Goal: Task Accomplishment & Management: Complete application form

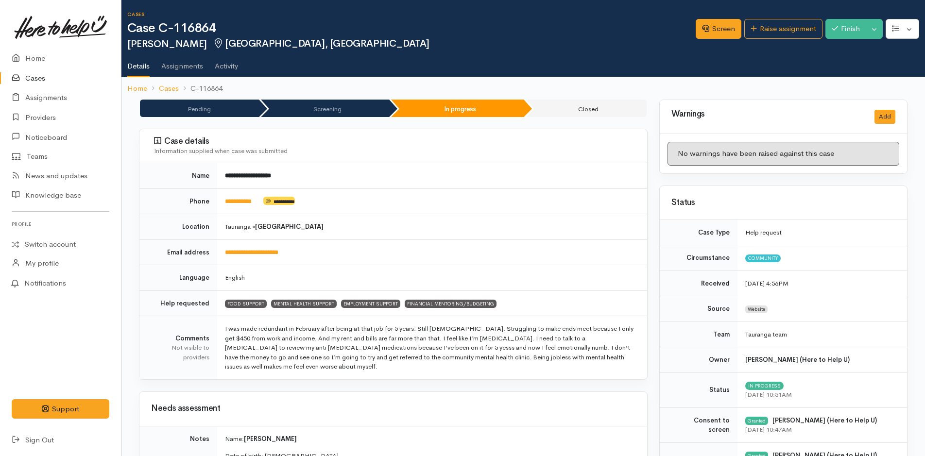
click at [257, 205] on td "**********" at bounding box center [432, 201] width 430 height 26
drag, startPoint x: 262, startPoint y: 201, endPoint x: 221, endPoint y: 201, distance: 40.8
click at [221, 201] on td "**********" at bounding box center [432, 201] width 430 height 26
copy td "**********"
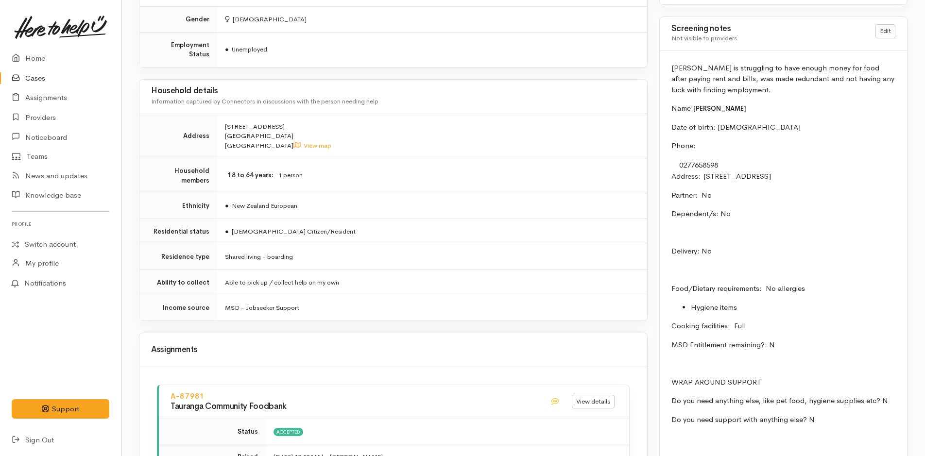
scroll to position [589, 0]
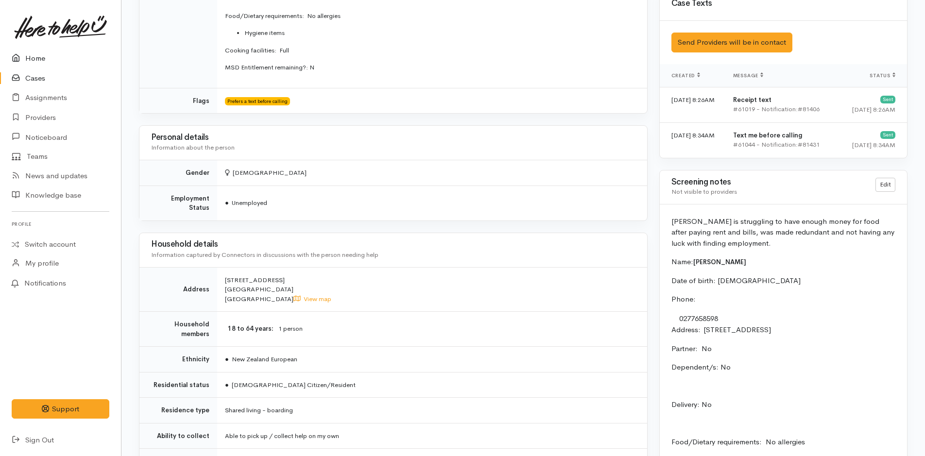
click at [36, 55] on link "Home" at bounding box center [60, 59] width 121 height 20
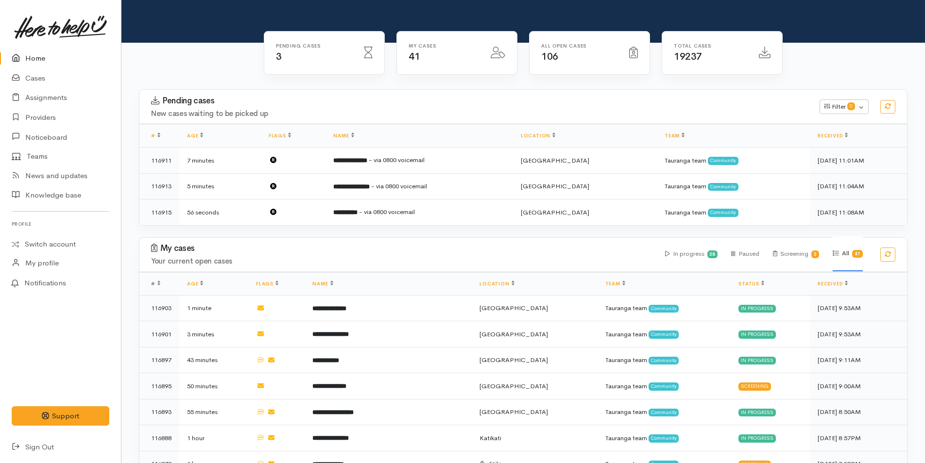
scroll to position [194, 0]
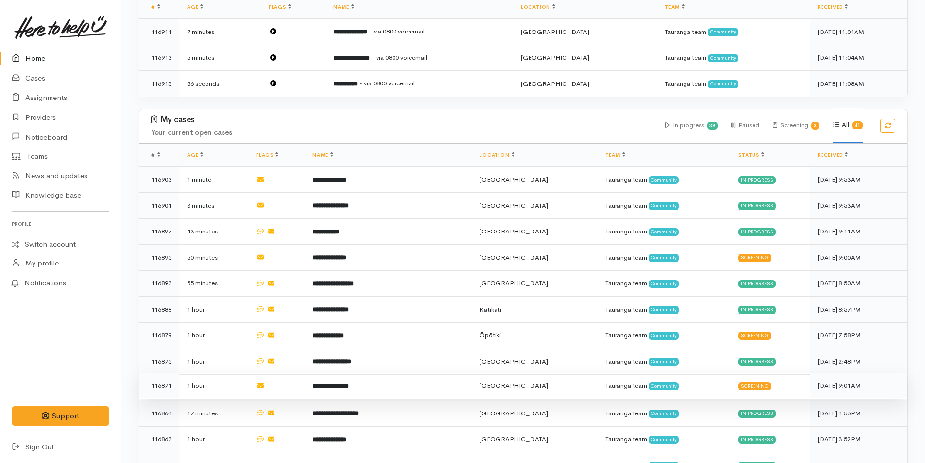
click at [387, 379] on td "**********" at bounding box center [388, 386] width 167 height 26
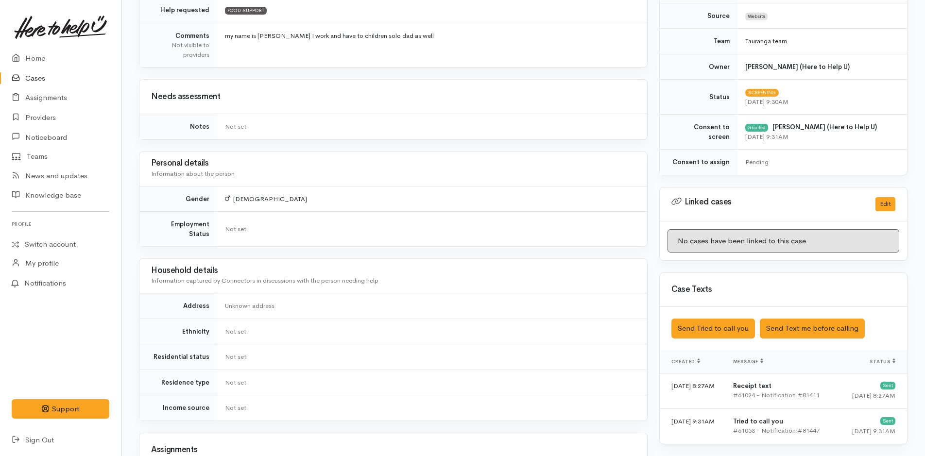
scroll to position [97, 0]
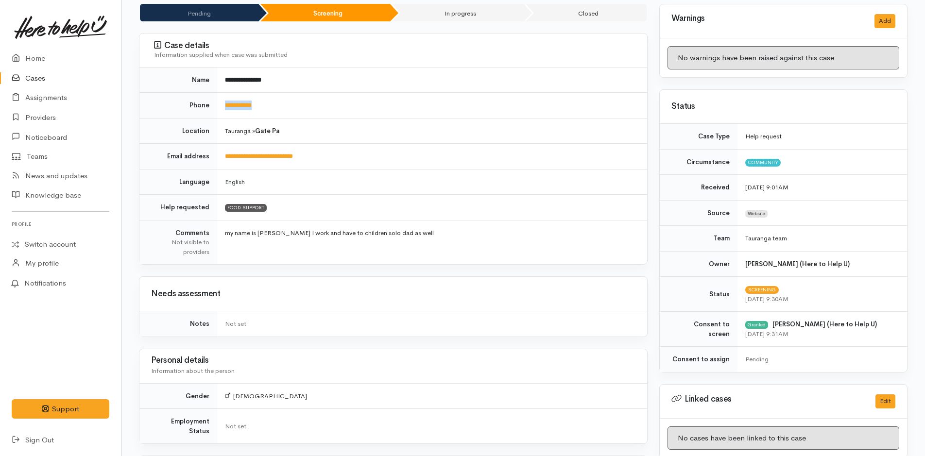
drag, startPoint x: 288, startPoint y: 104, endPoint x: 220, endPoint y: 115, distance: 69.2
click at [220, 115] on td "**********" at bounding box center [432, 106] width 430 height 26
copy link "**********"
click at [38, 54] on link "Home" at bounding box center [60, 59] width 121 height 20
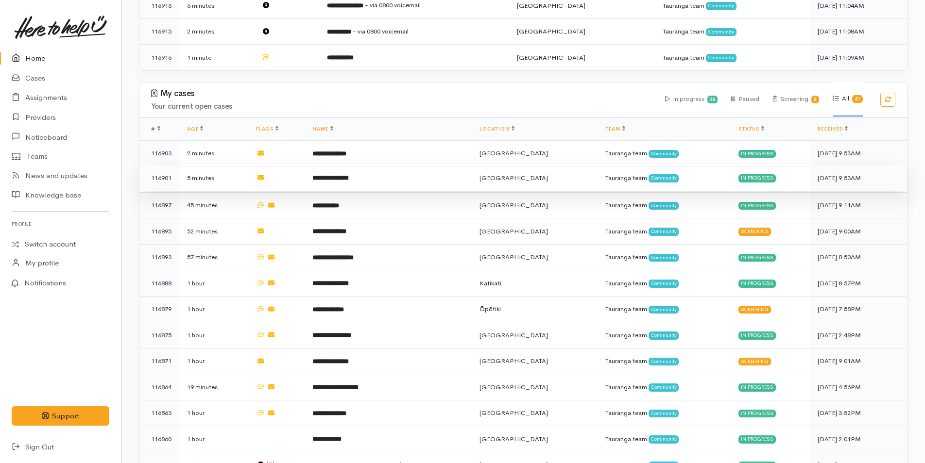
scroll to position [291, 0]
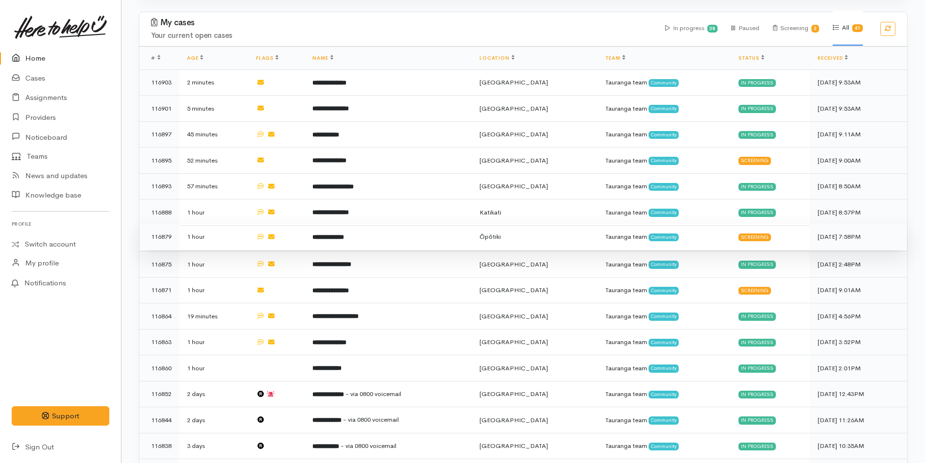
click at [344, 234] on b "**********" at bounding box center [328, 237] width 32 height 6
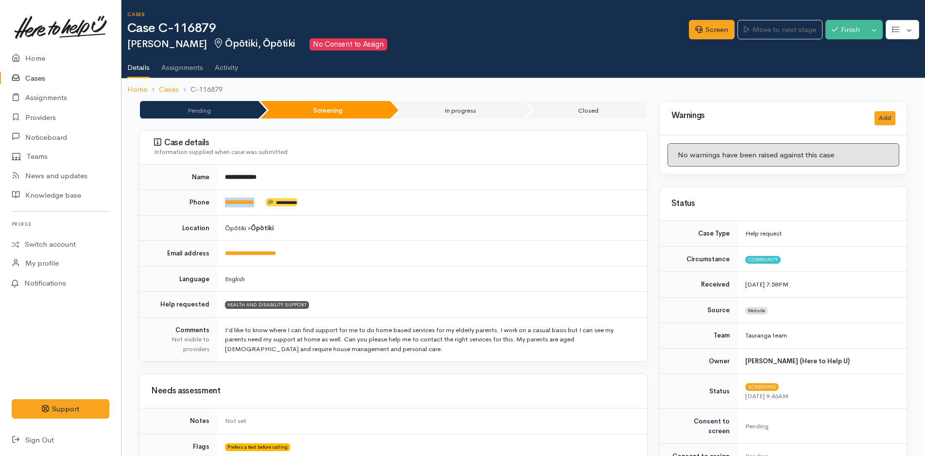
drag, startPoint x: 276, startPoint y: 203, endPoint x: 221, endPoint y: 210, distance: 54.9
click at [221, 210] on td "**********" at bounding box center [432, 203] width 430 height 26
copy td "**********"
click at [361, 351] on td "I’d like to know where I can find support for me to do home based services for …" at bounding box center [432, 339] width 430 height 44
drag, startPoint x: 361, startPoint y: 351, endPoint x: 375, endPoint y: 366, distance: 20.6
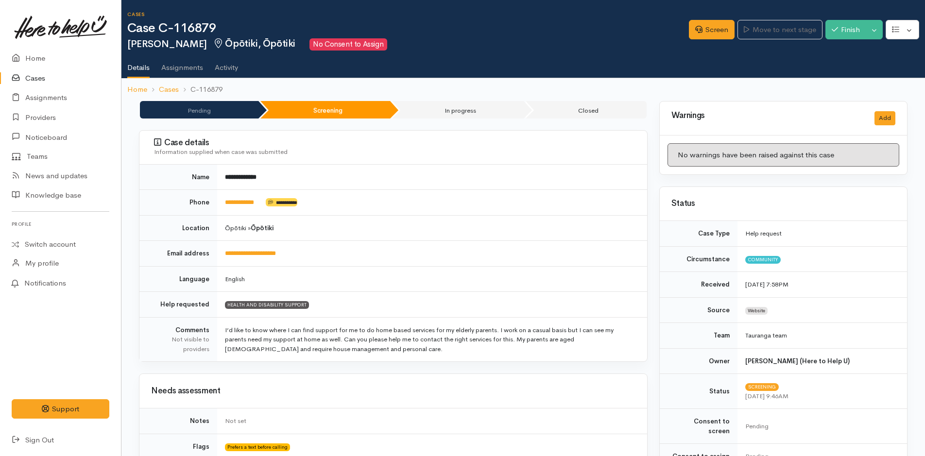
click at [361, 350] on td "I’d like to know where I can find support for me to do home based services for …" at bounding box center [432, 339] width 430 height 44
click at [360, 347] on td "I’d like to know where I can find support for me to do home based services for …" at bounding box center [432, 339] width 430 height 44
click at [710, 28] on link "Screen" at bounding box center [712, 30] width 46 height 20
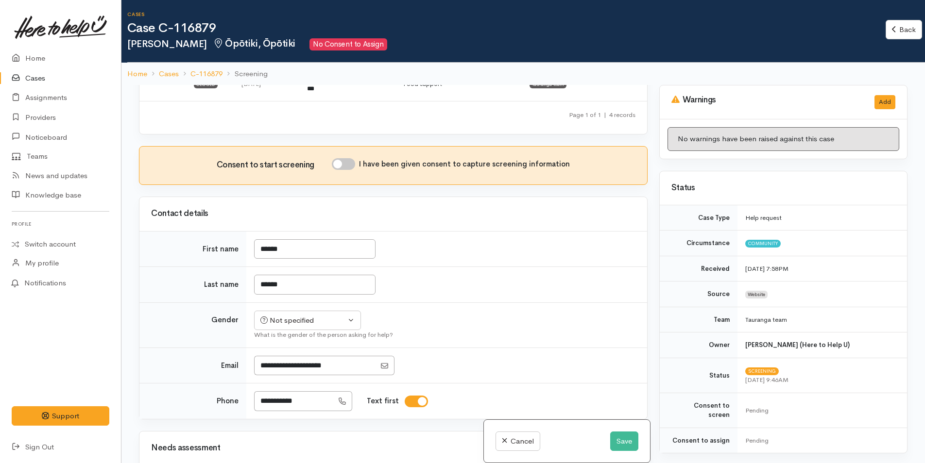
scroll to position [194, 0]
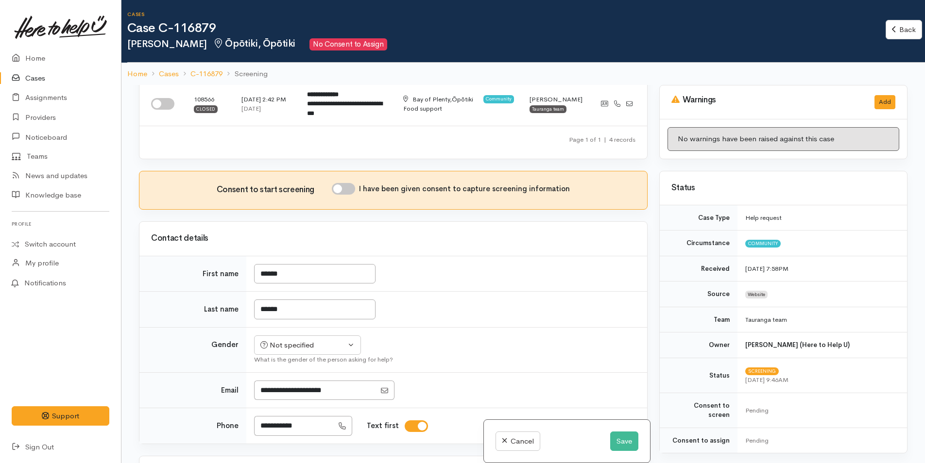
click at [352, 187] on input "I have been given consent to capture screening information" at bounding box center [343, 189] width 23 height 12
checkbox input "true"
click at [294, 347] on div "Not specified" at bounding box center [302, 345] width 85 height 11
click at [285, 398] on span "[DEMOGRAPHIC_DATA]" at bounding box center [314, 397] width 83 height 11
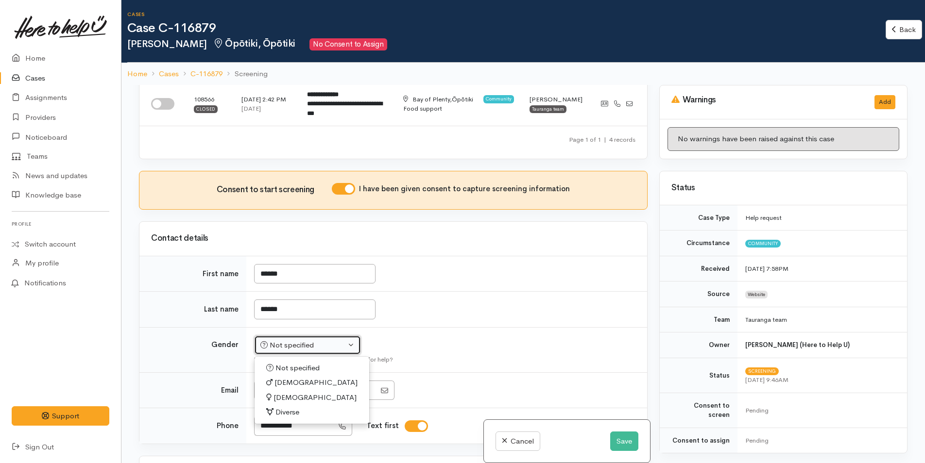
select select "[DEMOGRAPHIC_DATA]"
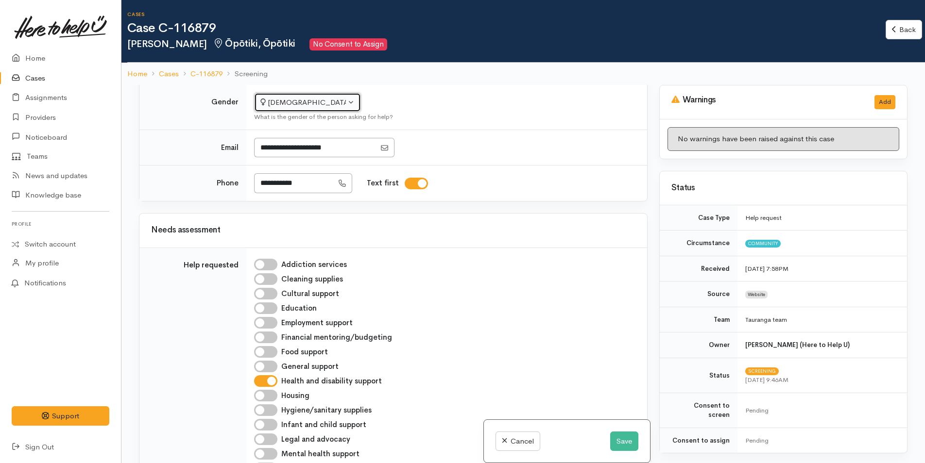
scroll to position [583, 0]
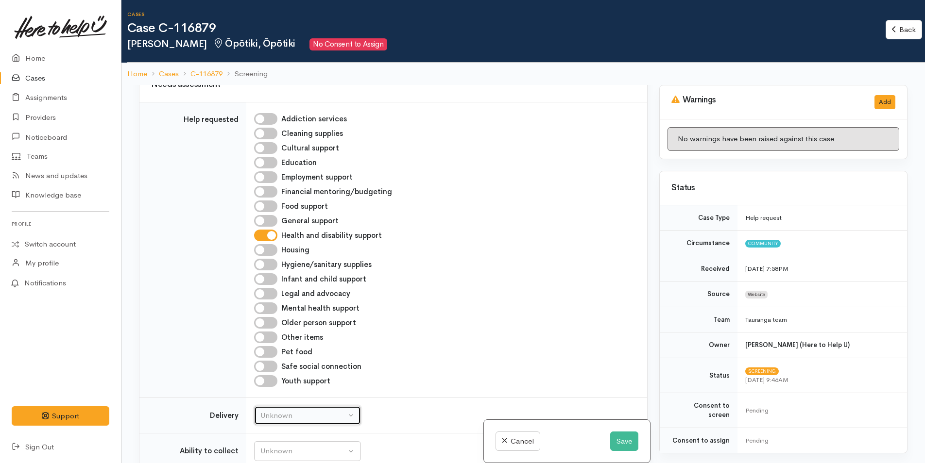
click at [311, 413] on div "Unknown" at bounding box center [302, 415] width 85 height 11
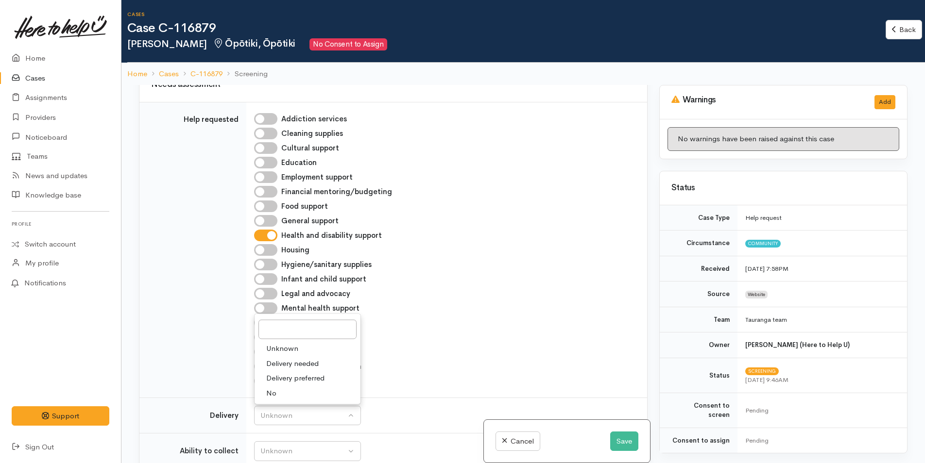
click at [282, 392] on link "No" at bounding box center [307, 393] width 106 height 15
select select "1"
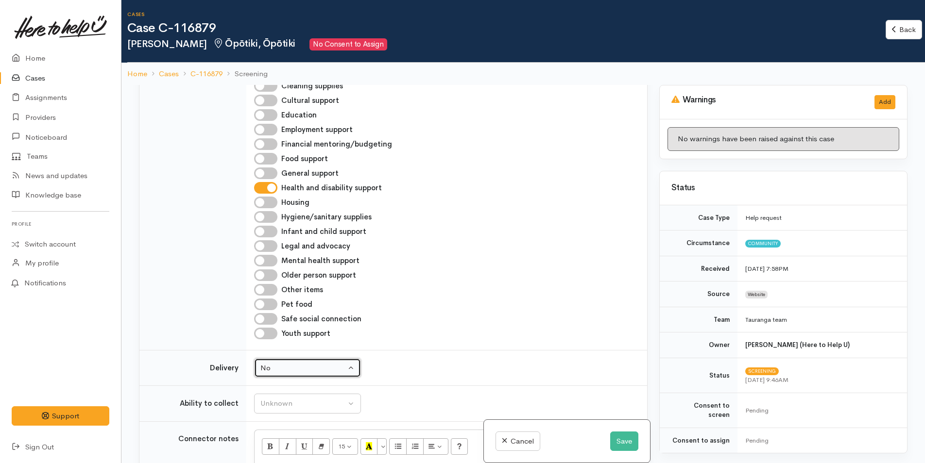
scroll to position [728, 0]
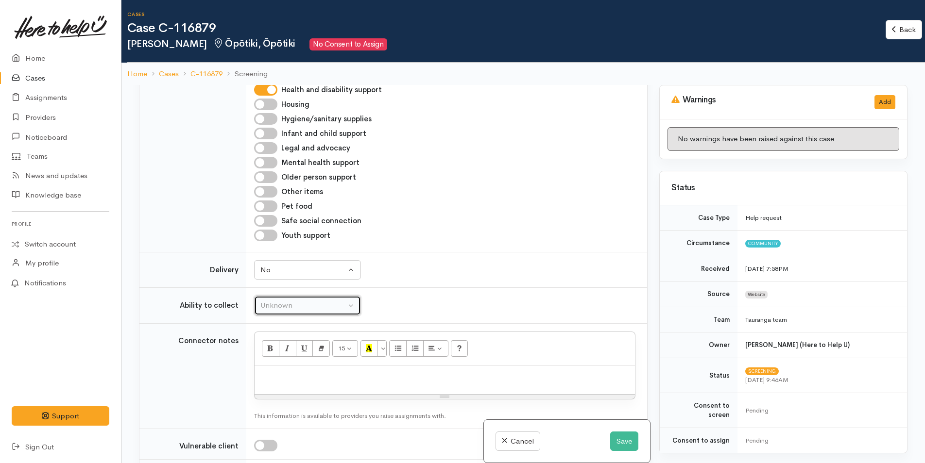
click at [275, 303] on div "Unknown" at bounding box center [302, 305] width 85 height 11
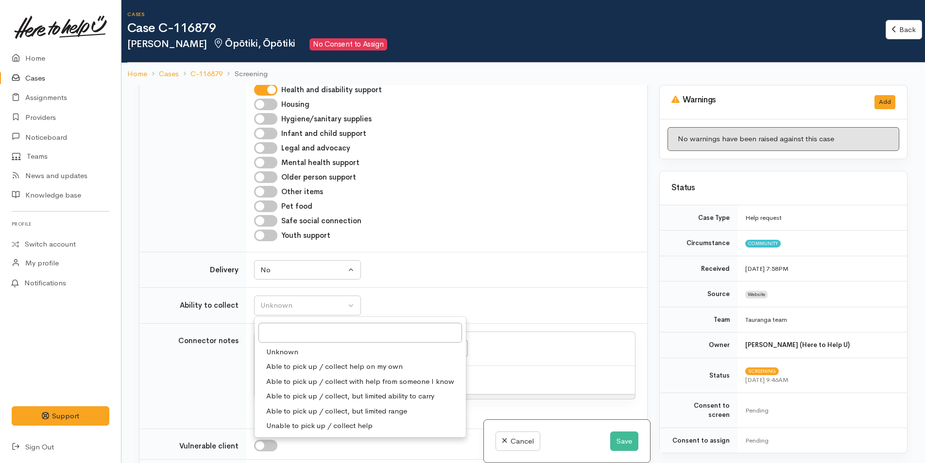
click at [303, 367] on span "Able to pick up / collect help on my own" at bounding box center [334, 366] width 136 height 11
select select "2"
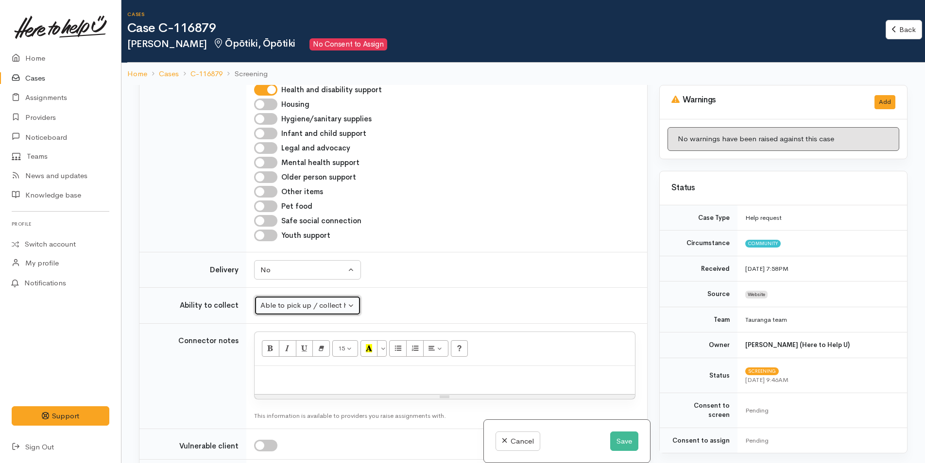
scroll to position [923, 0]
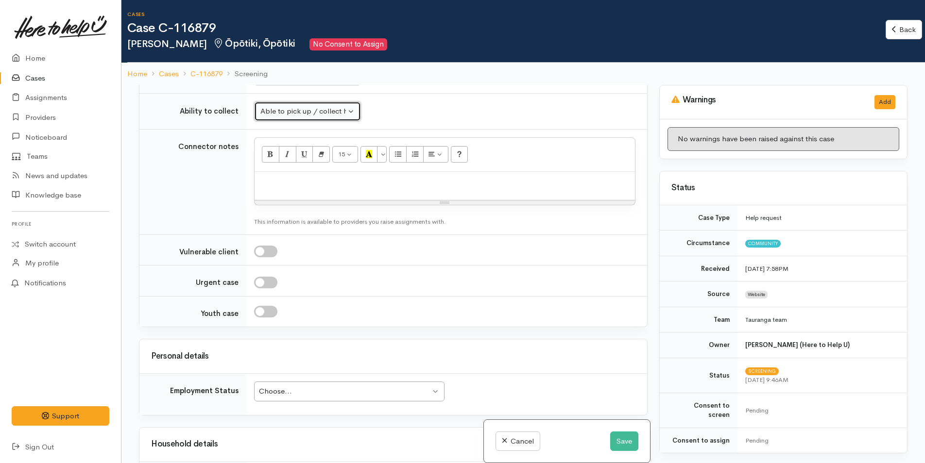
click at [377, 395] on div "Choose..." at bounding box center [344, 391] width 171 height 11
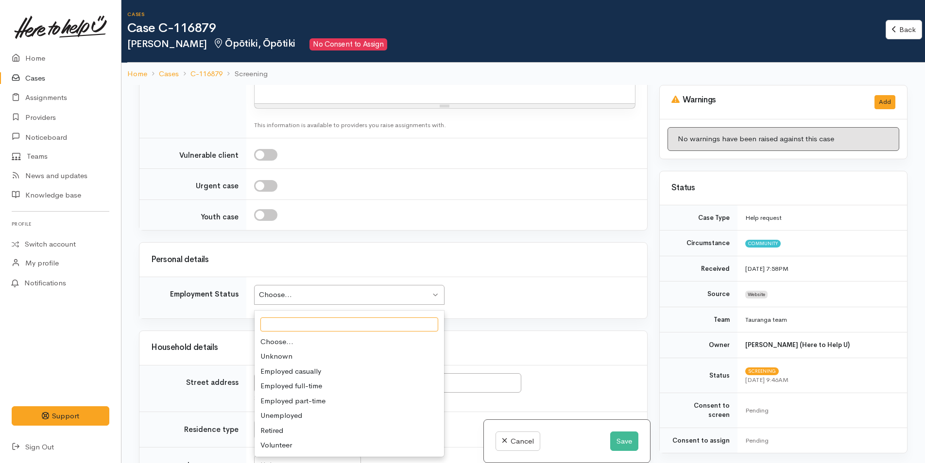
scroll to position [1020, 0]
click at [521, 29] on h1 "Case C-116879" at bounding box center [506, 28] width 758 height 14
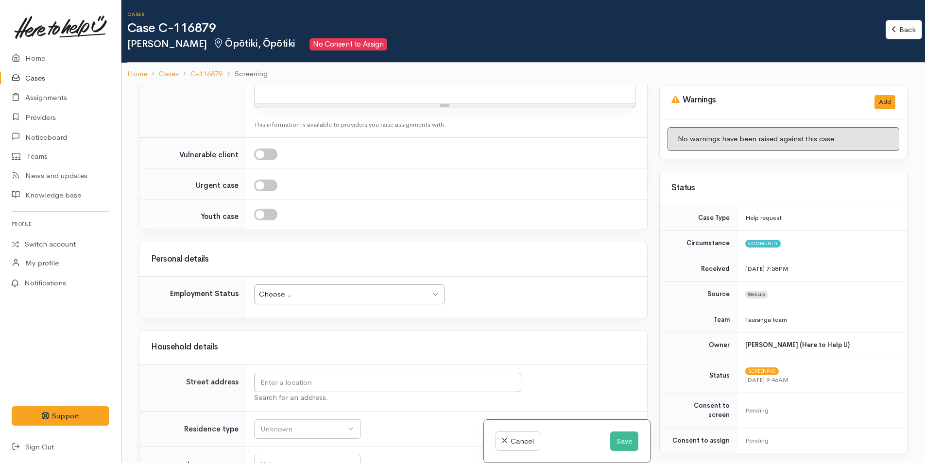
click at [333, 299] on div "Choose..." at bounding box center [344, 294] width 171 height 11
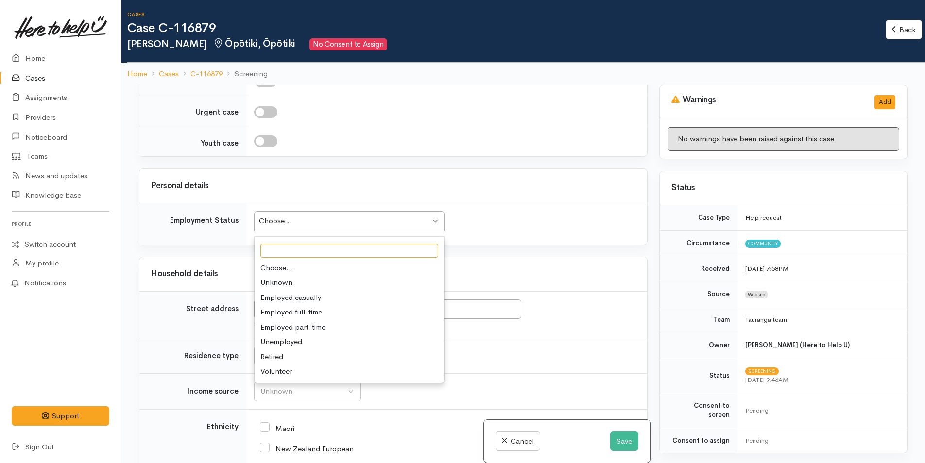
scroll to position [1117, 0]
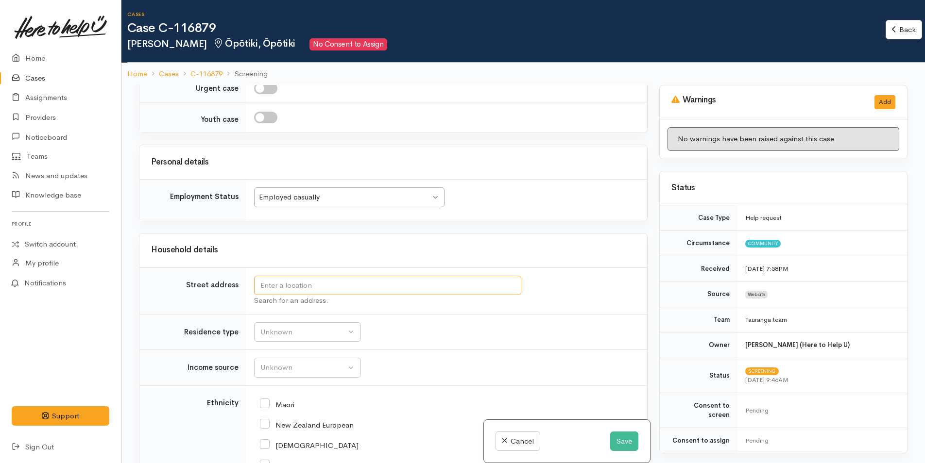
click at [310, 289] on input "text" at bounding box center [387, 286] width 267 height 20
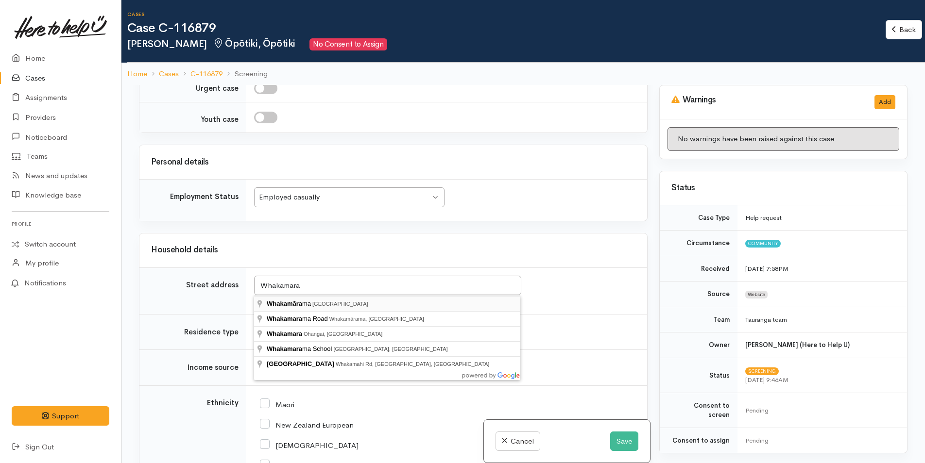
type input "Whakamārama, New Zealand"
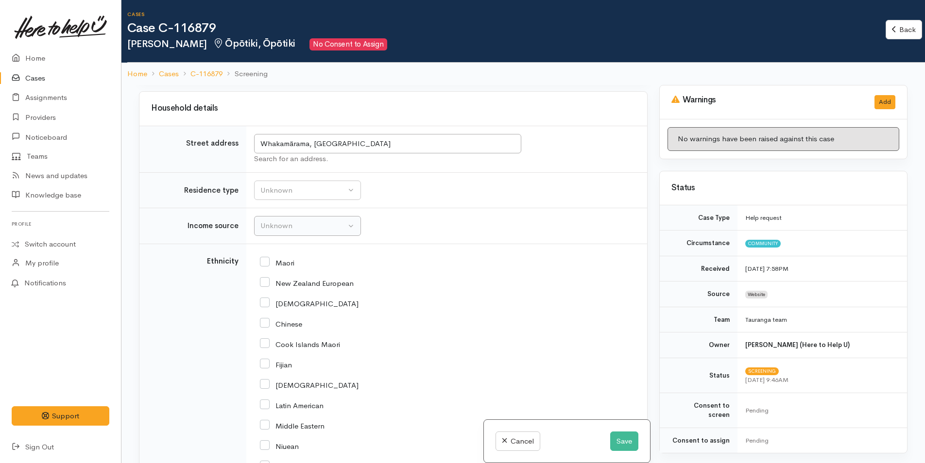
scroll to position [1263, 0]
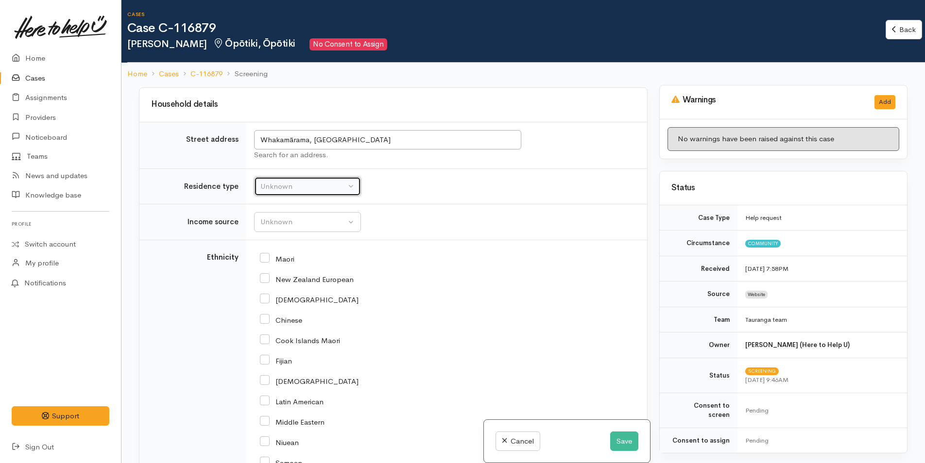
click at [294, 182] on div "Unknown" at bounding box center [302, 186] width 85 height 11
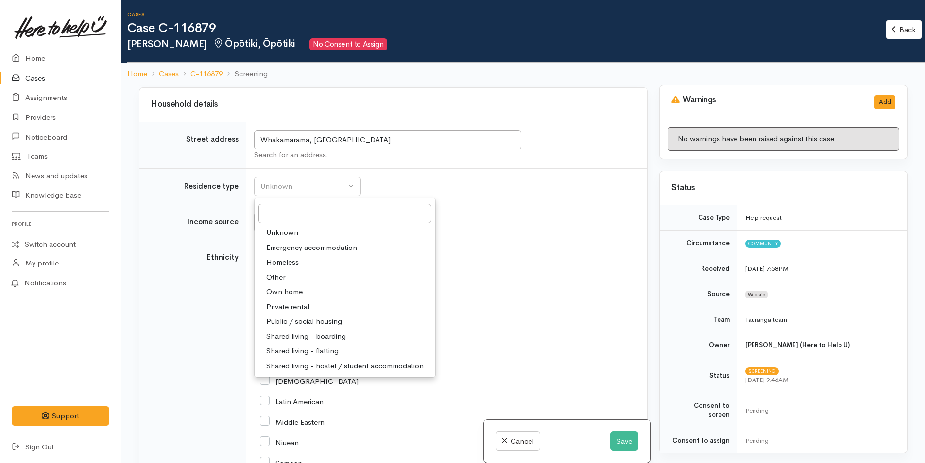
click at [298, 289] on span "Own home" at bounding box center [284, 292] width 36 height 11
select select "1"
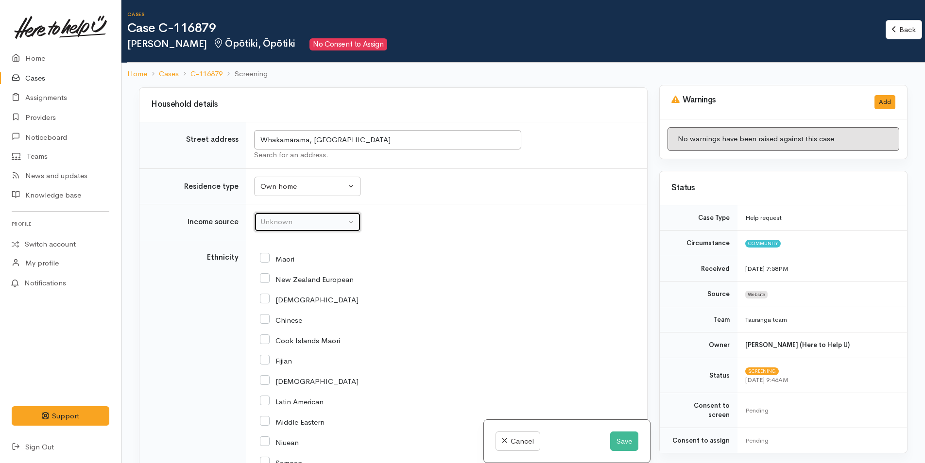
click at [280, 217] on div "Unknown" at bounding box center [302, 222] width 85 height 11
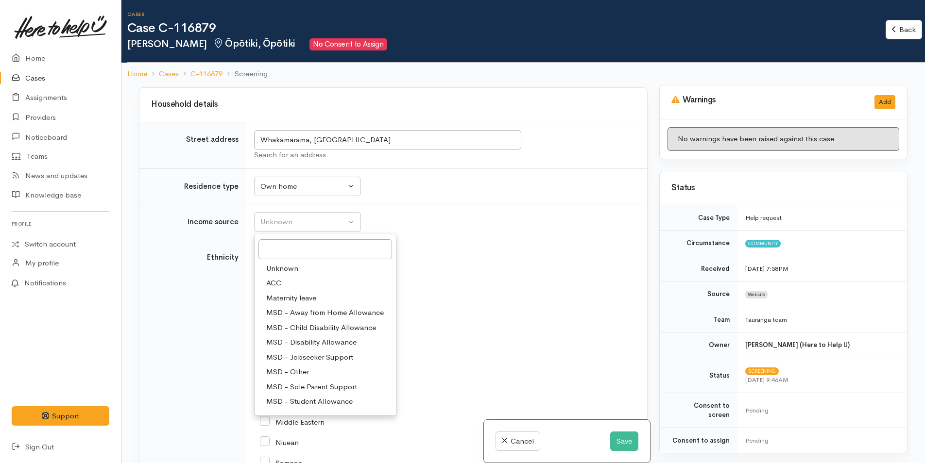
click at [292, 372] on span "MSD - Other" at bounding box center [287, 372] width 43 height 11
select select "6"
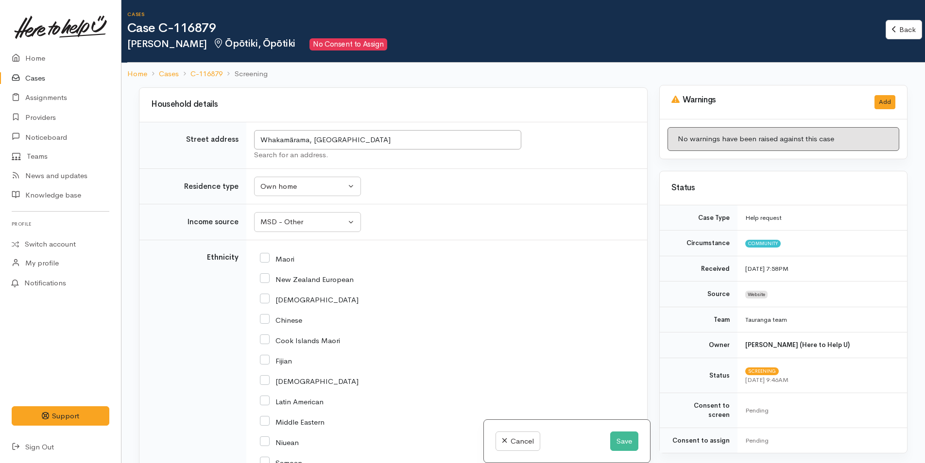
click at [266, 258] on input "Maori" at bounding box center [277, 258] width 34 height 9
checkbox input "true"
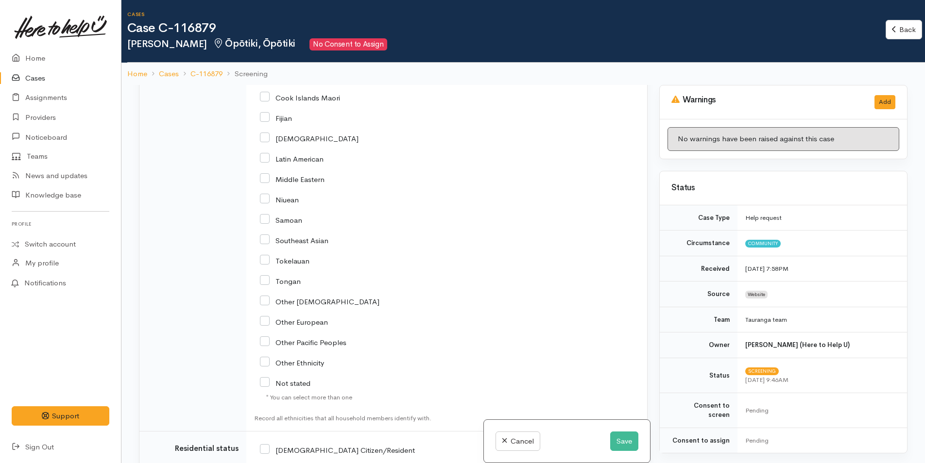
scroll to position [1700, 0]
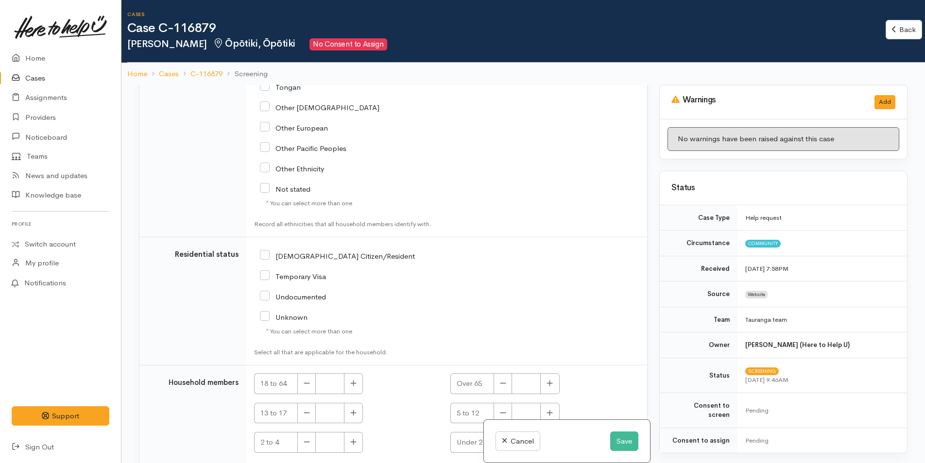
click at [268, 256] on input "[DEMOGRAPHIC_DATA] Citizen/Resident" at bounding box center [337, 255] width 155 height 9
checkbox input "true"
click at [355, 380] on icon "button" at bounding box center [353, 383] width 6 height 7
type input "1"
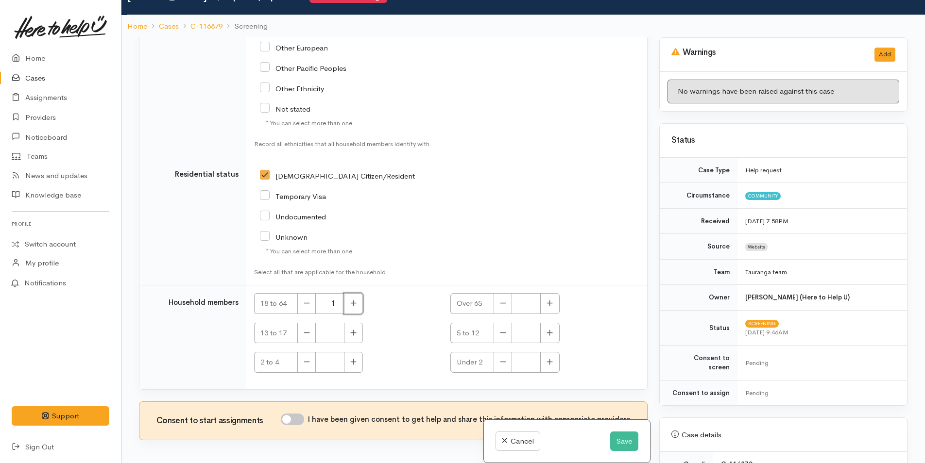
scroll to position [85, 0]
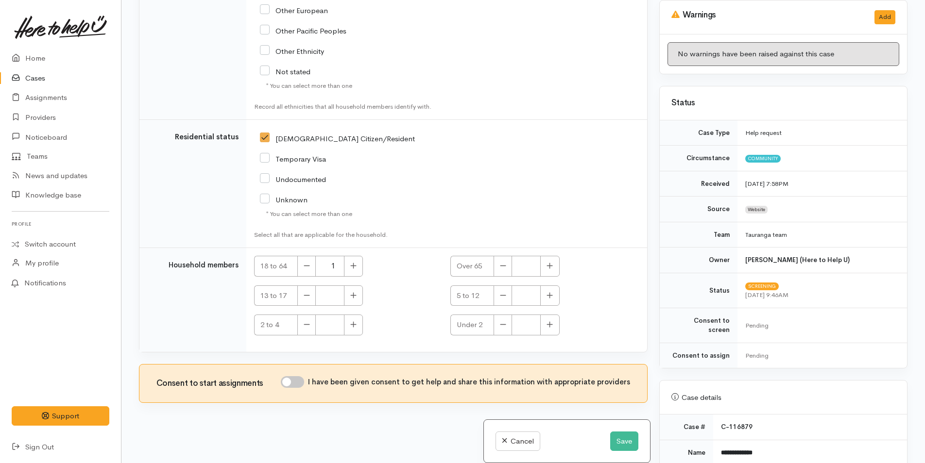
drag, startPoint x: 300, startPoint y: 382, endPoint x: 363, endPoint y: 410, distance: 69.6
click at [300, 382] on input "I have been given consent to get help and share this information with appropria…" at bounding box center [292, 382] width 23 height 12
checkbox input "true"
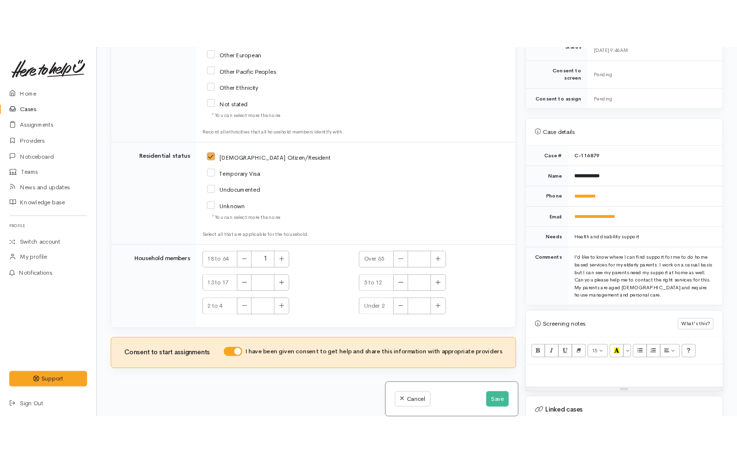
scroll to position [389, 0]
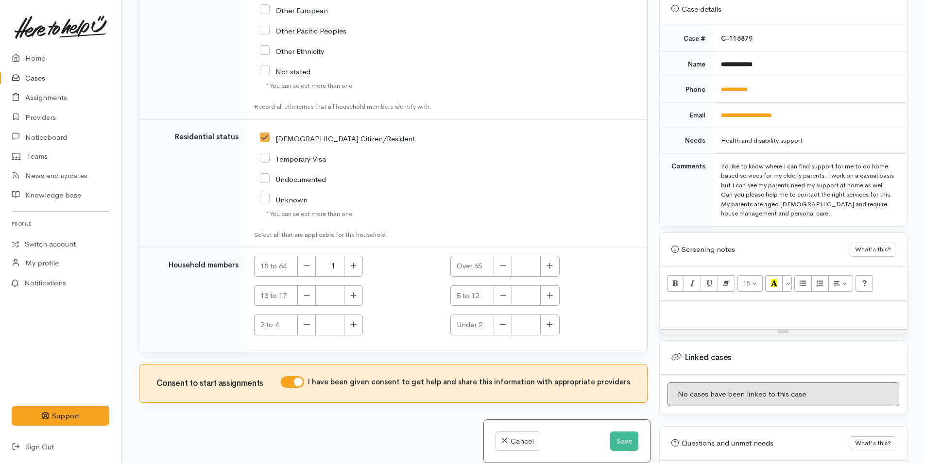
click at [730, 306] on p at bounding box center [782, 311] width 237 height 11
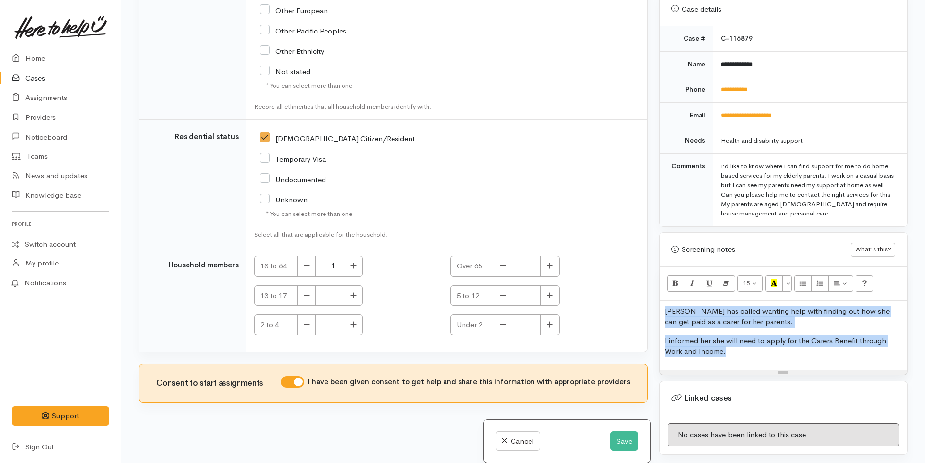
drag, startPoint x: 735, startPoint y: 342, endPoint x: 661, endPoint y: 286, distance: 92.8
click at [661, 286] on div "15 8 9 10 11 12 14 18 24 36 Background Color Transparent Select #ffff00 Text Co…" at bounding box center [783, 321] width 247 height 108
copy div "Jacqui has called wanting help with finding out how she can get paid as a carer…"
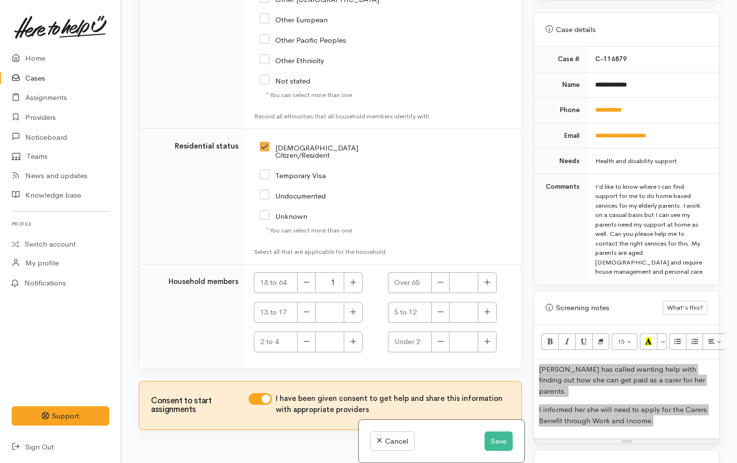
scroll to position [447, 0]
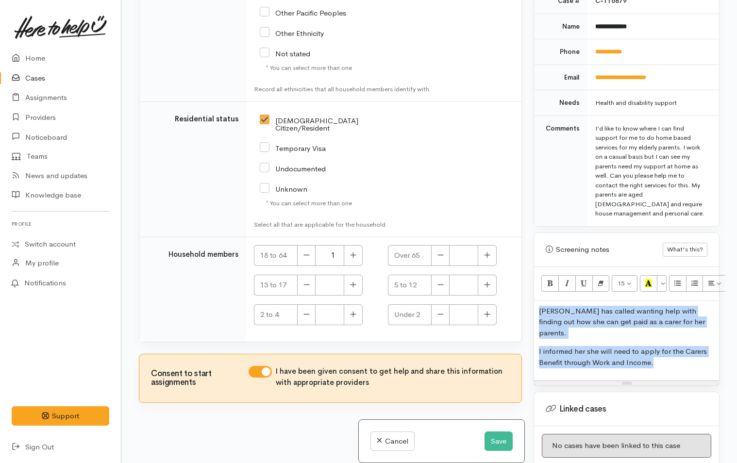
click at [670, 348] on div "Jacqui has called wanting help with finding out how she can get paid as a carer…" at bounding box center [626, 341] width 185 height 80
drag, startPoint x: 670, startPoint y: 348, endPoint x: 517, endPoint y: 298, distance: 161.4
click at [517, 298] on div "Related cases There are other cases potentially from the same person, address o…" at bounding box center [429, 231] width 592 height 463
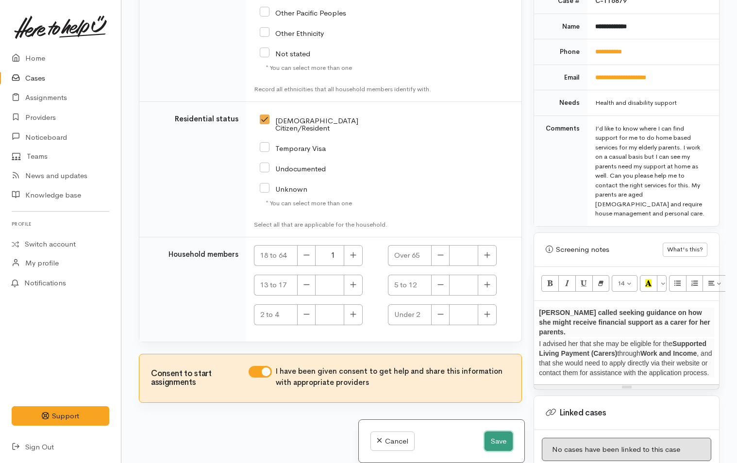
click at [500, 440] on button "Save" at bounding box center [499, 442] width 28 height 20
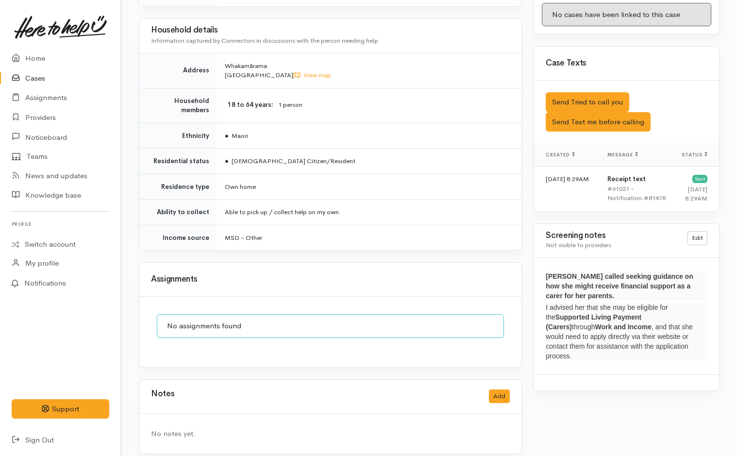
scroll to position [569, 0]
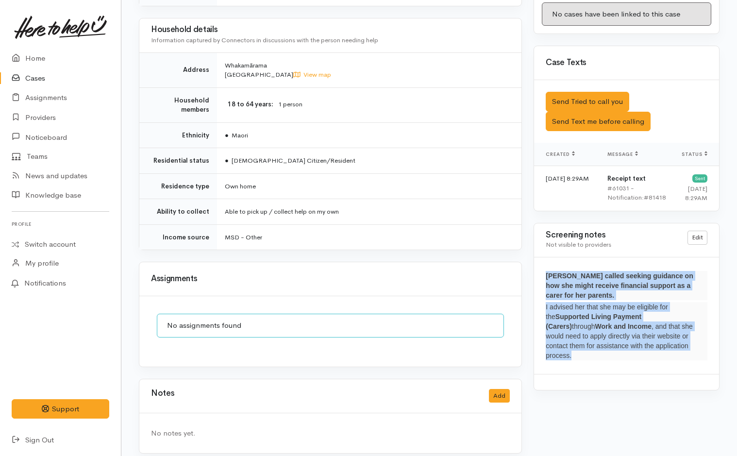
drag, startPoint x: 579, startPoint y: 345, endPoint x: 540, endPoint y: 278, distance: 78.4
click at [540, 278] on div "[PERSON_NAME] called seeking guidance on how she might receive financial suppor…" at bounding box center [626, 315] width 185 height 117
copy div "[PERSON_NAME] called seeking guidance on how she might receive financial suppor…"
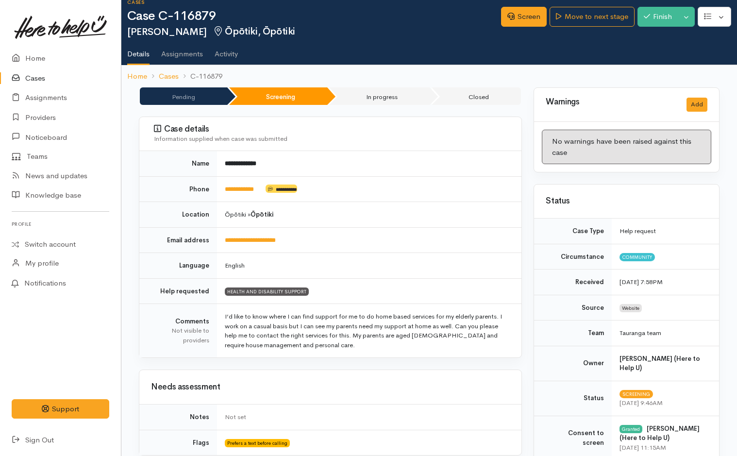
scroll to position [0, 0]
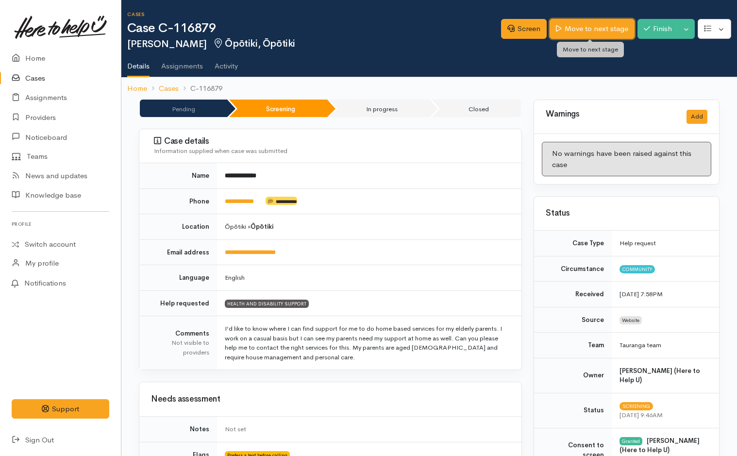
click at [612, 30] on link "Move to next stage" at bounding box center [592, 29] width 85 height 20
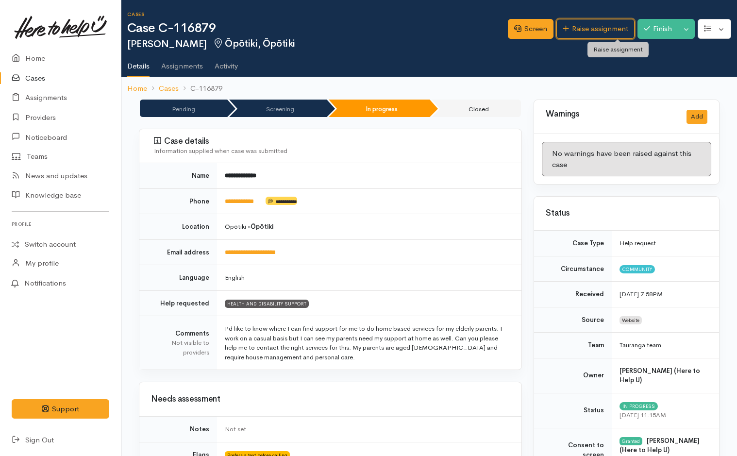
click at [612, 30] on link "Raise assignment" at bounding box center [596, 29] width 78 height 20
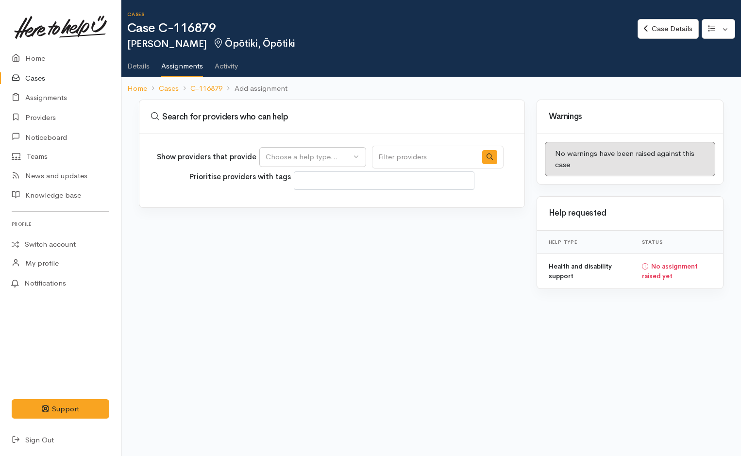
select select
click at [334, 159] on div "Choose a help type..." at bounding box center [308, 157] width 85 height 11
click at [321, 203] on span "Health and disability support" at bounding box center [319, 203] width 96 height 11
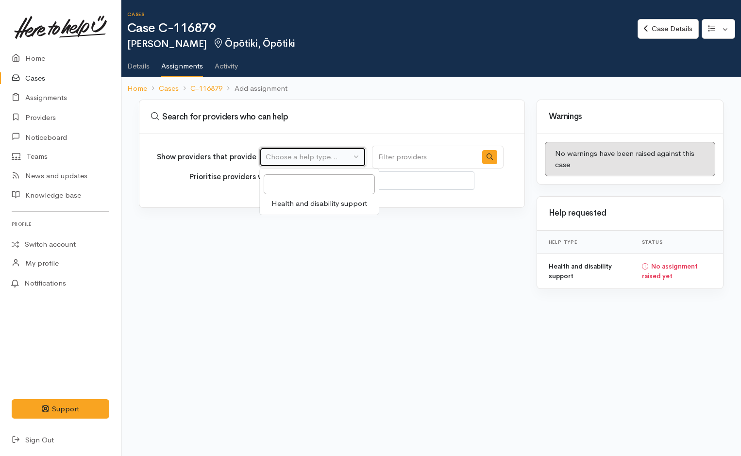
select select "26"
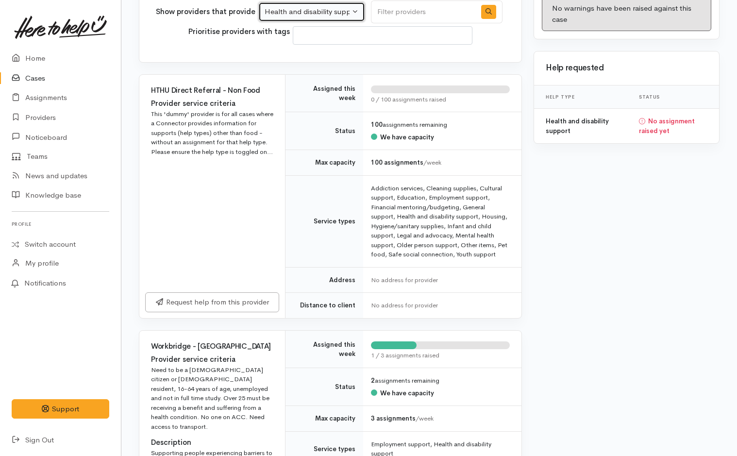
scroll to position [146, 0]
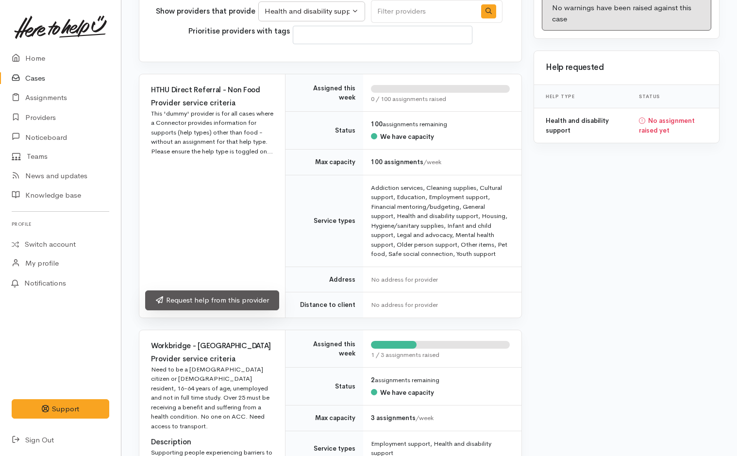
click at [237, 298] on link "Request help from this provider" at bounding box center [212, 300] width 134 height 20
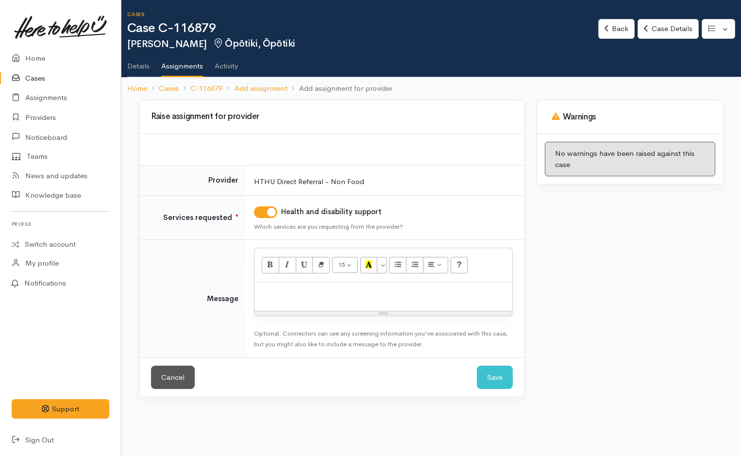
click at [331, 298] on p at bounding box center [383, 292] width 248 height 11
paste div
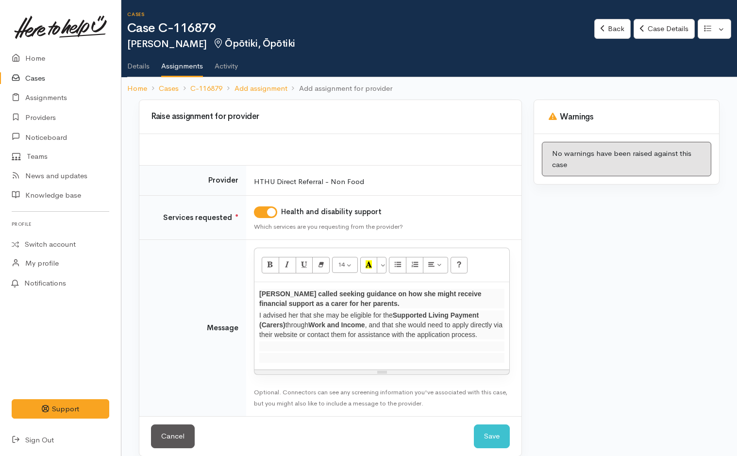
click at [279, 351] on p at bounding box center [381, 346] width 245 height 10
click at [266, 355] on p at bounding box center [381, 358] width 245 height 10
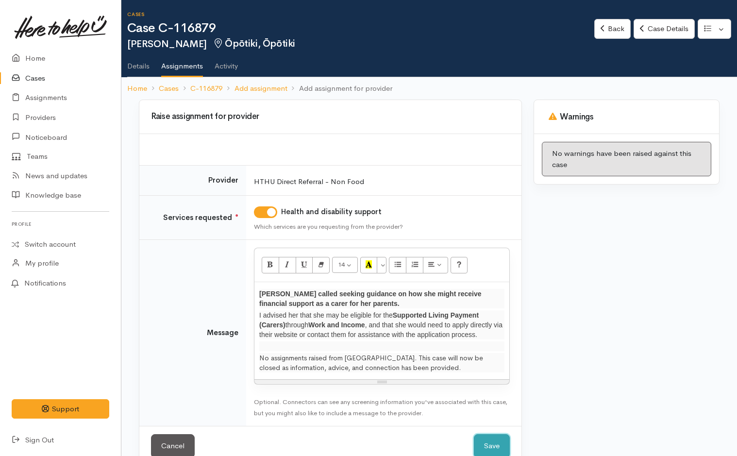
click at [499, 444] on button "Save" at bounding box center [492, 446] width 36 height 24
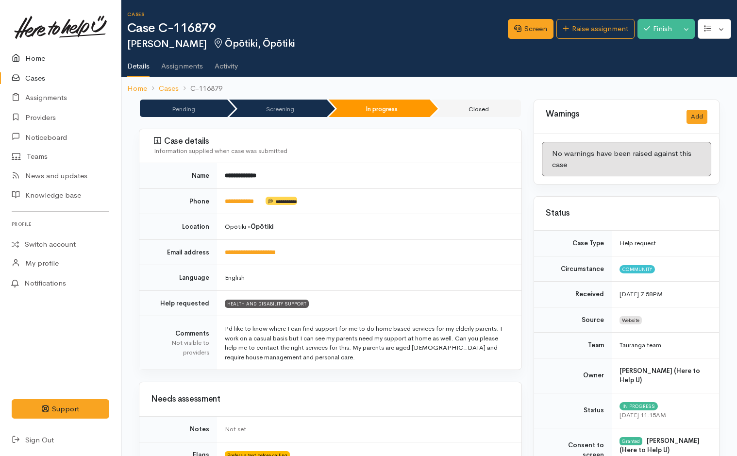
click at [34, 60] on link "Home" at bounding box center [60, 59] width 121 height 20
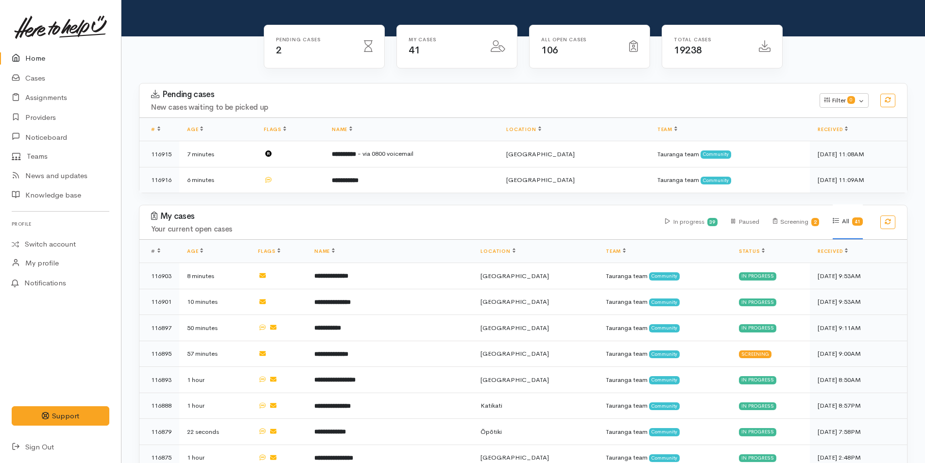
scroll to position [243, 0]
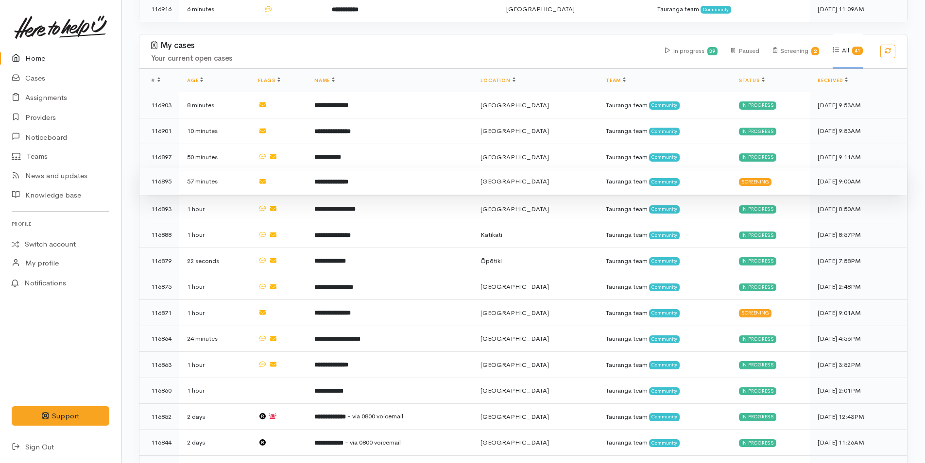
click at [348, 182] on b "**********" at bounding box center [331, 182] width 34 height 6
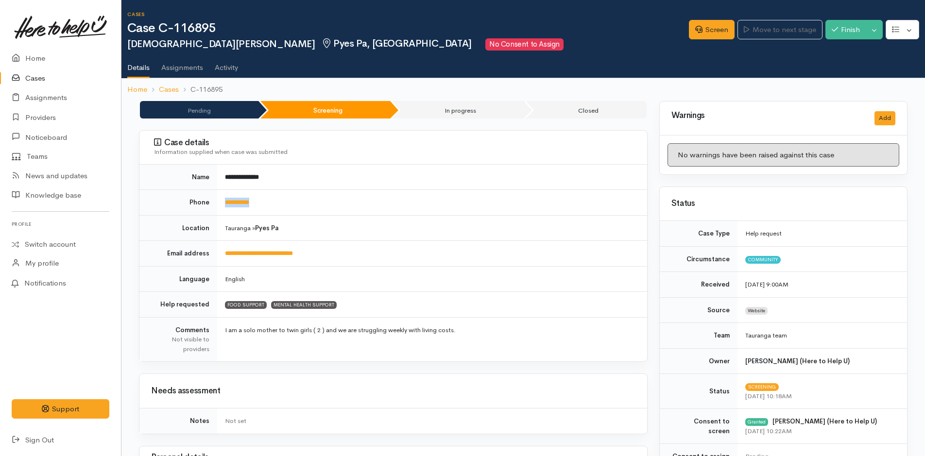
drag, startPoint x: 304, startPoint y: 209, endPoint x: 217, endPoint y: 208, distance: 86.9
click at [217, 208] on tr "**********" at bounding box center [393, 203] width 508 height 26
copy tr "**********"
drag, startPoint x: 705, startPoint y: 29, endPoint x: 710, endPoint y: 26, distance: 5.5
click at [705, 29] on link "Screen" at bounding box center [712, 30] width 46 height 20
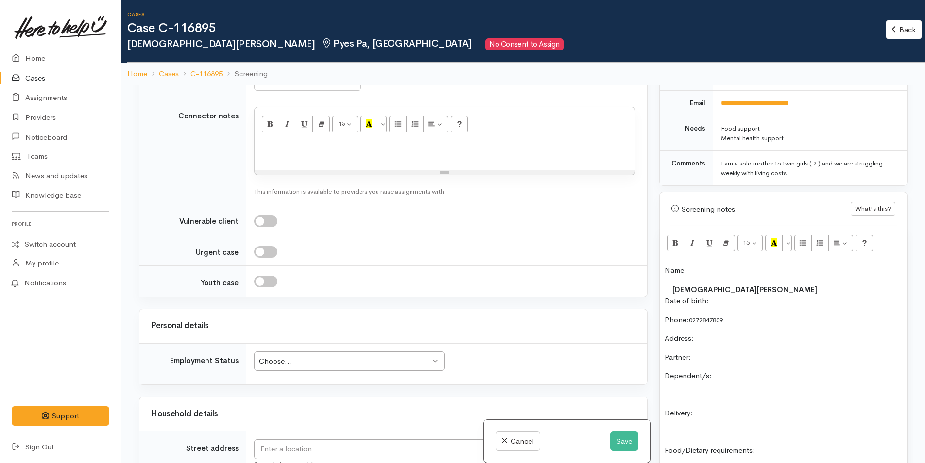
scroll to position [1020, 0]
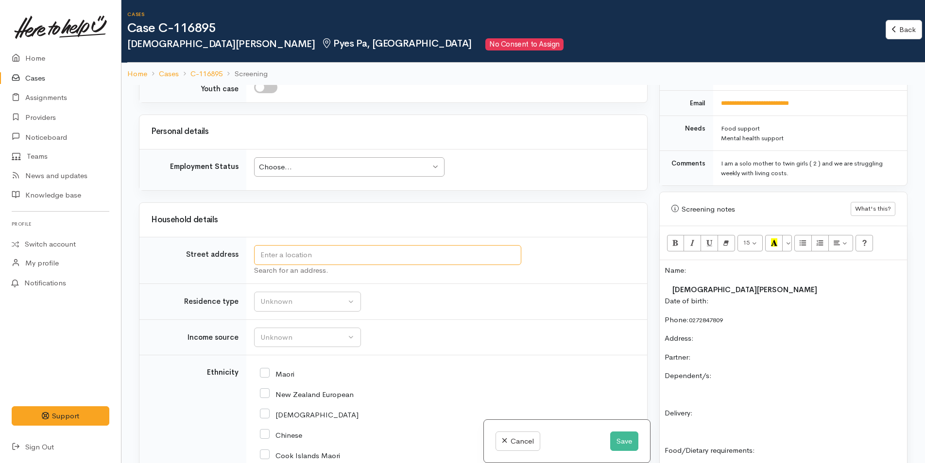
click at [396, 245] on input "text" at bounding box center [387, 255] width 267 height 20
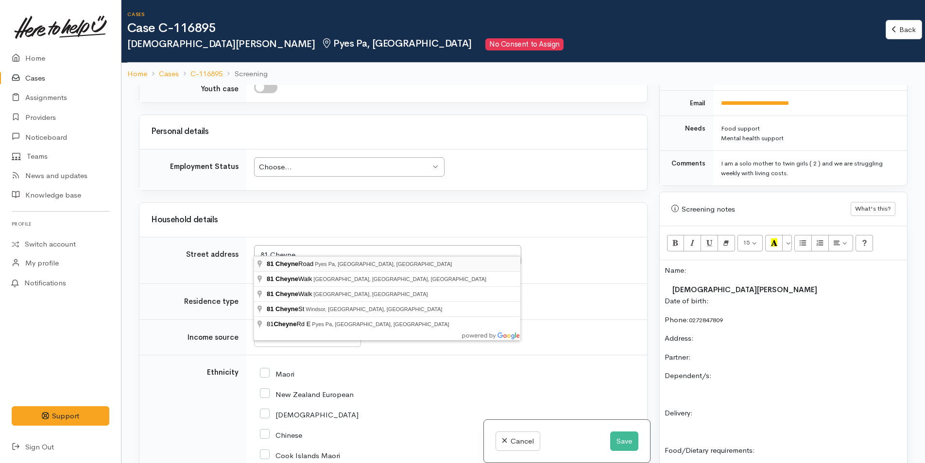
type input "81 Cheyne Road, Pyes Pa, Tauranga, New Zealand"
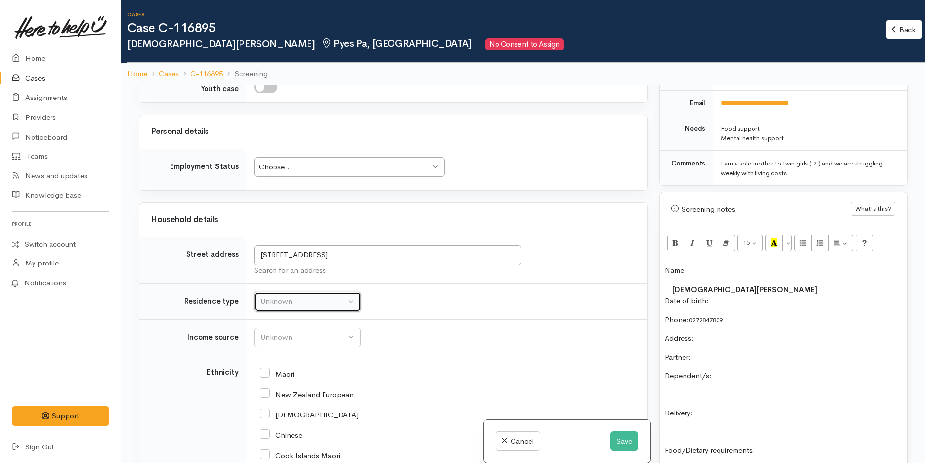
click at [283, 296] on div "Unknown" at bounding box center [302, 301] width 85 height 11
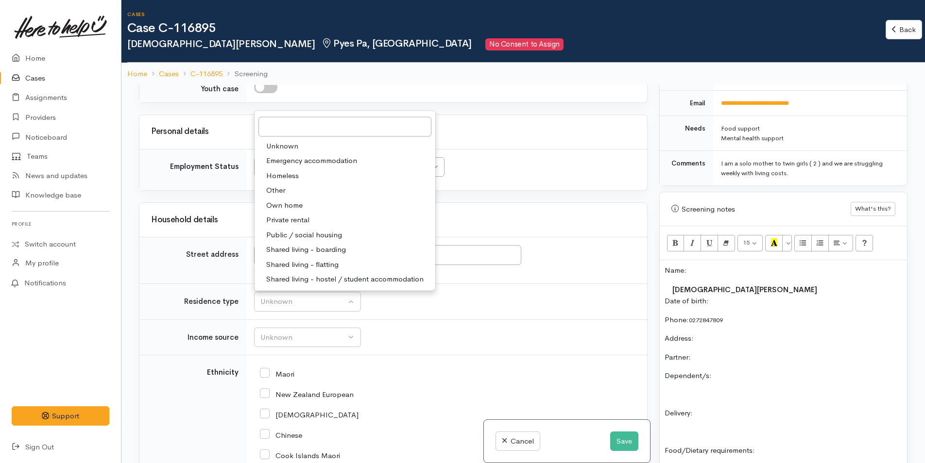
click at [308, 215] on span "Private rental" at bounding box center [287, 220] width 43 height 11
select select "2"
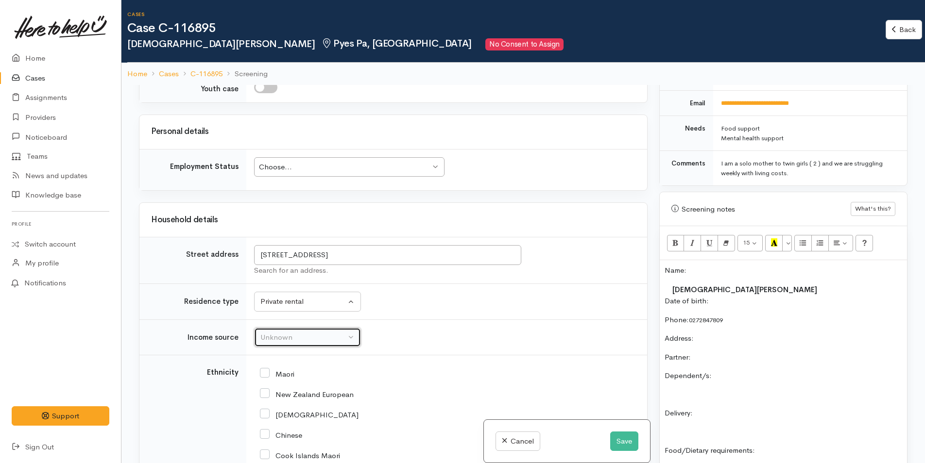
click at [305, 332] on div "Unknown" at bounding box center [302, 337] width 85 height 11
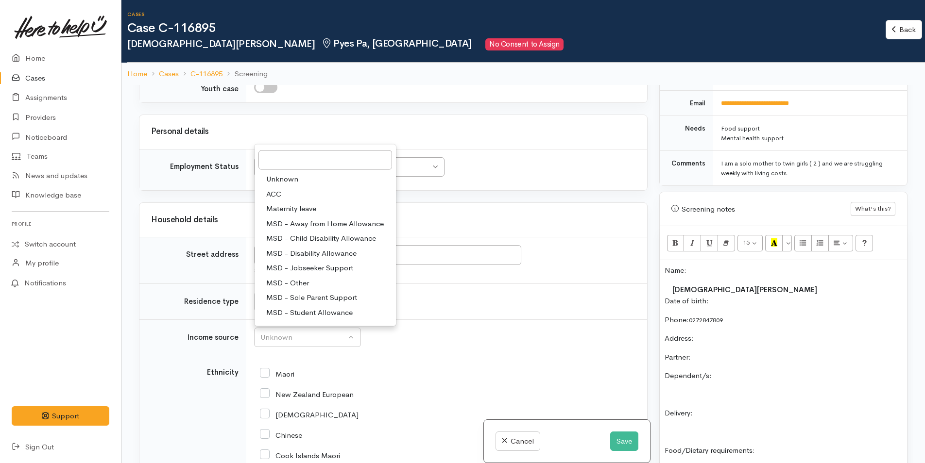
click at [317, 292] on span "MSD - Sole Parent Support" at bounding box center [311, 297] width 91 height 11
select select "7"
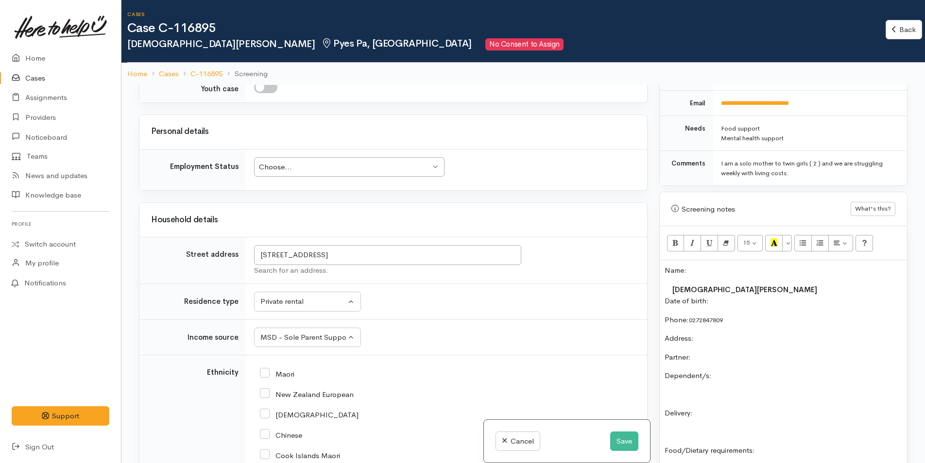
click at [265, 369] on input "Maori" at bounding box center [277, 373] width 34 height 9
checkbox input "true"
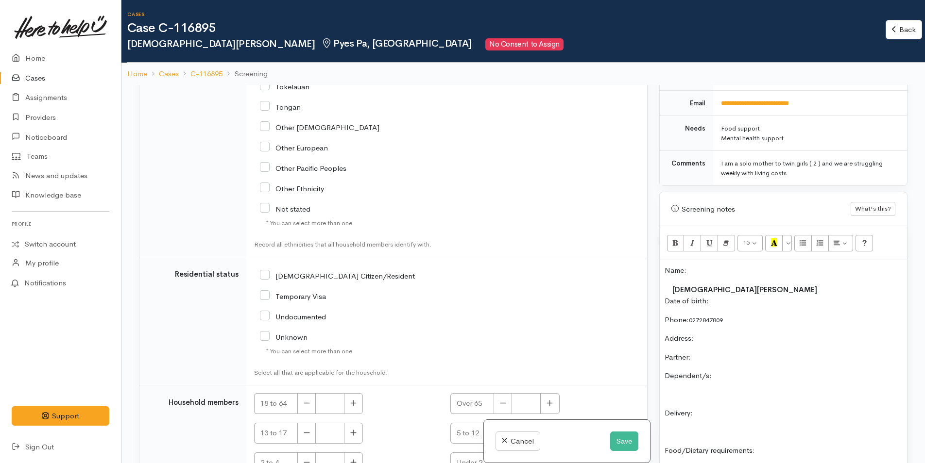
scroll to position [1554, 0]
click at [266, 269] on input "[DEMOGRAPHIC_DATA] Citizen/Resident" at bounding box center [337, 273] width 155 height 9
checkbox input "true"
click at [354, 398] on icon "button" at bounding box center [353, 401] width 6 height 7
type input "1"
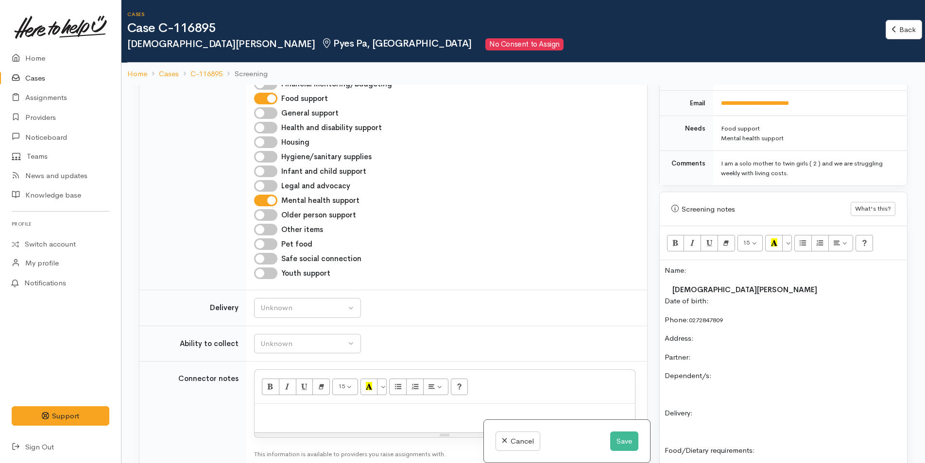
scroll to position [680, 0]
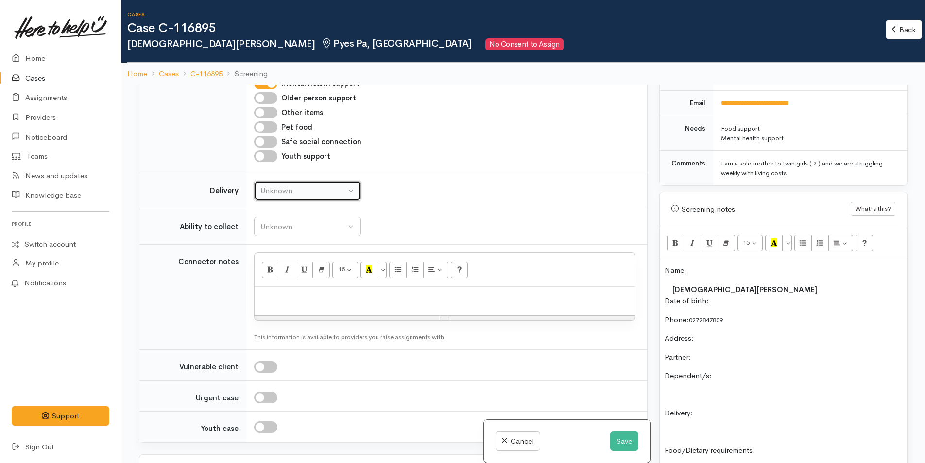
click at [299, 186] on div "Unknown" at bounding box center [302, 191] width 85 height 11
click at [274, 276] on span "No" at bounding box center [271, 281] width 10 height 11
select select "1"
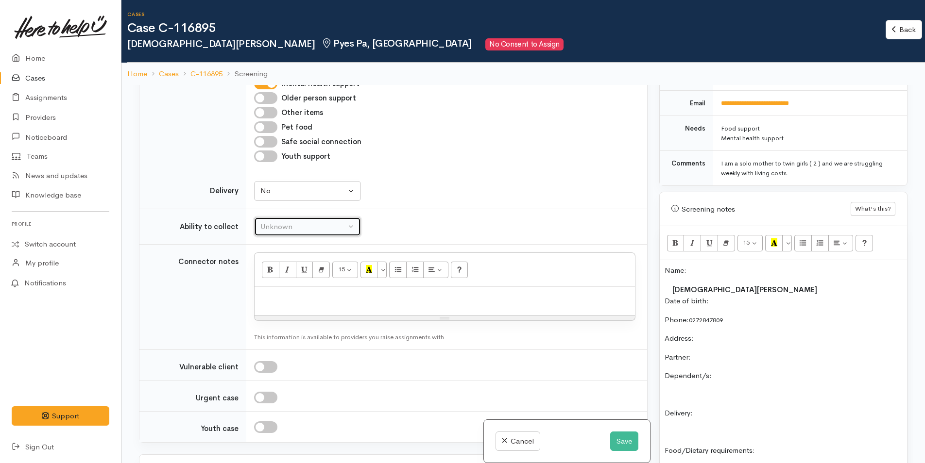
click at [301, 221] on div "Unknown" at bounding box center [302, 226] width 85 height 11
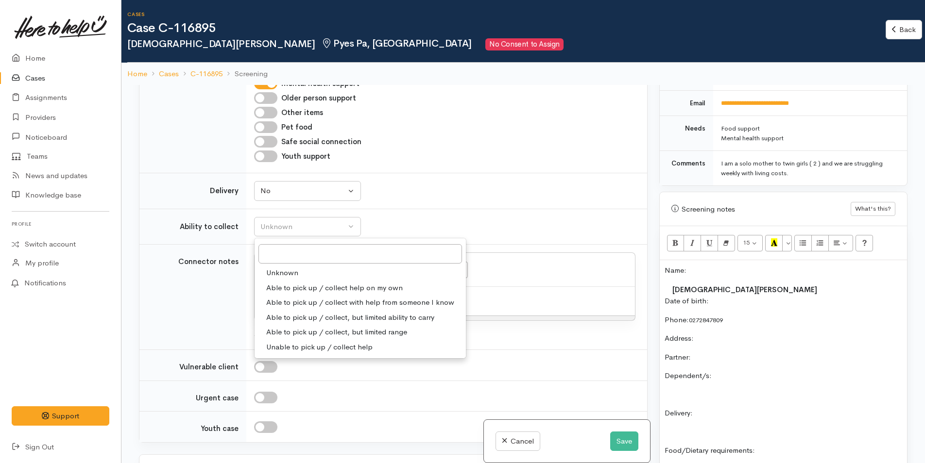
click at [311, 283] on span "Able to pick up / collect help on my own" at bounding box center [334, 288] width 136 height 11
select select "2"
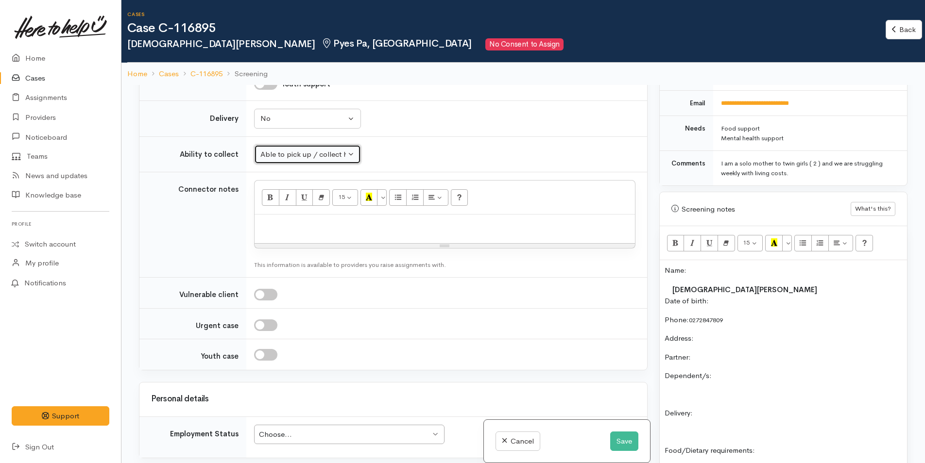
scroll to position [874, 0]
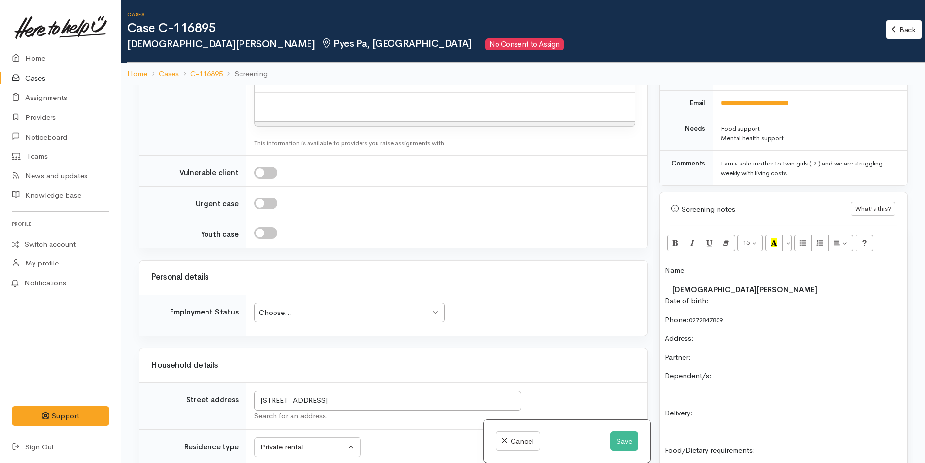
click at [357, 307] on div "Choose..." at bounding box center [344, 312] width 171 height 11
click at [742, 299] on p "Date of birth:" at bounding box center [782, 301] width 237 height 11
drag, startPoint x: 448, startPoint y: 393, endPoint x: 231, endPoint y: 382, distance: 217.3
click at [231, 383] on tr "Street address 81 Cheyne Road, Pyes Pa, Tauranga, New Zealand Search for an add…" at bounding box center [393, 406] width 508 height 47
click at [728, 336] on p "Address:" at bounding box center [782, 338] width 237 height 11
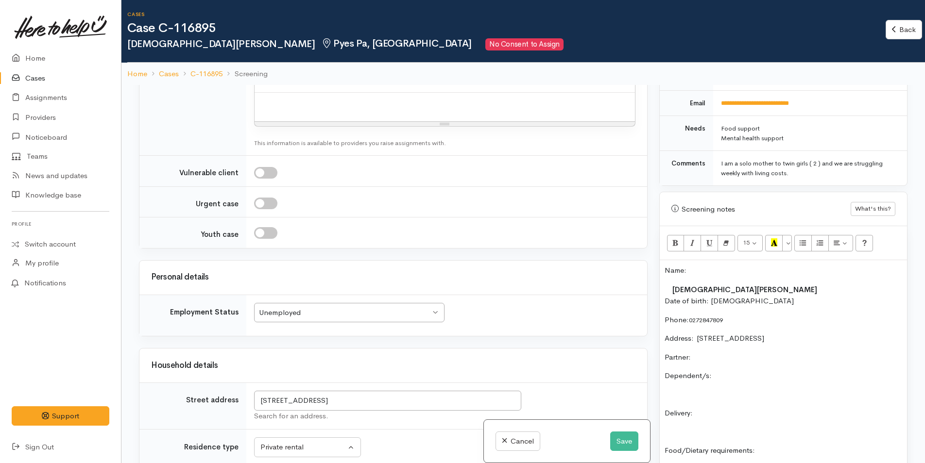
click at [724, 365] on div "Name: Kristen Borell Date of birth: 24/10/1996 Phone:  0272847809 Address:  81 …" at bounding box center [783, 420] width 247 height 321
click at [732, 352] on p "Partner:" at bounding box center [782, 357] width 237 height 11
click at [758, 377] on p "Dependent/s:" at bounding box center [782, 376] width 237 height 11
drag, startPoint x: 693, startPoint y: 398, endPoint x: 666, endPoint y: 397, distance: 26.8
click at [666, 397] on p "23/8/23 Ave Borell 2yr" at bounding box center [782, 394] width 237 height 11
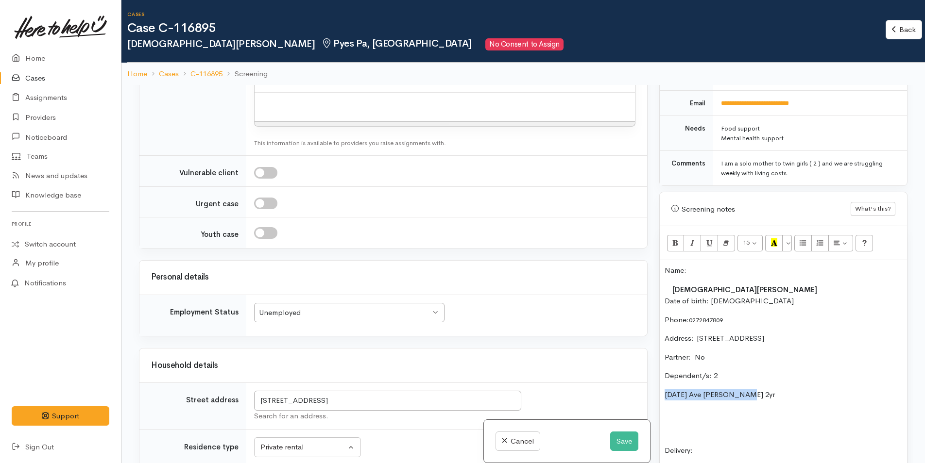
drag, startPoint x: 748, startPoint y: 393, endPoint x: 659, endPoint y: 394, distance: 89.9
click at [659, 394] on div "Screening notes What's this? <p>Name:&nbsp;&nbsp;</p><table style="width: 501.3…" at bounding box center [783, 408] width 248 height 432
copy p "23/8/23 Ave Borell 2yr"
click at [776, 393] on p "23/8/23 Ave Borell 2yr" at bounding box center [782, 394] width 237 height 11
click at [765, 391] on p "23/8/23 Ave Borell 2yr" at bounding box center [782, 394] width 237 height 11
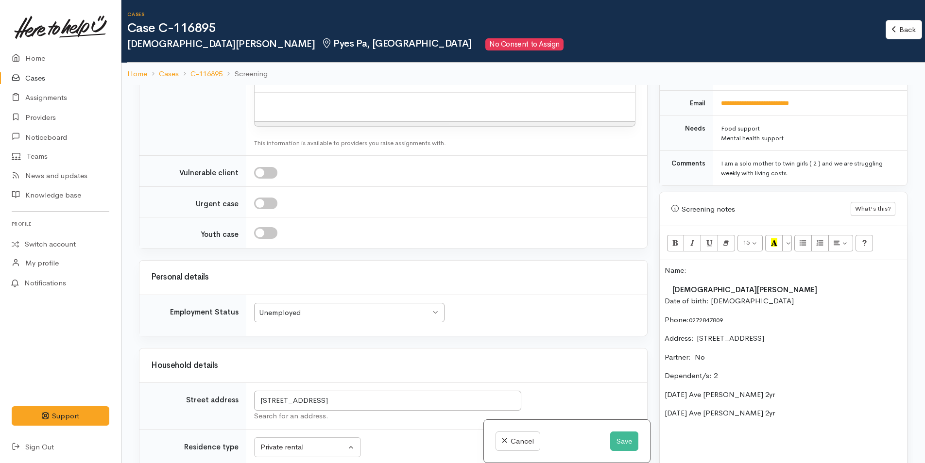
click at [707, 411] on p "23/8/23 Ave Borell 2yr" at bounding box center [782, 413] width 237 height 11
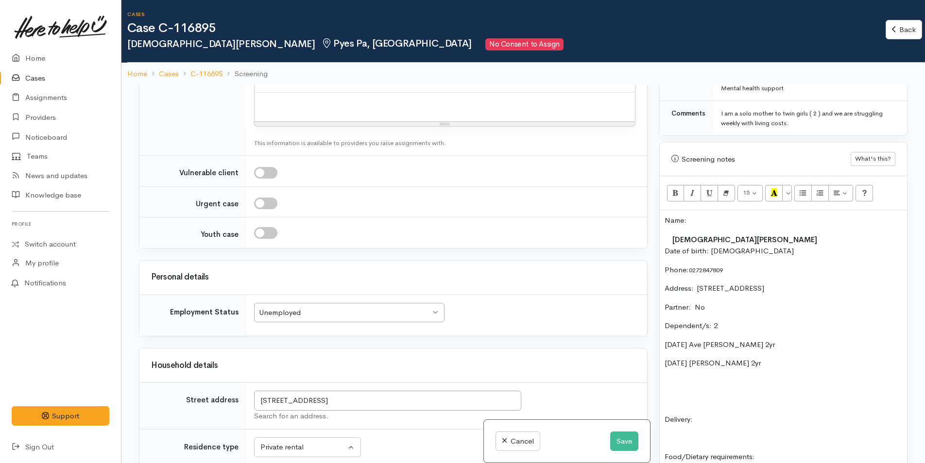
scroll to position [583, 0]
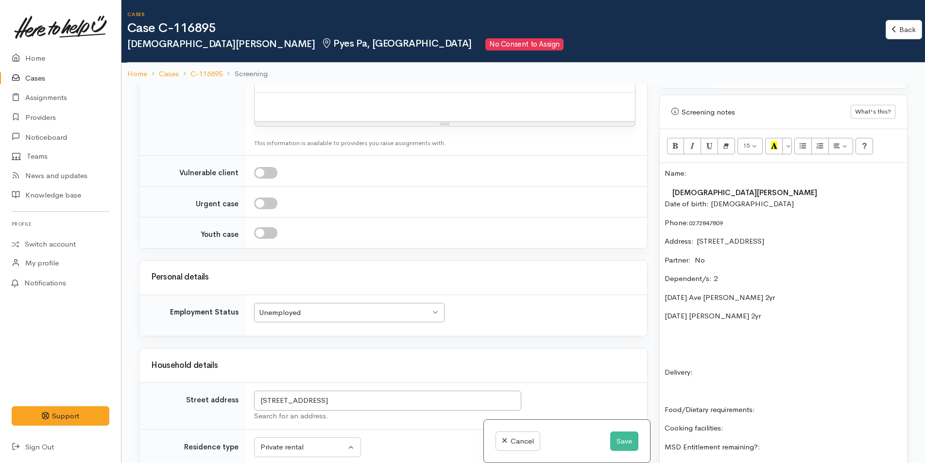
click at [700, 361] on div "Name: Kristen Borell Date of birth: 24/10/1996 Phone:  0272847809 Address:  81 …" at bounding box center [783, 351] width 247 height 377
click at [695, 355] on p at bounding box center [782, 353] width 237 height 11
click at [713, 332] on p "Delivery:" at bounding box center [782, 335] width 237 height 11
click at [696, 351] on p at bounding box center [782, 353] width 237 height 11
click at [786, 352] on p "Food/Dietary requirements:" at bounding box center [782, 353] width 237 height 11
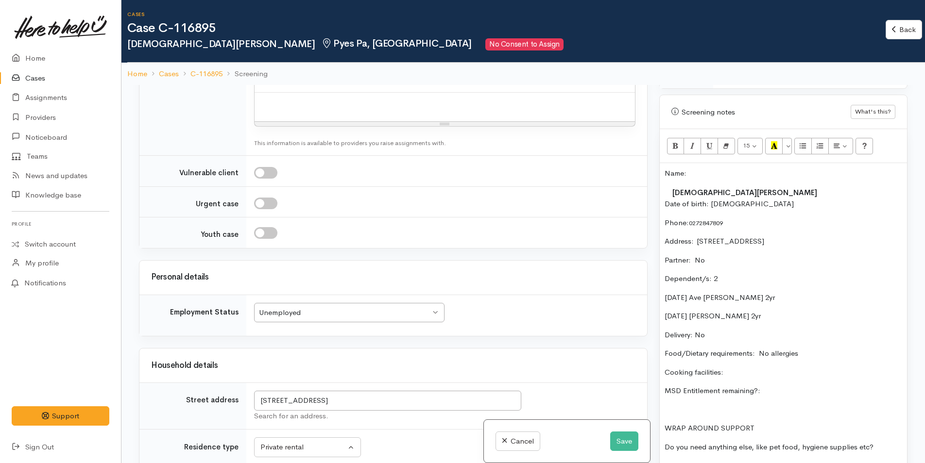
click at [778, 362] on div "Name: Kristen Borell Date of birth: 24/10/1996 Phone:  0272847809 Address:  81 …" at bounding box center [783, 323] width 247 height 321
click at [822, 386] on p "MSD Entitlement remaining?:" at bounding box center [782, 391] width 237 height 11
click at [829, 351] on p "Food/Dietary requirements: No allergies" at bounding box center [782, 353] width 237 height 11
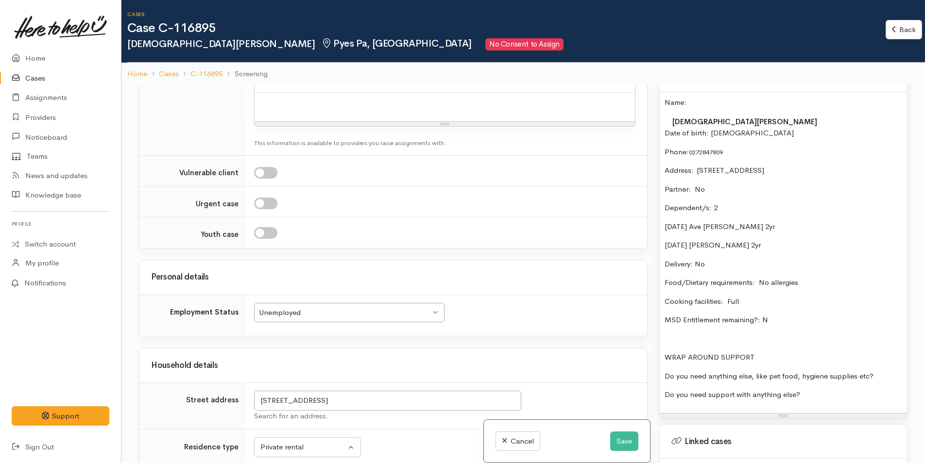
scroll to position [728, 0]
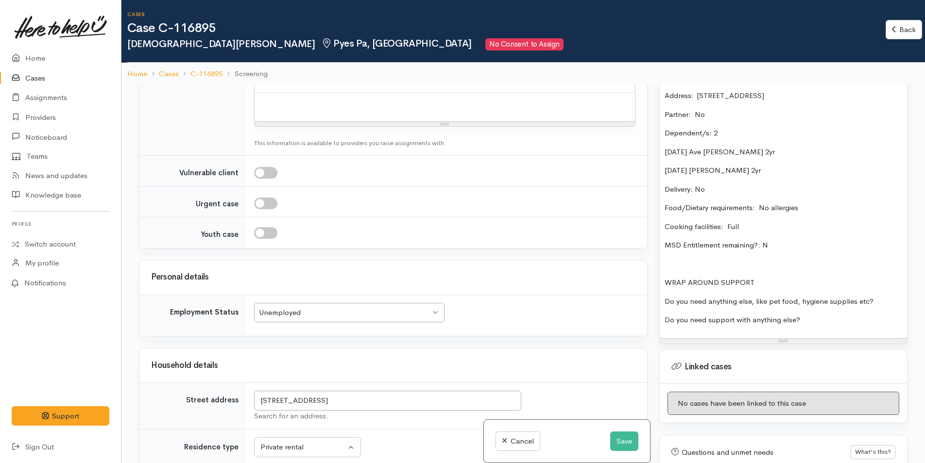
click at [883, 297] on p "Do you need anything else, like pet food, hygiene supplies etc?" at bounding box center [782, 301] width 237 height 11
click at [839, 321] on p "Do you need support with anything else?" at bounding box center [782, 320] width 237 height 11
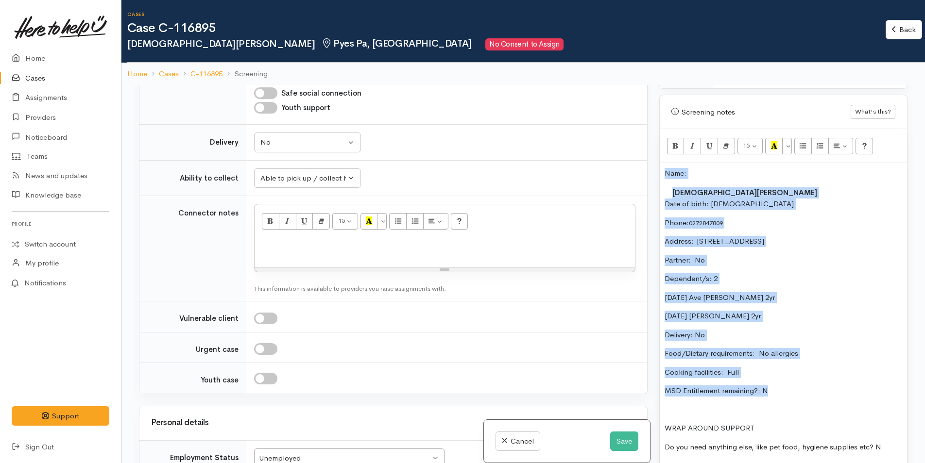
drag, startPoint x: 781, startPoint y: 390, endPoint x: 646, endPoint y: 175, distance: 253.6
click at [660, 169] on div "Name: Kristen Borell Date of birth: 24/10/1996 Phone:  0272847809 Address:  81 …" at bounding box center [783, 323] width 247 height 321
copy div "Name: Kristen Borell Date of birth: 24/10/1996 Phone:  0272847809 Address:  81 …"
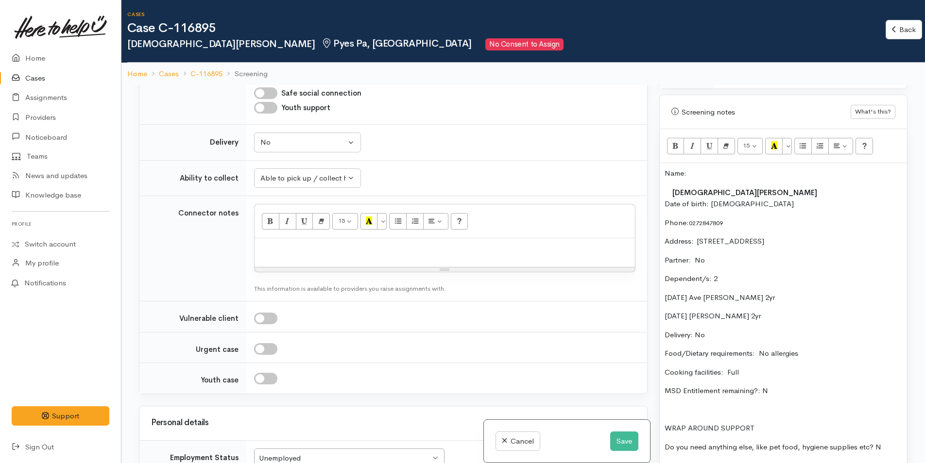
click at [290, 243] on p at bounding box center [444, 248] width 371 height 11
paste div
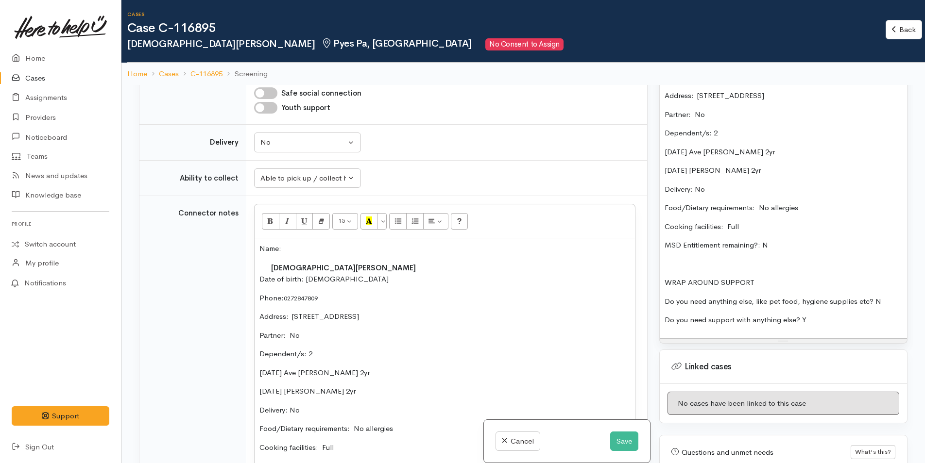
click at [828, 319] on p "Do you need support with anything else? Y" at bounding box center [782, 320] width 237 height 11
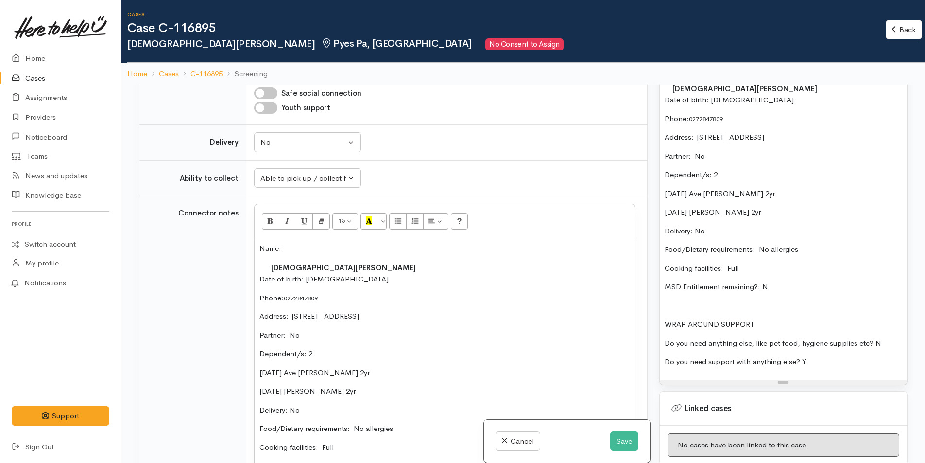
scroll to position [583, 0]
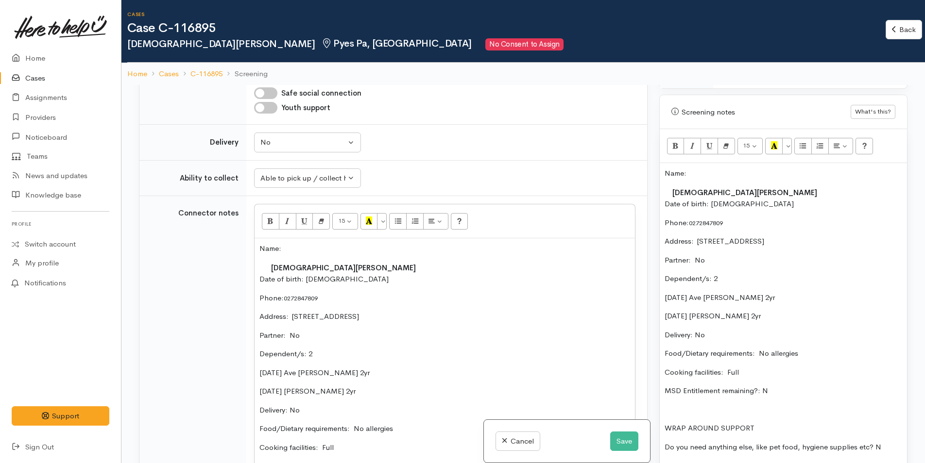
click at [665, 172] on p "Name:" at bounding box center [782, 173] width 237 height 11
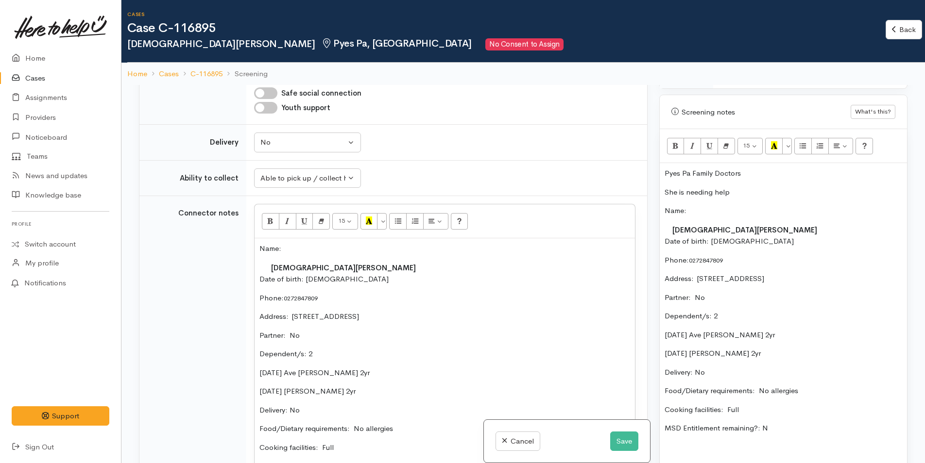
click at [747, 193] on p "She is needing help" at bounding box center [782, 192] width 237 height 11
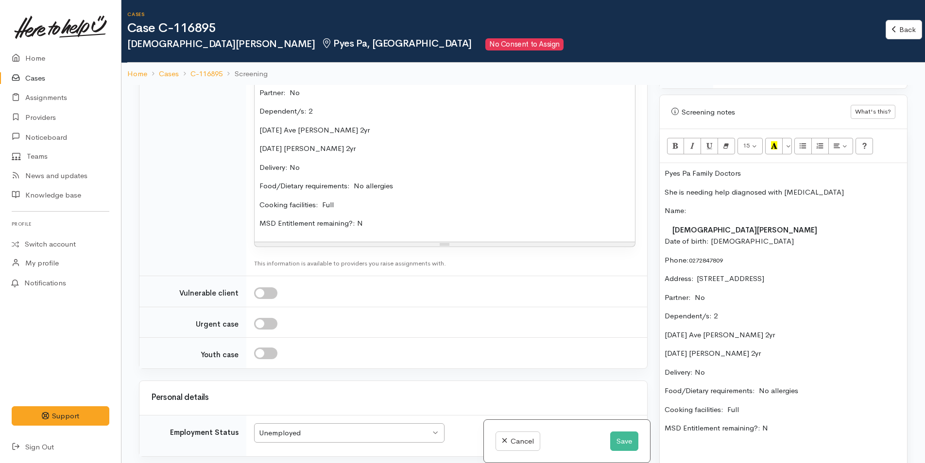
scroll to position [1263, 0]
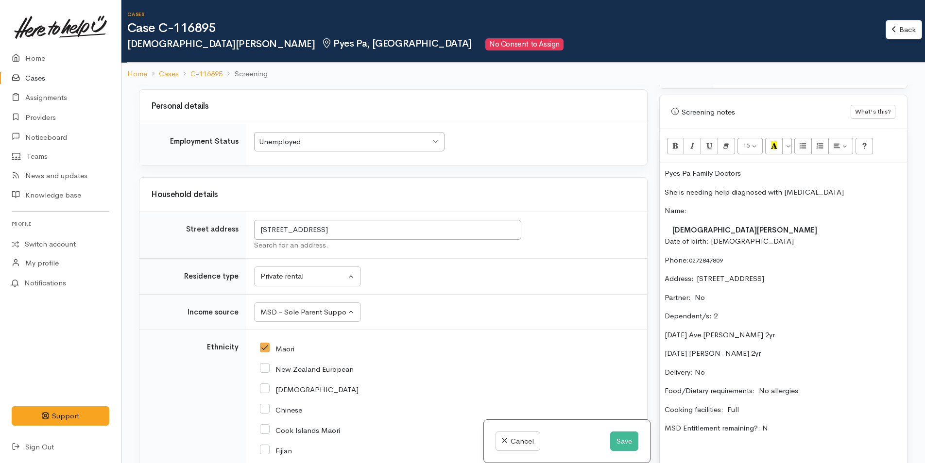
click at [785, 332] on p "23/8/23 Ave Borell 2yr" at bounding box center [782, 335] width 237 height 11
click at [706, 335] on p "23/8/23 Ave Borell 2yr RSV" at bounding box center [782, 335] width 237 height 11
click at [666, 174] on p "Pyes Pa Family Doctors" at bounding box center [782, 173] width 237 height 11
click at [830, 176] on p "Kristen is registered with Pyes Pa Family Doctors" at bounding box center [782, 173] width 237 height 11
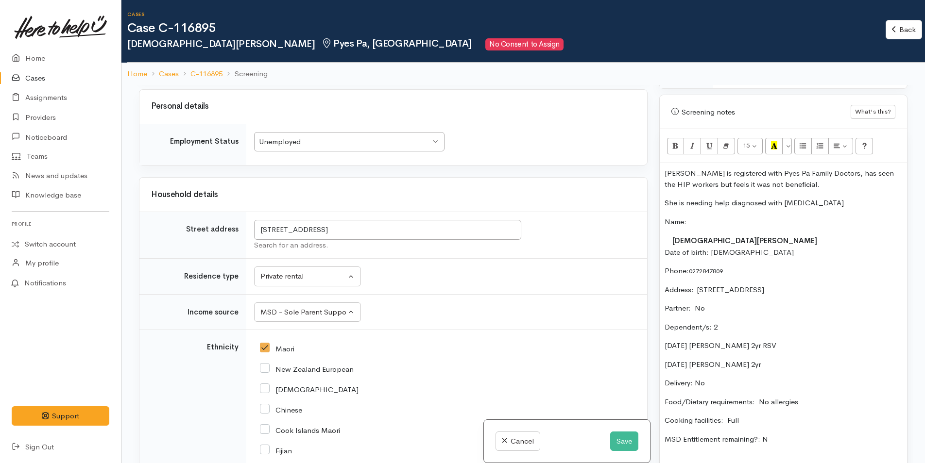
click at [848, 199] on p "She is needing help diagnosed with social anxiety" at bounding box center [782, 203] width 237 height 11
click at [852, 198] on div "Kristen is registered with Pyes Pa Family Doctors, has seen the HIP workers but…" at bounding box center [783, 347] width 247 height 369
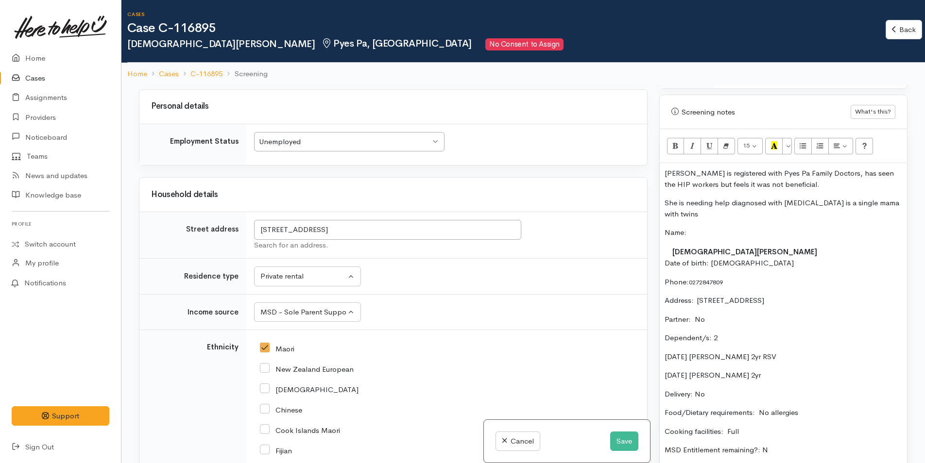
click at [823, 183] on p "Kristen is registered with Pyes Pa Family Doctors, has seen the HIP workers but…" at bounding box center [782, 179] width 237 height 22
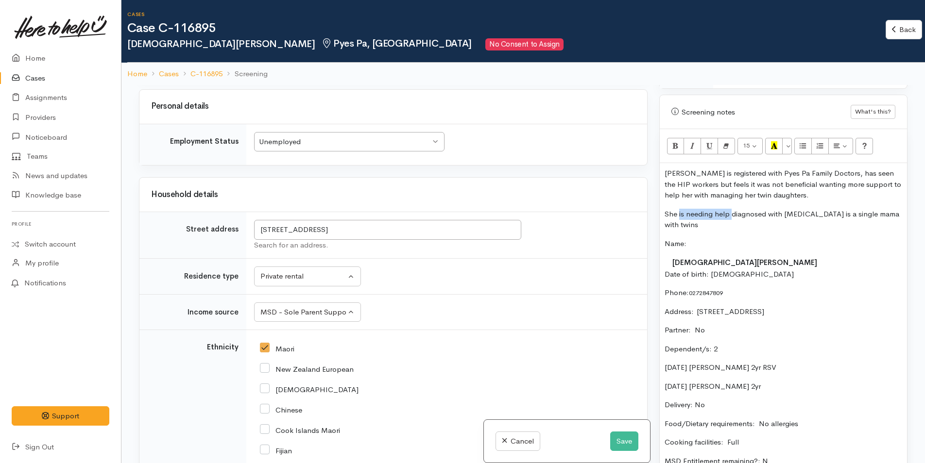
drag, startPoint x: 731, startPoint y: 215, endPoint x: 680, endPoint y: 216, distance: 51.5
click at [679, 216] on p "She is needing help diagnosed with social anxiety is a single mama with twins" at bounding box center [782, 220] width 237 height 22
click at [691, 223] on p "She has been diagnosed with social anxiety is a single mama with twins" at bounding box center [782, 220] width 237 height 22
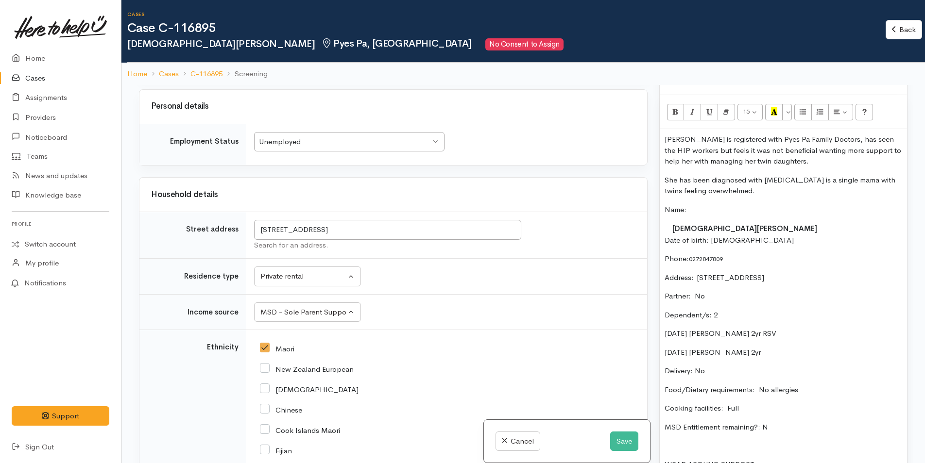
scroll to position [631, 0]
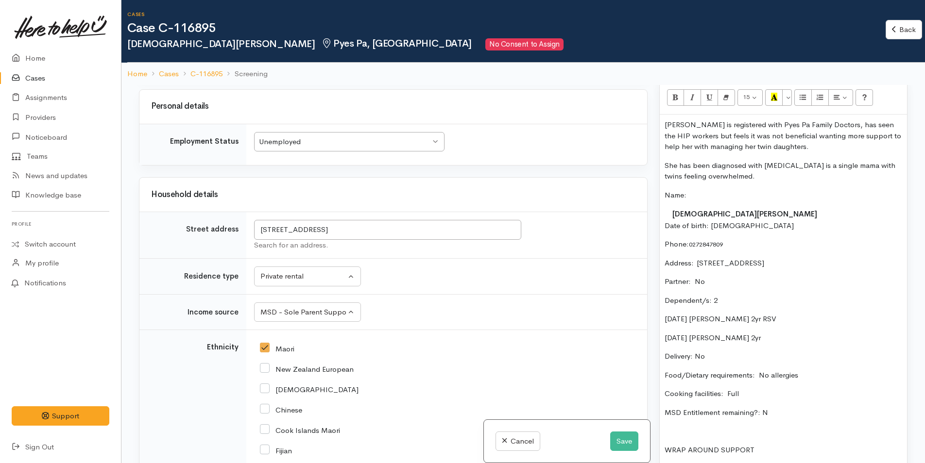
click at [786, 317] on p "23/8/23 Ava Borell 2yr RSV" at bounding box center [782, 319] width 237 height 11
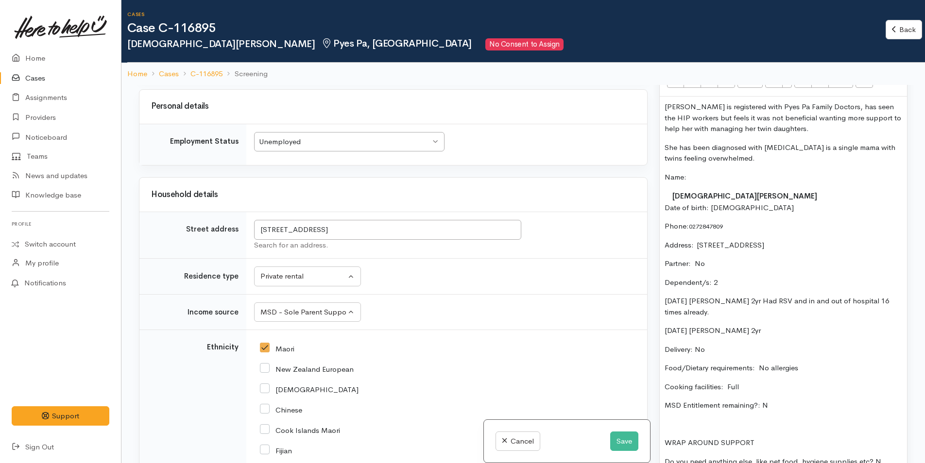
scroll to position [680, 0]
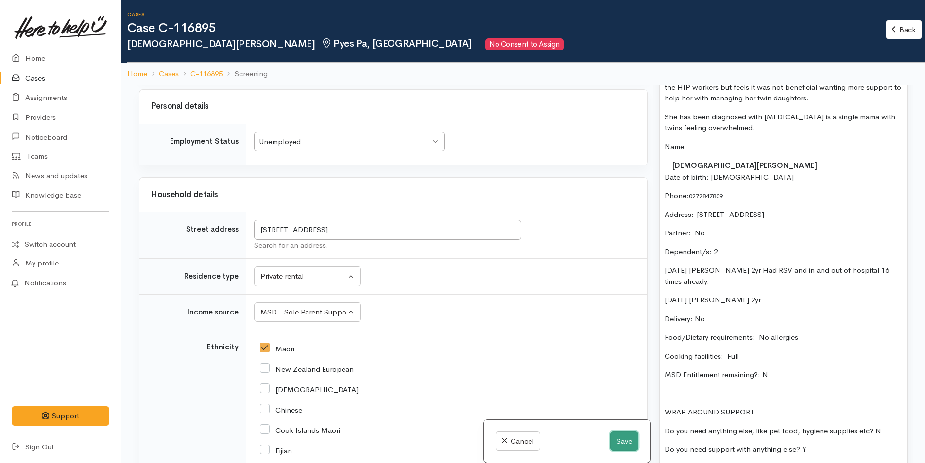
click at [621, 437] on button "Save" at bounding box center [624, 442] width 28 height 20
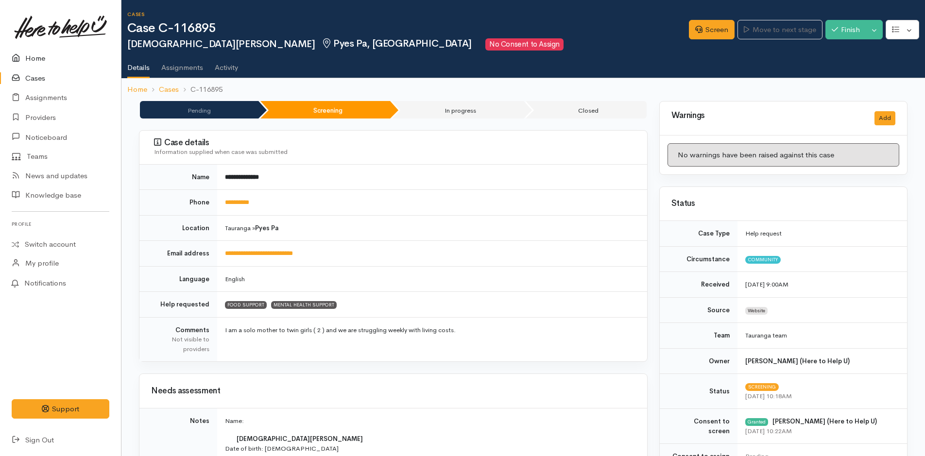
click at [37, 50] on link "Home" at bounding box center [60, 59] width 121 height 20
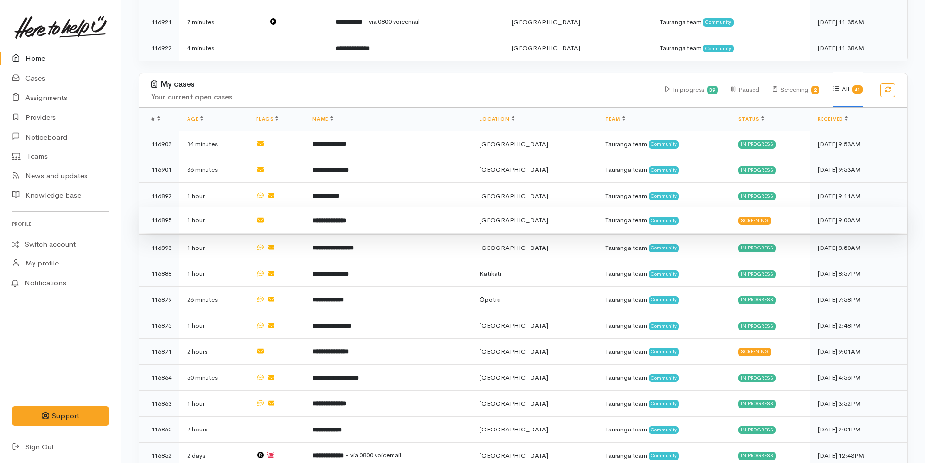
scroll to position [291, 0]
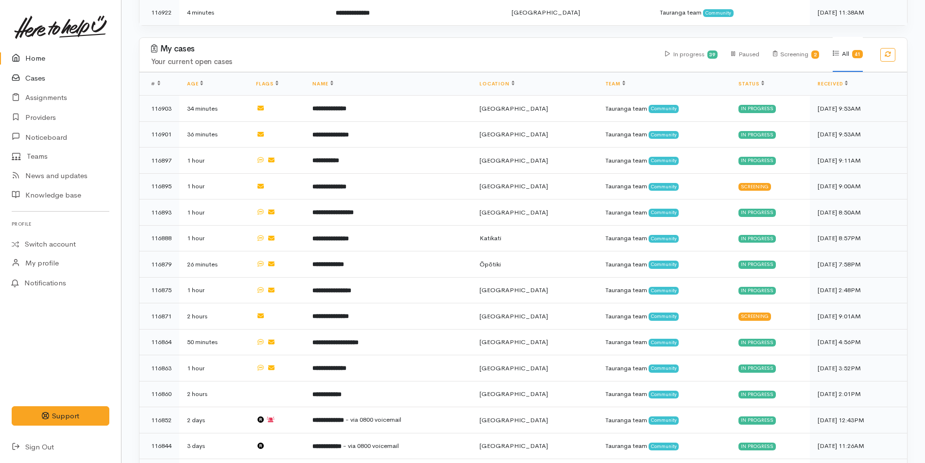
click at [37, 79] on link "Cases" at bounding box center [60, 78] width 121 height 20
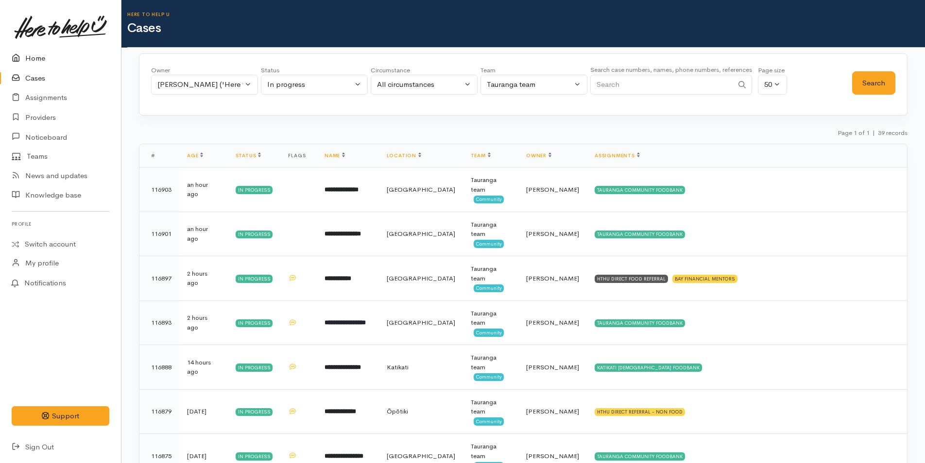
click at [39, 59] on link "Home" at bounding box center [60, 59] width 121 height 20
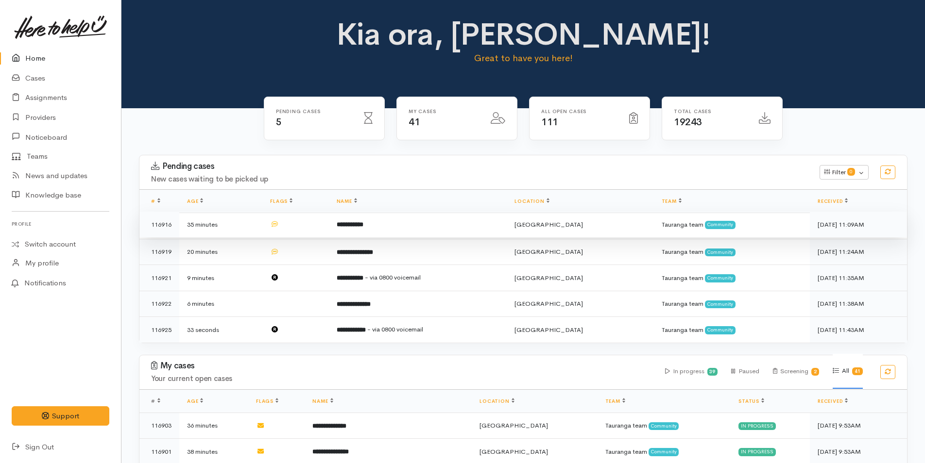
click at [376, 219] on td "**********" at bounding box center [418, 225] width 178 height 26
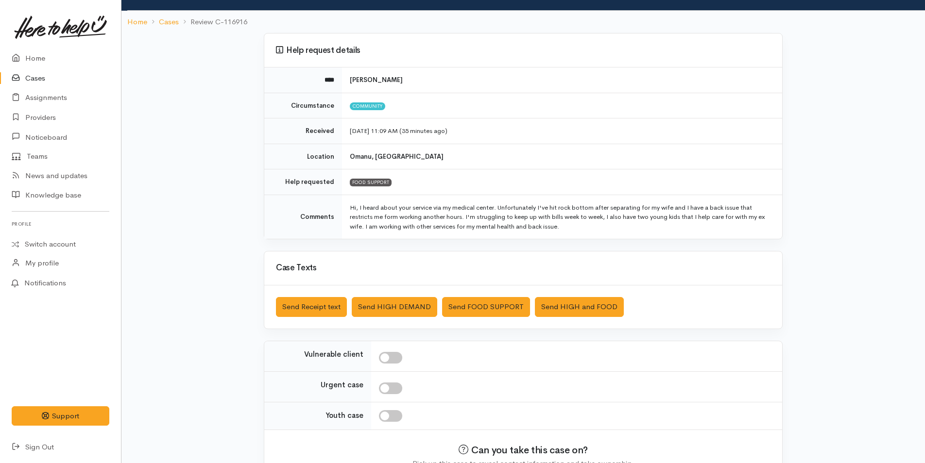
scroll to position [107, 0]
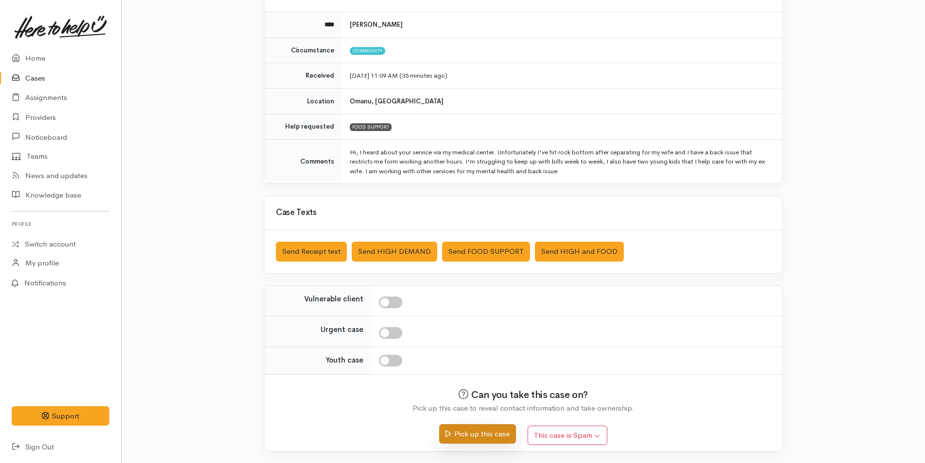
click at [490, 436] on button "Pick up this case" at bounding box center [477, 434] width 76 height 20
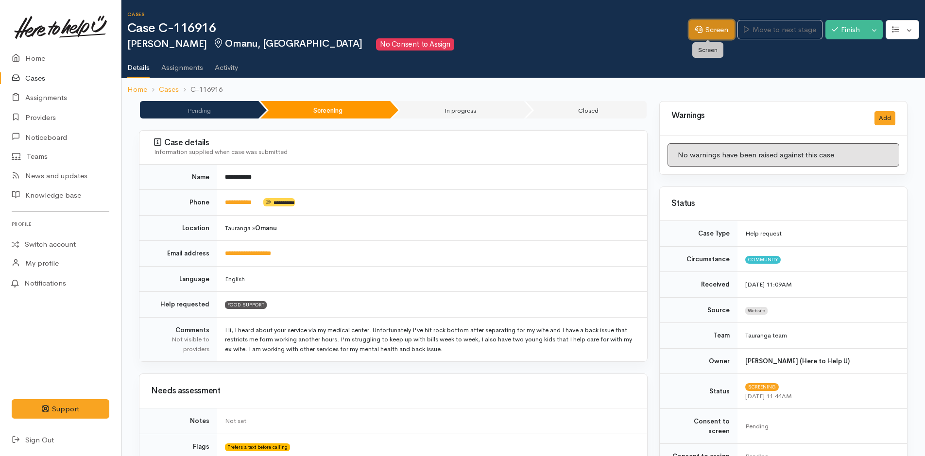
click at [709, 26] on link "Screen" at bounding box center [712, 30] width 46 height 20
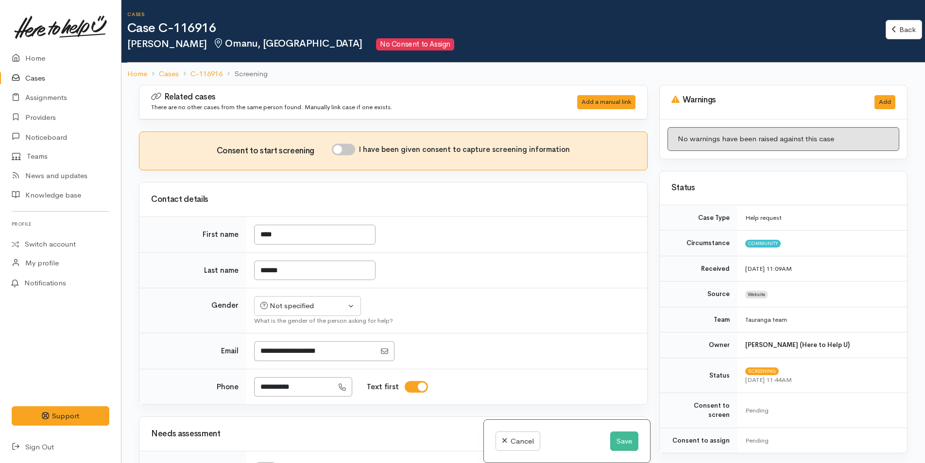
click at [352, 151] on input "I have been given consent to capture screening information" at bounding box center [343, 150] width 23 height 12
checkbox input "true"
click at [265, 234] on input "****" at bounding box center [314, 235] width 121 height 20
type input "****"
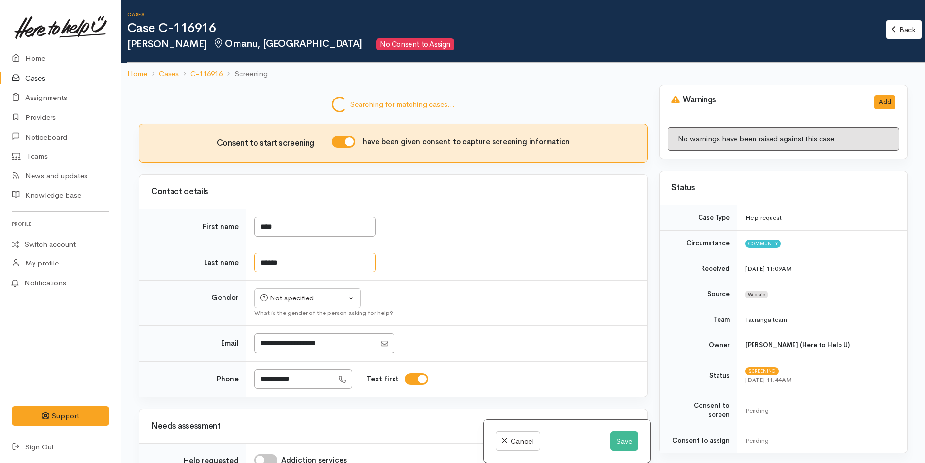
click at [262, 269] on input "******" at bounding box center [314, 263] width 121 height 20
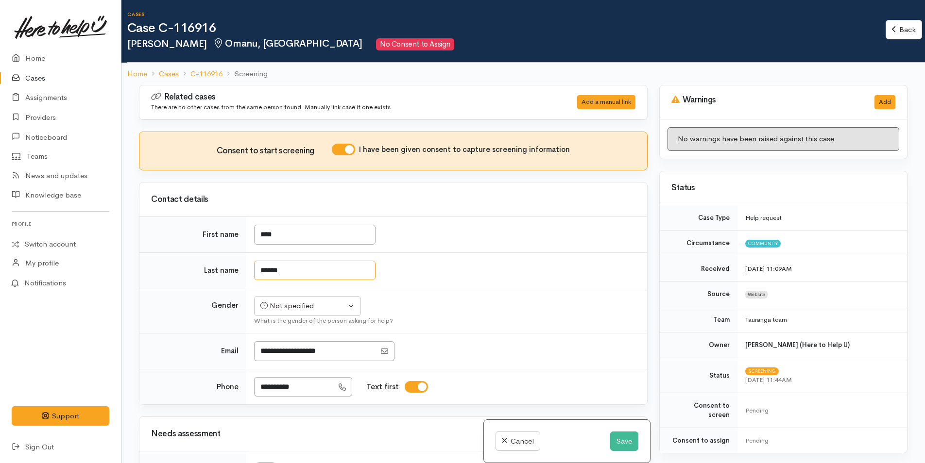
click at [262, 269] on input "******" at bounding box center [314, 271] width 121 height 20
click at [264, 271] on input "******" at bounding box center [314, 271] width 121 height 20
type input "******"
click at [303, 314] on td "Not specified Male Female Diverse Not specified What is the gender of the perso…" at bounding box center [446, 310] width 401 height 45
click at [307, 305] on div "Not specified" at bounding box center [302, 306] width 85 height 11
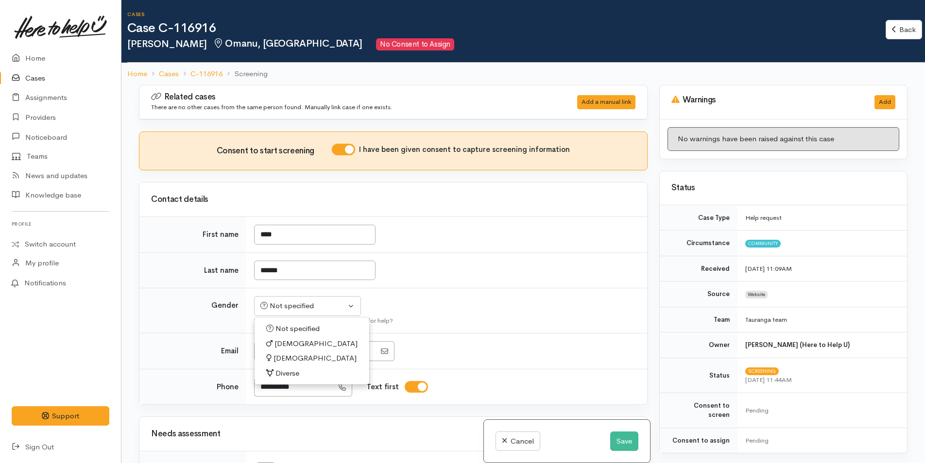
click at [288, 358] on span "[DEMOGRAPHIC_DATA]" at bounding box center [314, 358] width 83 height 11
select select "Female"
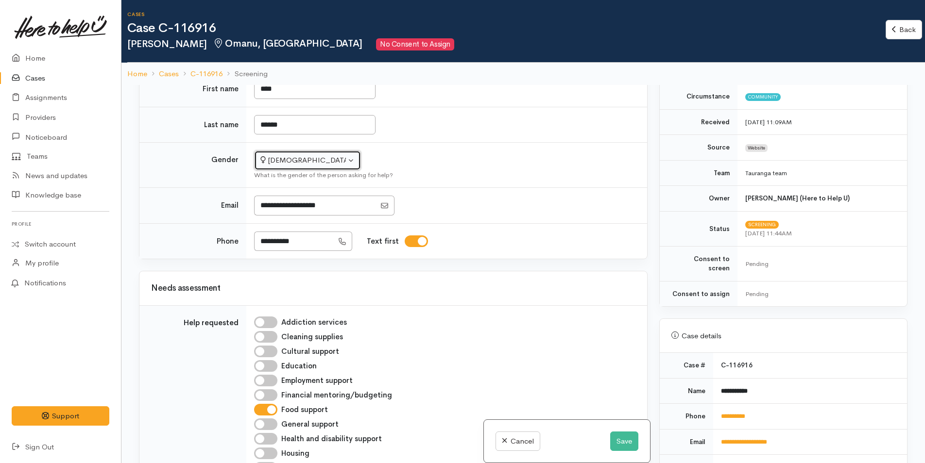
scroll to position [243, 0]
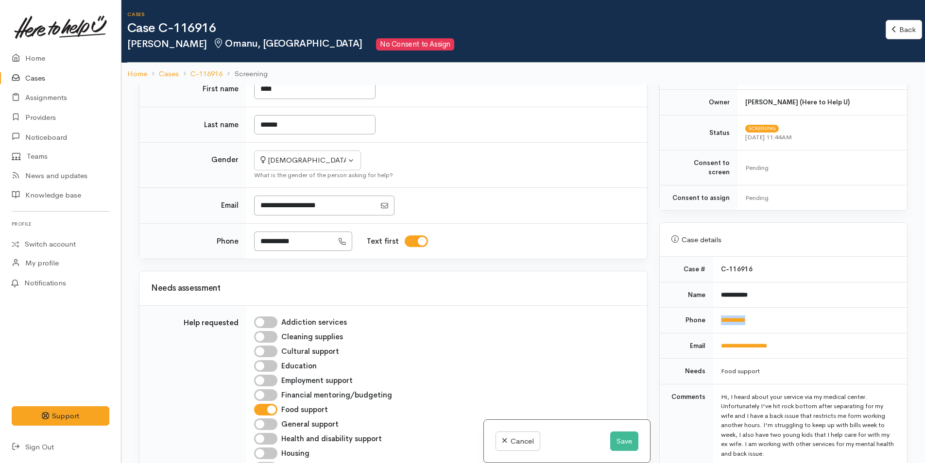
drag, startPoint x: 793, startPoint y: 313, endPoint x: 712, endPoint y: 315, distance: 80.2
click at [713, 315] on td "**********" at bounding box center [810, 321] width 194 height 26
copy link "**********"
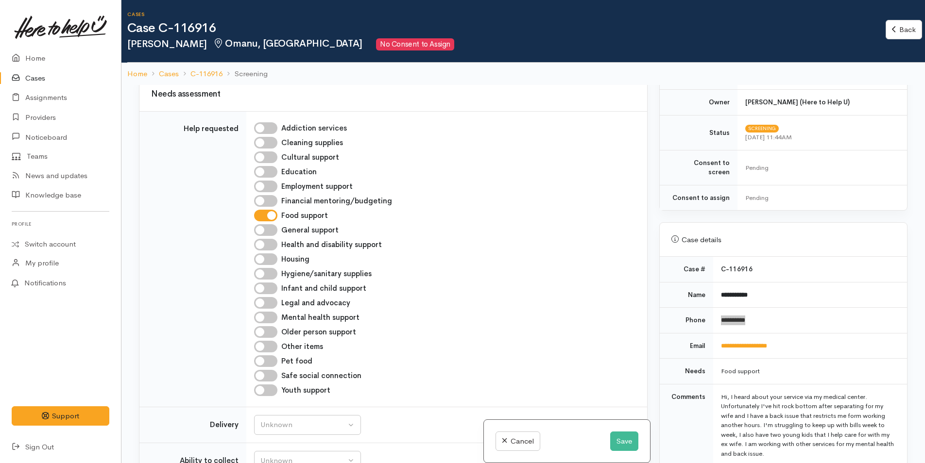
scroll to position [486, 0]
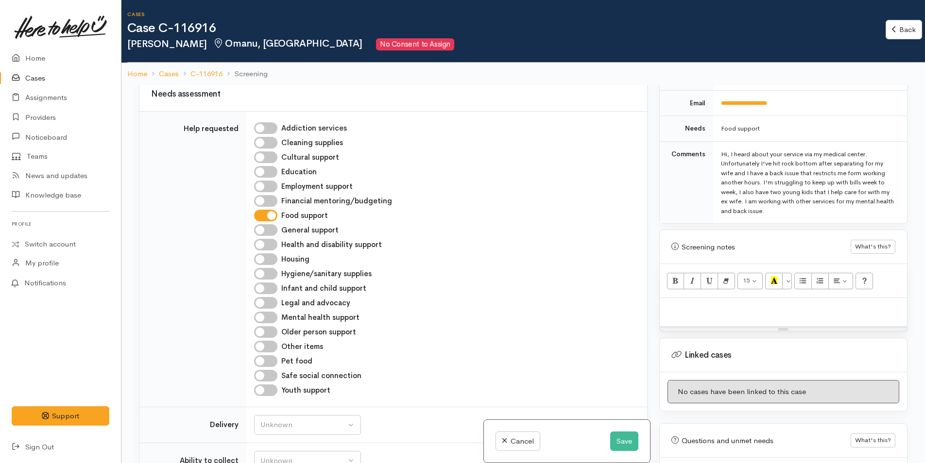
drag, startPoint x: 689, startPoint y: 299, endPoint x: 603, endPoint y: 327, distance: 90.3
click at [689, 303] on p at bounding box center [782, 308] width 237 height 11
paste div
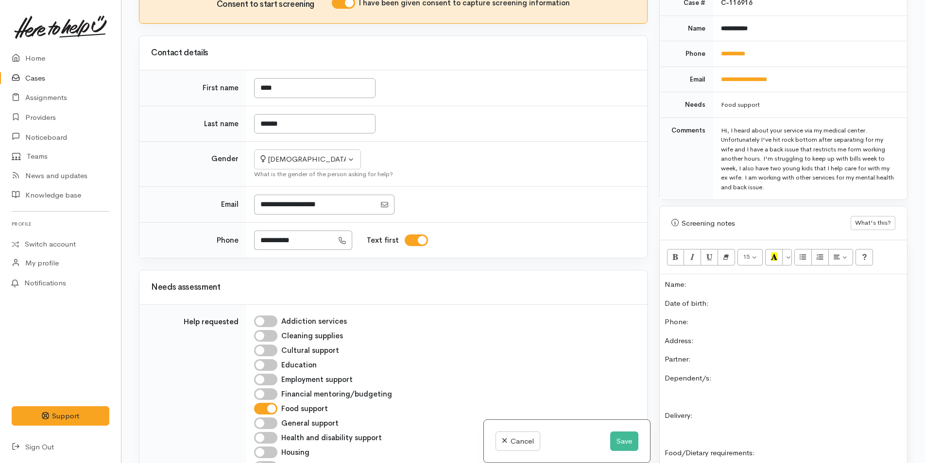
scroll to position [0, 0]
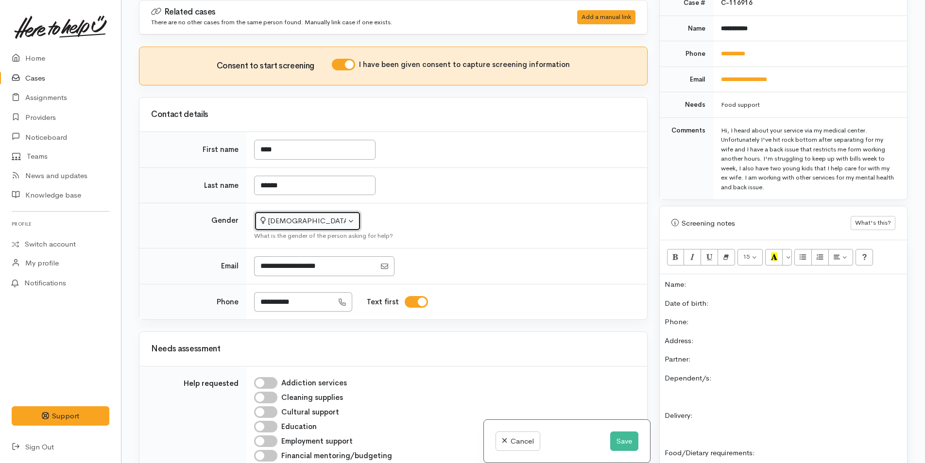
click at [290, 224] on div "Female" at bounding box center [302, 221] width 85 height 11
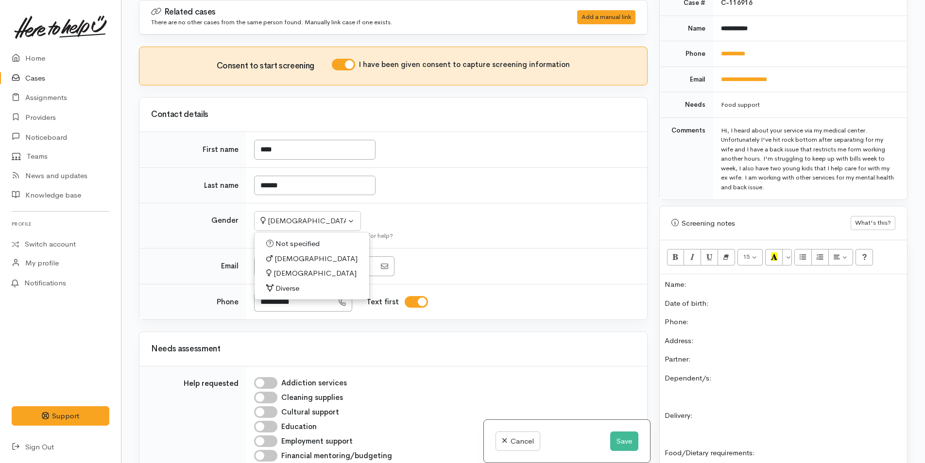
click at [288, 257] on span "Male" at bounding box center [315, 259] width 83 height 11
select select "Male"
click at [623, 443] on button "Save" at bounding box center [624, 442] width 28 height 20
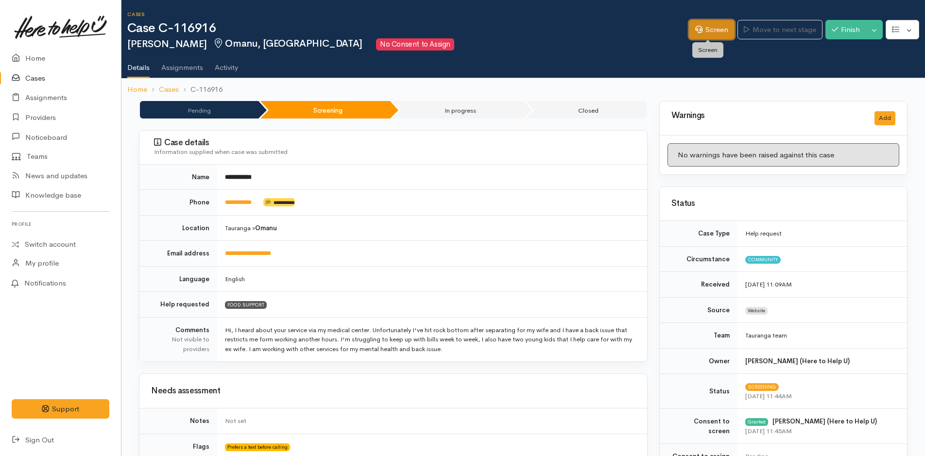
click at [698, 20] on link "Screen" at bounding box center [712, 30] width 46 height 20
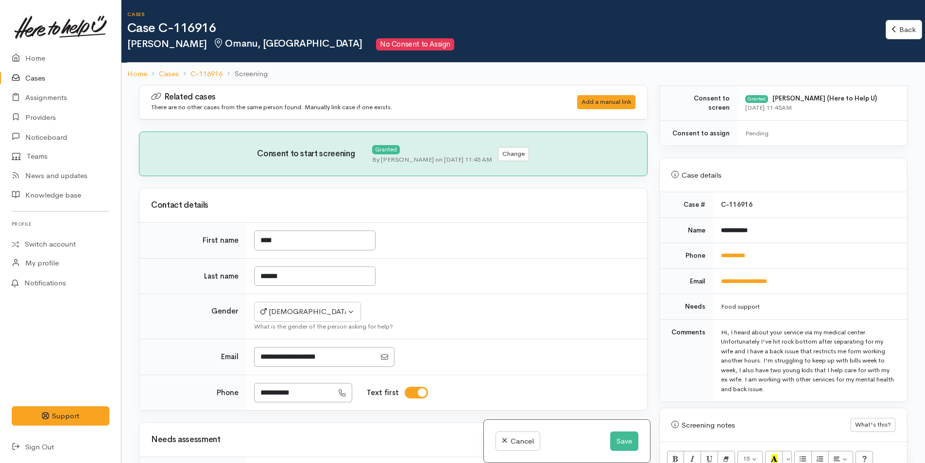
scroll to position [437, 0]
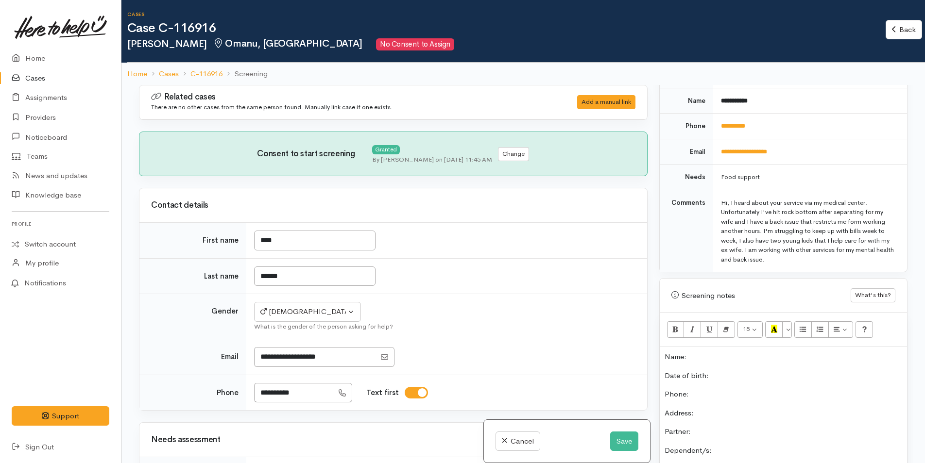
click at [751, 373] on p "Date of birth:" at bounding box center [782, 376] width 237 height 11
drag, startPoint x: 772, startPoint y: 130, endPoint x: 715, endPoint y: 133, distance: 57.4
click at [715, 133] on td "**********" at bounding box center [810, 127] width 194 height 26
copy link "**********"
click at [716, 393] on p "Phone:" at bounding box center [782, 394] width 237 height 11
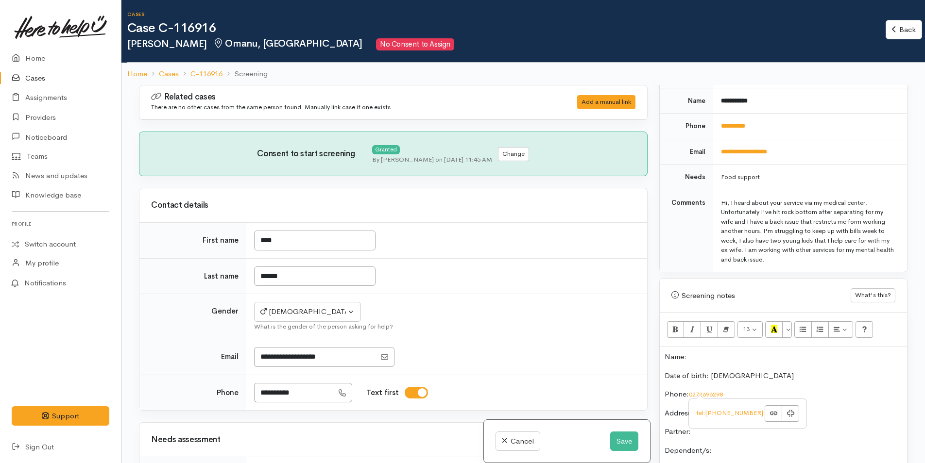
click at [749, 445] on p "Dependent/s:" at bounding box center [782, 450] width 237 height 11
click at [732, 414] on p "Address:" at bounding box center [782, 413] width 237 height 11
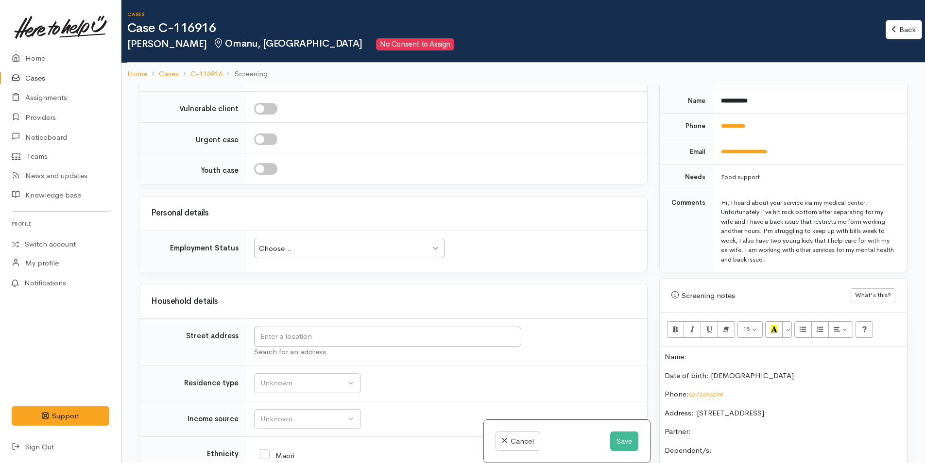
scroll to position [923, 0]
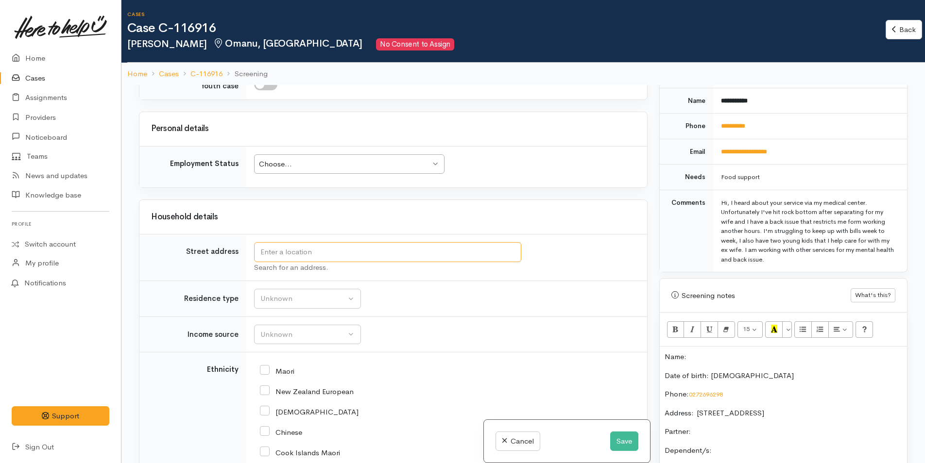
click at [359, 252] on input "text" at bounding box center [387, 252] width 267 height 20
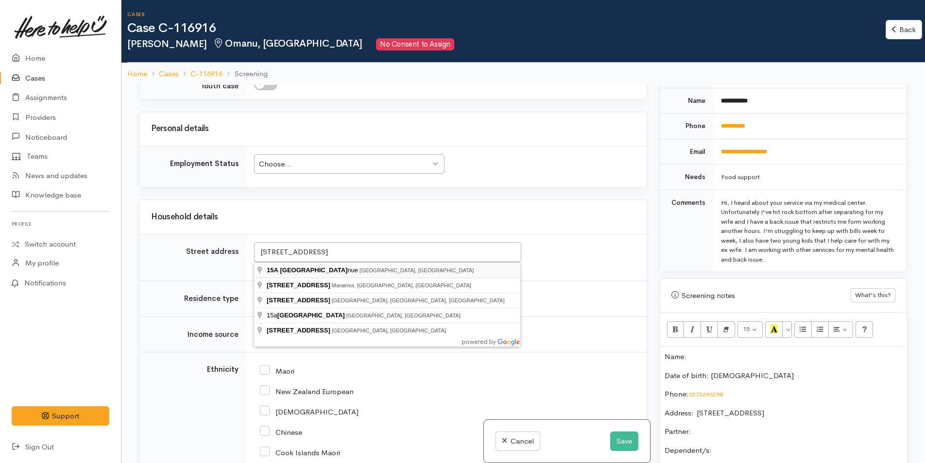
type input "[STREET_ADDRESS]"
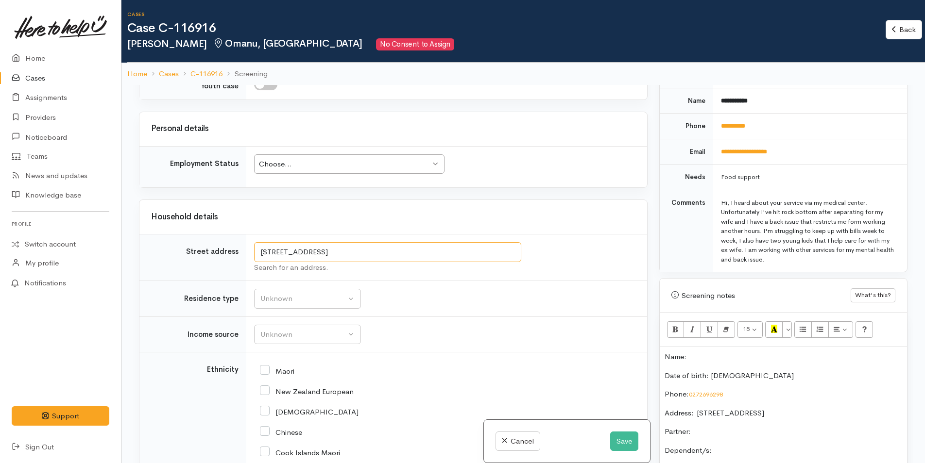
drag, startPoint x: 450, startPoint y: 248, endPoint x: 232, endPoint y: 256, distance: 217.7
click at [232, 256] on tr "Street address [STREET_ADDRESS] Search for an address." at bounding box center [393, 258] width 508 height 47
drag, startPoint x: 761, startPoint y: 404, endPoint x: 697, endPoint y: 404, distance: 64.1
click at [746, 433] on p "Partner:" at bounding box center [782, 431] width 237 height 11
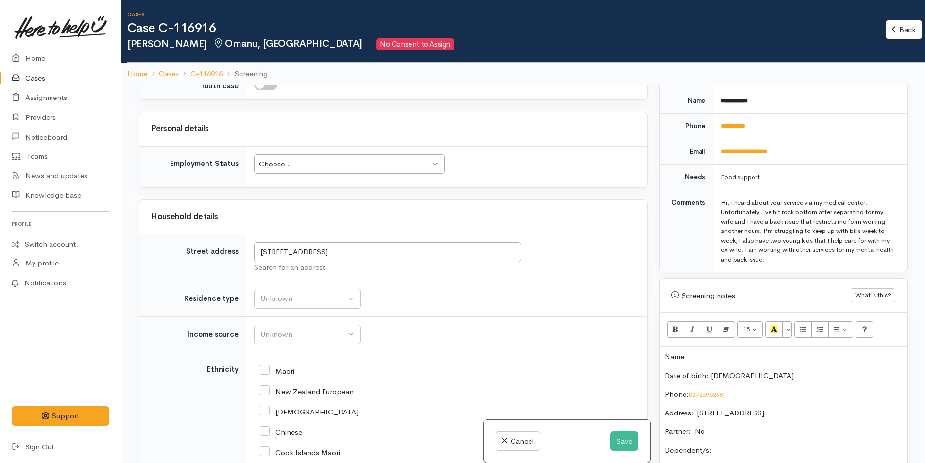
click at [772, 447] on p "Dependent/s:" at bounding box center [782, 450] width 237 height 11
drag, startPoint x: 773, startPoint y: 103, endPoint x: 714, endPoint y: 103, distance: 58.3
click at [714, 103] on td "**********" at bounding box center [810, 101] width 194 height 26
copy b "**********"
click at [700, 356] on p "Name:" at bounding box center [782, 357] width 237 height 11
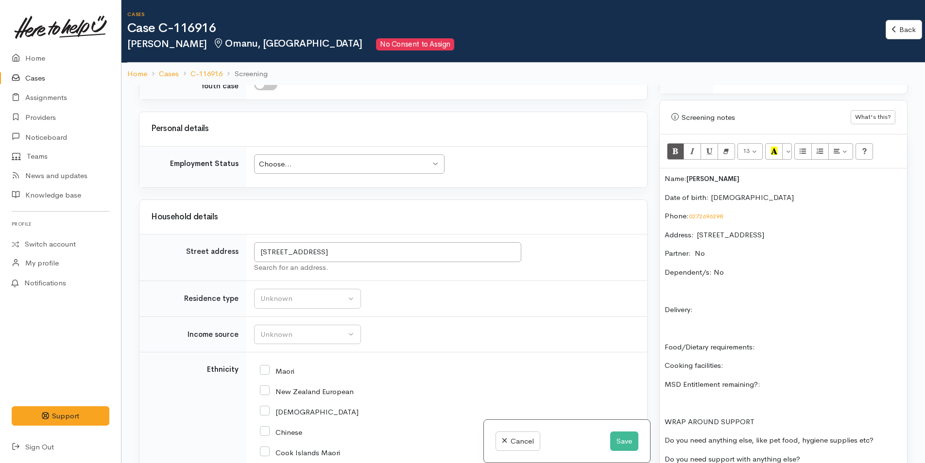
scroll to position [631, 0]
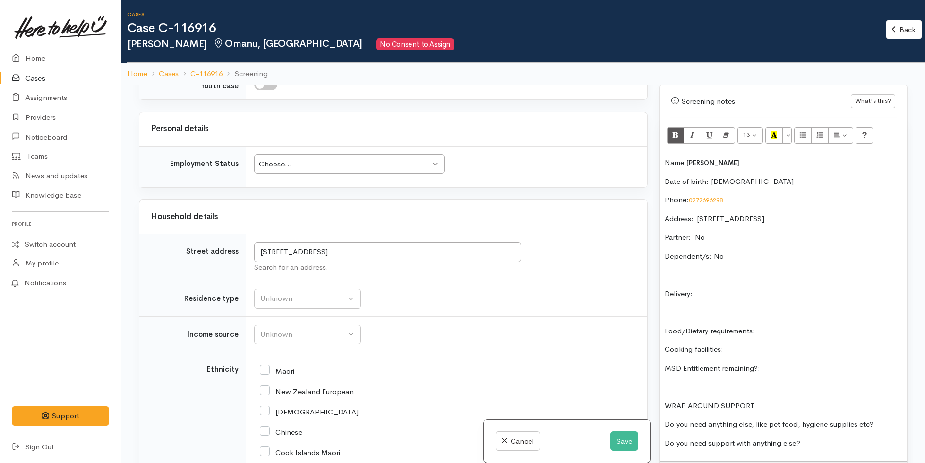
click at [743, 293] on p "Delivery:" at bounding box center [782, 293] width 237 height 11
click at [829, 321] on div "Name: Myah Oldham Date of birth: 16/3/1986 Phone:  0272696298 Address:  15A Lod…" at bounding box center [783, 306] width 247 height 309
click at [746, 348] on p "Cooking facilities:" at bounding box center [782, 349] width 237 height 11
click at [788, 371] on p "MSD Entitlement remaining?:" at bounding box center [782, 368] width 237 height 11
click at [886, 423] on p "Do you need anything else, like pet food, hygiene supplies etc?" at bounding box center [782, 424] width 237 height 11
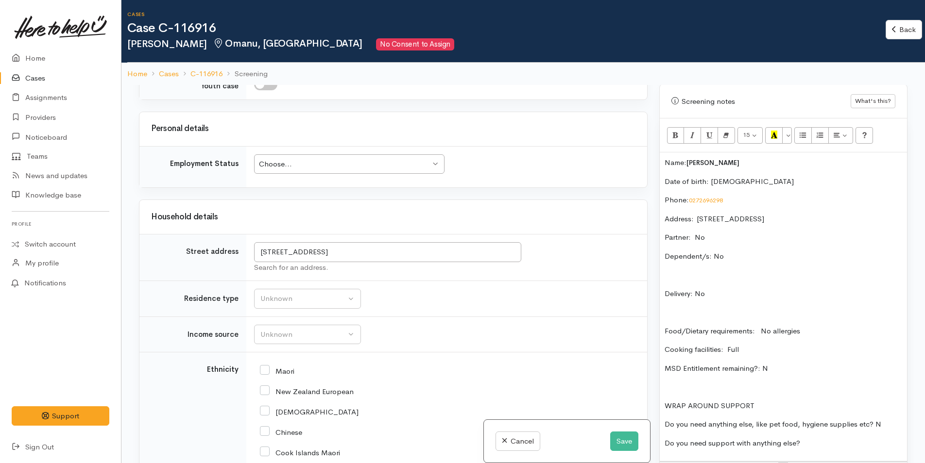
click at [855, 442] on p "Do you need support with anything else?" at bounding box center [782, 443] width 237 height 11
click at [727, 240] on p "Partner: No" at bounding box center [782, 237] width 237 height 11
click at [740, 258] on p "Dependent/s: No" at bounding box center [782, 256] width 237 height 11
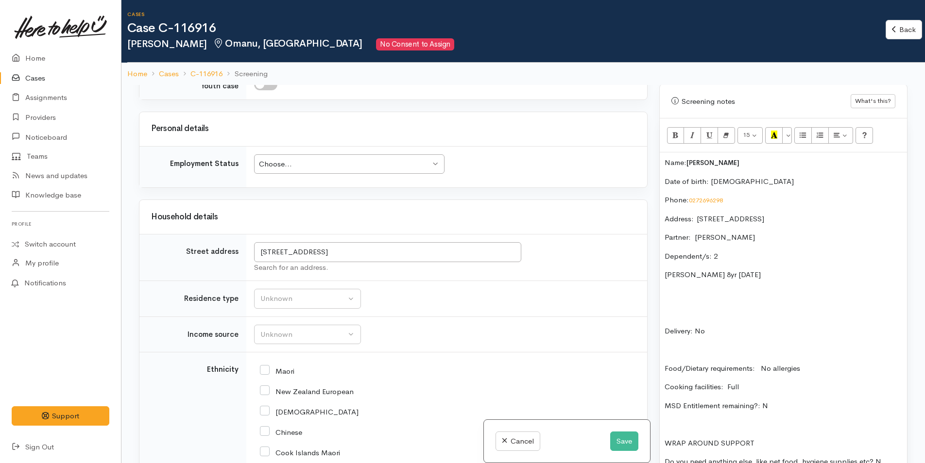
click at [691, 276] on p "Spencer 8yr 2/8/17" at bounding box center [782, 275] width 237 height 11
click at [692, 276] on p "Spencer 8yr 2/8/17" at bounding box center [782, 275] width 237 height 11
click at [800, 277] on p "[PERSON_NAME] 8yr [DATE]" at bounding box center [782, 275] width 237 height 11
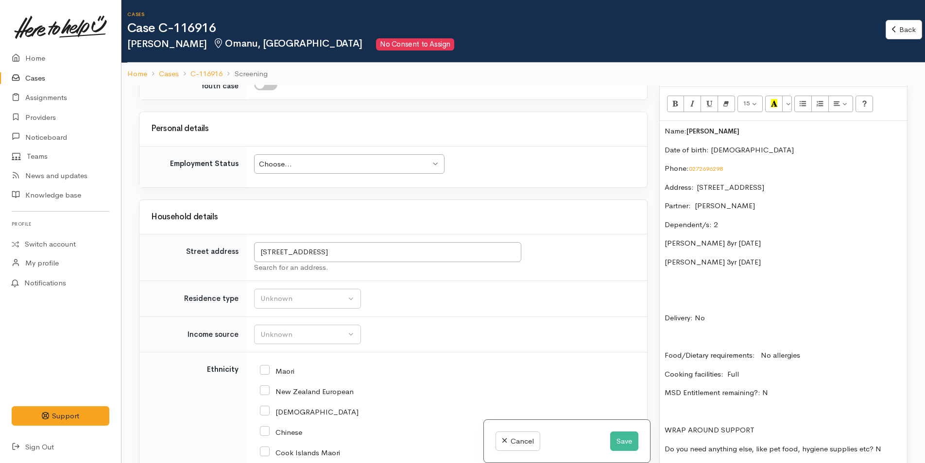
scroll to position [680, 0]
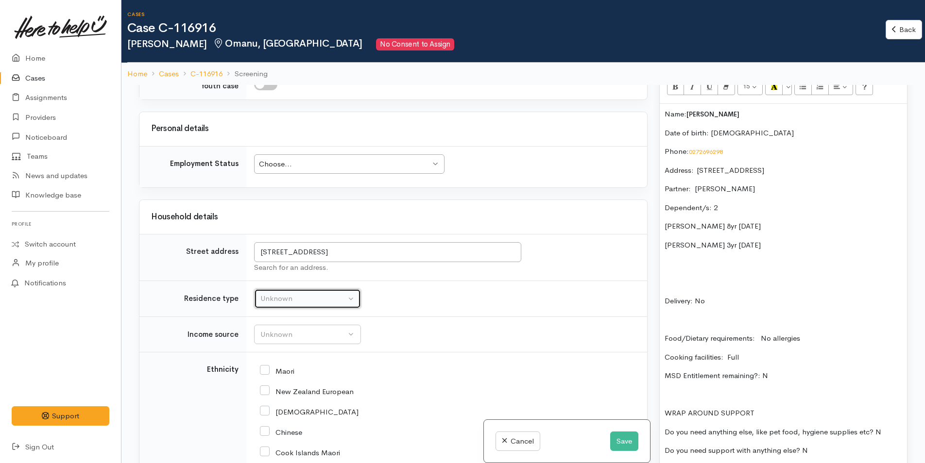
click at [293, 298] on div "Unknown" at bounding box center [302, 298] width 85 height 11
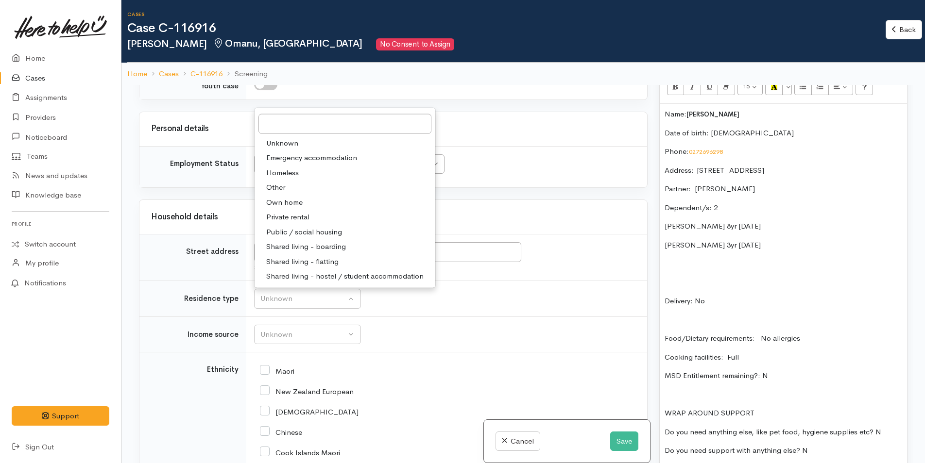
click at [298, 217] on span "Private rental" at bounding box center [287, 217] width 43 height 11
select select "2"
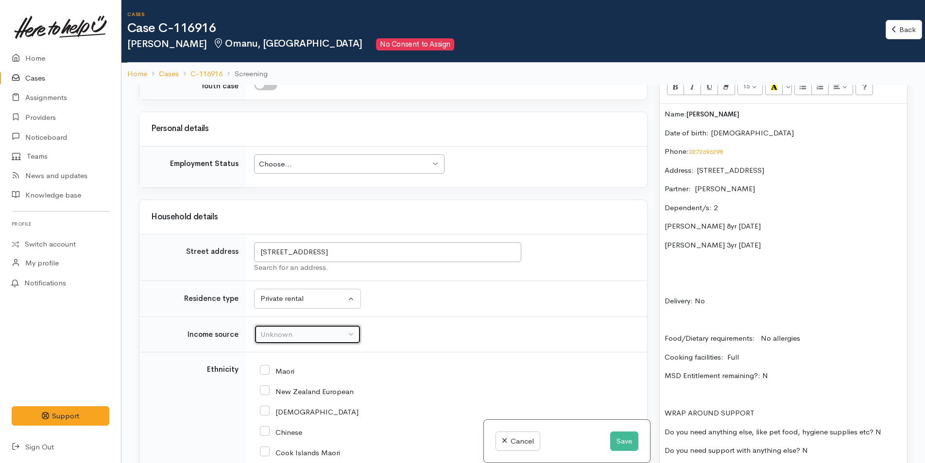
click at [296, 331] on div "Unknown" at bounding box center [302, 334] width 85 height 11
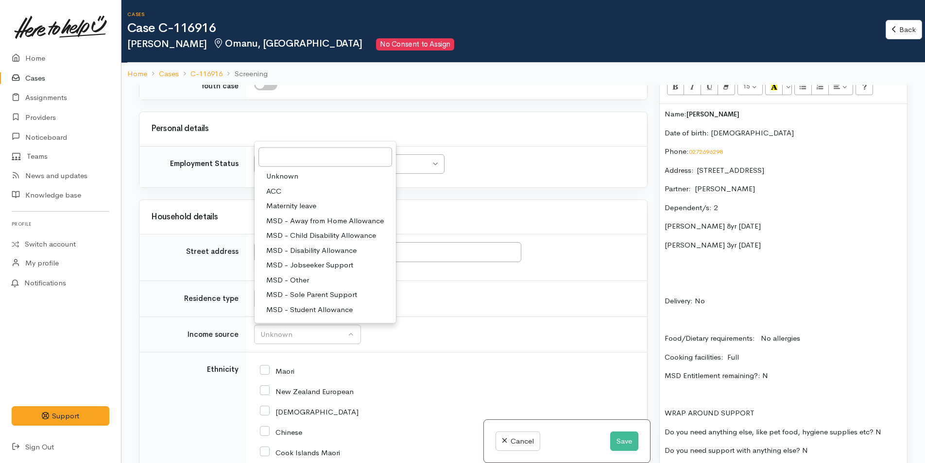
click at [839, 335] on p "Food/Dietary requirements: No allergies" at bounding box center [782, 338] width 237 height 11
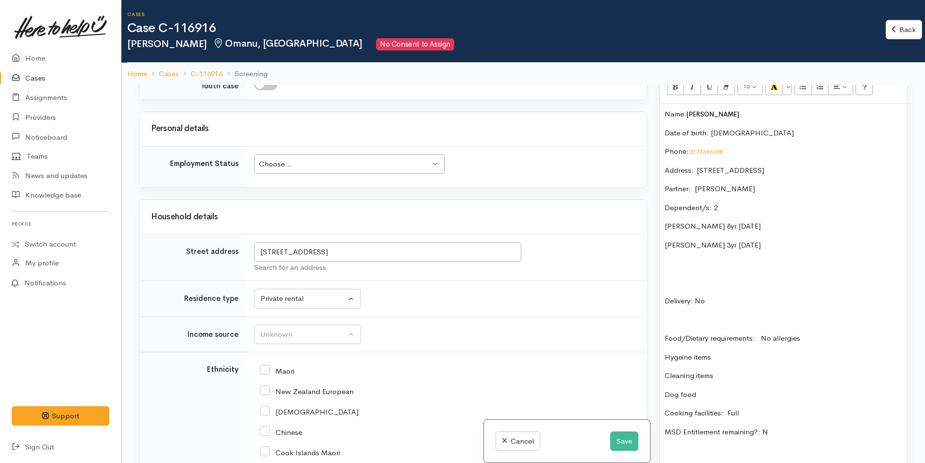
click at [677, 396] on p "Dog food" at bounding box center [782, 394] width 237 height 11
click at [718, 397] on p "Cat food" at bounding box center [782, 394] width 237 height 11
drag, startPoint x: 723, startPoint y: 393, endPoint x: 650, endPoint y: 359, distance: 80.6
click at [650, 359] on div "Related cases There are no other cases from the same person found. Manually lin…" at bounding box center [523, 316] width 780 height 463
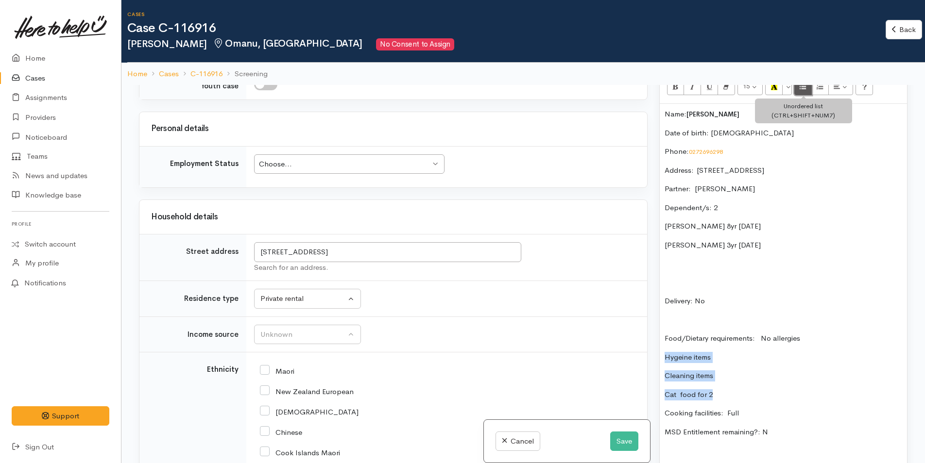
click at [800, 87] on icon "Unordered list (CTRL+SHIFT+NUM7)" at bounding box center [802, 86] width 6 height 8
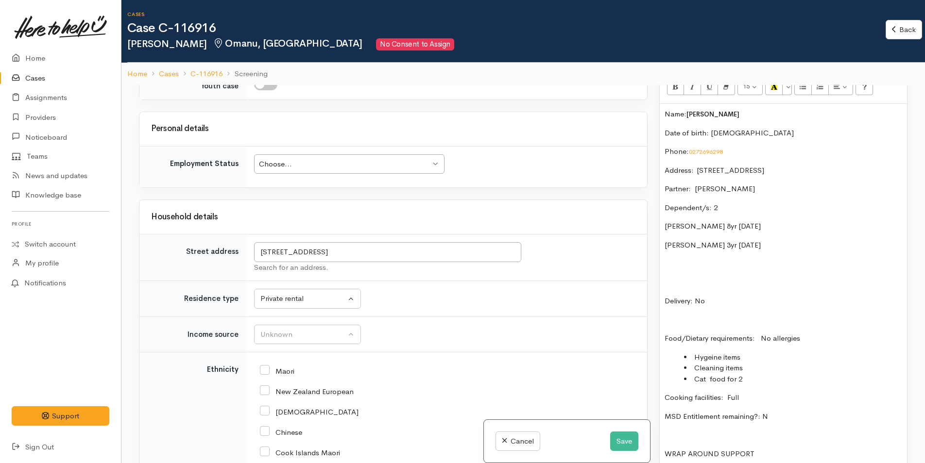
drag, startPoint x: 708, startPoint y: 362, endPoint x: 838, endPoint y: 399, distance: 135.2
click at [843, 406] on div "Name: Myah Oldham Date of birth: 16/3/1986 Phone:  0272696298 Address:  15A Lod…" at bounding box center [783, 307] width 247 height 406
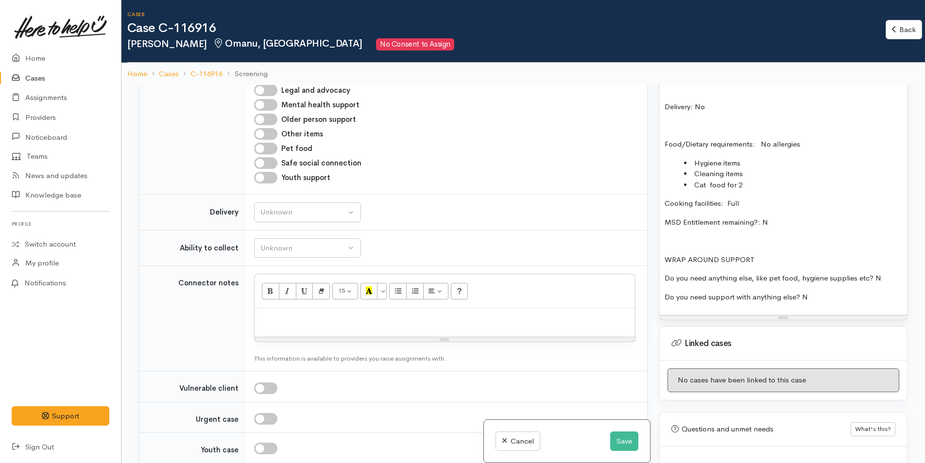
scroll to position [486, 0]
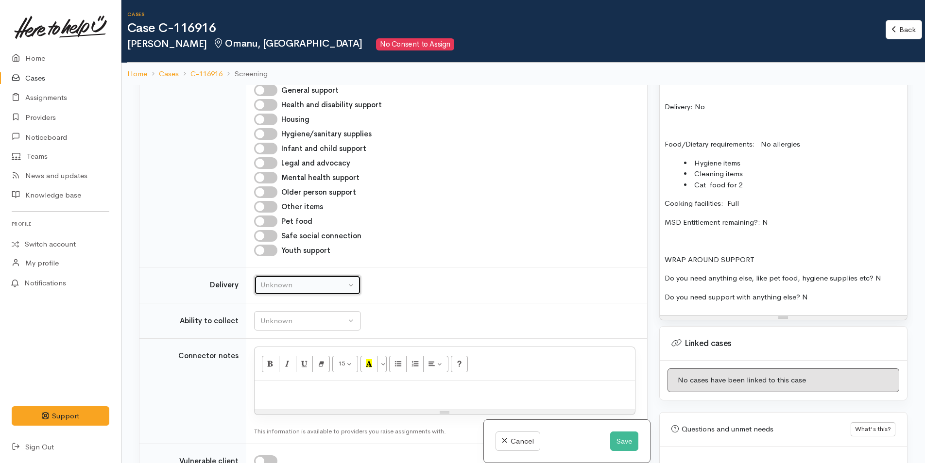
click at [326, 287] on div "Unknown" at bounding box center [302, 285] width 85 height 11
drag, startPoint x: 275, startPoint y: 375, endPoint x: 302, endPoint y: 330, distance: 52.9
click at [275, 374] on span "No" at bounding box center [271, 376] width 10 height 11
select select "1"
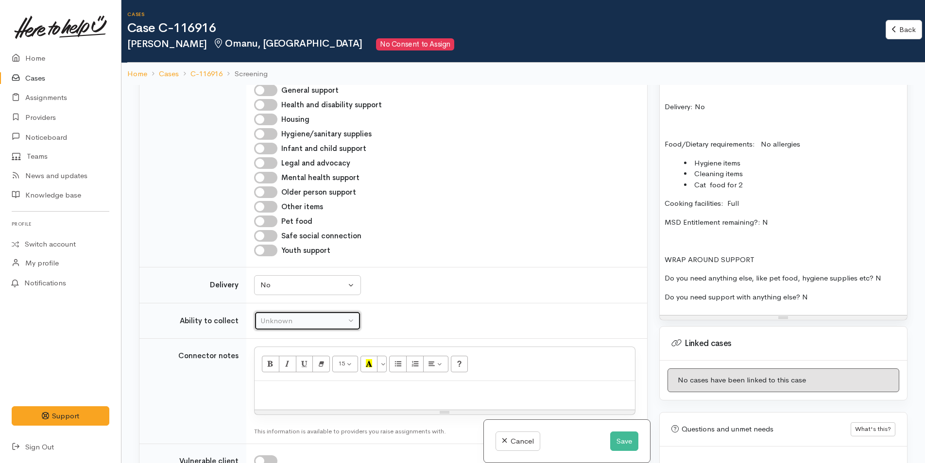
click at [301, 314] on button "Unknown" at bounding box center [307, 321] width 107 height 20
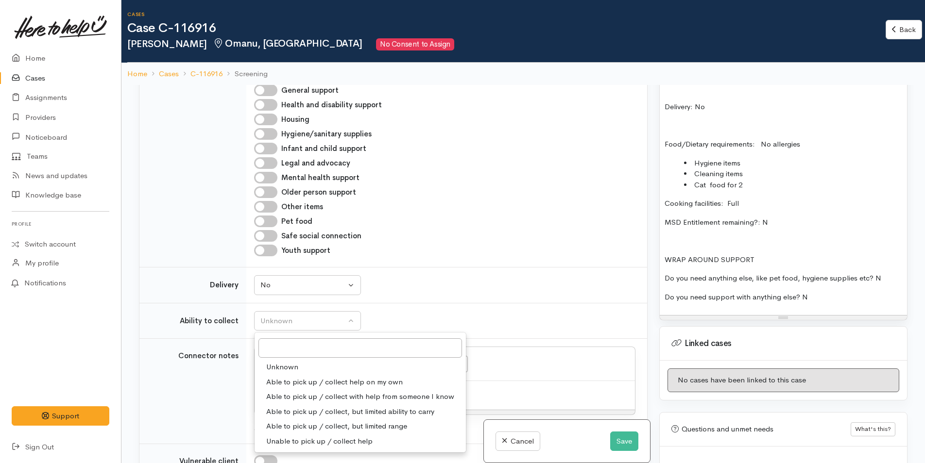
click at [295, 377] on span "Able to pick up / collect help on my own" at bounding box center [334, 382] width 136 height 11
select select "2"
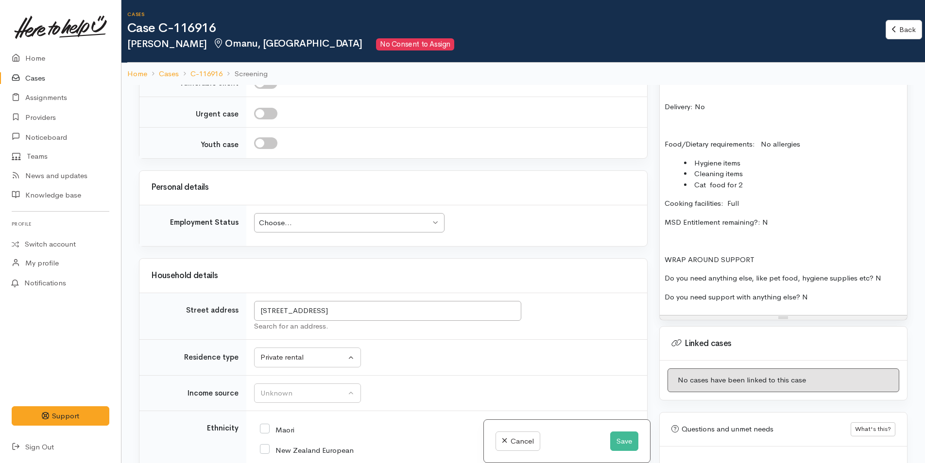
scroll to position [777, 0]
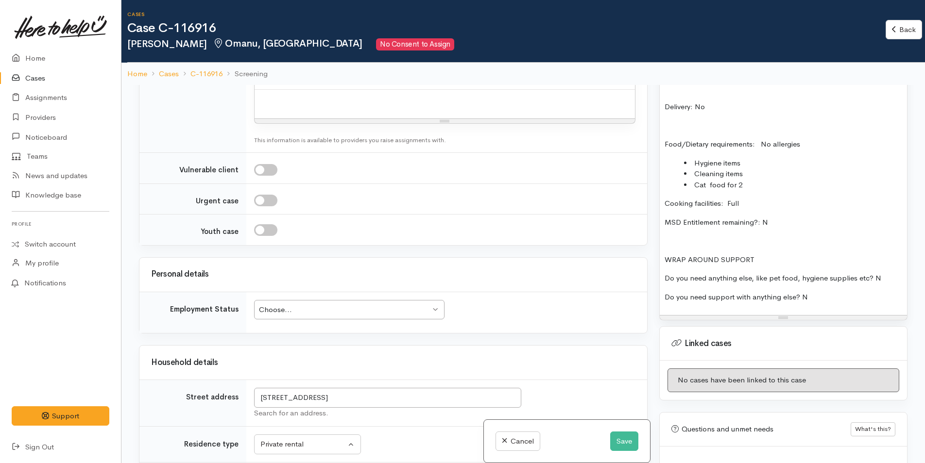
click at [326, 312] on div "Choose..." at bounding box center [344, 310] width 171 height 11
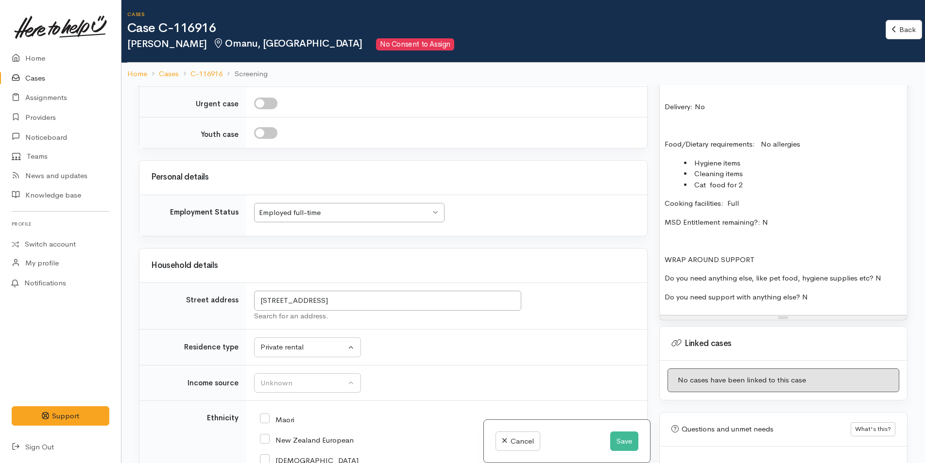
scroll to position [971, 0]
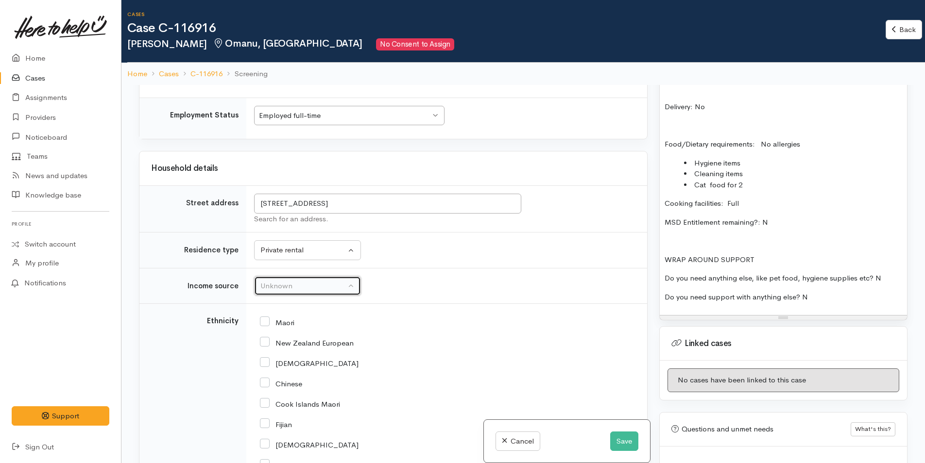
click at [297, 288] on div "Unknown" at bounding box center [302, 286] width 85 height 11
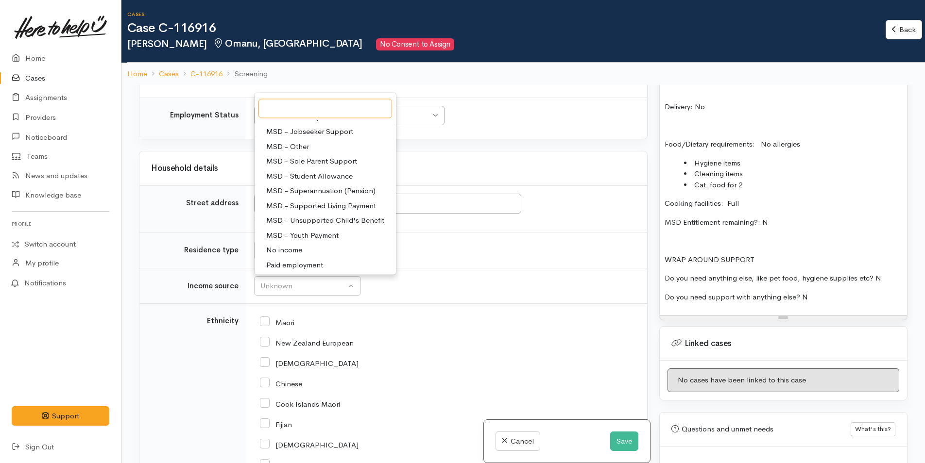
scroll to position [97, 0]
click at [293, 251] on span "Paid employment" at bounding box center [294, 252] width 57 height 11
select select "1"
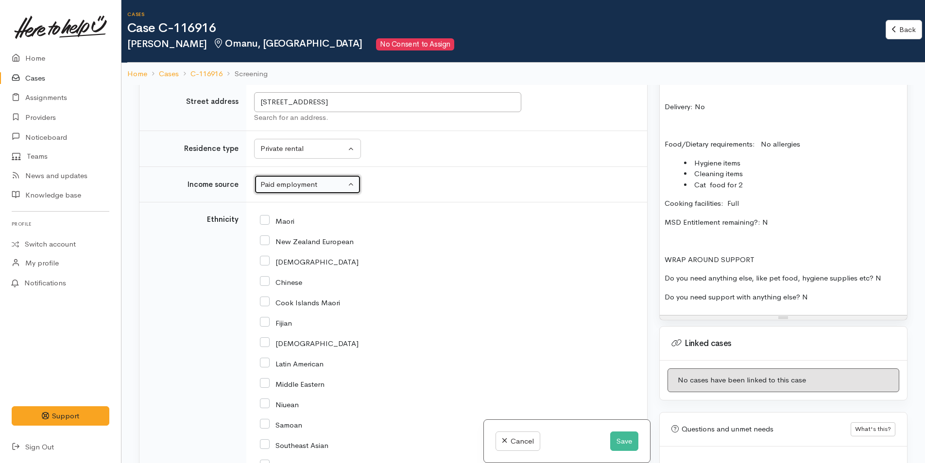
scroll to position [1068, 0]
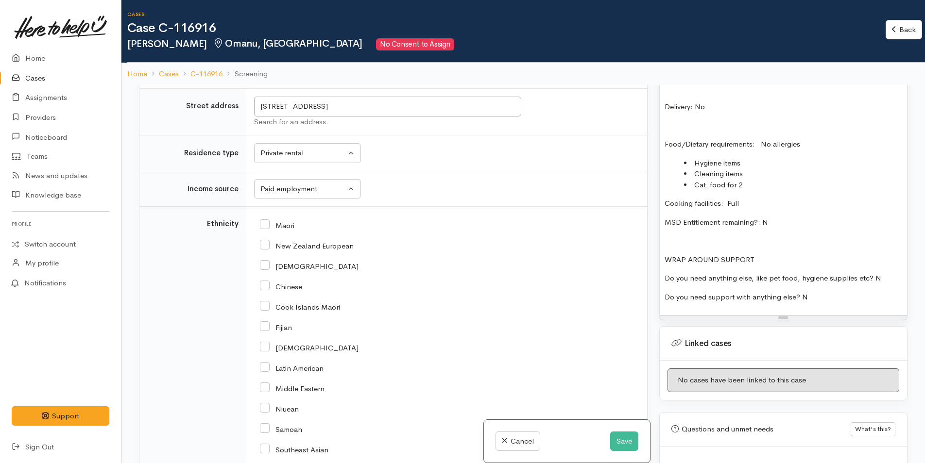
click at [263, 243] on input "New Zealand European" at bounding box center [307, 245] width 94 height 9
checkbox input "true"
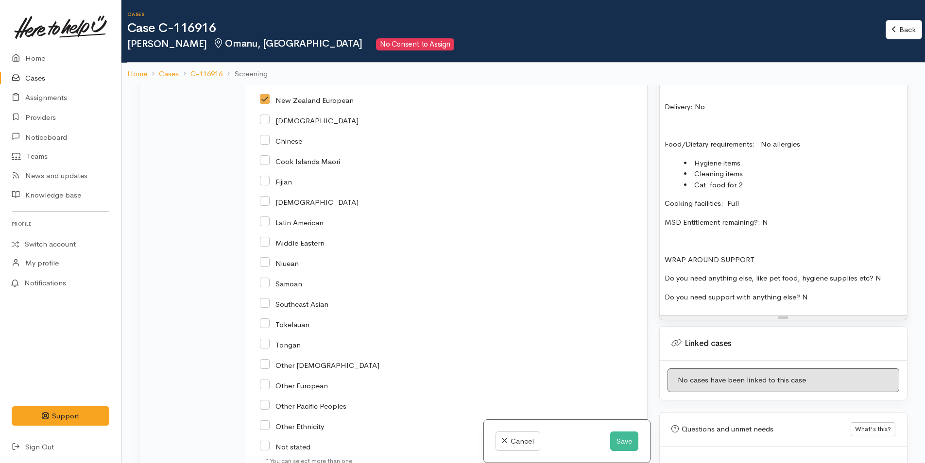
scroll to position [1408, 0]
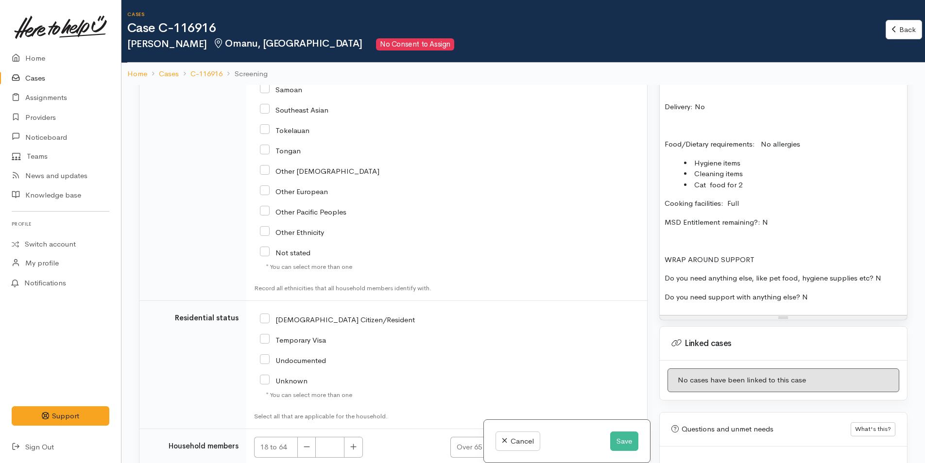
click at [264, 319] on input "NZ Citizen/Resident" at bounding box center [337, 319] width 155 height 9
checkbox input "true"
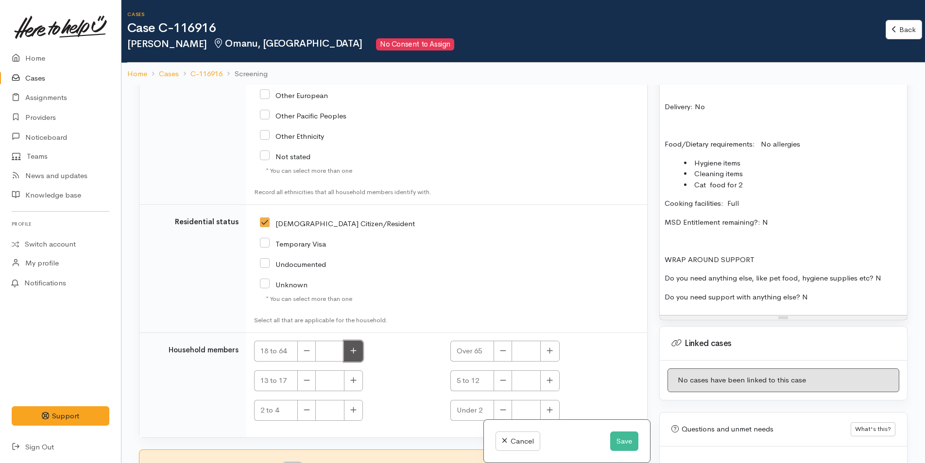
click at [355, 349] on icon "button" at bounding box center [353, 350] width 6 height 7
type input "1"
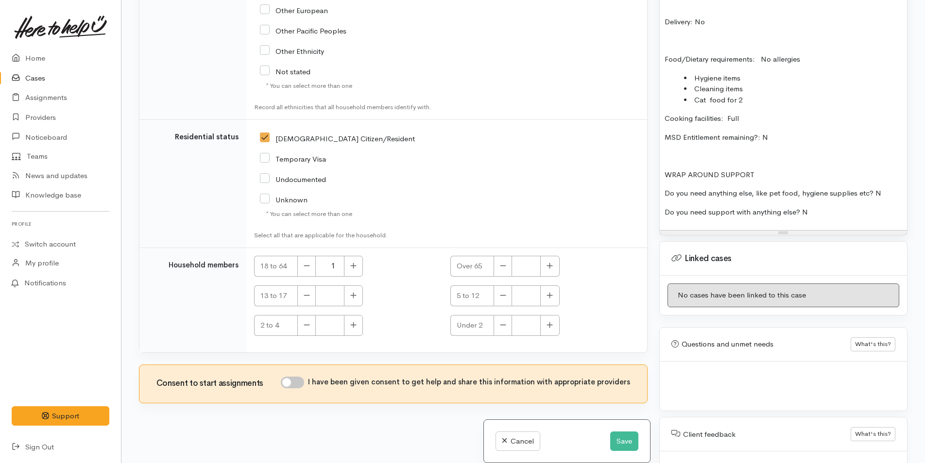
click at [300, 382] on input "I have been given consent to get help and share this information with appropria…" at bounding box center [292, 383] width 23 height 12
checkbox input "true"
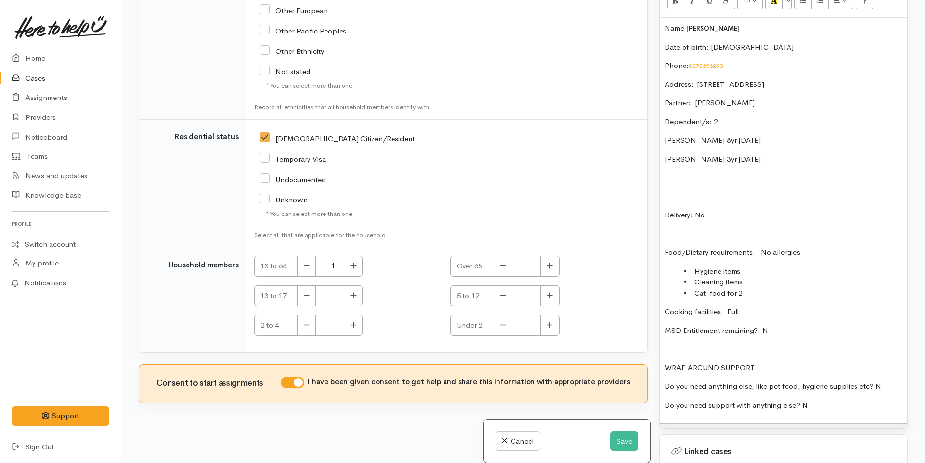
scroll to position [583, 0]
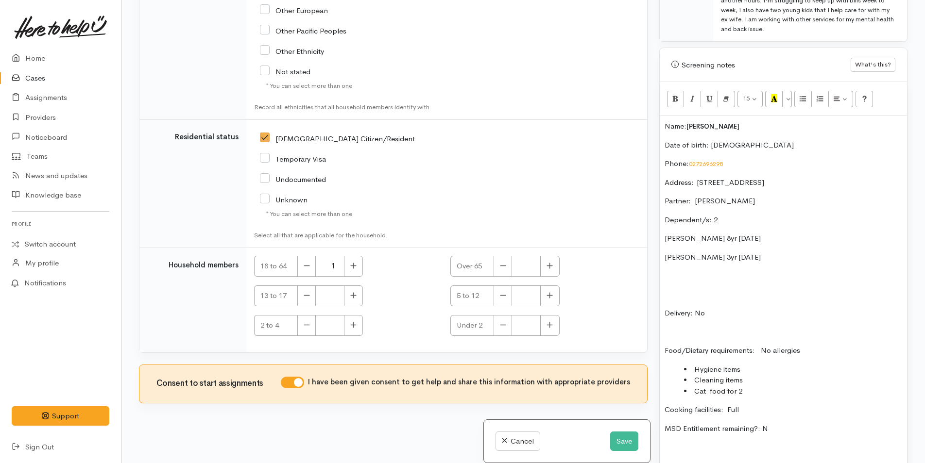
click at [662, 127] on div "Name: Myah Oldham Date of birth: 16/3/1986 Phone:  0272696298 Address:  15A Lod…" at bounding box center [783, 319] width 247 height 406
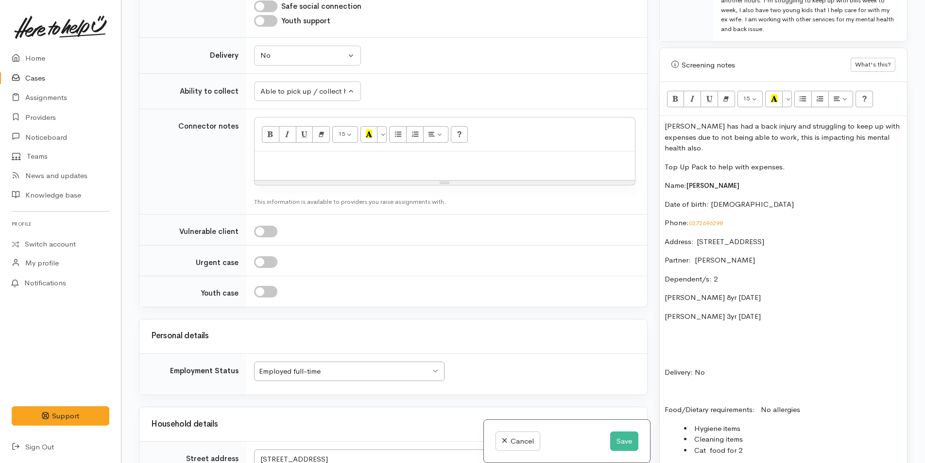
scroll to position [728, 0]
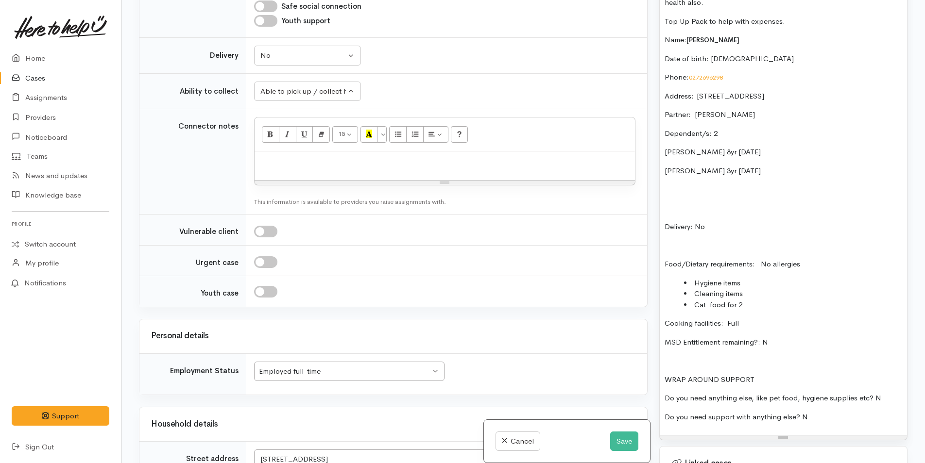
click at [717, 184] on p at bounding box center [782, 189] width 237 height 11
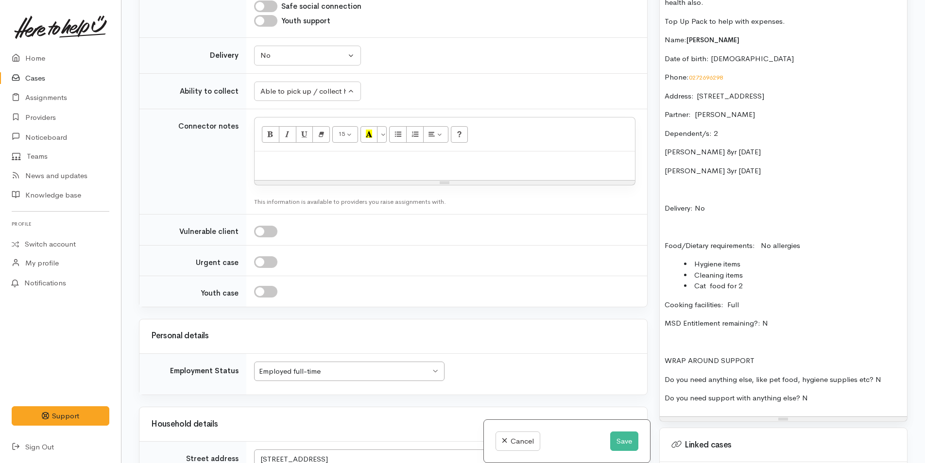
click at [710, 185] on div "Myah has had a back injury and struggling to keep up with expenses due to not b…" at bounding box center [783, 193] width 247 height 446
click at [713, 170] on div "Myah has had a back injury and struggling to keep up with expenses due to not b…" at bounding box center [783, 193] width 247 height 446
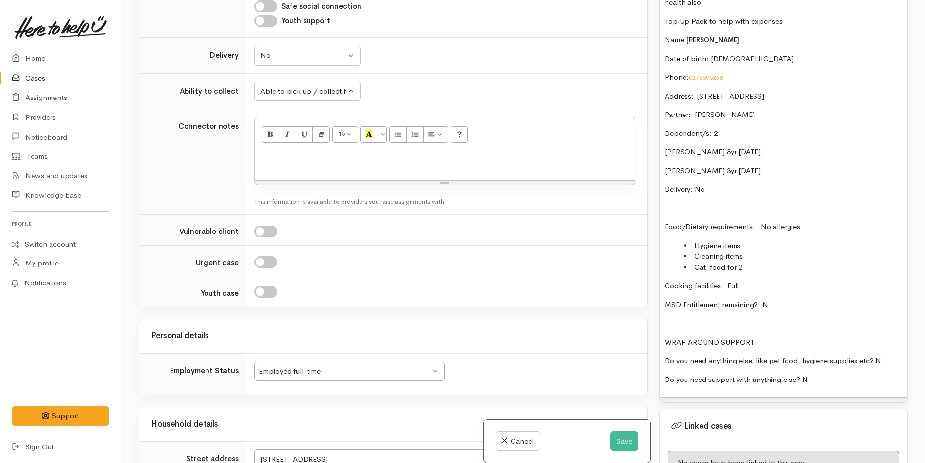
click at [697, 203] on p at bounding box center [782, 208] width 237 height 11
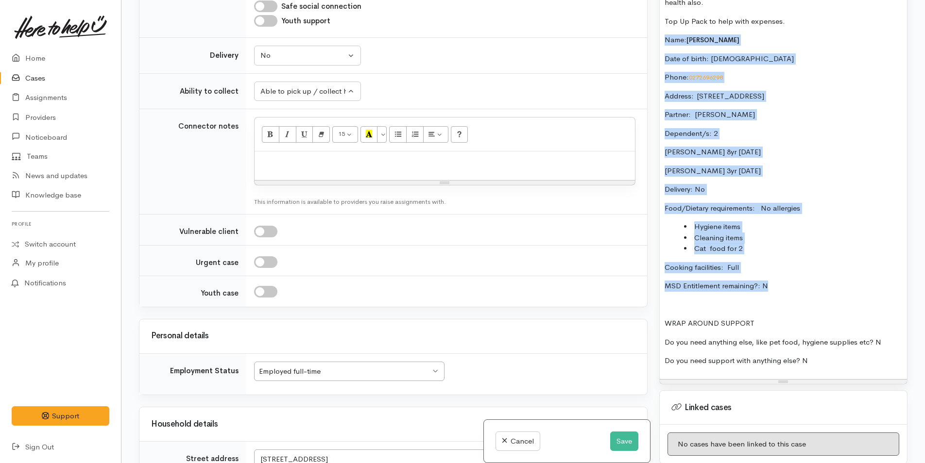
drag, startPoint x: 789, startPoint y: 274, endPoint x: 652, endPoint y: 28, distance: 281.7
click at [652, 28] on div "Related cases There are no other cases from the same person found. Manually lin…" at bounding box center [523, 231] width 780 height 463
copy div "Name: Myah Oldham Date of birth: 16/3/1986 Phone:  0272696298 Address:  15A Lod…"
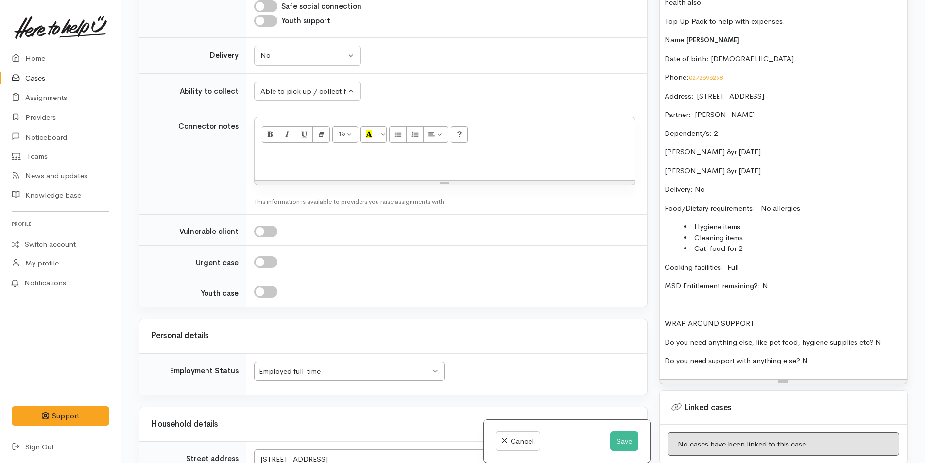
click at [379, 170] on div at bounding box center [444, 166] width 380 height 29
paste div
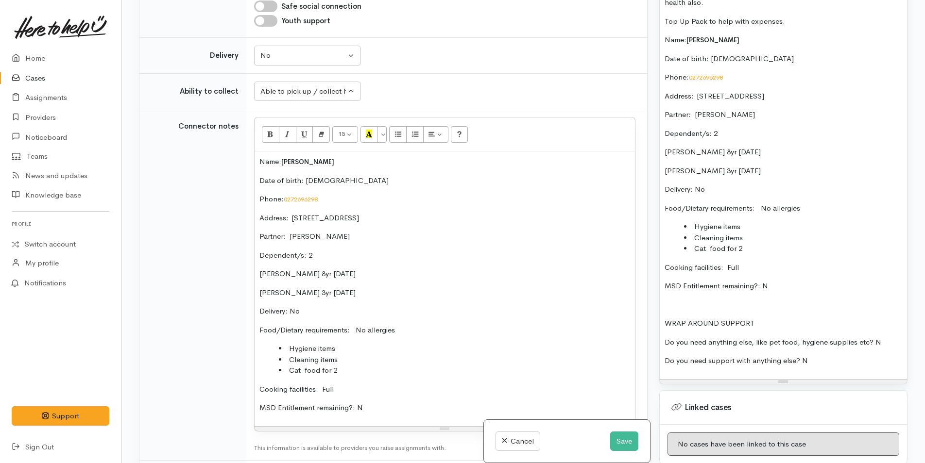
scroll to position [631, 0]
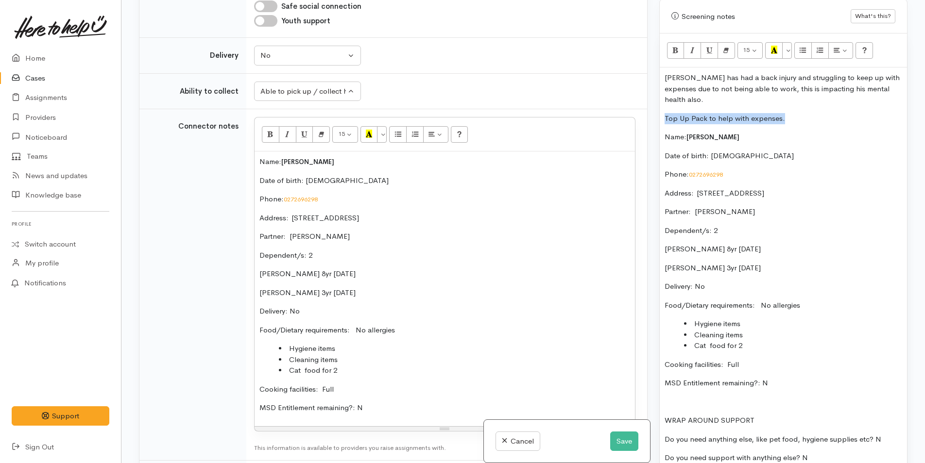
drag, startPoint x: 794, startPoint y: 101, endPoint x: 665, endPoint y: 107, distance: 128.8
click at [665, 107] on div "Myah has had a back injury and struggling to keep up with expenses due to not b…" at bounding box center [783, 272] width 247 height 409
click at [675, 51] on icon "Bold (CTRL+B)" at bounding box center [675, 50] width 6 height 8
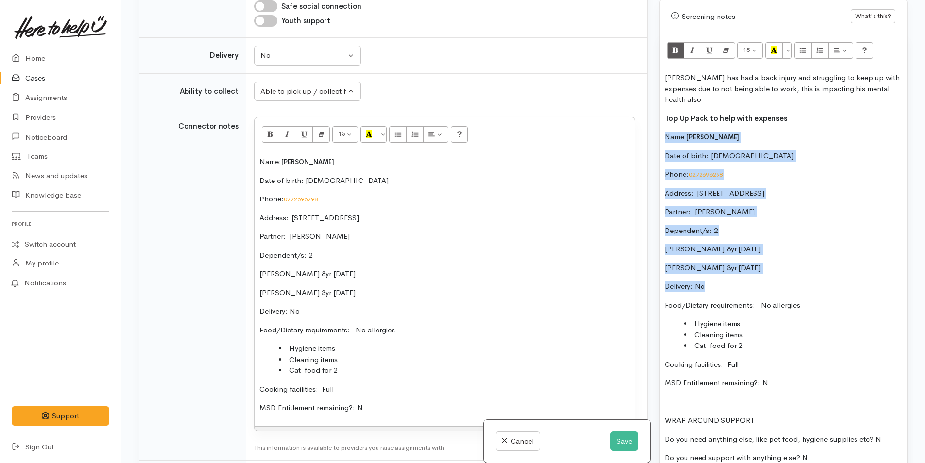
drag, startPoint x: 705, startPoint y: 275, endPoint x: 660, endPoint y: 131, distance: 151.0
click at [660, 131] on div "Myah has had a back injury and struggling to keep up with expenses due to not b…" at bounding box center [783, 272] width 247 height 409
copy div "Name: Myah Oldham Date of birth: 16/3/1986 Phone:  0272696298 Address:  15A Lod…"
click at [621, 440] on button "Save" at bounding box center [624, 442] width 28 height 20
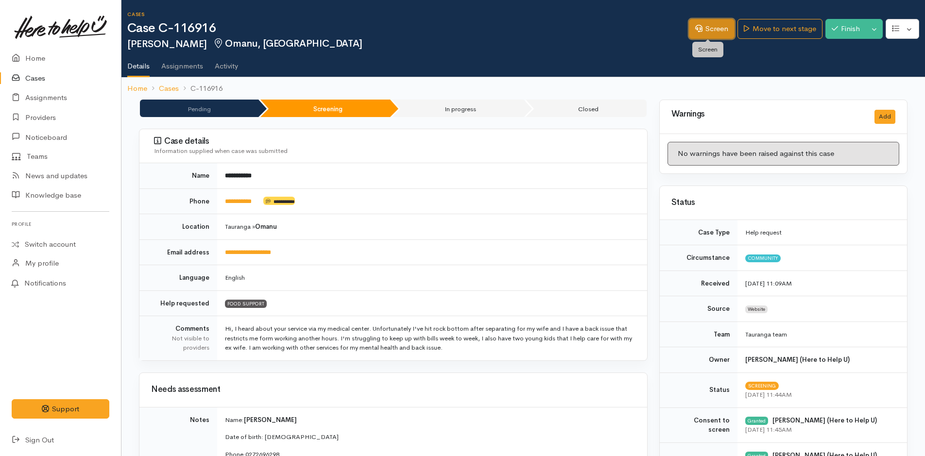
click at [720, 26] on link "Screen" at bounding box center [712, 29] width 46 height 20
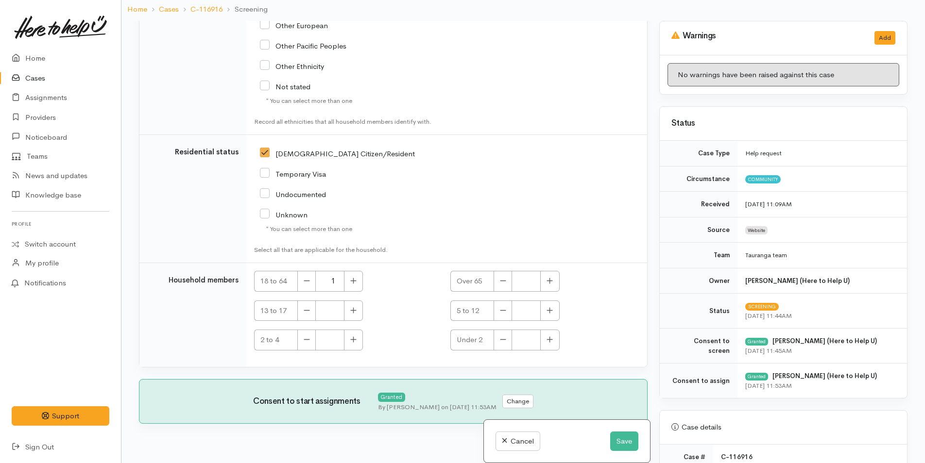
scroll to position [84, 0]
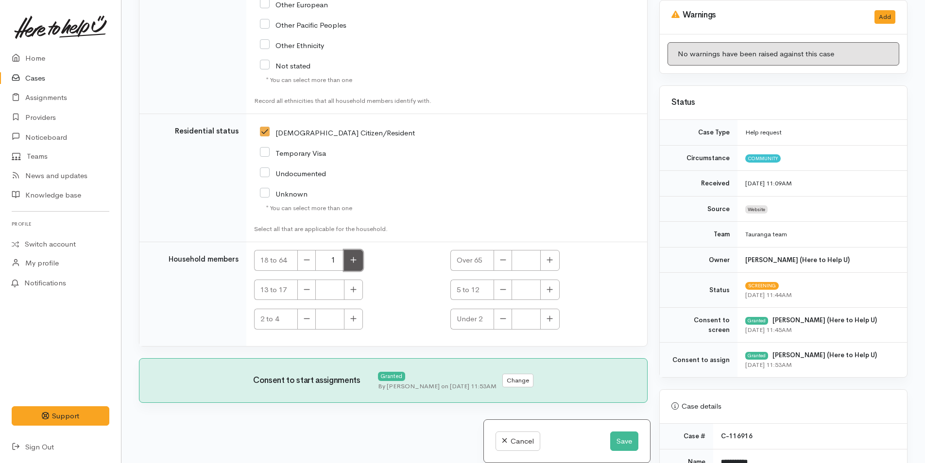
click at [361, 262] on button "button" at bounding box center [353, 260] width 19 height 21
type input "2"
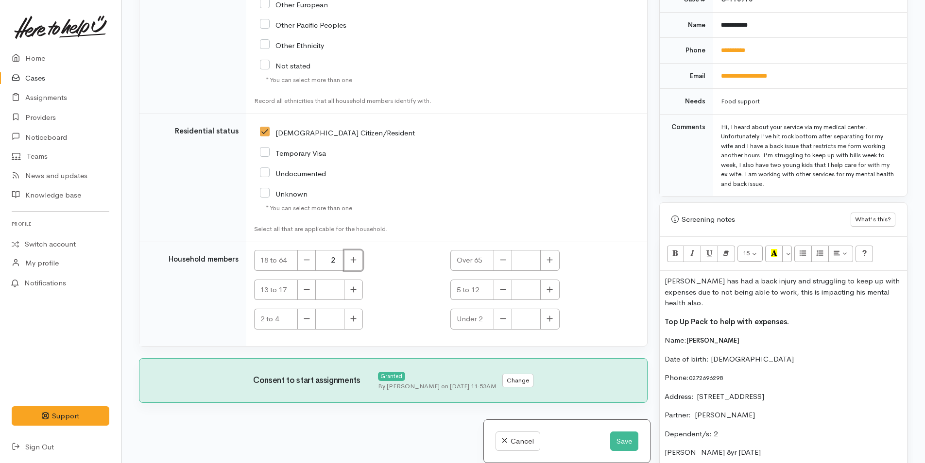
scroll to position [631, 0]
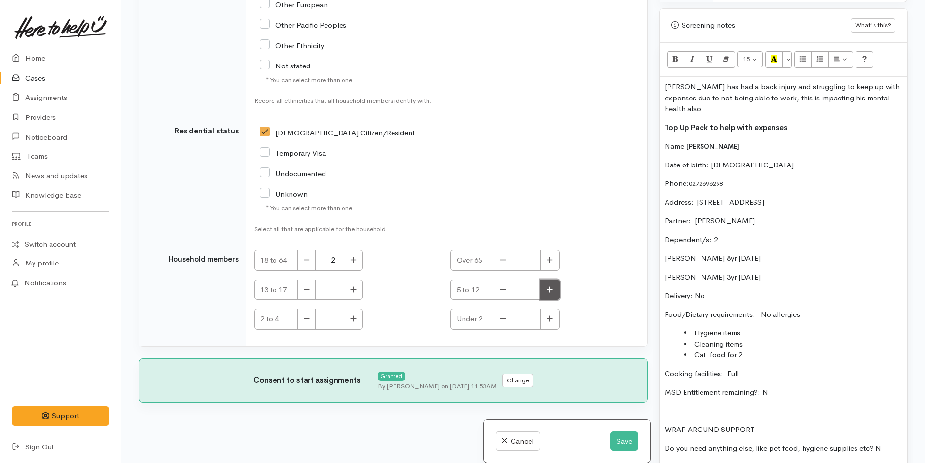
click at [543, 289] on button "button" at bounding box center [549, 290] width 19 height 21
type input "1"
click at [353, 321] on icon "button" at bounding box center [354, 319] width 6 height 6
type input "1"
click at [623, 440] on button "Save" at bounding box center [624, 442] width 28 height 20
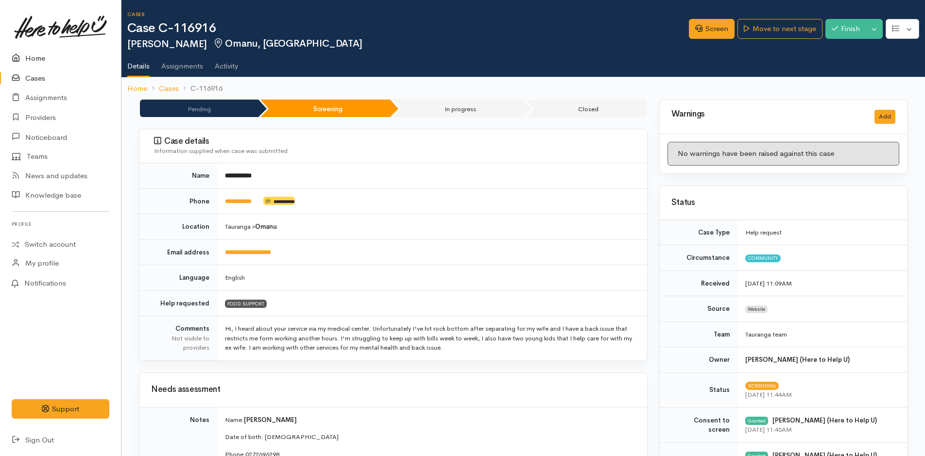
click at [38, 57] on link "Home" at bounding box center [60, 59] width 121 height 20
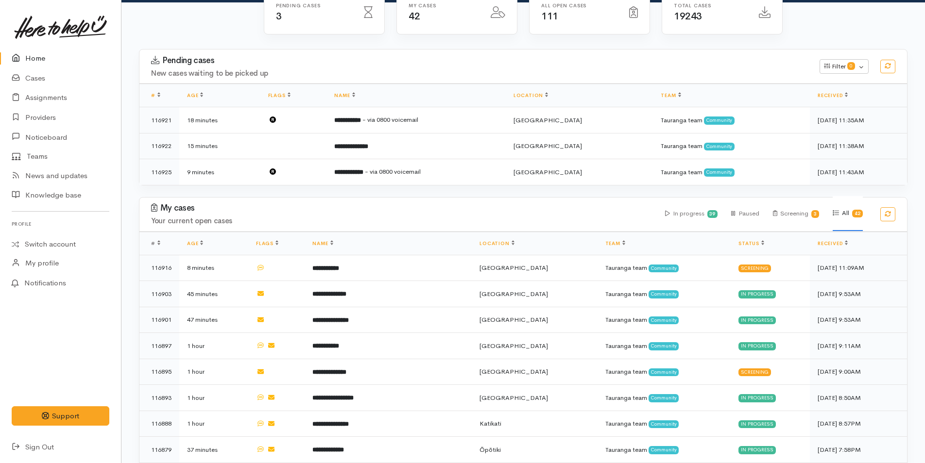
scroll to position [194, 0]
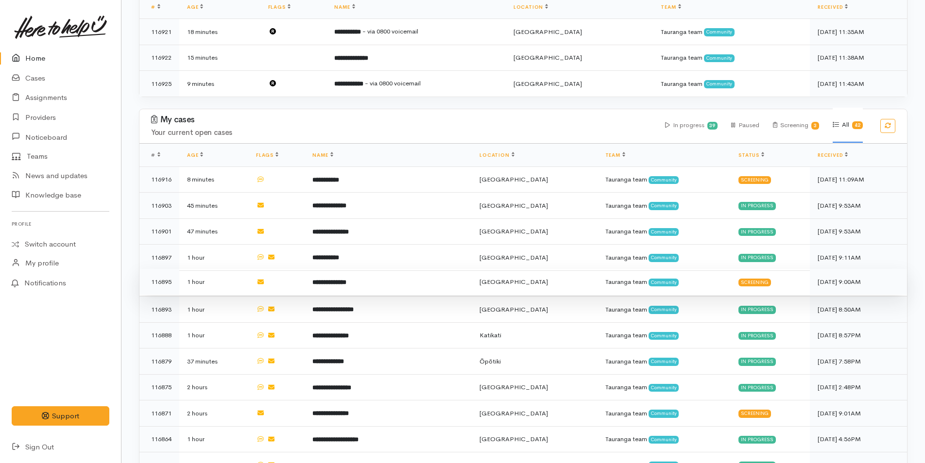
click at [406, 277] on td "**********" at bounding box center [388, 282] width 167 height 26
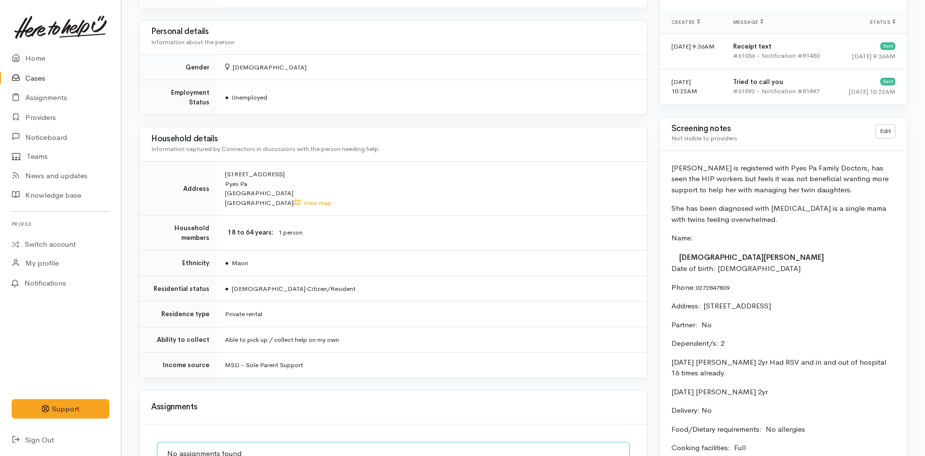
scroll to position [728, 0]
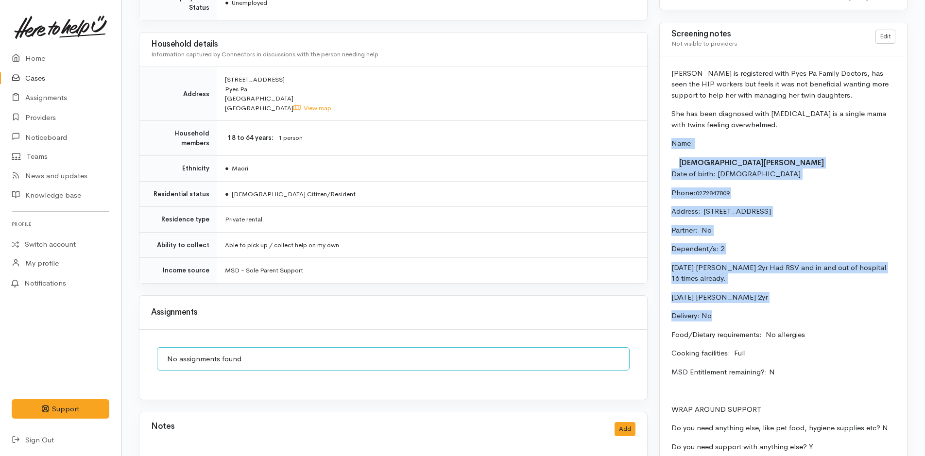
drag, startPoint x: 719, startPoint y: 314, endPoint x: 662, endPoint y: 146, distance: 177.4
click at [662, 146] on div "[PERSON_NAME] is registered with Pyes Pa Family Doctors, has seen the HIP worke…" at bounding box center [783, 264] width 247 height 416
copy div "Name: [PERSON_NAME] Date of birth: [DEMOGRAPHIC_DATA] Phone:  0272847809 Addres…"
click at [33, 57] on link "Home" at bounding box center [60, 59] width 121 height 20
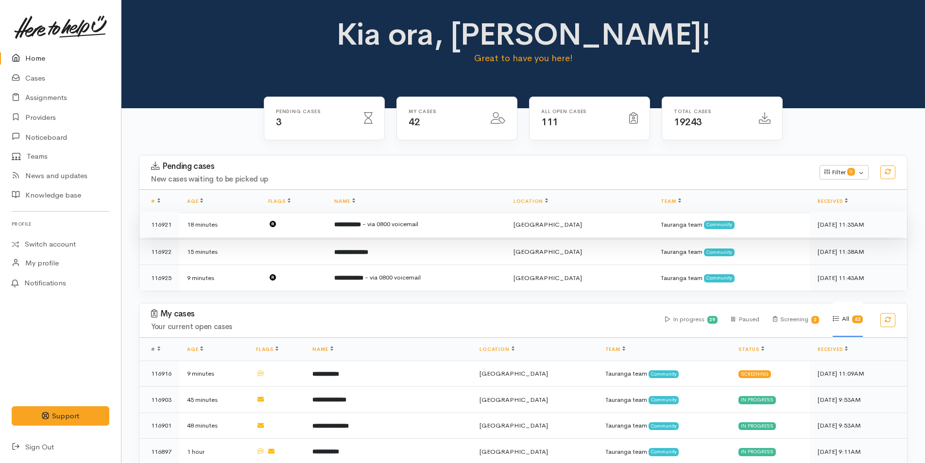
click at [455, 221] on td "**********" at bounding box center [415, 225] width 179 height 26
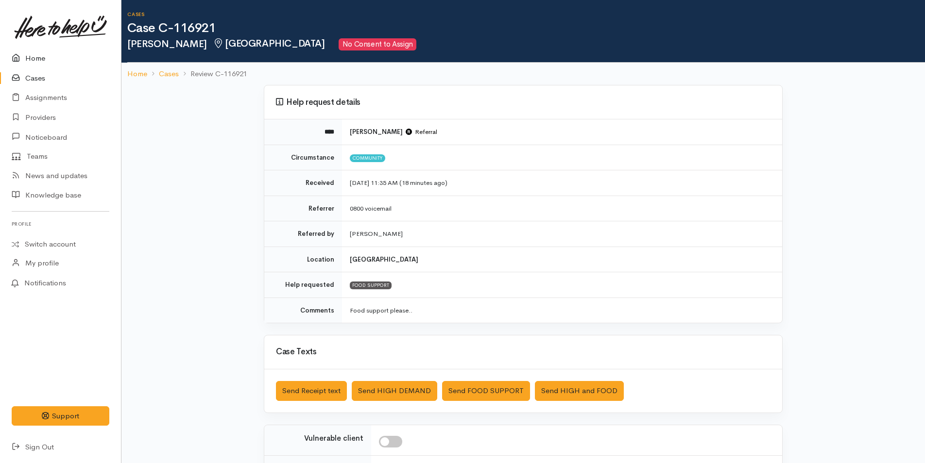
click at [33, 57] on link "Home" at bounding box center [60, 59] width 121 height 20
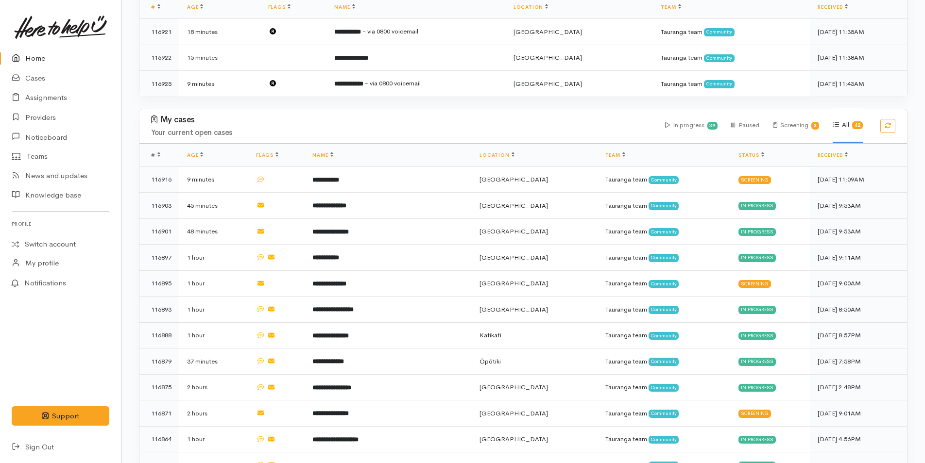
scroll to position [146, 0]
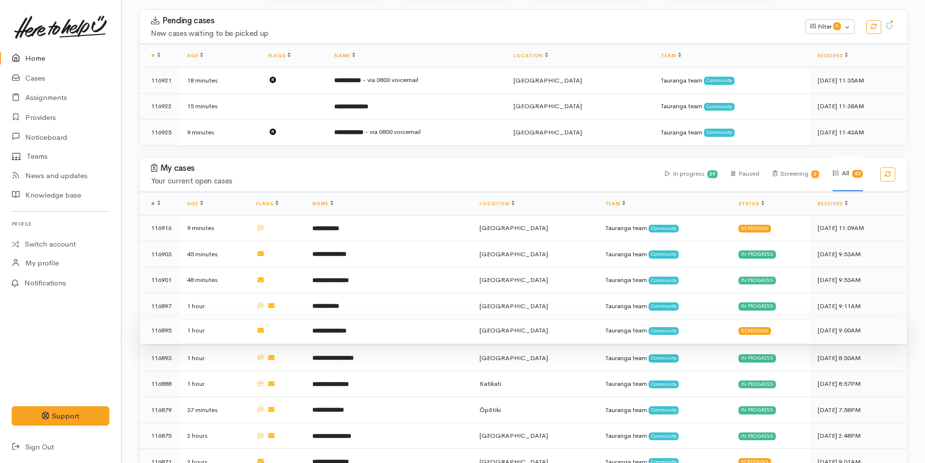
click at [414, 331] on td "**********" at bounding box center [388, 331] width 167 height 26
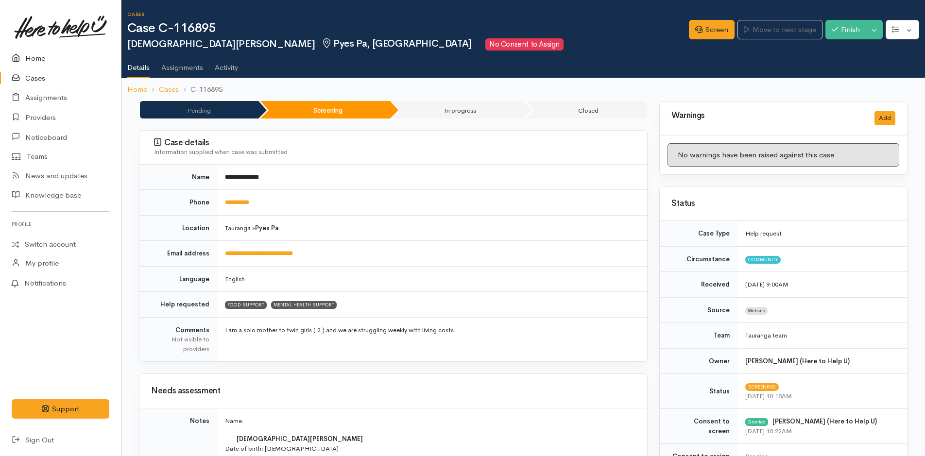
click at [27, 57] on link "Home" at bounding box center [60, 59] width 121 height 20
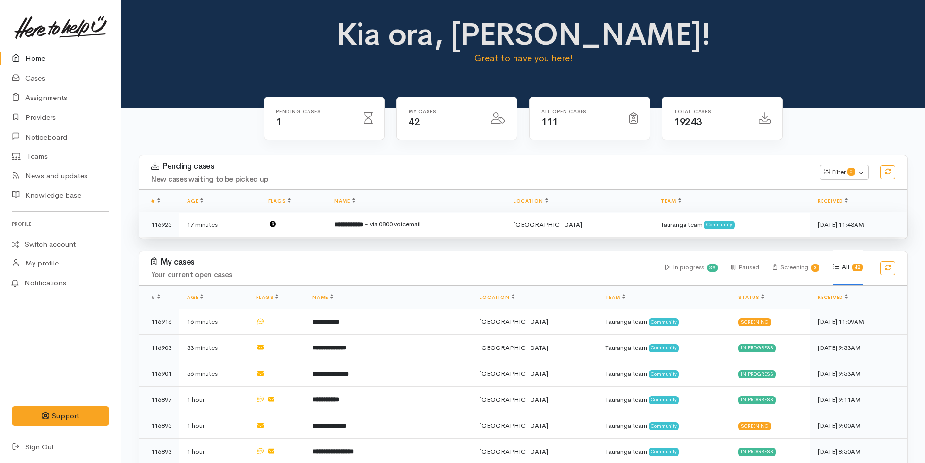
click at [421, 225] on span "- via 0800 voicemail" at bounding box center [393, 224] width 56 height 8
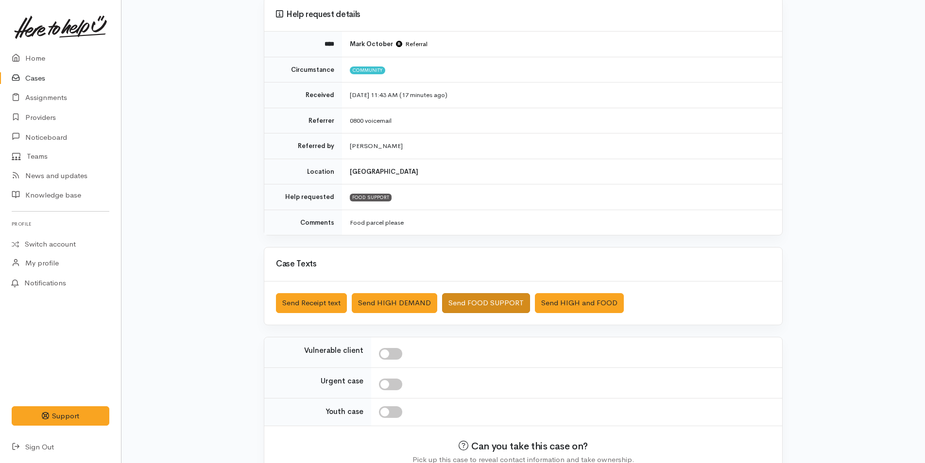
scroll to position [139, 0]
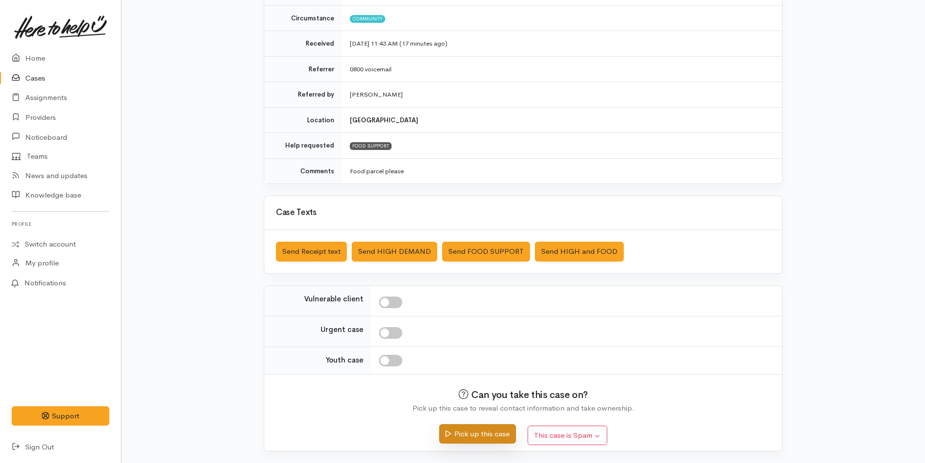
click at [487, 431] on button "Pick up this case" at bounding box center [477, 434] width 76 height 20
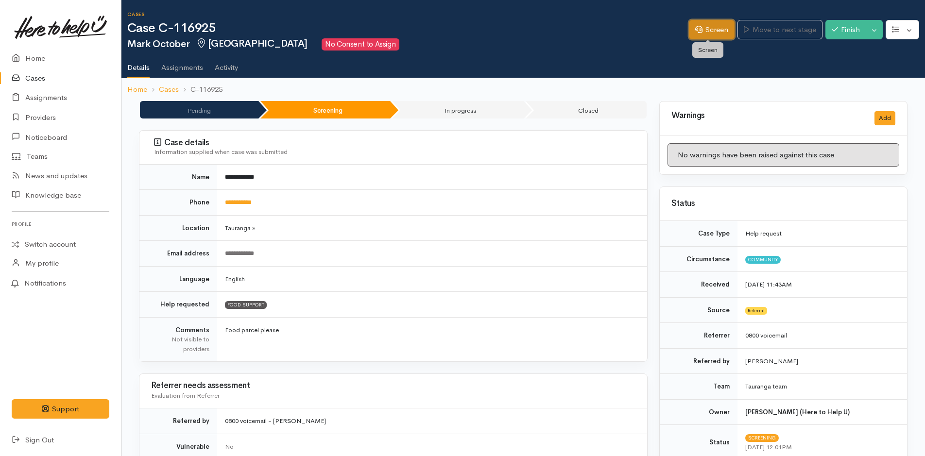
click at [712, 28] on link "Screen" at bounding box center [712, 30] width 46 height 20
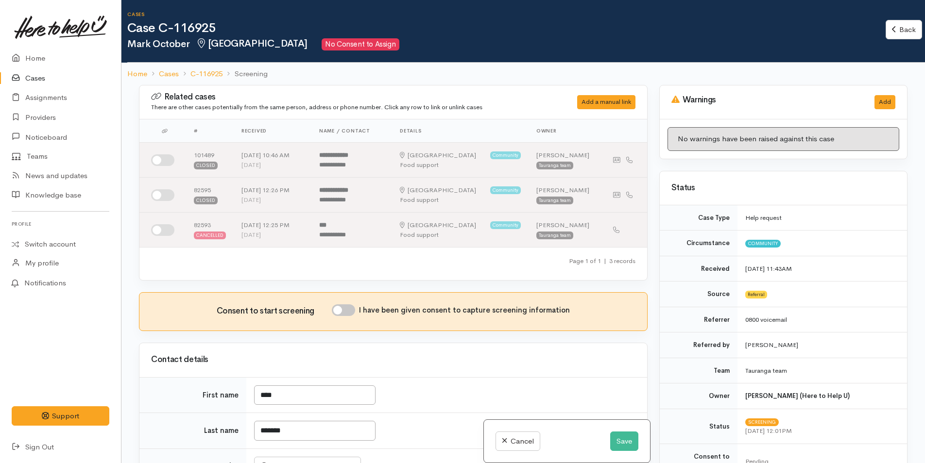
scroll to position [194, 0]
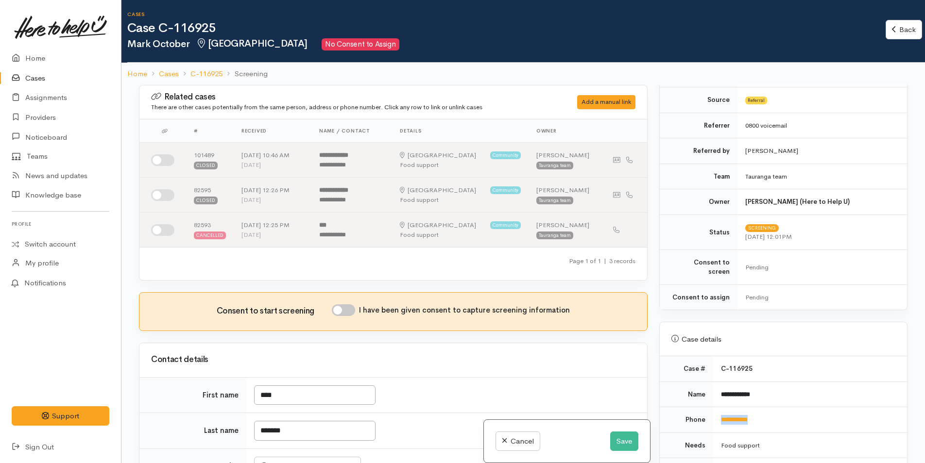
drag, startPoint x: 763, startPoint y: 413, endPoint x: 716, endPoint y: 415, distance: 47.2
click at [716, 415] on td "**********" at bounding box center [810, 420] width 194 height 26
copy link "**********"
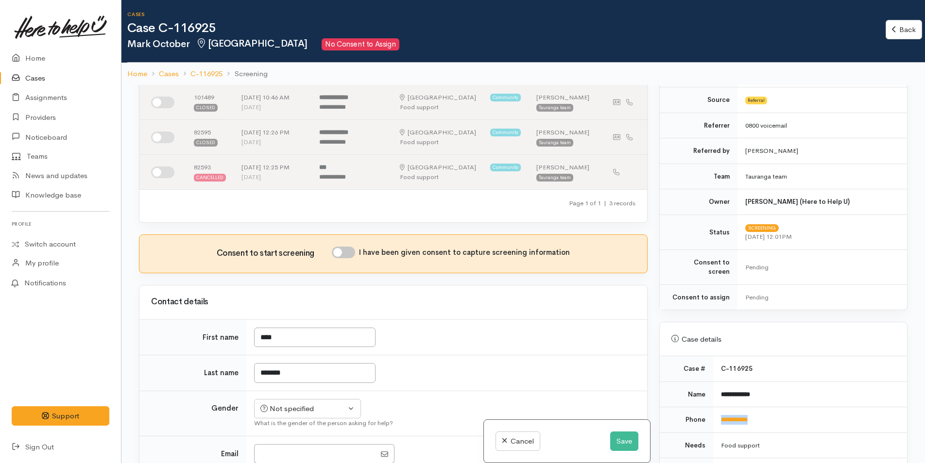
scroll to position [146, 0]
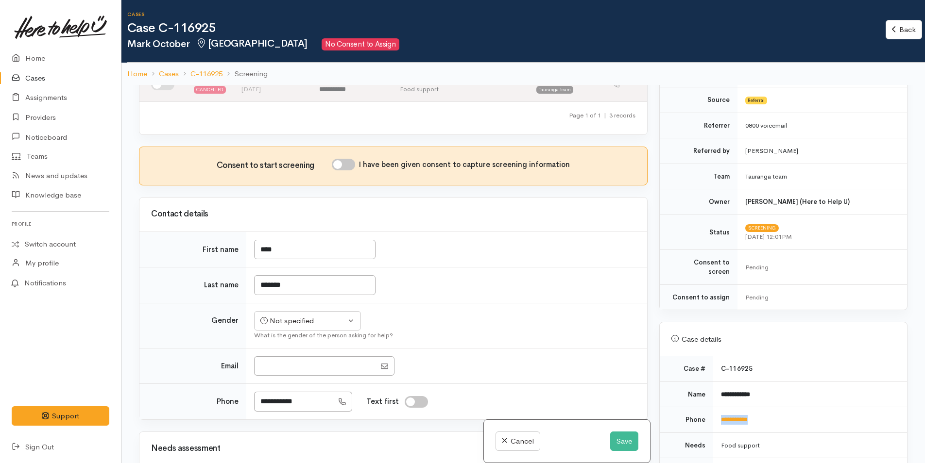
click at [352, 166] on input "I have been given consent to capture screening information" at bounding box center [343, 165] width 23 height 12
checkbox input "true"
click at [308, 328] on button "Not specified" at bounding box center [307, 321] width 107 height 20
click at [289, 354] on span "[DEMOGRAPHIC_DATA]" at bounding box center [315, 358] width 83 height 11
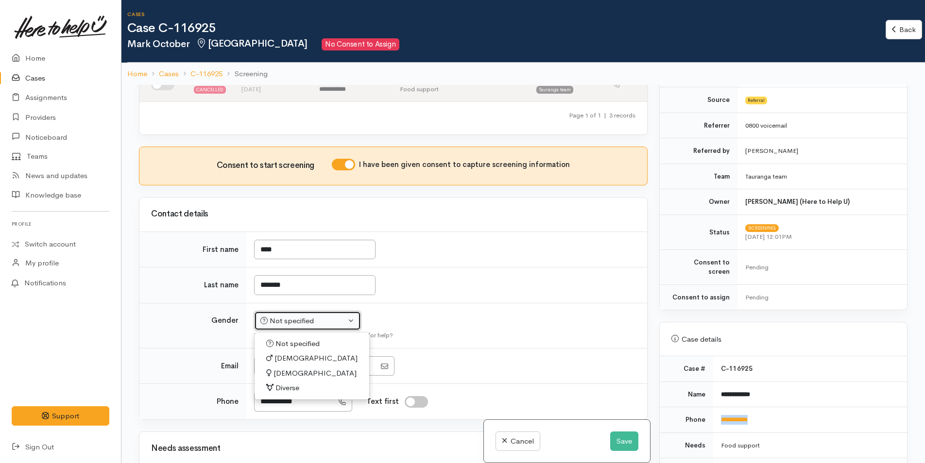
select select "[DEMOGRAPHIC_DATA]"
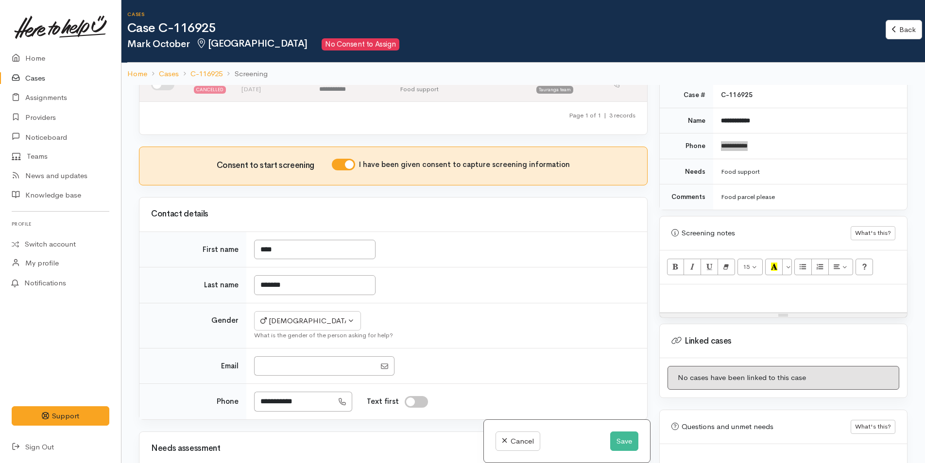
scroll to position [500, 0]
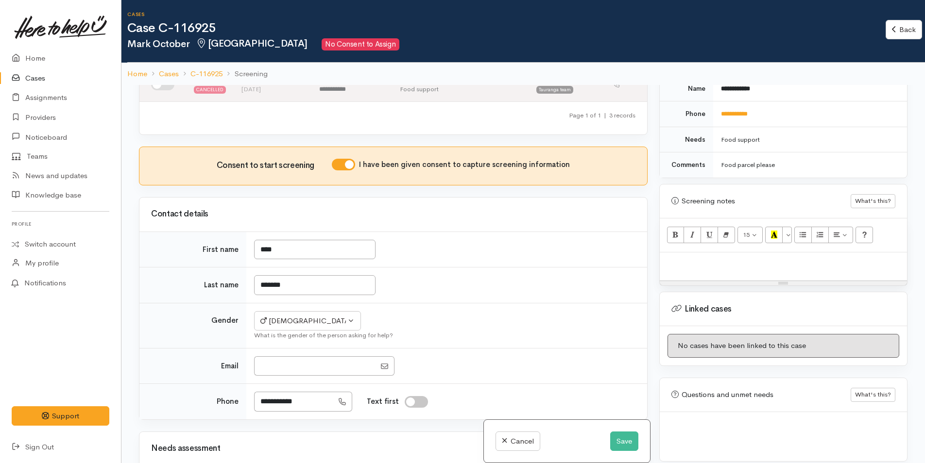
click at [684, 265] on div at bounding box center [783, 267] width 247 height 29
paste div
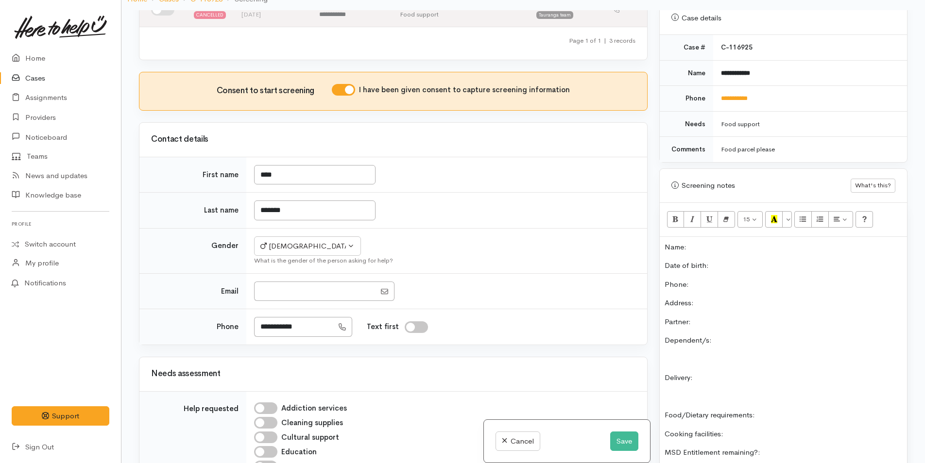
scroll to position [355, 0]
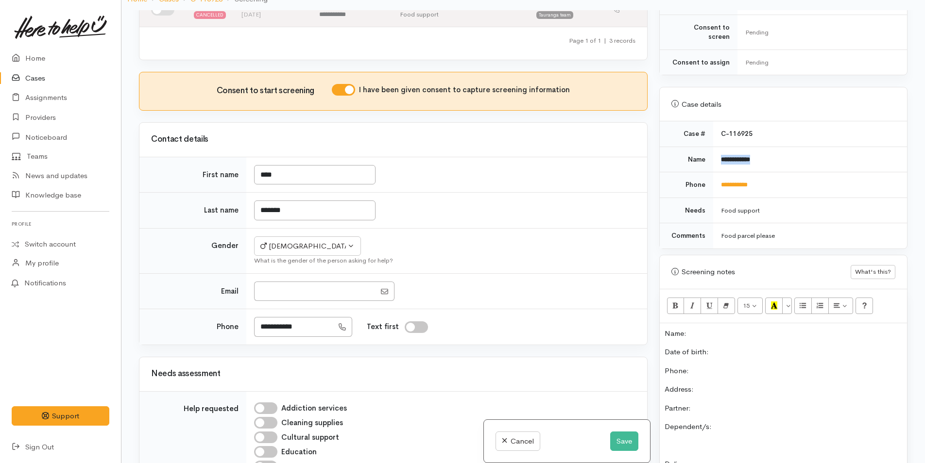
drag, startPoint x: 770, startPoint y: 145, endPoint x: 713, endPoint y: 148, distance: 57.4
click at [713, 148] on td "**********" at bounding box center [810, 160] width 194 height 26
copy b "**********"
click at [704, 328] on p "Name:" at bounding box center [782, 333] width 237 height 11
drag, startPoint x: 782, startPoint y: 179, endPoint x: 711, endPoint y: 180, distance: 71.9
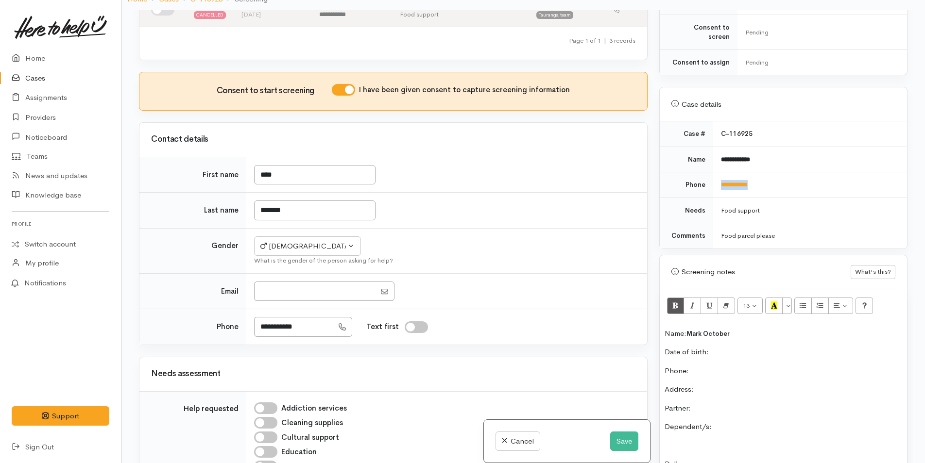
click at [711, 180] on tr "**********" at bounding box center [783, 185] width 247 height 26
copy tr "**********"
click at [743, 366] on p "Phone:" at bounding box center [782, 371] width 237 height 11
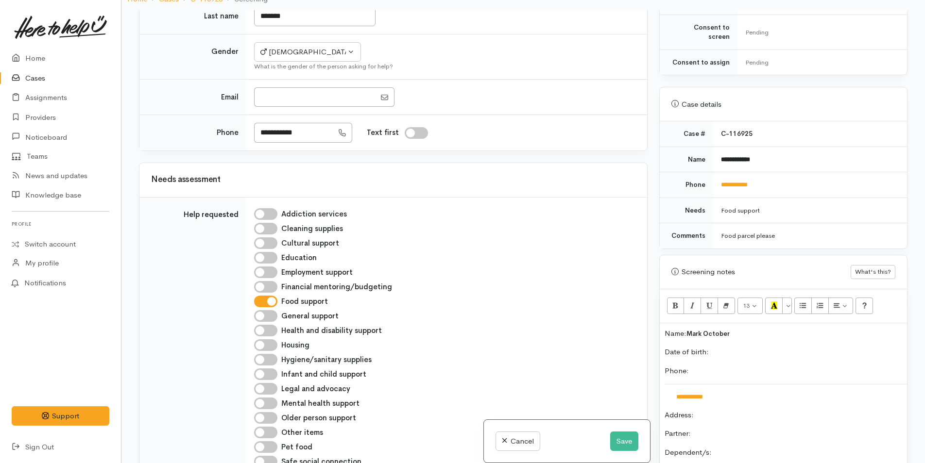
scroll to position [534, 0]
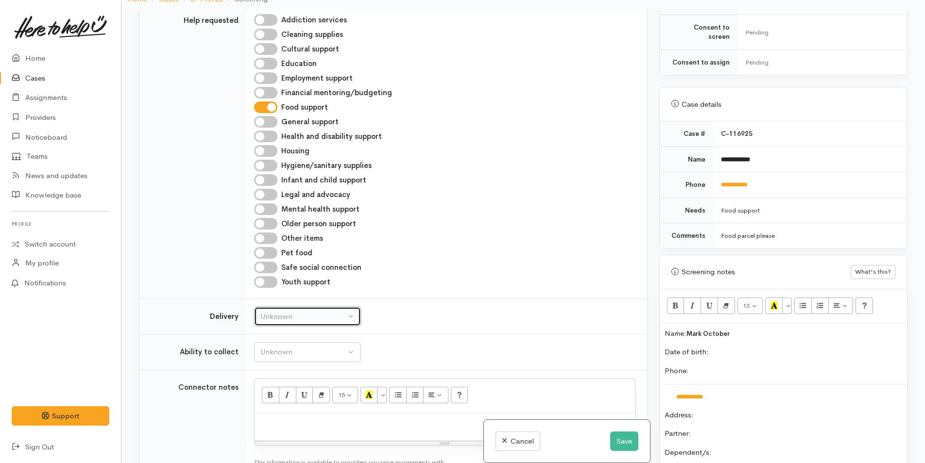
click at [298, 320] on div "Unknown" at bounding box center [302, 316] width 85 height 11
click at [272, 411] on span "No" at bounding box center [271, 407] width 10 height 11
select select "1"
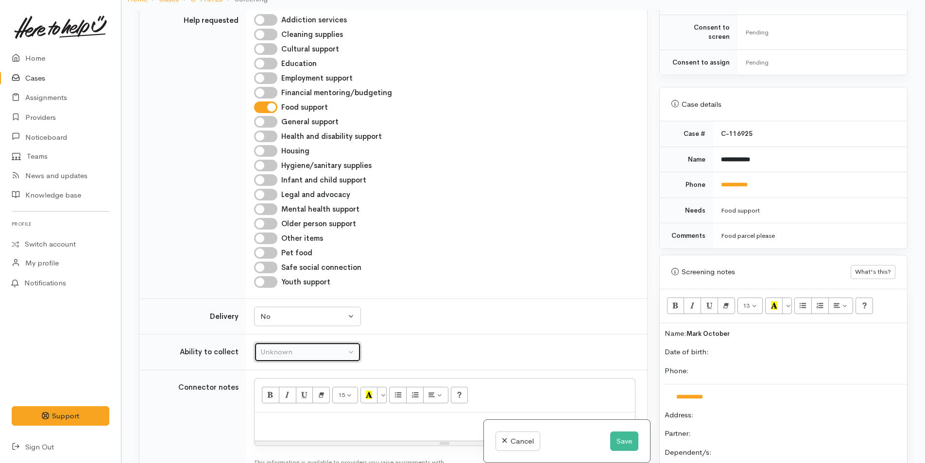
click at [295, 355] on div "Unknown" at bounding box center [302, 352] width 85 height 11
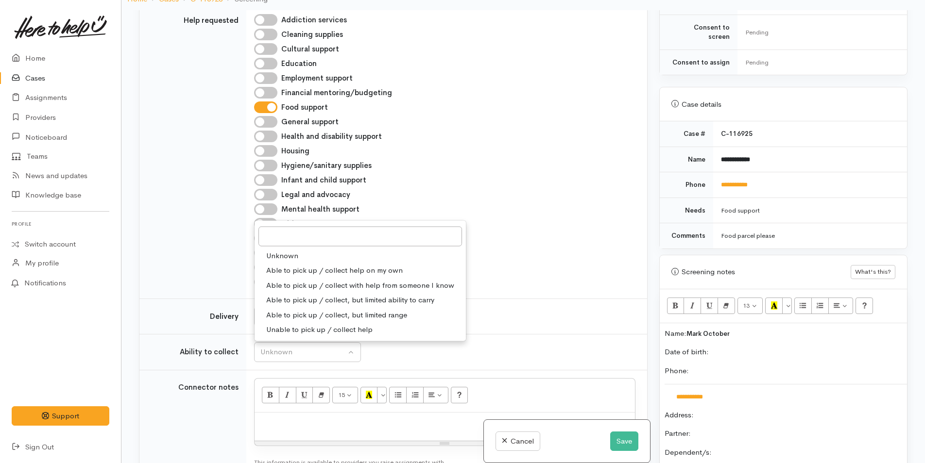
click at [291, 268] on span "Able to pick up / collect help on my own" at bounding box center [334, 270] width 136 height 11
select select "2"
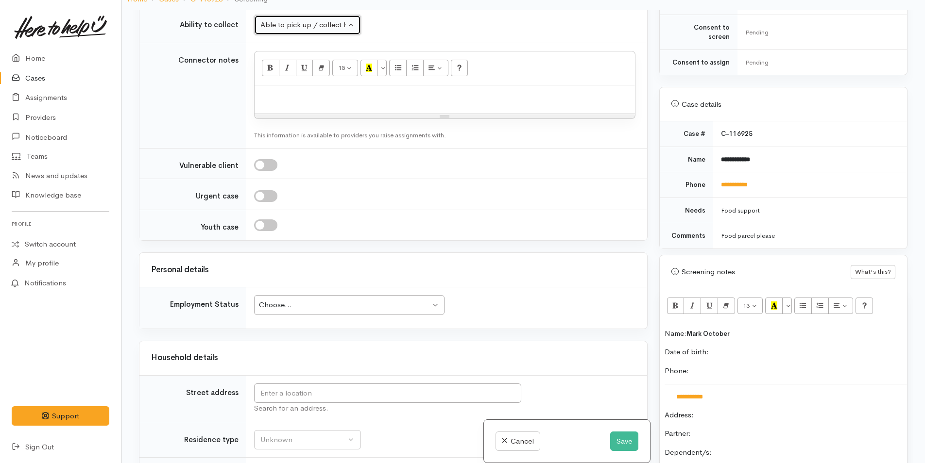
scroll to position [923, 0]
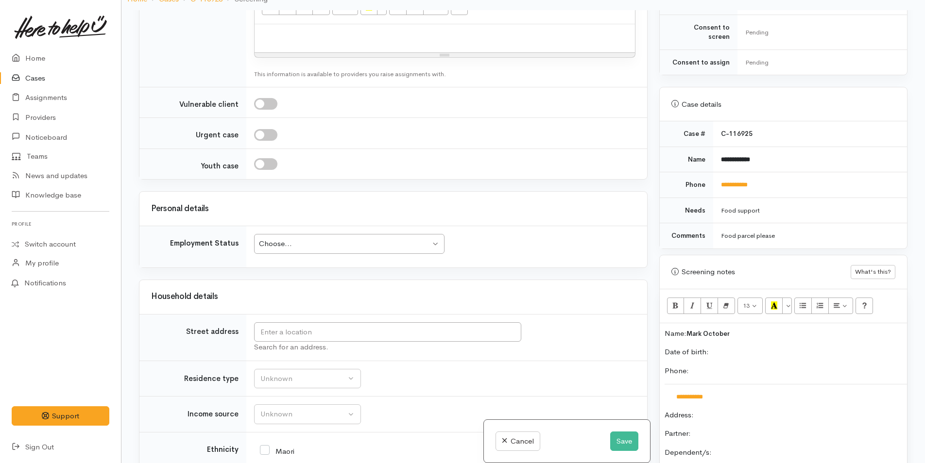
click at [356, 239] on div "Choose..." at bounding box center [344, 243] width 171 height 11
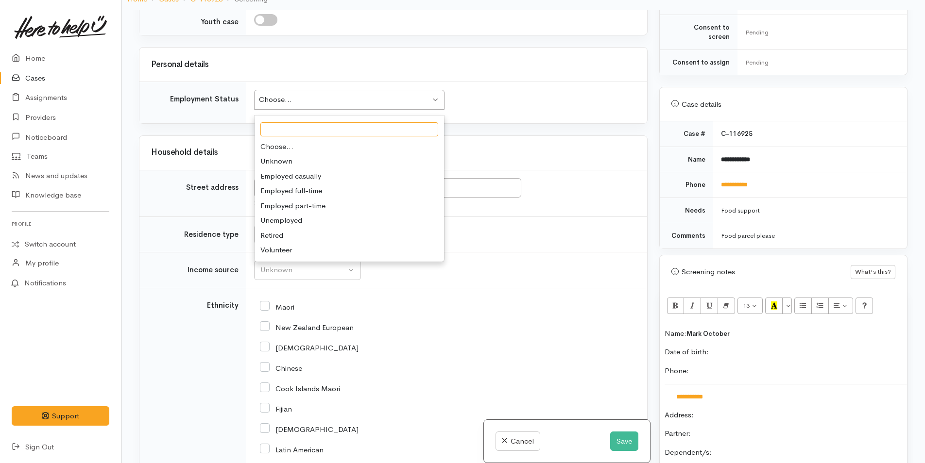
scroll to position [1068, 0]
click at [510, 270] on td "Unknown ACC Maternity leave MSD - Away from Home Allowance MSD - Child Disabili…" at bounding box center [446, 269] width 401 height 36
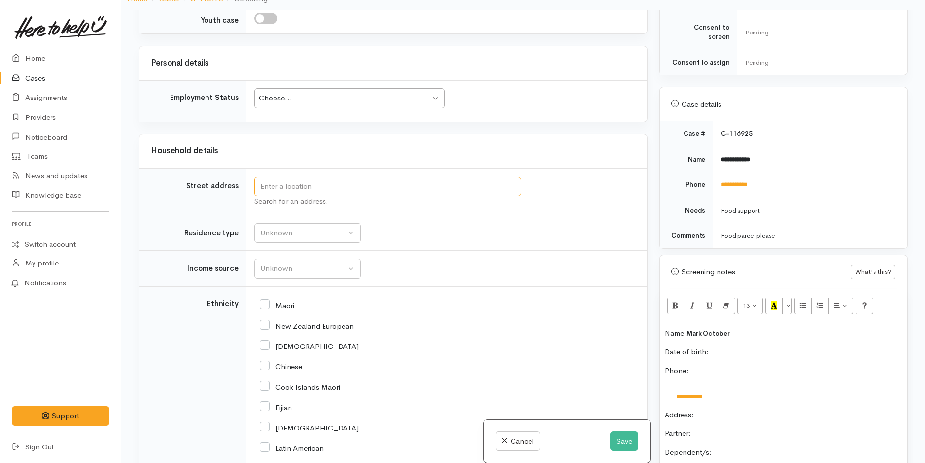
click at [489, 180] on input "text" at bounding box center [387, 187] width 267 height 20
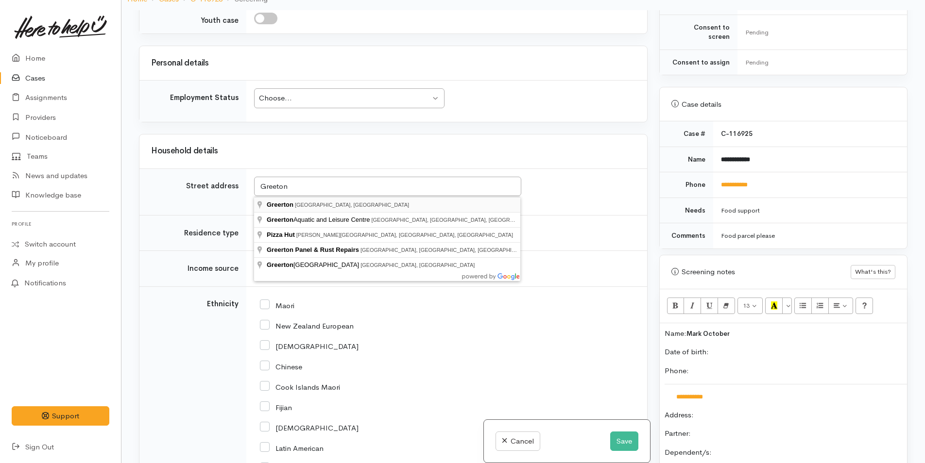
type input "Greerton, Tauranga, New Zealand"
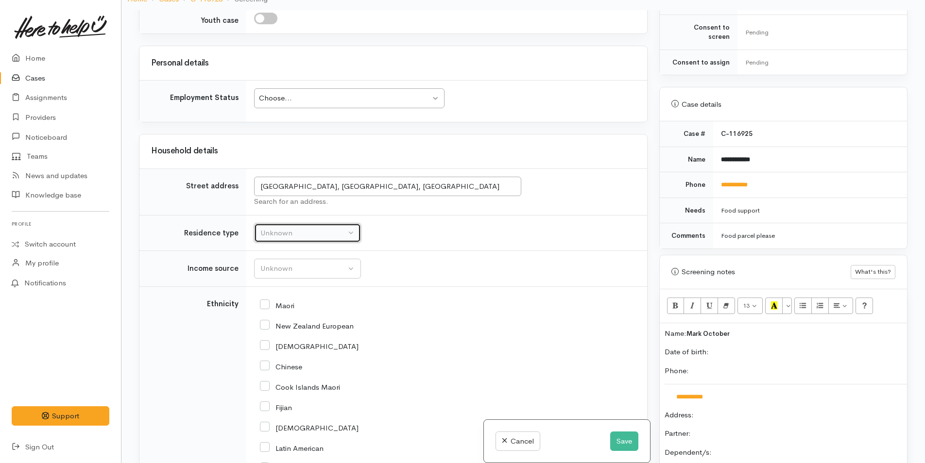
click at [313, 236] on div "Unknown" at bounding box center [302, 233] width 85 height 11
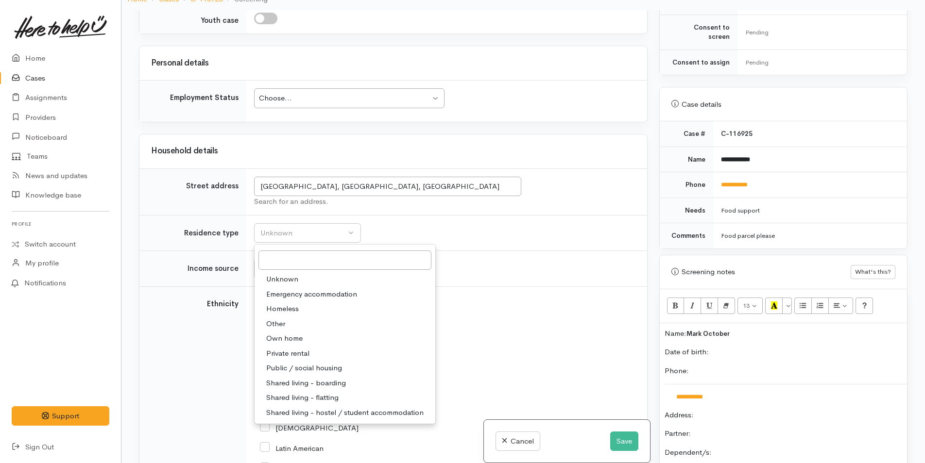
click at [290, 307] on span "Homeless" at bounding box center [282, 309] width 33 height 11
select select "9"
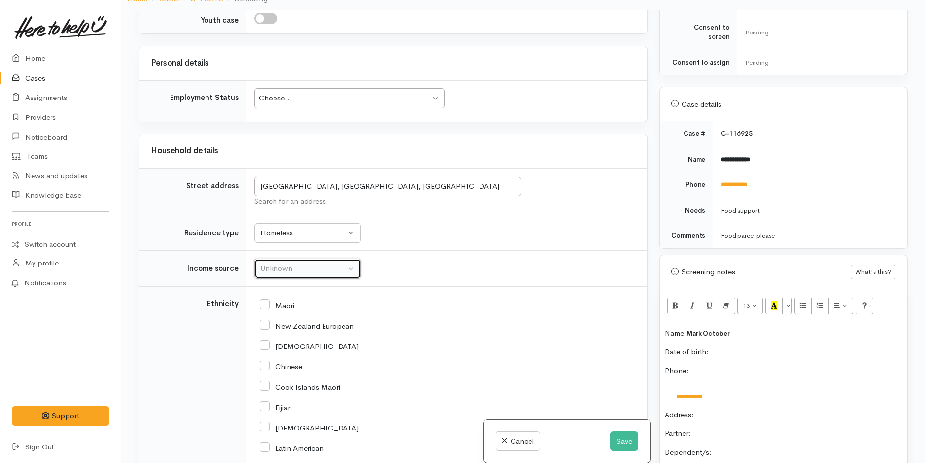
click at [302, 270] on div "Unknown" at bounding box center [302, 268] width 85 height 11
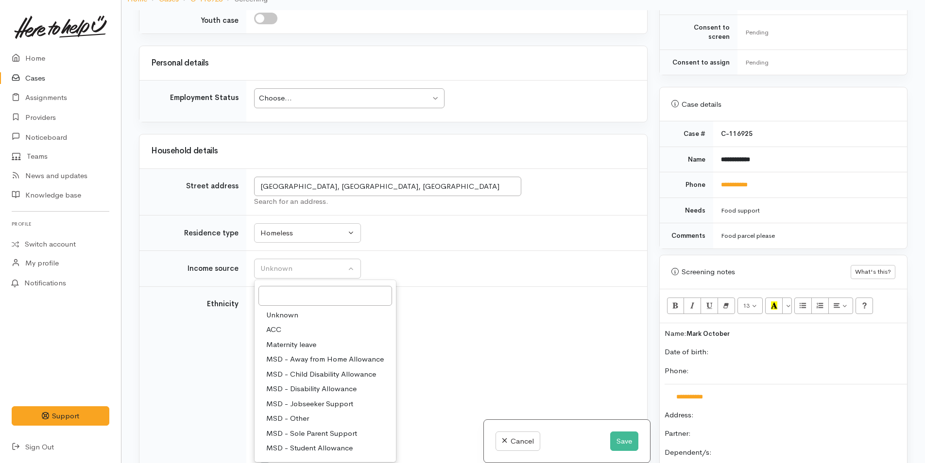
click at [326, 402] on span "MSD - Jobseeker Support" at bounding box center [309, 404] width 87 height 11
select select "4"
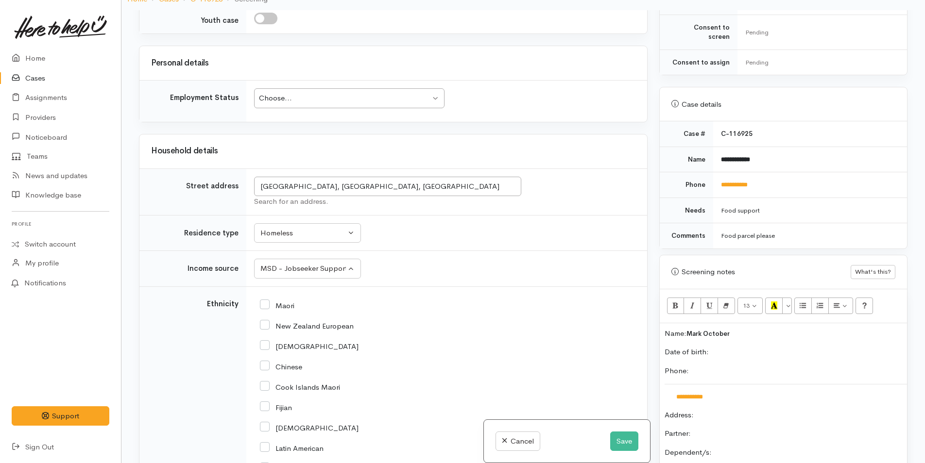
click at [266, 304] on input "Maori" at bounding box center [277, 305] width 34 height 9
checkbox input "true"
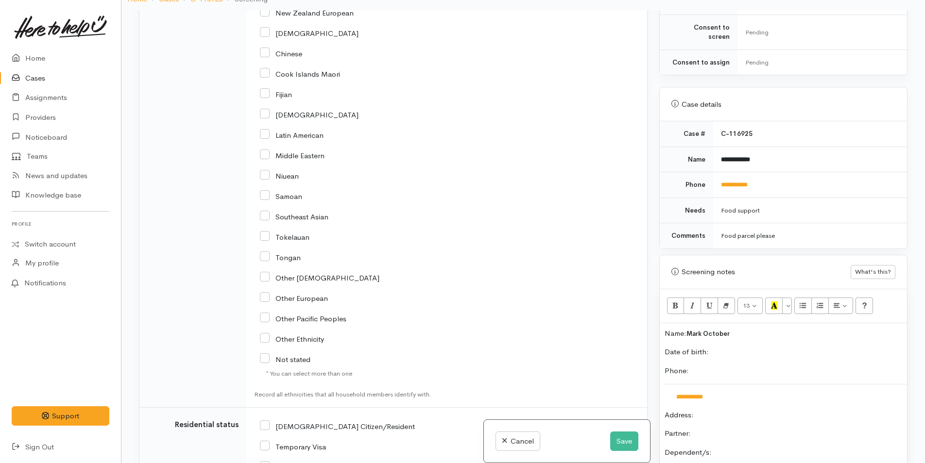
scroll to position [1457, 0]
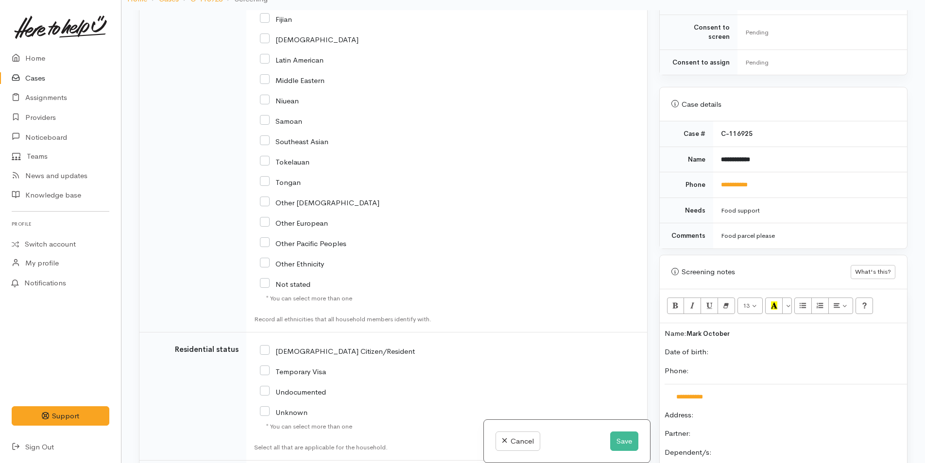
click at [268, 350] on input "[DEMOGRAPHIC_DATA] Citizen/Resident" at bounding box center [337, 350] width 155 height 9
checkbox input "true"
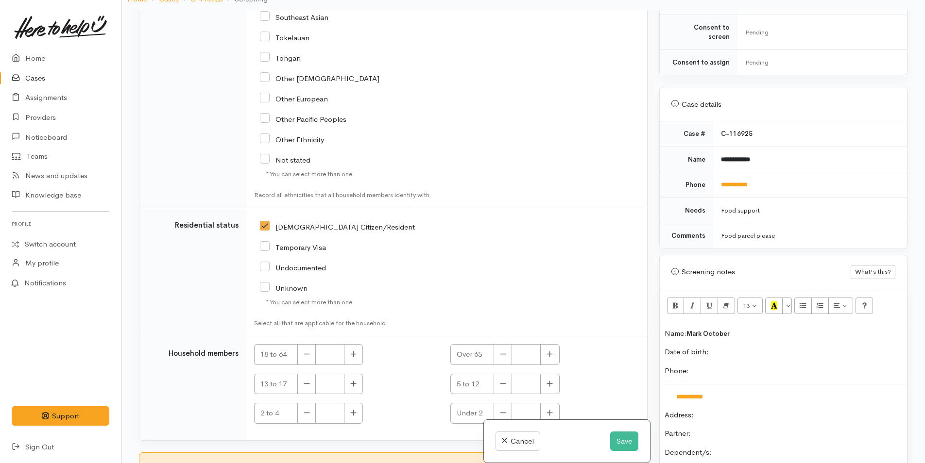
scroll to position [1659, 0]
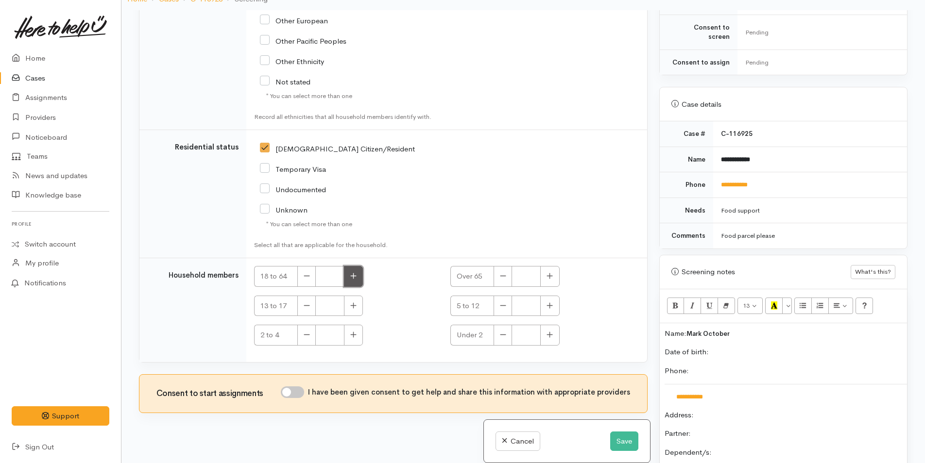
click at [352, 271] on button "button" at bounding box center [353, 276] width 19 height 21
type input "1"
click at [303, 390] on input "I have been given consent to get help and share this information with appropria…" at bounding box center [292, 393] width 23 height 12
checkbox input "true"
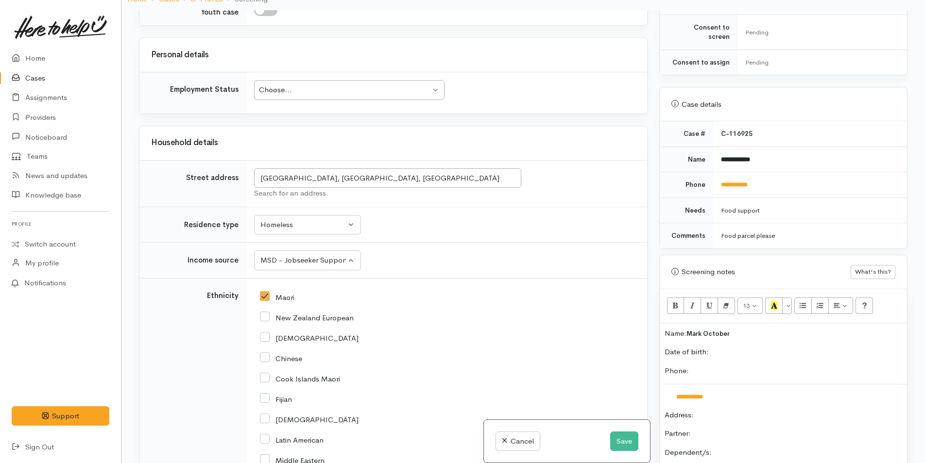
scroll to position [931, 0]
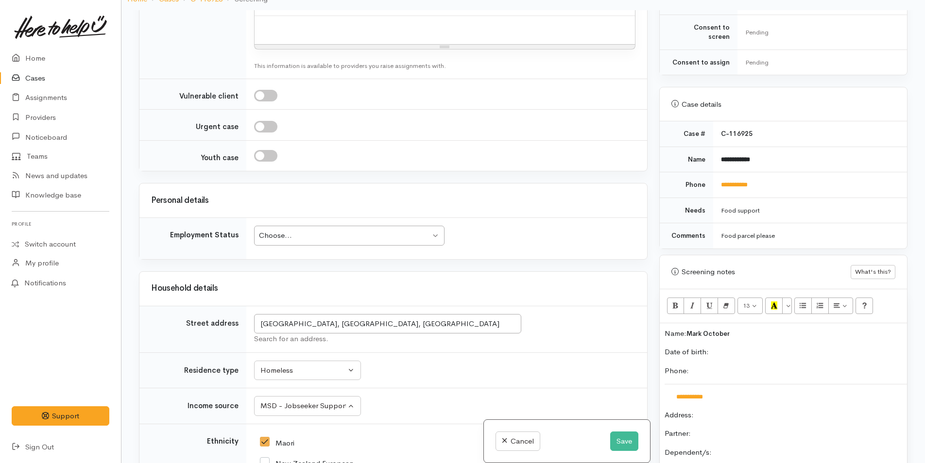
click at [329, 239] on div "Choose..." at bounding box center [344, 235] width 171 height 11
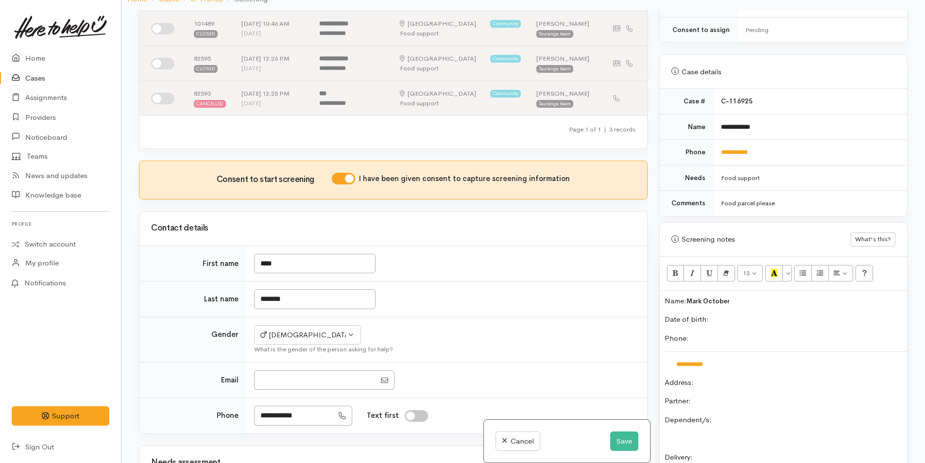
scroll to position [403, 0]
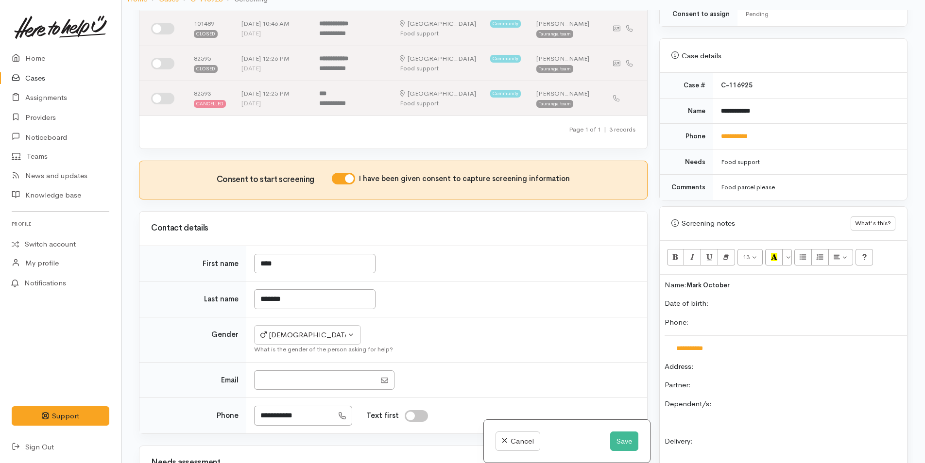
click at [760, 298] on p "Date of birth:" at bounding box center [782, 303] width 237 height 11
click at [745, 380] on p "Partner:" at bounding box center [782, 385] width 237 height 11
click at [743, 399] on p "Dependent/s:" at bounding box center [782, 404] width 237 height 11
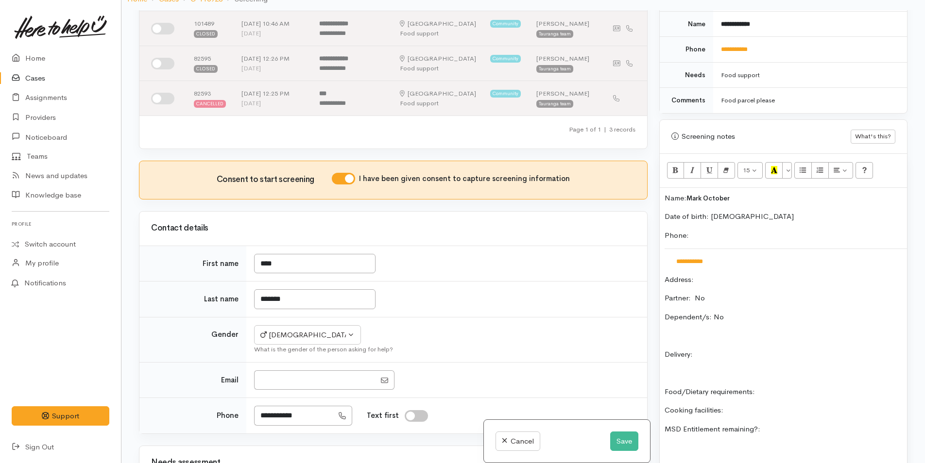
scroll to position [500, 0]
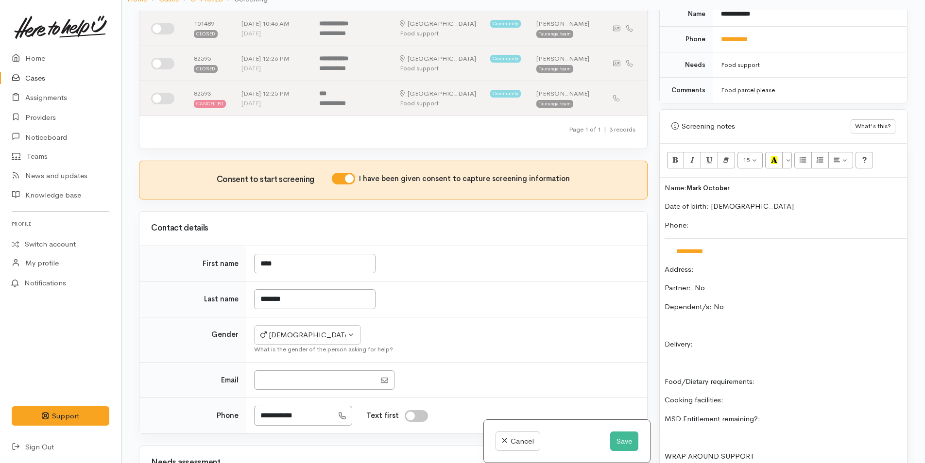
click at [735, 339] on p "Delivery:" at bounding box center [782, 344] width 237 height 11
click at [780, 376] on p "Food/Dietary requirements:" at bounding box center [782, 381] width 237 height 11
click at [746, 395] on p "Cooking facilities:" at bounding box center [782, 400] width 237 height 11
click at [804, 376] on p "Food/Dietary requirements: No allergies" at bounding box center [782, 381] width 237 height 11
drag, startPoint x: 720, startPoint y: 388, endPoint x: 660, endPoint y: 393, distance: 60.9
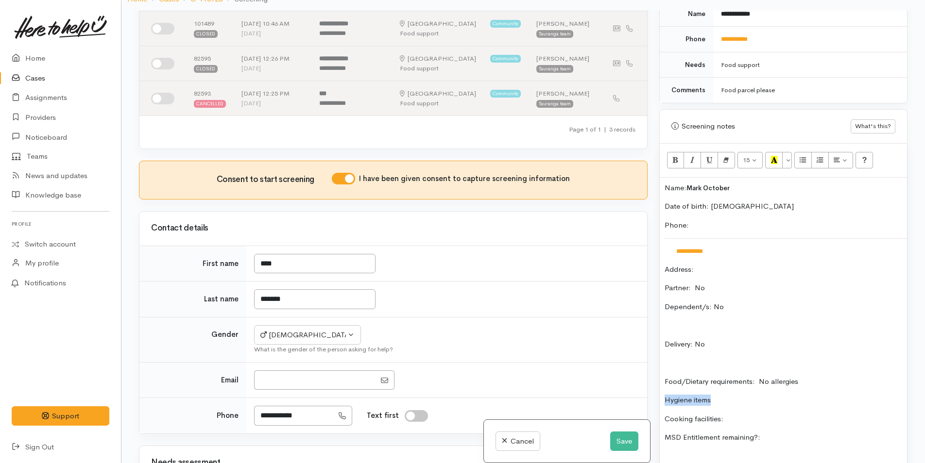
click at [660, 393] on div "**********" at bounding box center [783, 354] width 247 height 353
click at [799, 152] on button "Unordered list (CTRL+SHIFT+NUM7)" at bounding box center [802, 160] width 17 height 17
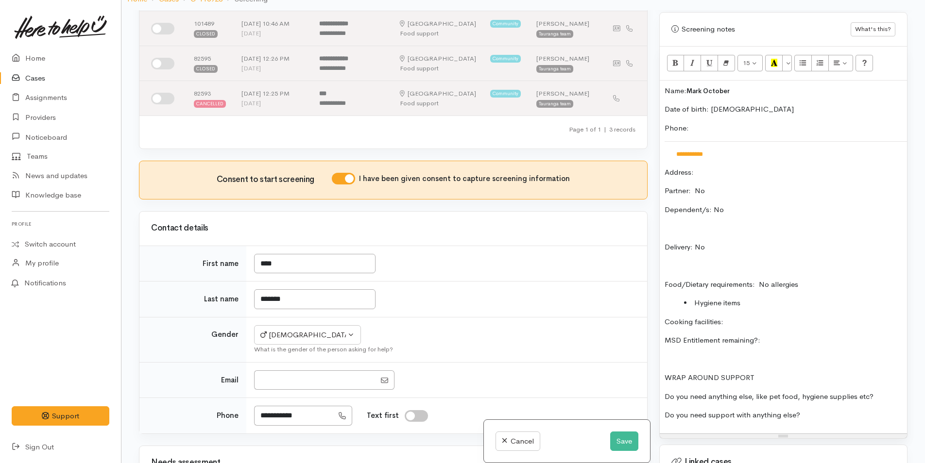
click at [760, 317] on p "Cooking facilities:" at bounding box center [782, 322] width 237 height 11
click at [771, 335] on p "MSD Entitlement remaining?:" at bounding box center [782, 340] width 237 height 11
click at [888, 391] on p "Do you need anything else, like pet food, hygiene supplies etc?" at bounding box center [782, 396] width 237 height 11
click at [819, 410] on p "Do you need support with anything else?" at bounding box center [782, 415] width 237 height 11
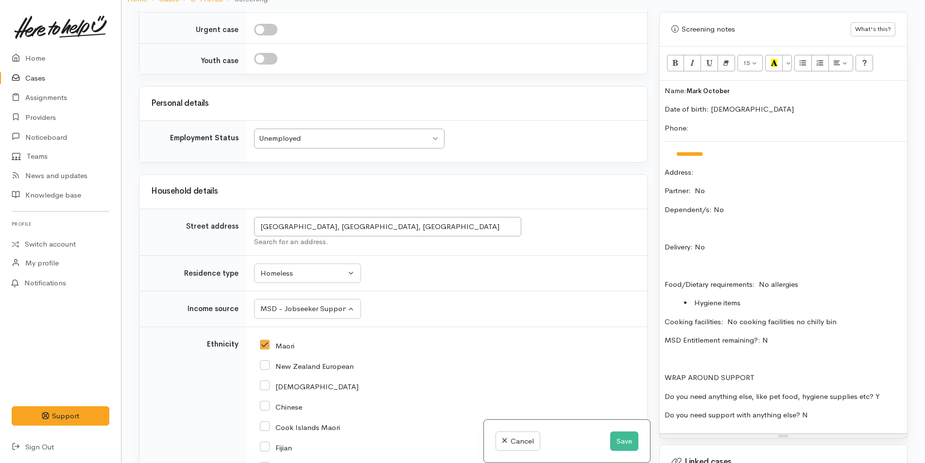
scroll to position [1174, 0]
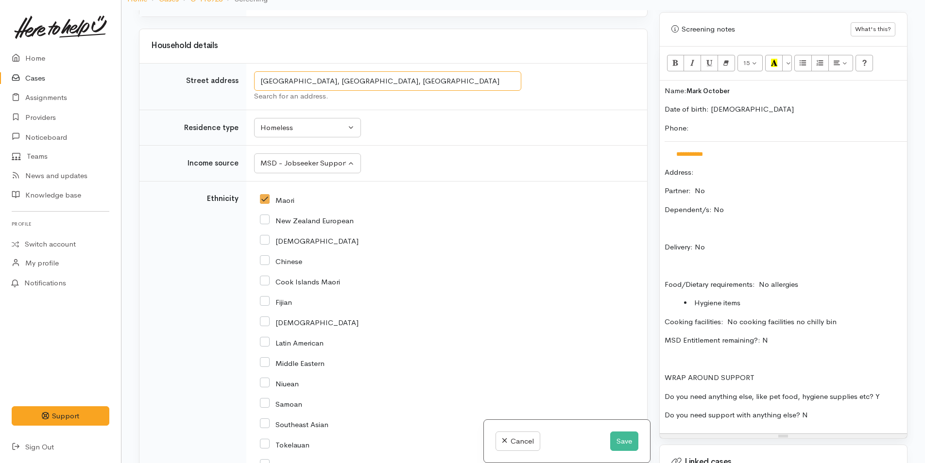
drag, startPoint x: 394, startPoint y: 79, endPoint x: 254, endPoint y: 84, distance: 140.4
click at [254, 84] on input "Greerton, Tauranga, New Zealand" at bounding box center [387, 81] width 267 height 20
drag, startPoint x: 742, startPoint y: 123, endPoint x: 735, endPoint y: 121, distance: 7.1
click at [740, 123] on p "Phone:" at bounding box center [782, 128] width 237 height 11
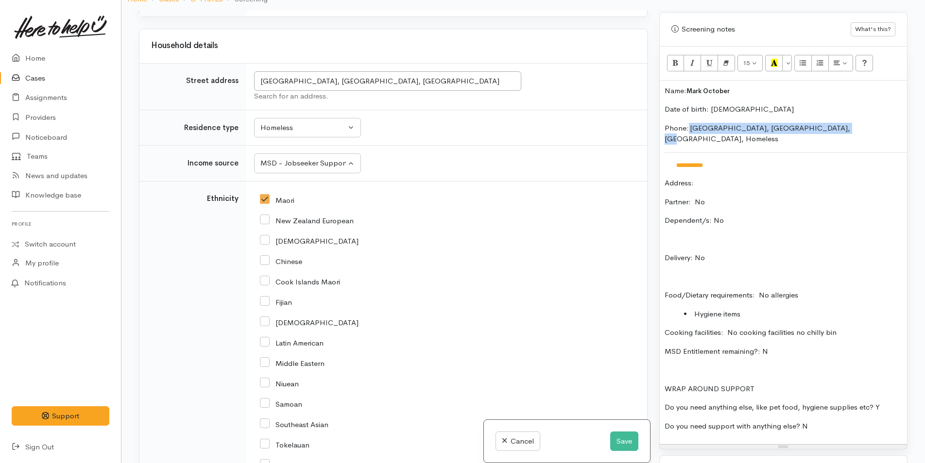
drag, startPoint x: 874, startPoint y: 117, endPoint x: 688, endPoint y: 122, distance: 186.6
click at [688, 123] on p "Phone: Greerton, Tauranga, New Zealand, Homeless" at bounding box center [782, 134] width 237 height 22
copy p "Greerton, Tauranga, New Zealand, Homeless"
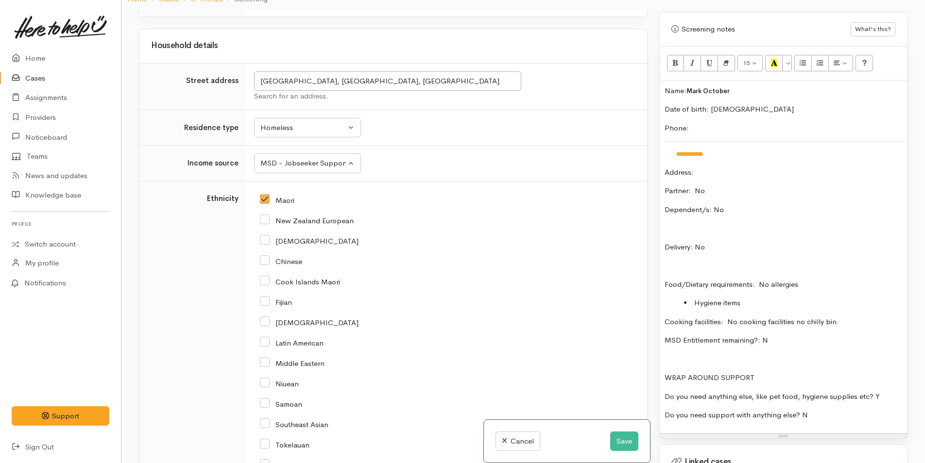
click at [747, 167] on p "Address:" at bounding box center [782, 172] width 237 height 11
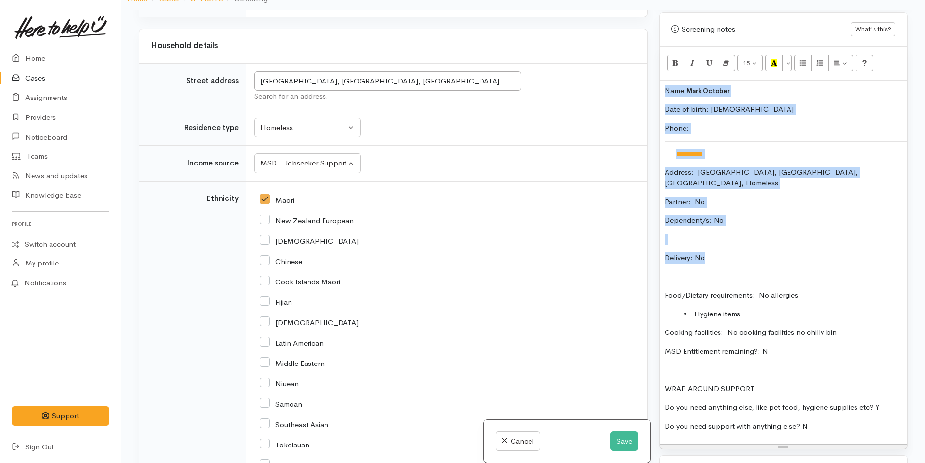
drag, startPoint x: 714, startPoint y: 227, endPoint x: 651, endPoint y: 71, distance: 168.0
click at [651, 71] on div "Related cases There are other cases potentially from the same person, address o…" at bounding box center [523, 241] width 780 height 463
copy div "**********"
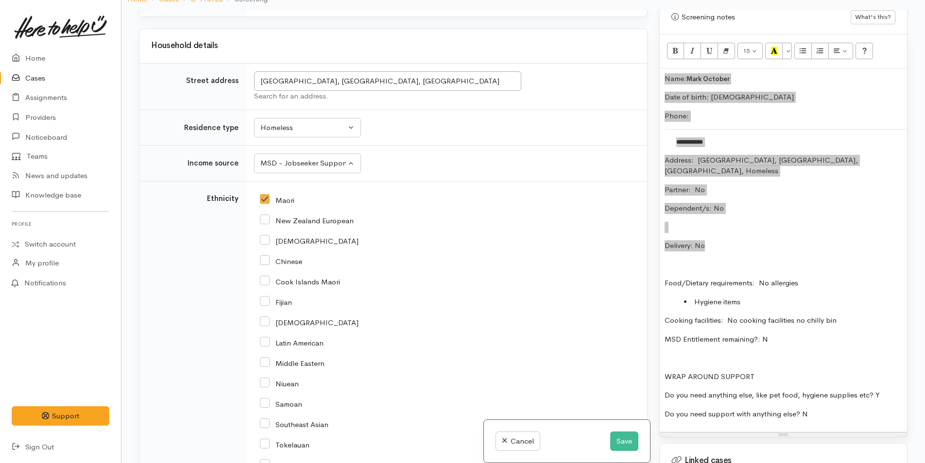
scroll to position [452, 0]
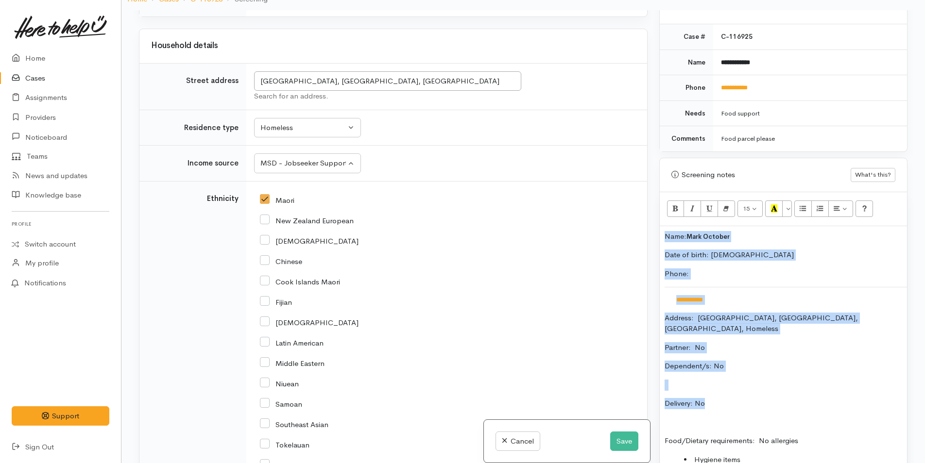
click at [662, 228] on div "**********" at bounding box center [783, 408] width 247 height 364
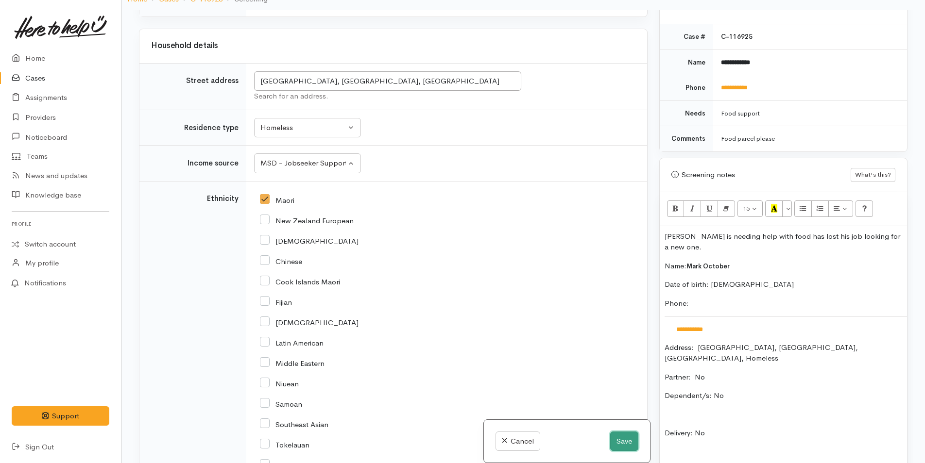
click at [620, 442] on button "Save" at bounding box center [624, 442] width 28 height 20
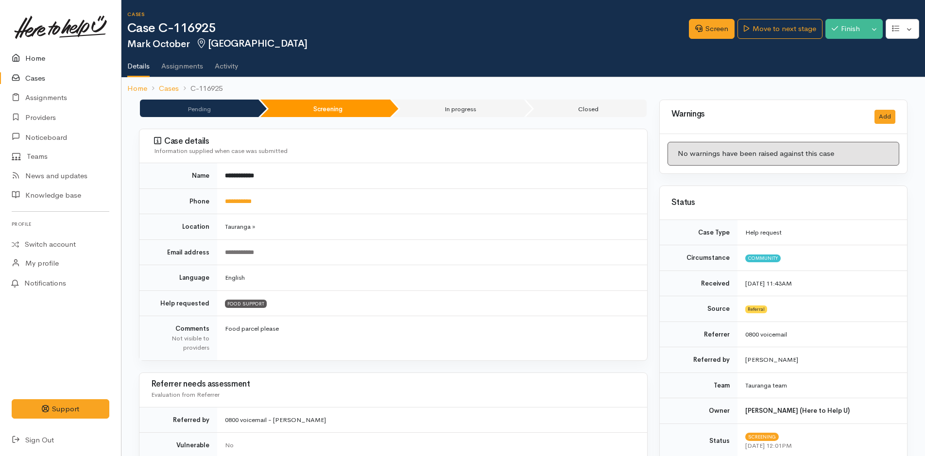
click at [28, 57] on link "Home" at bounding box center [60, 59] width 121 height 20
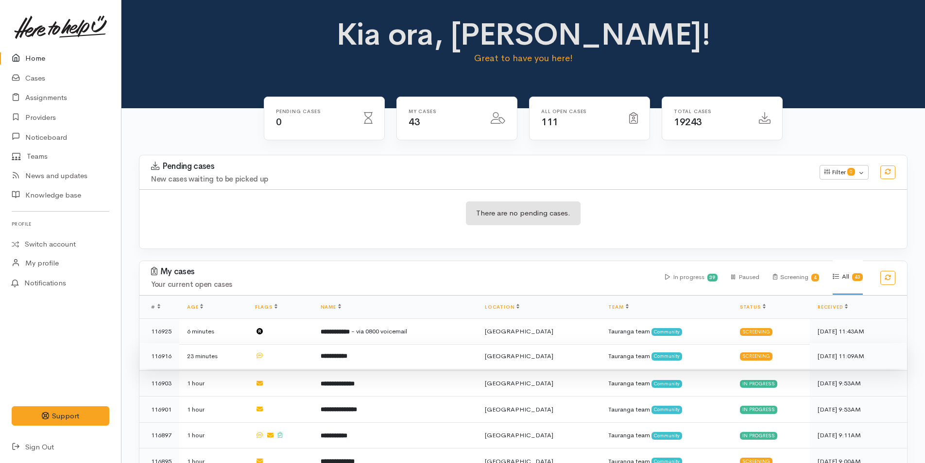
click at [376, 355] on td "**********" at bounding box center [395, 356] width 164 height 26
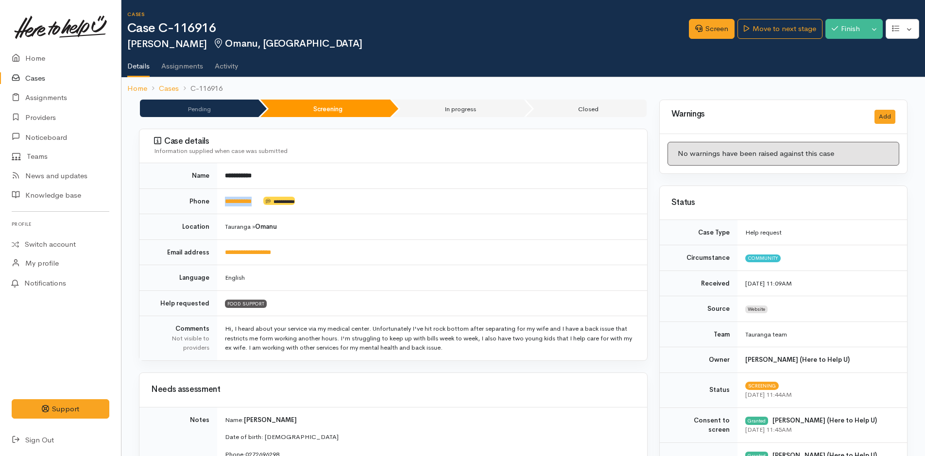
drag, startPoint x: 268, startPoint y: 202, endPoint x: 213, endPoint y: 212, distance: 56.4
click at [213, 212] on tr "**********" at bounding box center [393, 201] width 508 height 26
copy tr "**********"
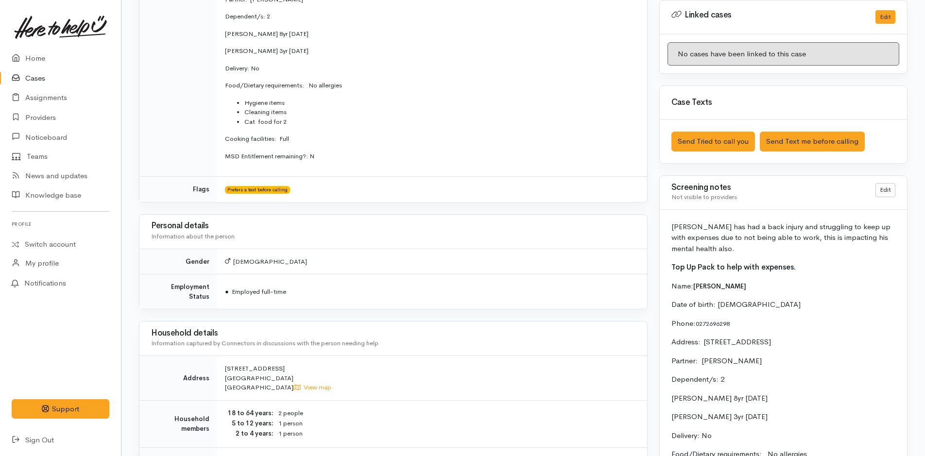
scroll to position [534, 0]
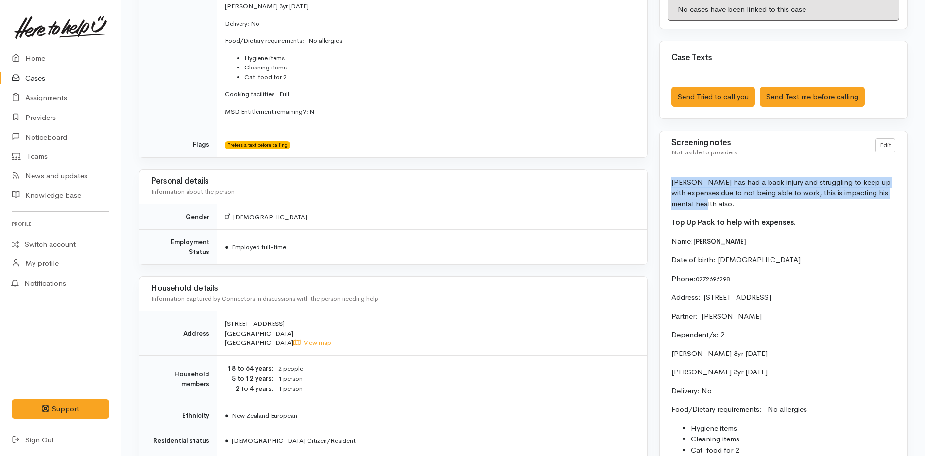
drag, startPoint x: 701, startPoint y: 204, endPoint x: 660, endPoint y: 184, distance: 46.3
click at [660, 184] on div "[PERSON_NAME] has had a back injury and struggling to keep up with expenses due…" at bounding box center [783, 376] width 247 height 423
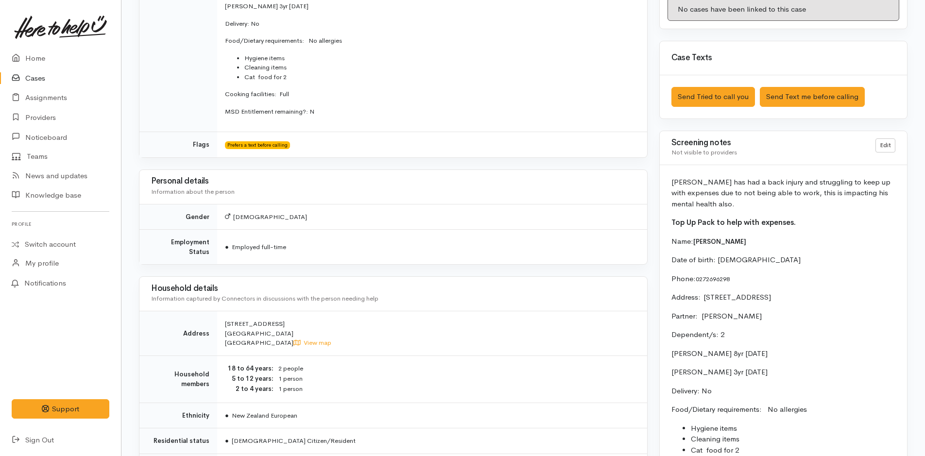
click at [813, 215] on div "[PERSON_NAME] has had a back injury and struggling to keep up with expenses due…" at bounding box center [783, 376] width 247 height 423
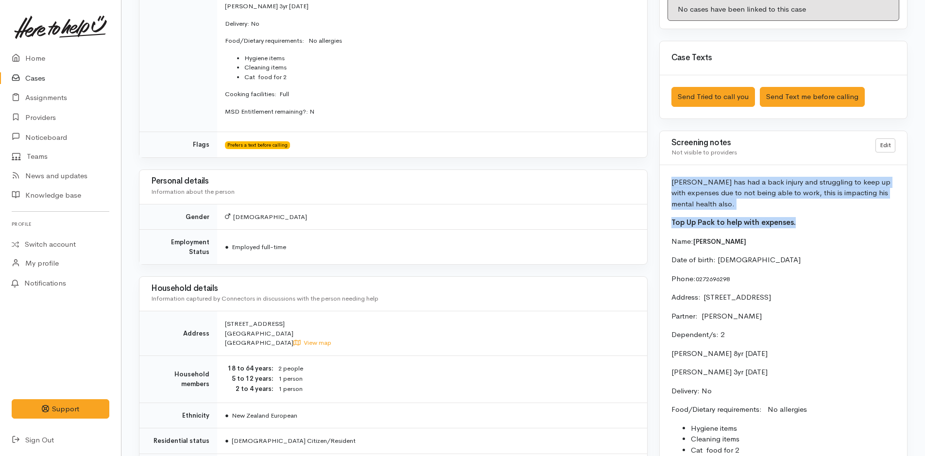
drag, startPoint x: 800, startPoint y: 228, endPoint x: 670, endPoint y: 183, distance: 138.1
click at [670, 183] on div "[PERSON_NAME] has had a back injury and struggling to keep up with expenses due…" at bounding box center [783, 376] width 247 height 423
copy div "[PERSON_NAME] has had a back injury and struggling to keep up with expenses due…"
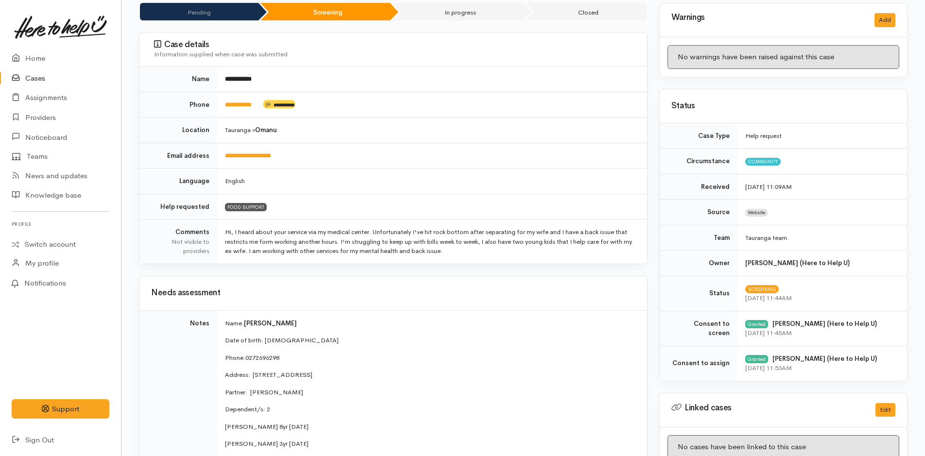
scroll to position [0, 0]
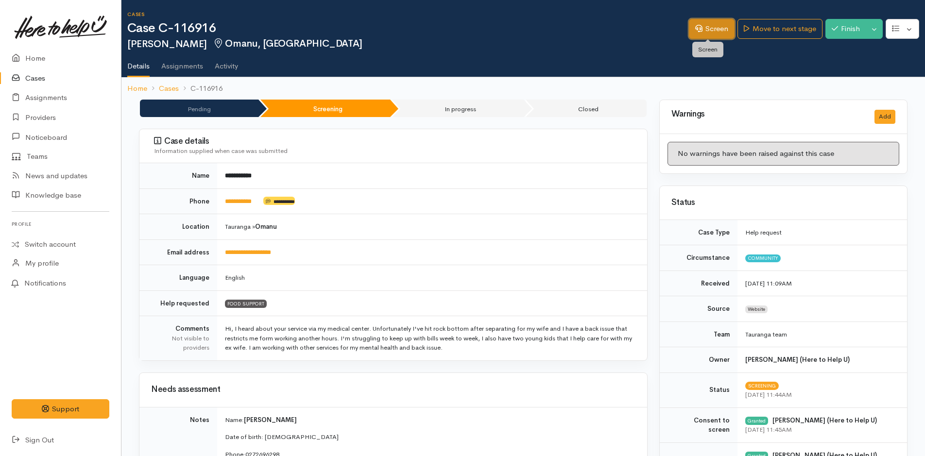
click at [705, 28] on link "Screen" at bounding box center [712, 29] width 46 height 20
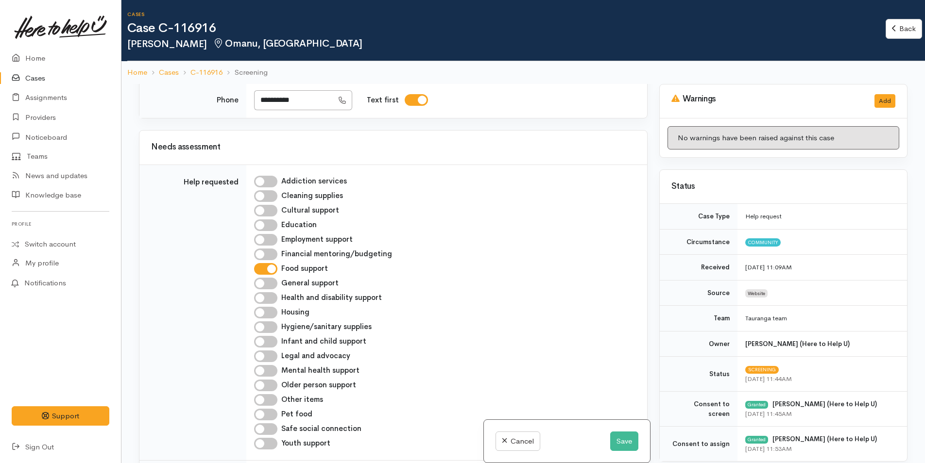
scroll to position [534, 0]
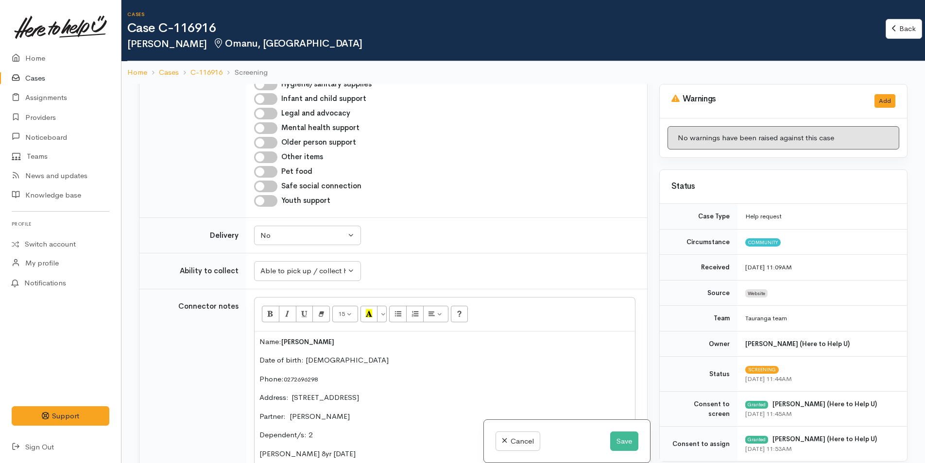
click at [273, 172] on input "Pet food" at bounding box center [265, 172] width 23 height 12
checkbox input "true"
click at [271, 158] on input "Other items" at bounding box center [265, 158] width 23 height 12
checkbox input "true"
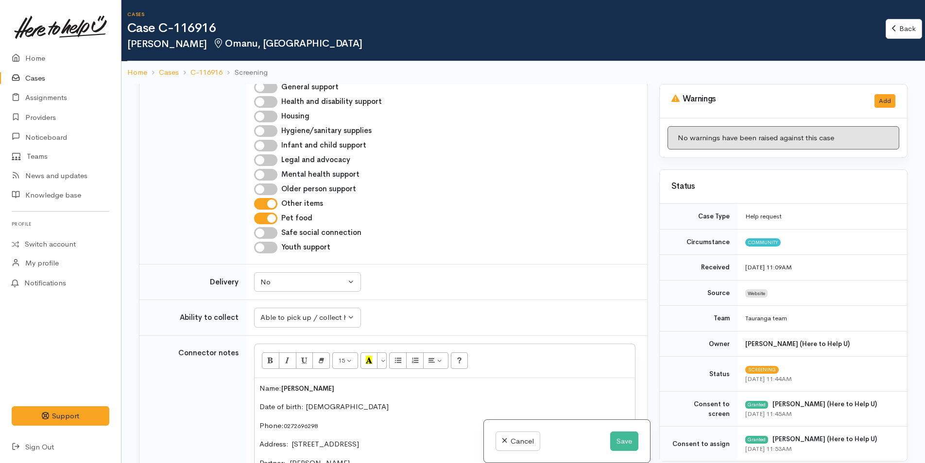
scroll to position [437, 0]
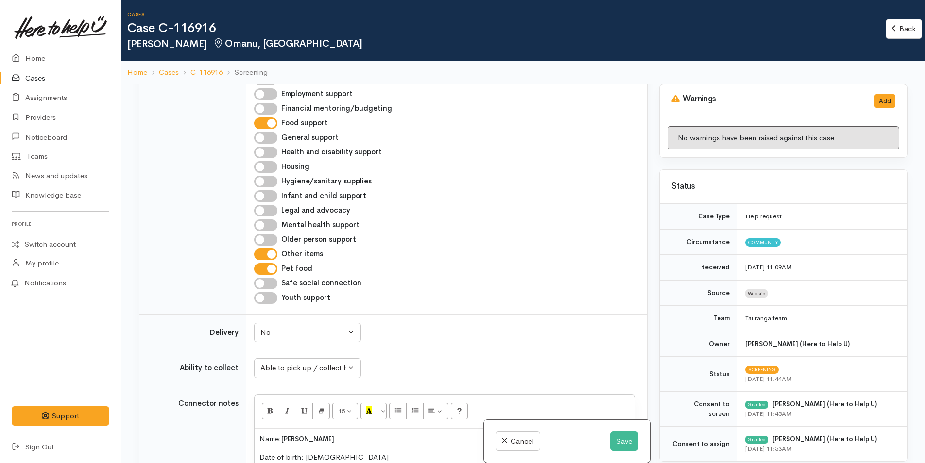
click at [271, 180] on input "Hygiene/sanitary supplies" at bounding box center [265, 182] width 23 height 12
checkbox input "true"
click at [621, 435] on button "Save" at bounding box center [624, 442] width 28 height 20
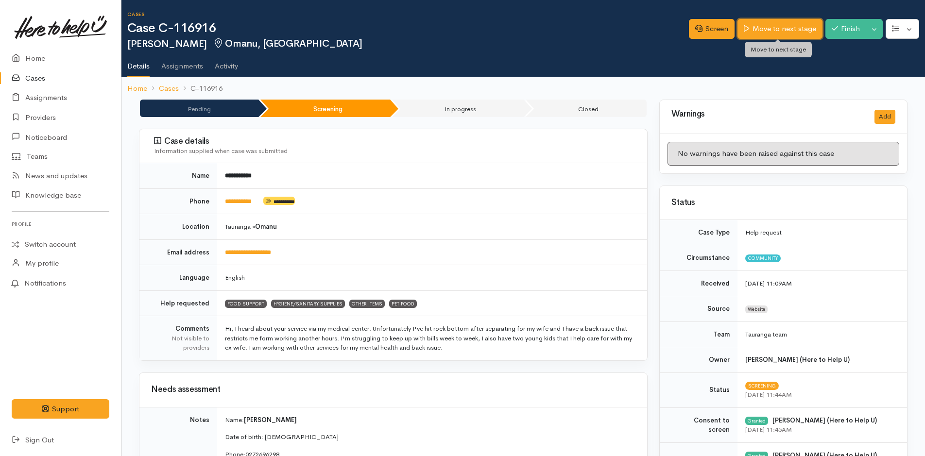
click at [771, 29] on link "Move to next stage" at bounding box center [779, 29] width 85 height 20
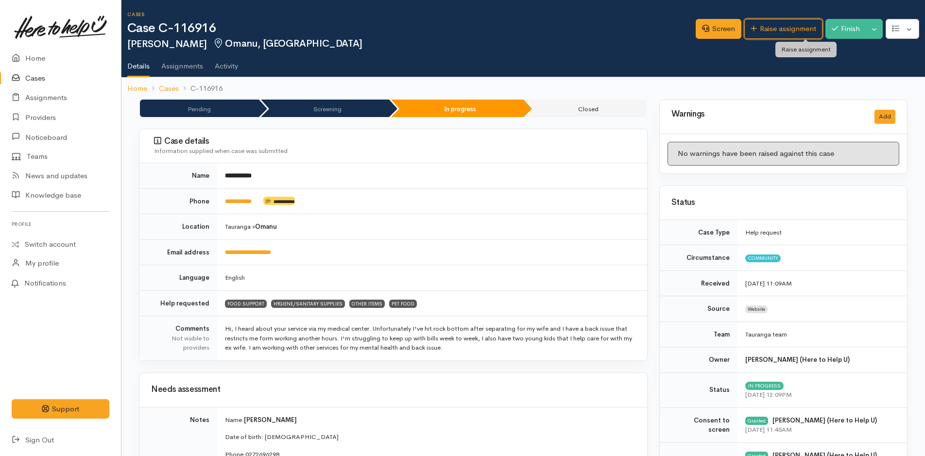
click at [773, 27] on link "Raise assignment" at bounding box center [783, 29] width 78 height 20
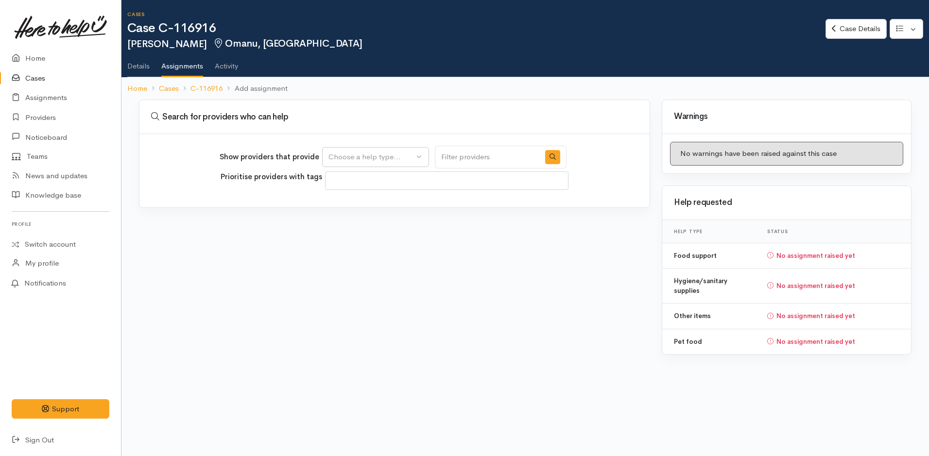
select select
click at [372, 159] on div "Choose a help type..." at bounding box center [370, 157] width 85 height 11
click at [379, 205] on span "Food support" at bounding box center [356, 203] width 45 height 11
select select "3"
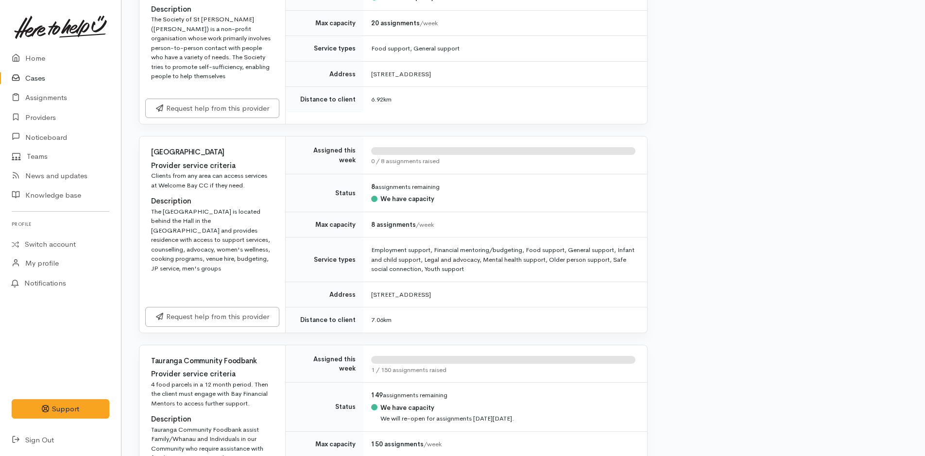
scroll to position [1408, 0]
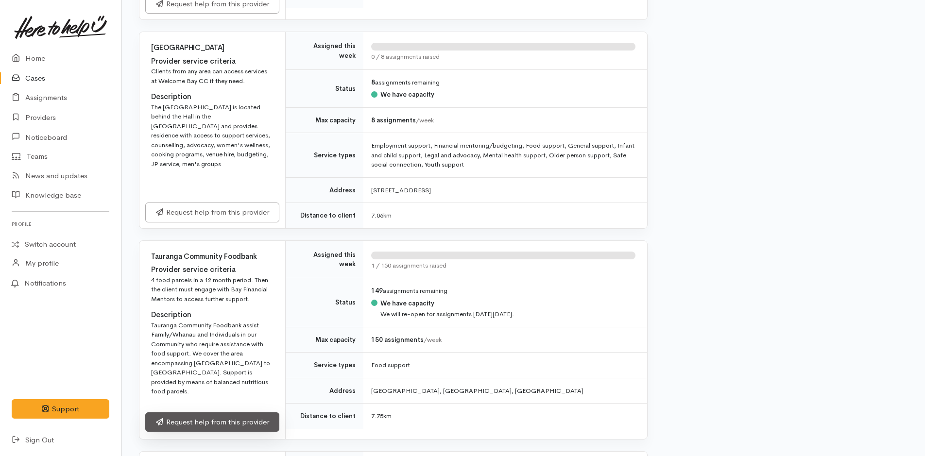
click at [263, 416] on link "Request help from this provider" at bounding box center [212, 422] width 134 height 20
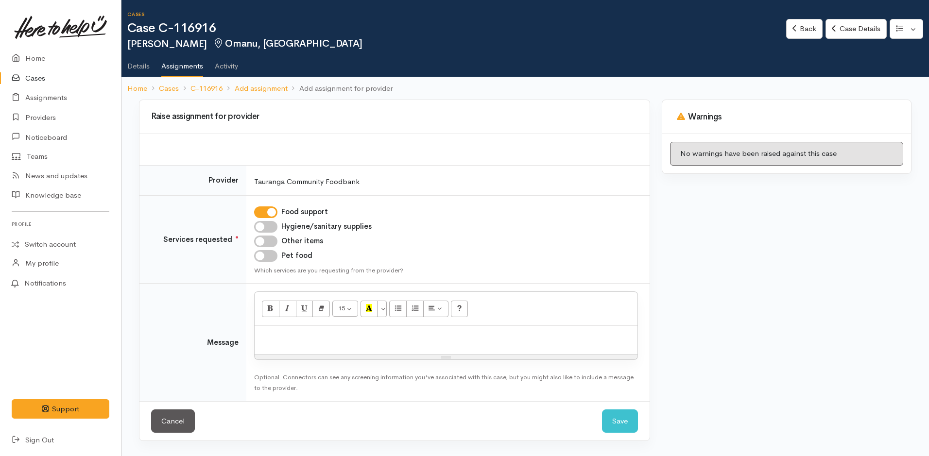
click at [268, 229] on input "Hygiene/sanitary supplies" at bounding box center [265, 227] width 23 height 12
checkbox input "true"
click at [267, 241] on input "Other items" at bounding box center [265, 242] width 23 height 12
checkbox input "true"
click at [271, 254] on input "Pet food" at bounding box center [265, 256] width 23 height 12
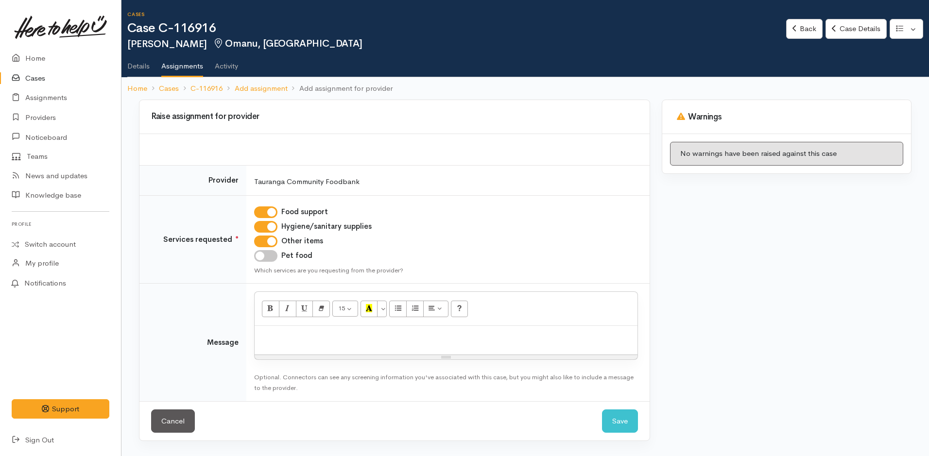
checkbox input "true"
click at [289, 335] on p at bounding box center [445, 336] width 373 height 11
paste div
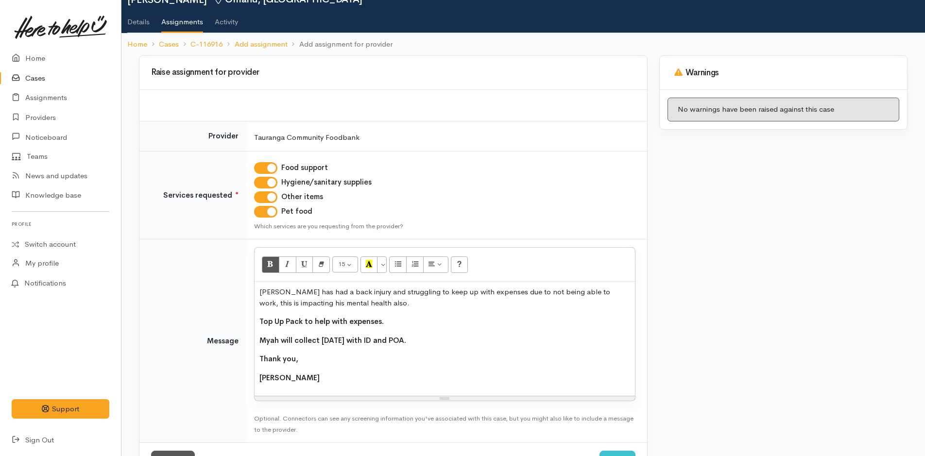
scroll to position [83, 0]
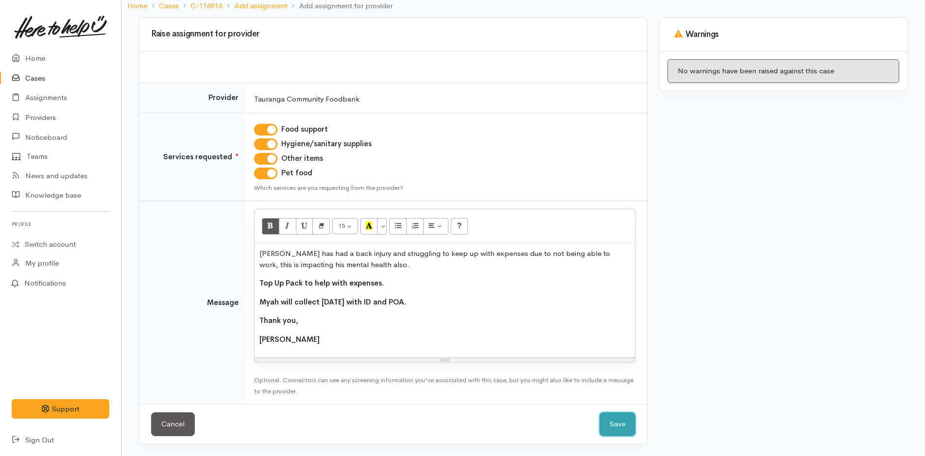
click at [616, 422] on button "Save" at bounding box center [617, 424] width 36 height 24
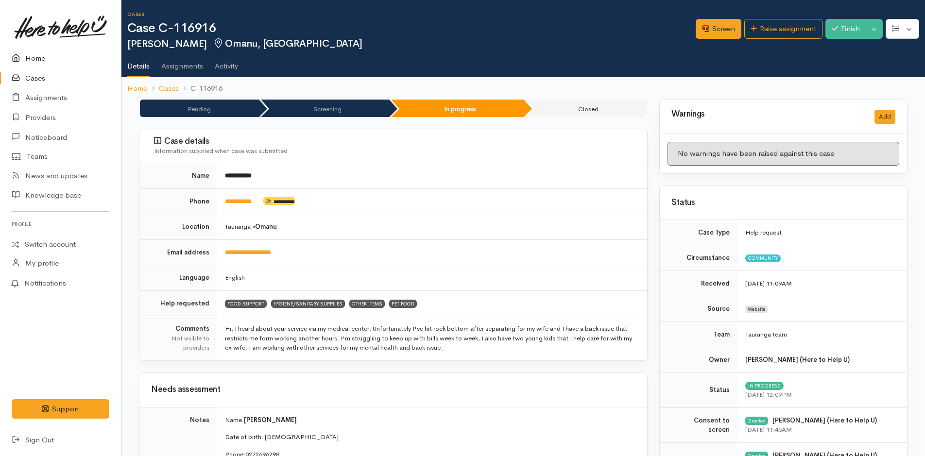
click at [37, 54] on link "Home" at bounding box center [60, 59] width 121 height 20
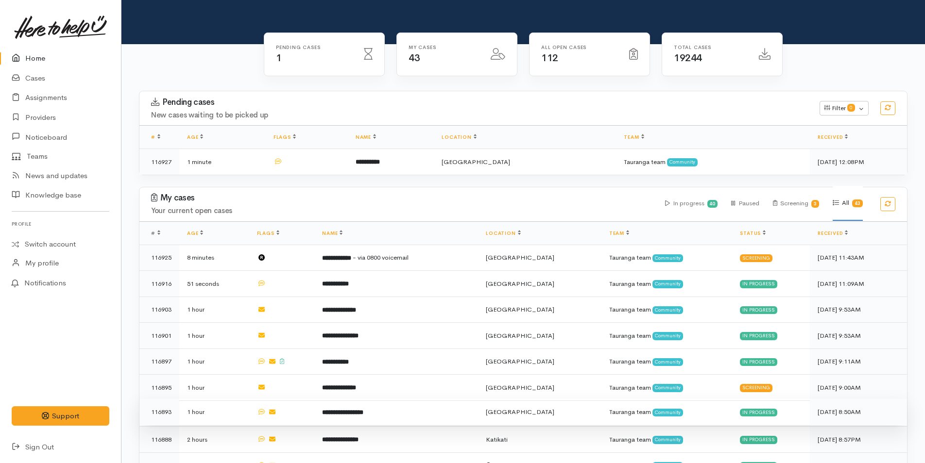
scroll to position [146, 0]
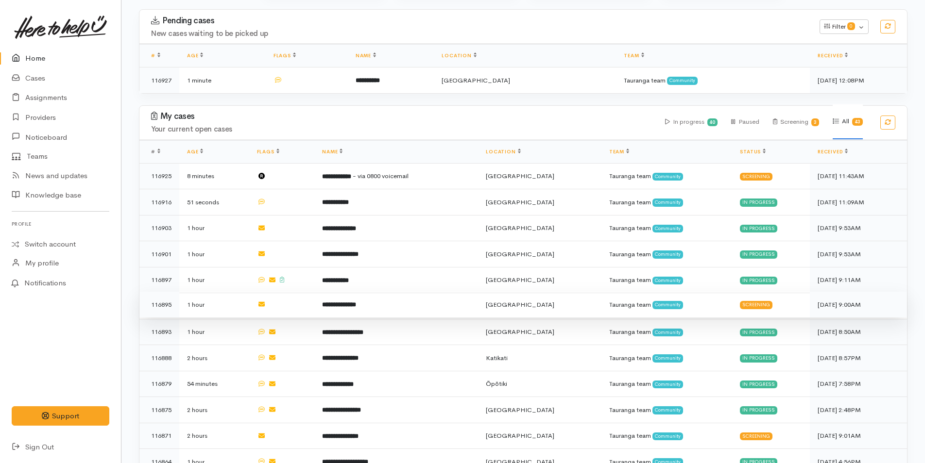
click at [374, 297] on td "**********" at bounding box center [396, 305] width 164 height 26
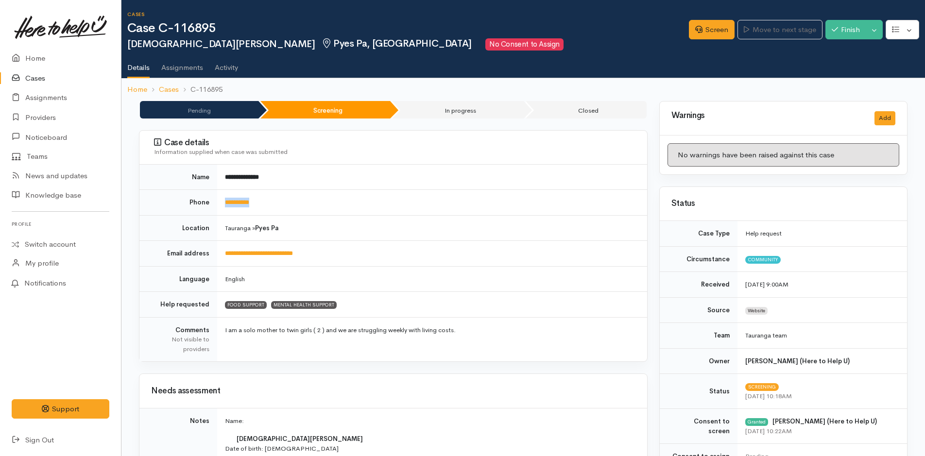
drag, startPoint x: 291, startPoint y: 208, endPoint x: 220, endPoint y: 212, distance: 72.0
click at [220, 212] on td "**********" at bounding box center [432, 203] width 430 height 26
copy link "**********"
click at [704, 24] on link "Screen" at bounding box center [712, 30] width 46 height 20
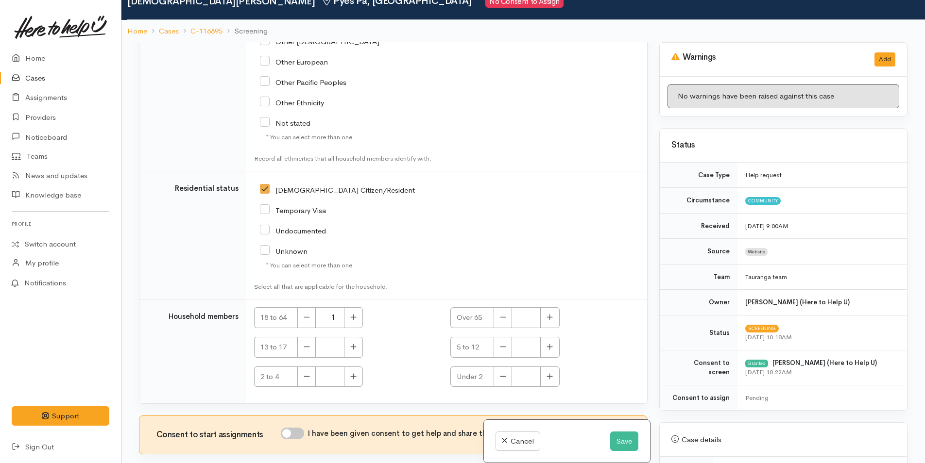
scroll to position [85, 0]
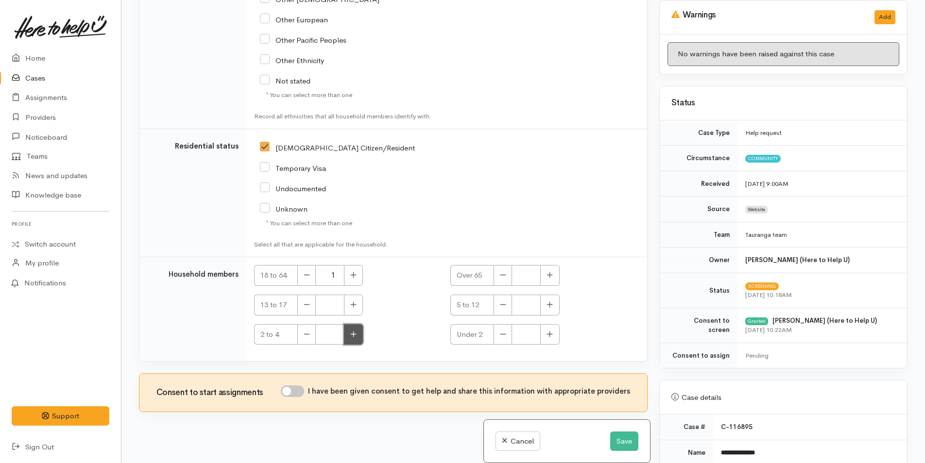
click at [359, 327] on button "button" at bounding box center [353, 334] width 19 height 21
type input "2"
click at [304, 386] on input "I have been given consent to get help and share this information with appropria…" at bounding box center [292, 392] width 23 height 12
checkbox input "true"
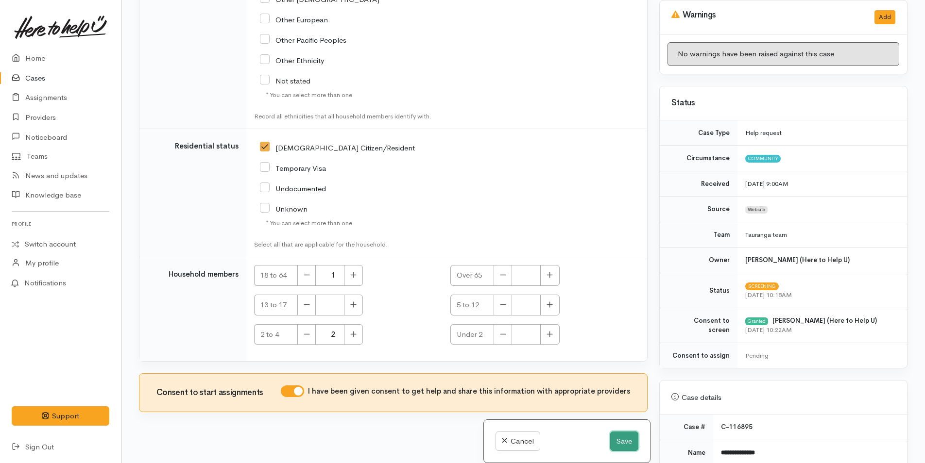
click at [622, 444] on button "Save" at bounding box center [624, 442] width 28 height 20
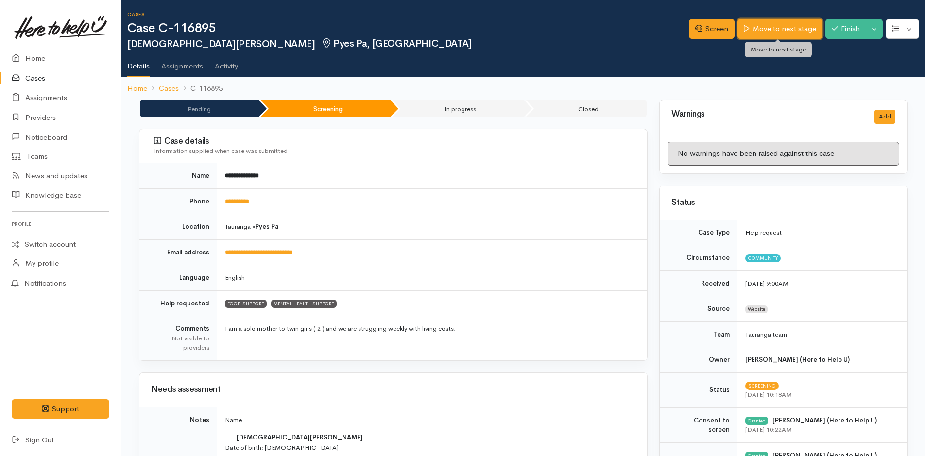
click at [795, 33] on link "Move to next stage" at bounding box center [779, 29] width 85 height 20
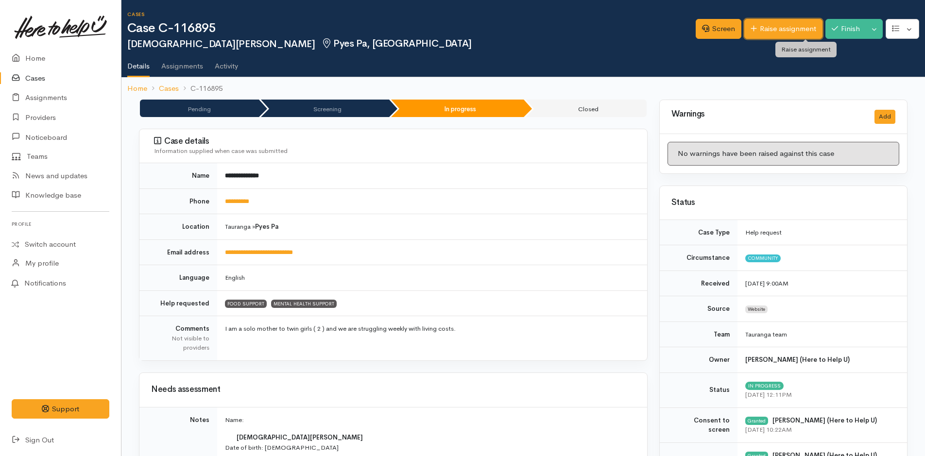
click at [795, 32] on link "Raise assignment" at bounding box center [783, 29] width 78 height 20
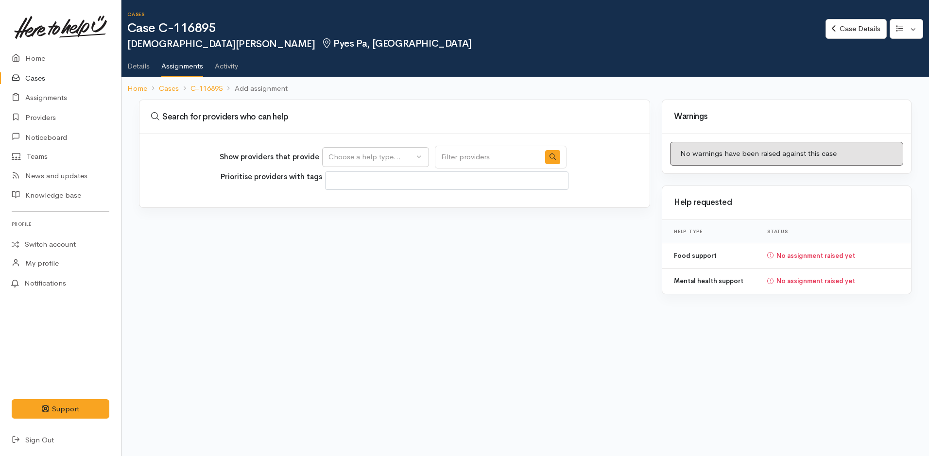
select select
click at [379, 158] on div "Choose a help type..." at bounding box center [370, 157] width 85 height 11
click at [375, 199] on span "Food support" at bounding box center [356, 203] width 45 height 11
select select "3"
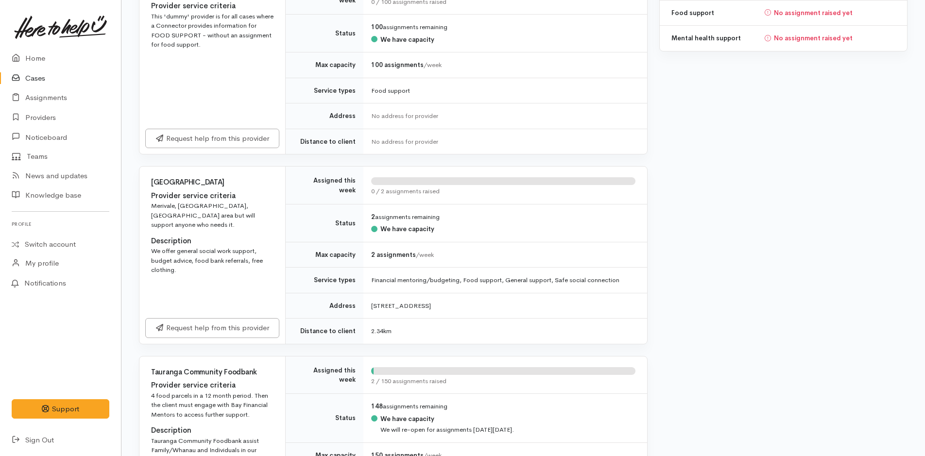
scroll to position [486, 0]
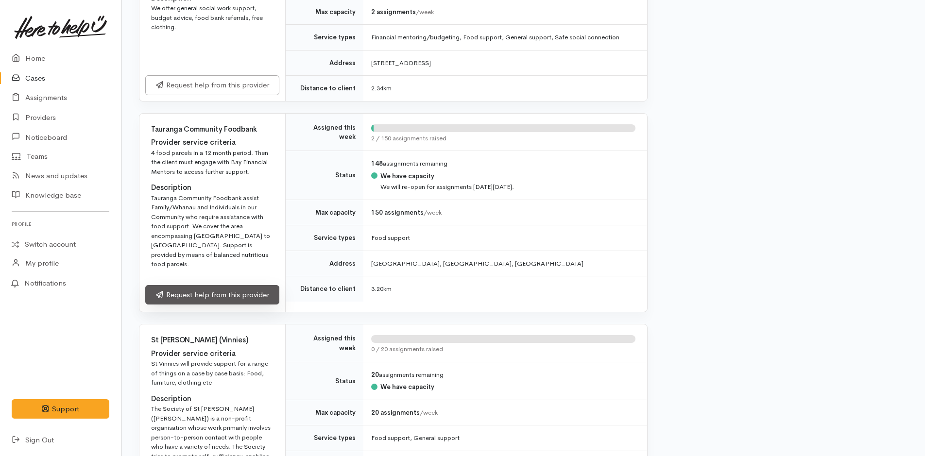
click at [243, 285] on link "Request help from this provider" at bounding box center [212, 295] width 134 height 20
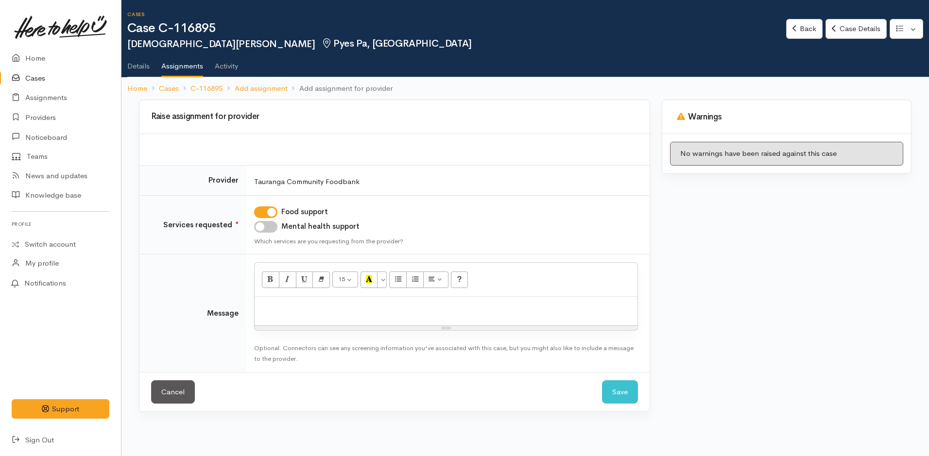
click at [301, 314] on div at bounding box center [445, 311] width 383 height 29
paste div
click at [324, 300] on div at bounding box center [445, 311] width 383 height 29
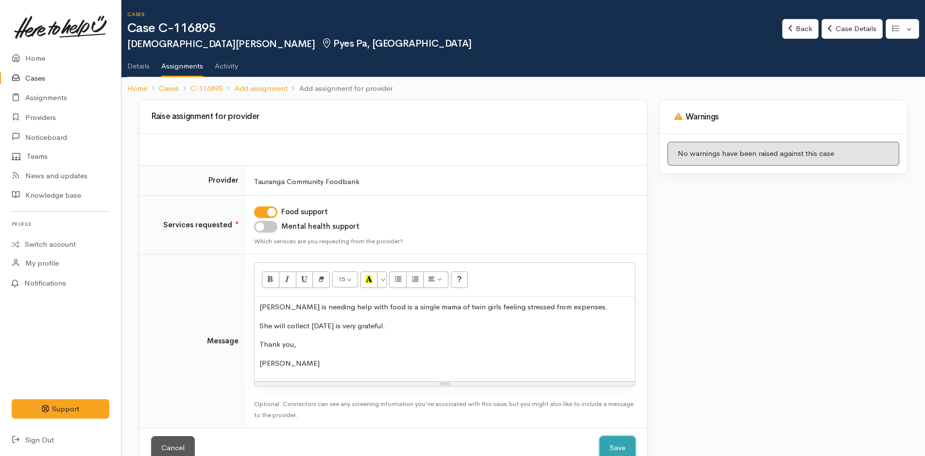
click at [619, 440] on button "Save" at bounding box center [617, 448] width 36 height 24
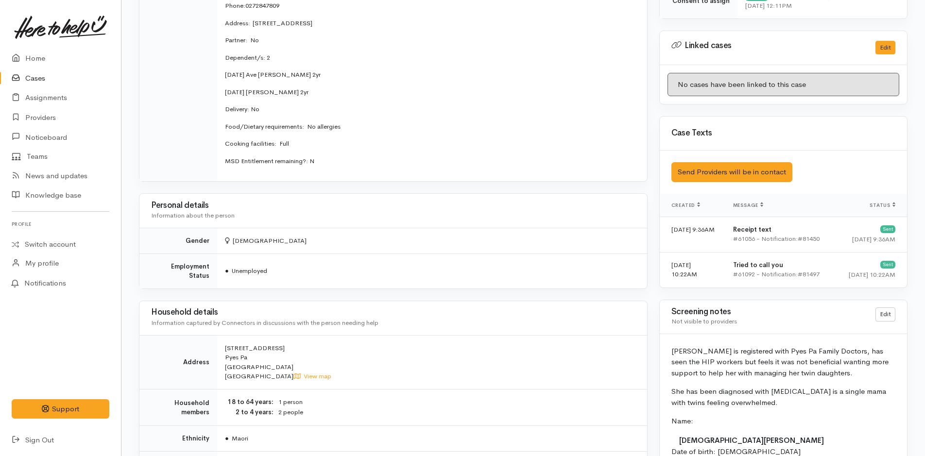
scroll to position [583, 0]
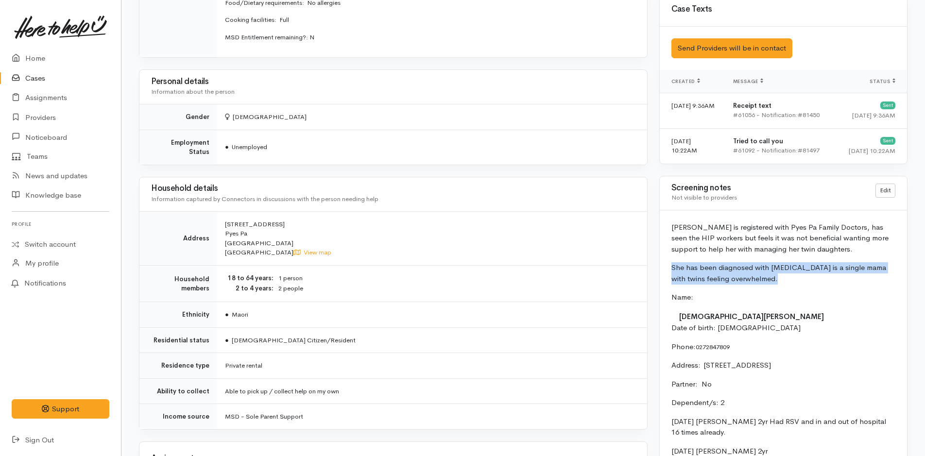
drag, startPoint x: 778, startPoint y: 281, endPoint x: 663, endPoint y: 272, distance: 114.5
click at [663, 272] on div "Kristen is registered with Pyes Pa Family Doctors, has seen the HIP workers but…" at bounding box center [783, 418] width 247 height 416
copy p "She has been diagnosed with social anxiety is a single mama with twins feeling …"
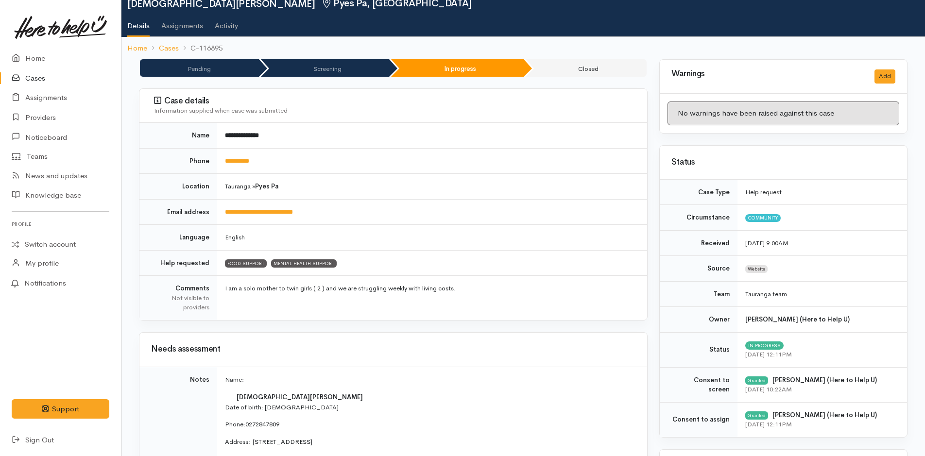
scroll to position [0, 0]
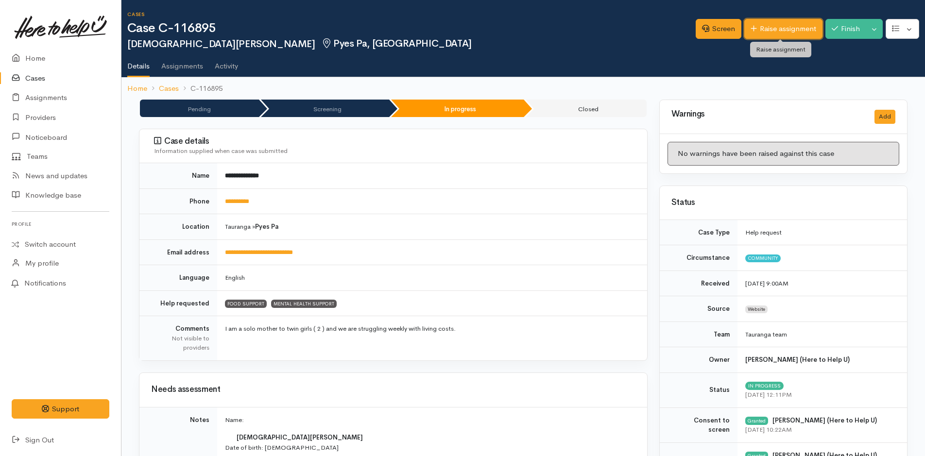
click at [777, 29] on link "Raise assignment" at bounding box center [783, 29] width 78 height 20
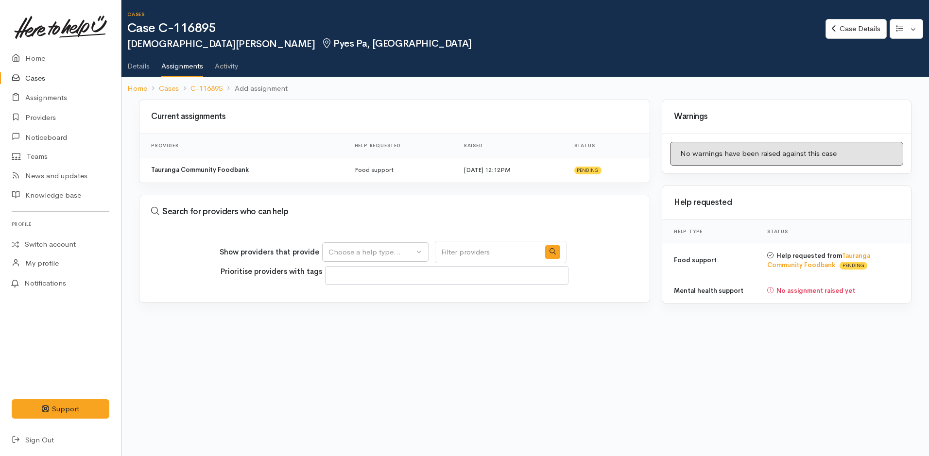
select select
click at [372, 249] on div "Choose a help type..." at bounding box center [370, 252] width 85 height 11
click at [362, 313] on span "Mental health support" at bounding box center [371, 313] width 74 height 11
select select "5"
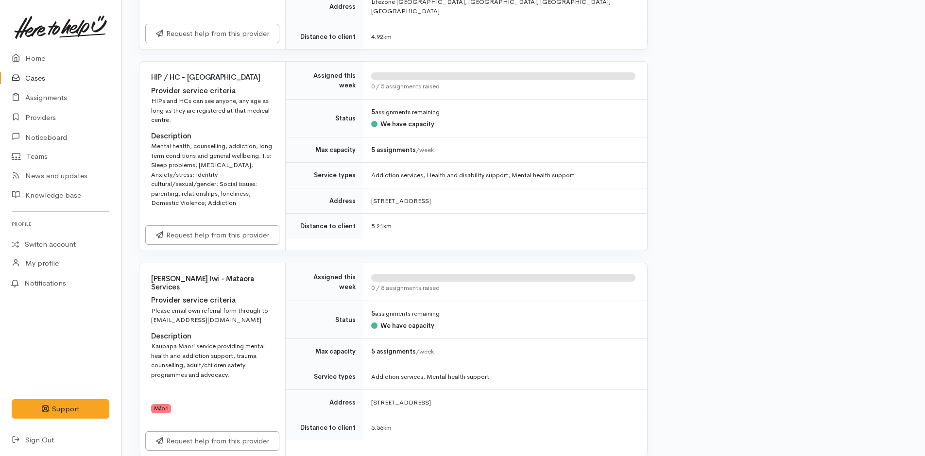
scroll to position [4115, 0]
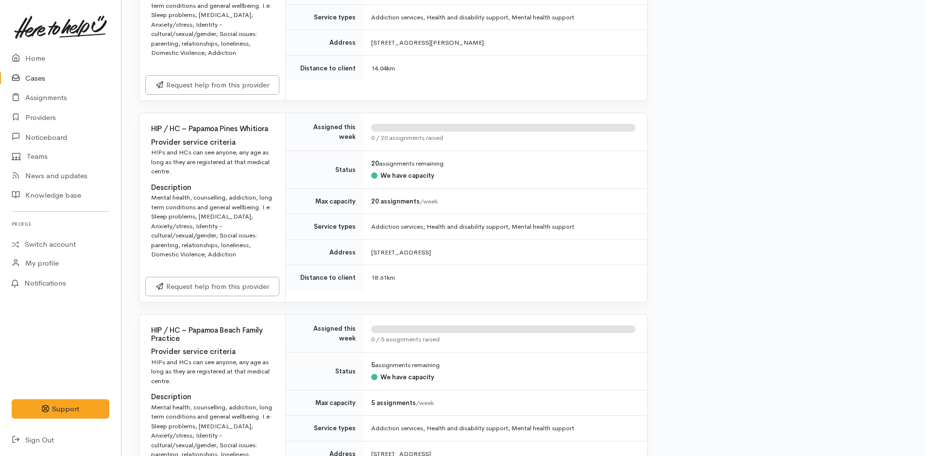
scroll to position [3972, 0]
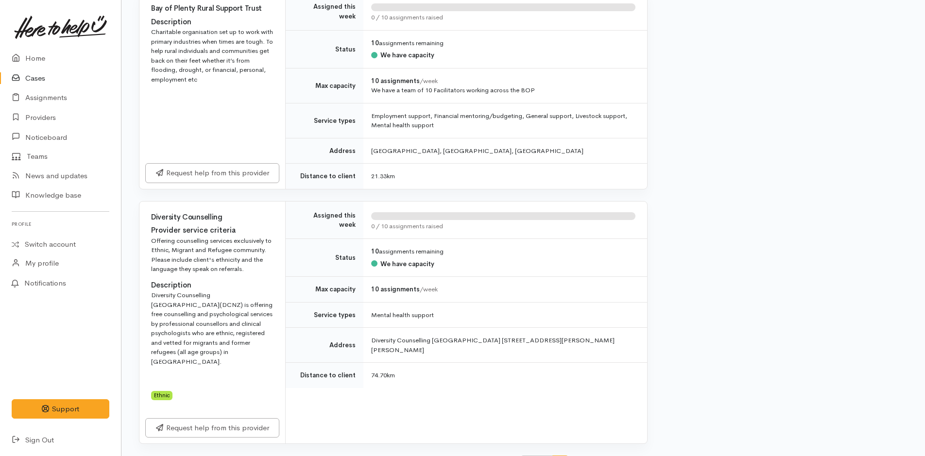
scroll to position [338, 0]
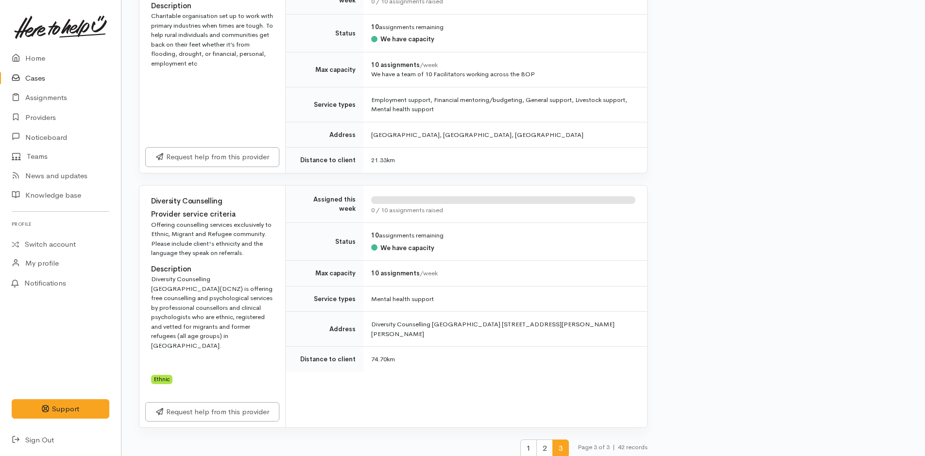
click at [524, 440] on span "1" at bounding box center [528, 449] width 17 height 18
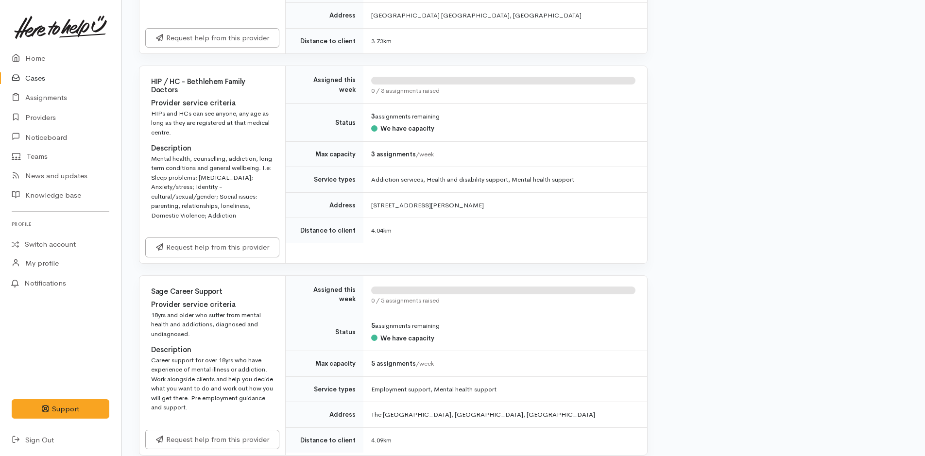
scroll to position [2040, 0]
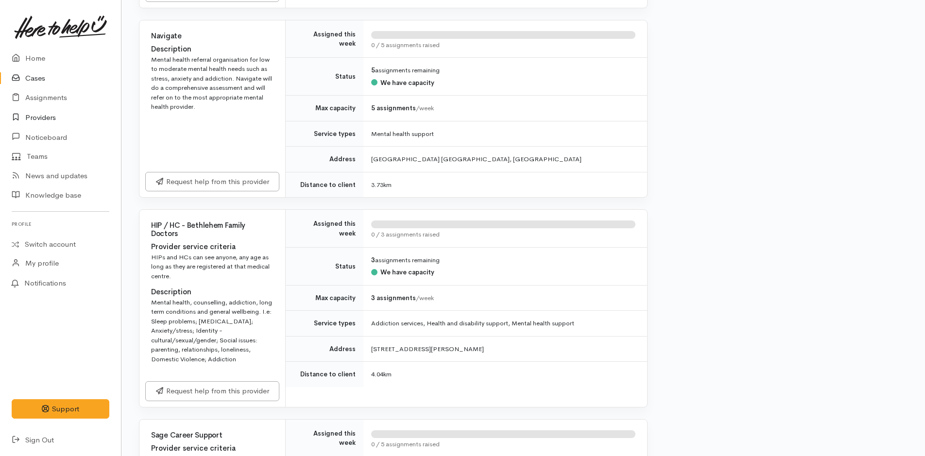
click at [34, 115] on link "Providers" at bounding box center [60, 118] width 121 height 20
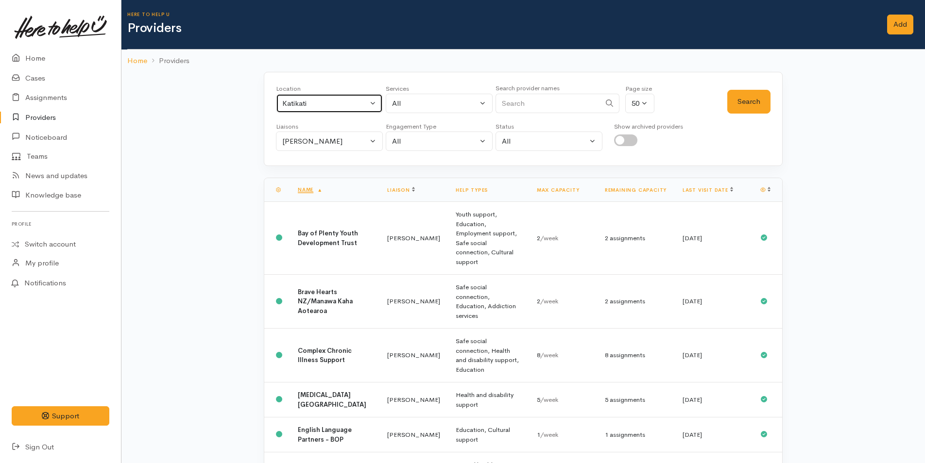
click at [370, 103] on button "Katikati" at bounding box center [329, 104] width 107 height 20
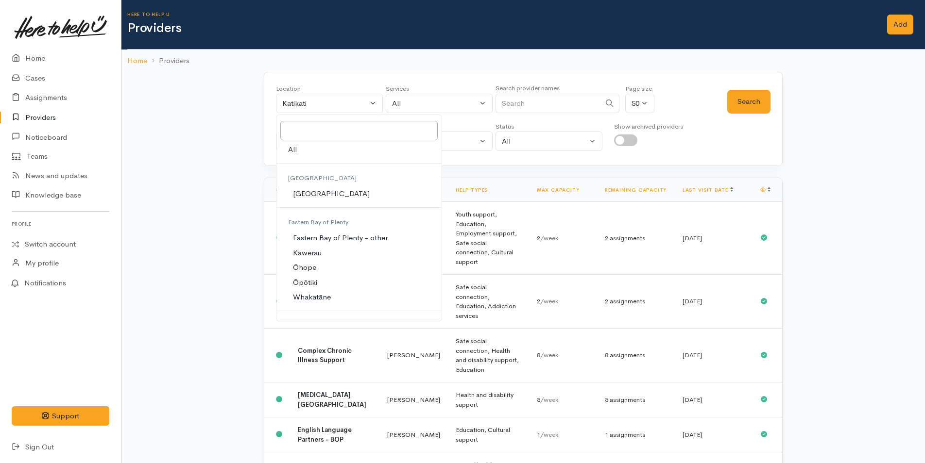
click at [304, 150] on link "All" at bounding box center [358, 149] width 165 height 15
select select "-1"
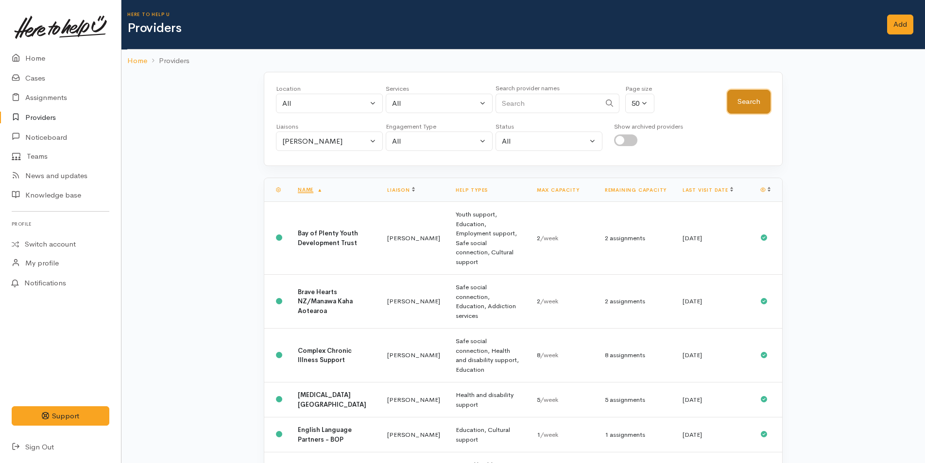
click at [746, 101] on button "Search" at bounding box center [748, 102] width 43 height 24
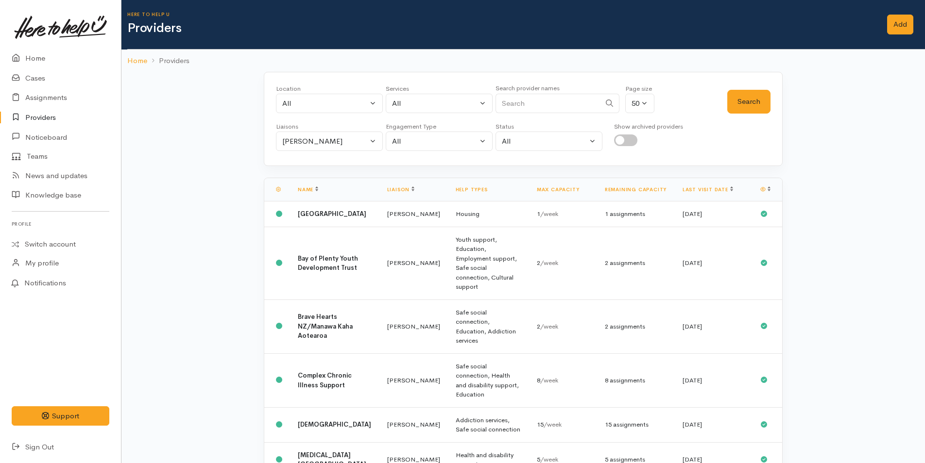
click at [539, 106] on input "Search" at bounding box center [547, 104] width 105 height 20
type input "whanau ora"
click at [749, 100] on button "Search" at bounding box center [748, 102] width 43 height 24
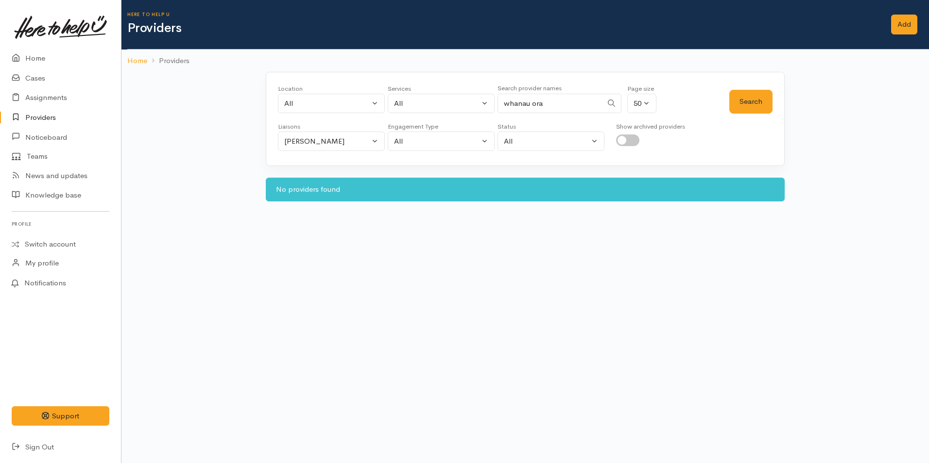
click at [906, 137] on div "Location All Tauranga Eastern Bay of Plenty - other Kawerau Ōhope Ōpōtiki Whaka…" at bounding box center [524, 142] width 807 height 141
drag, startPoint x: 556, startPoint y: 102, endPoint x: 492, endPoint y: 103, distance: 64.1
click at [492, 103] on div "Location All Tauranga Eastern Bay of Plenty - other Kawerau Ōhope Ōpōtiki Whaka…" at bounding box center [503, 101] width 451 height 35
click at [37, 59] on link "Home" at bounding box center [60, 59] width 121 height 20
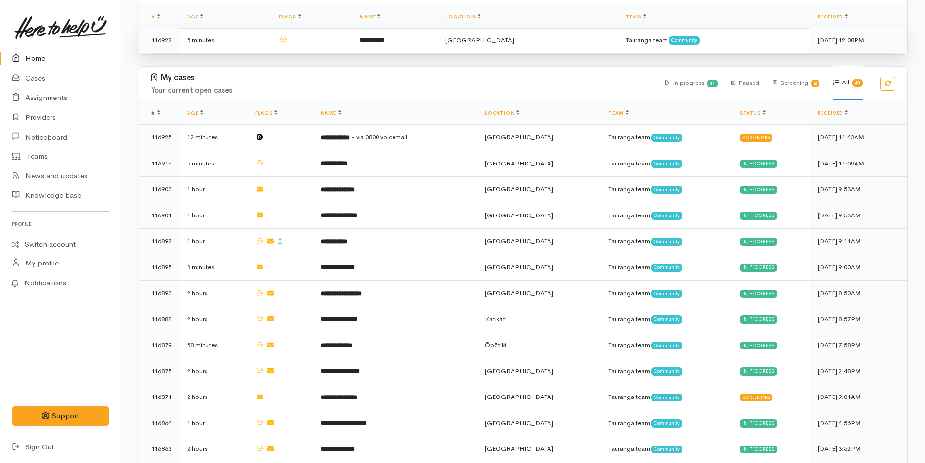
scroll to position [49, 0]
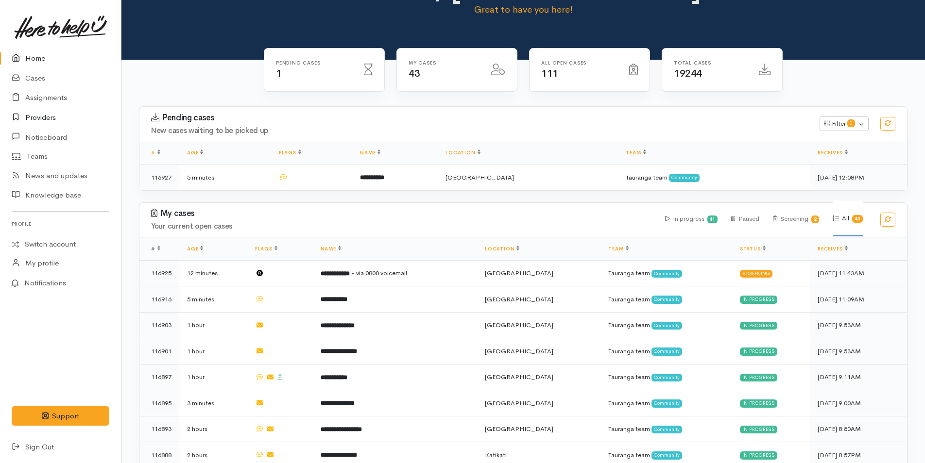
click at [52, 116] on link "Providers" at bounding box center [60, 118] width 121 height 20
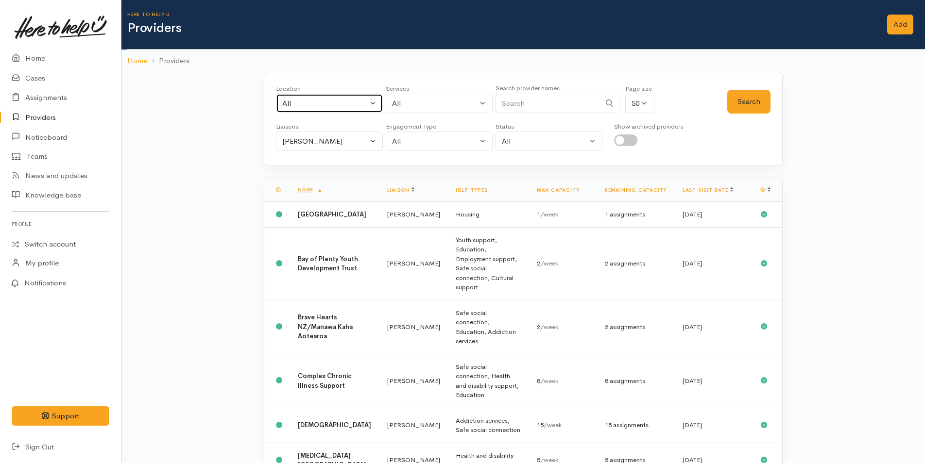
click at [372, 104] on button "All" at bounding box center [329, 104] width 107 height 20
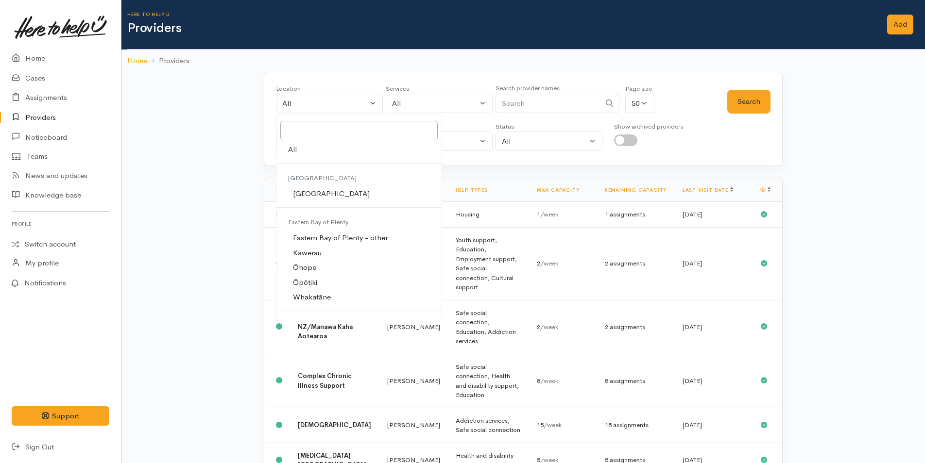
click at [344, 194] on link "[GEOGRAPHIC_DATA]" at bounding box center [358, 193] width 165 height 15
select select "4"
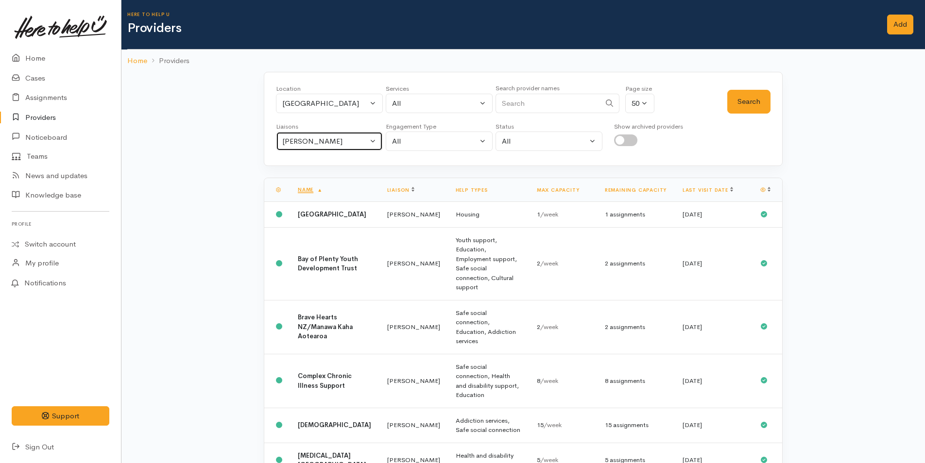
click at [373, 137] on button "Rachel Proctor" at bounding box center [329, 142] width 107 height 20
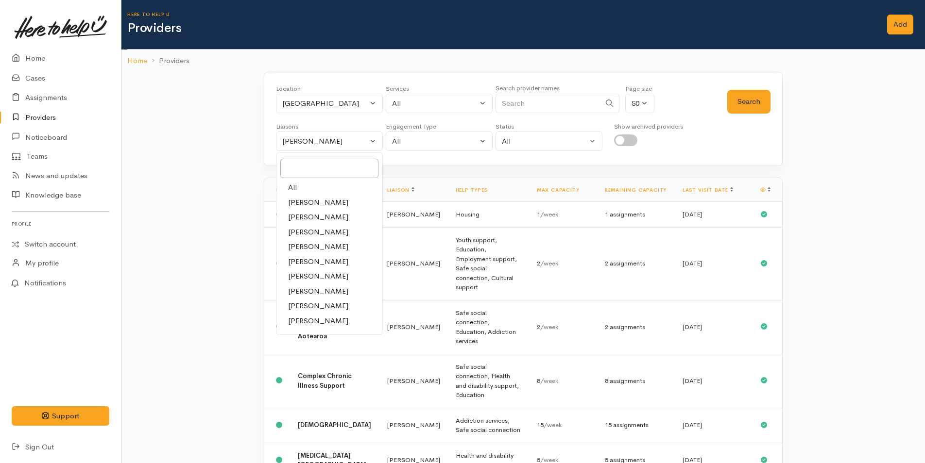
click at [323, 191] on link "All" at bounding box center [329, 187] width 106 height 15
select select "null"
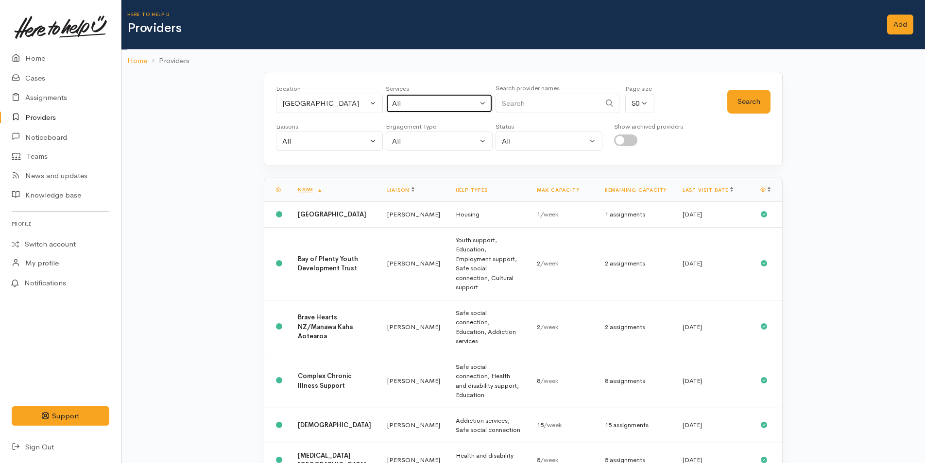
click at [484, 110] on button "All" at bounding box center [439, 104] width 107 height 20
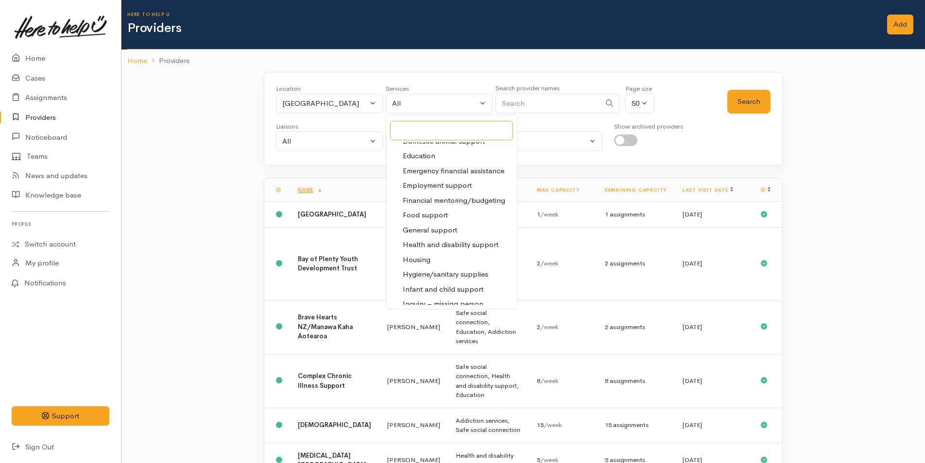
scroll to position [146, 0]
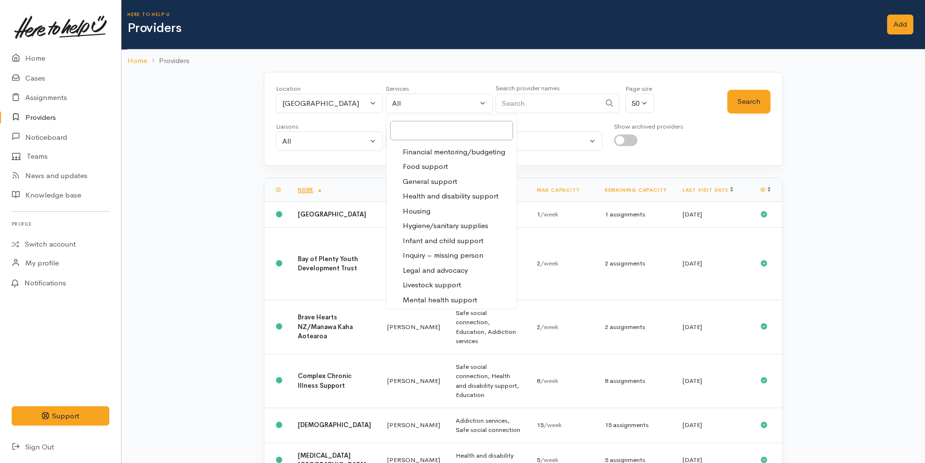
click at [467, 241] on span "Infant and child support" at bounding box center [443, 241] width 81 height 11
select select "17"
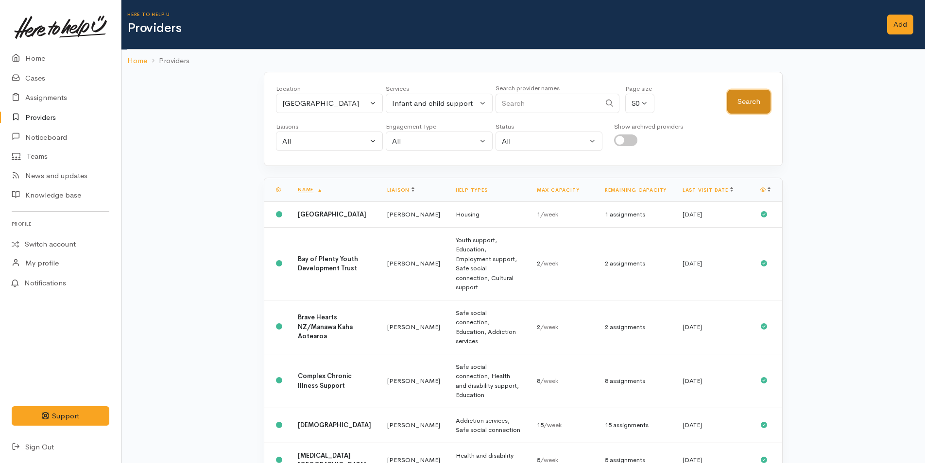
click at [761, 102] on button "Search" at bounding box center [748, 102] width 43 height 24
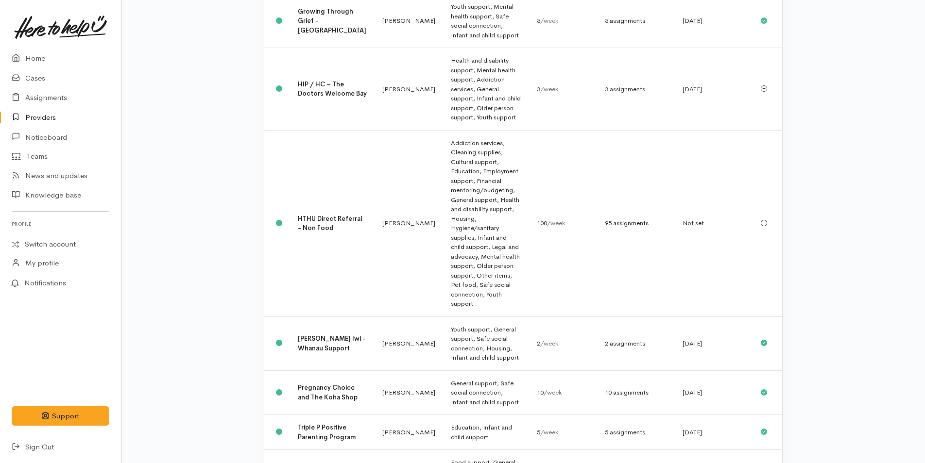
scroll to position [243, 0]
click at [319, 334] on b "Ngati Ranginui Iwi - Whanau Support" at bounding box center [332, 343] width 68 height 18
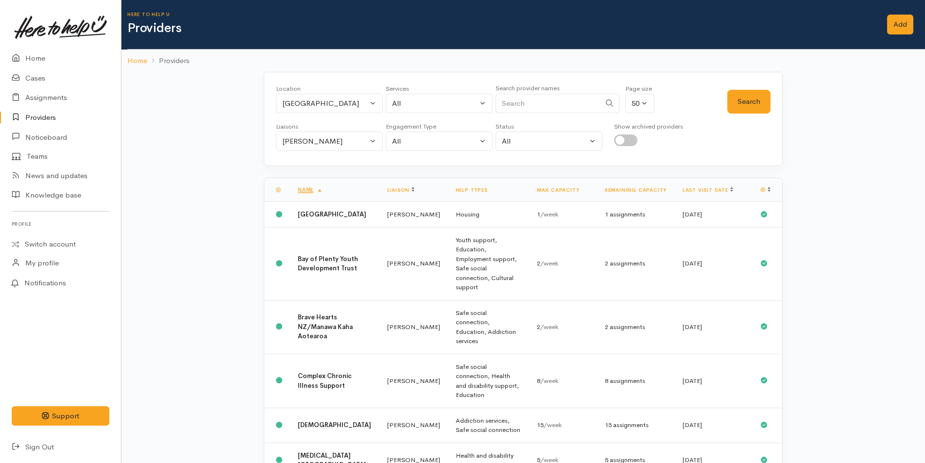
select select "17"
select select "null"
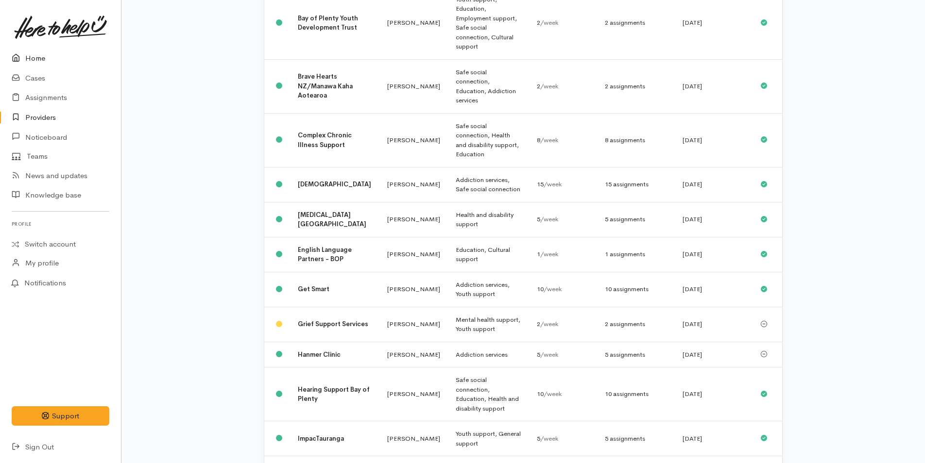
click at [34, 56] on link "Home" at bounding box center [60, 59] width 121 height 20
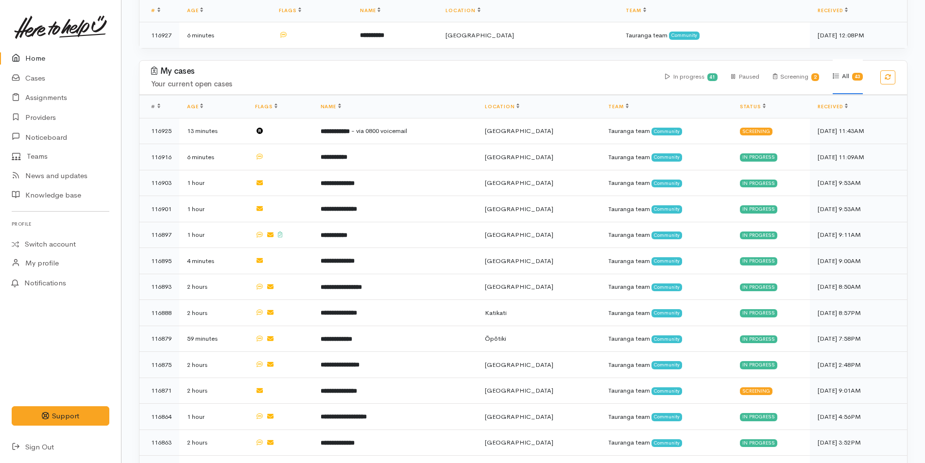
scroll to position [194, 0]
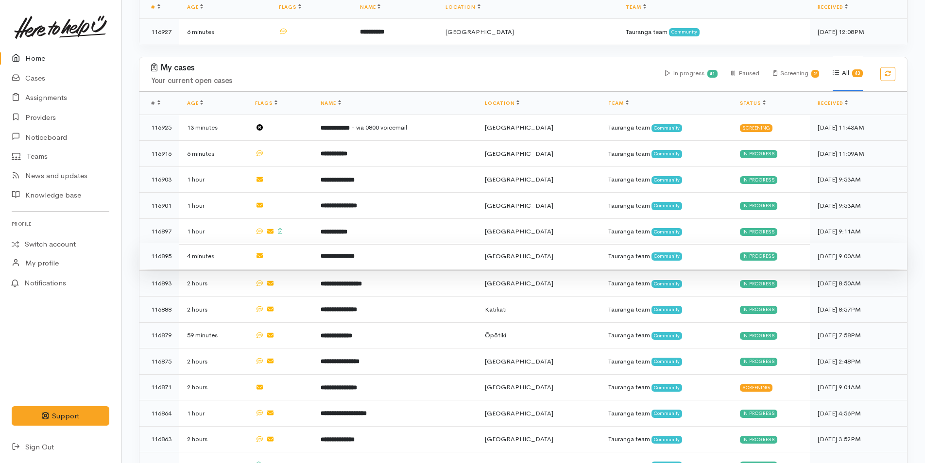
click at [352, 254] on b "**********" at bounding box center [338, 256] width 34 height 6
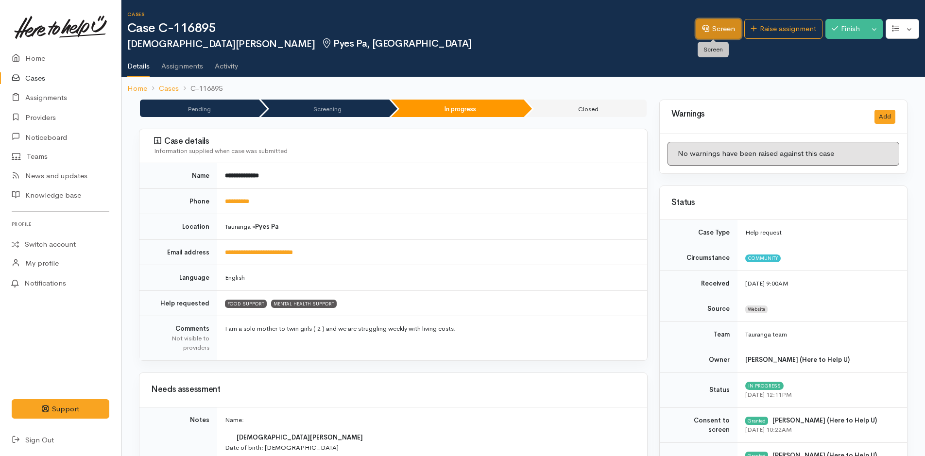
click at [716, 28] on link "Screen" at bounding box center [718, 29] width 46 height 20
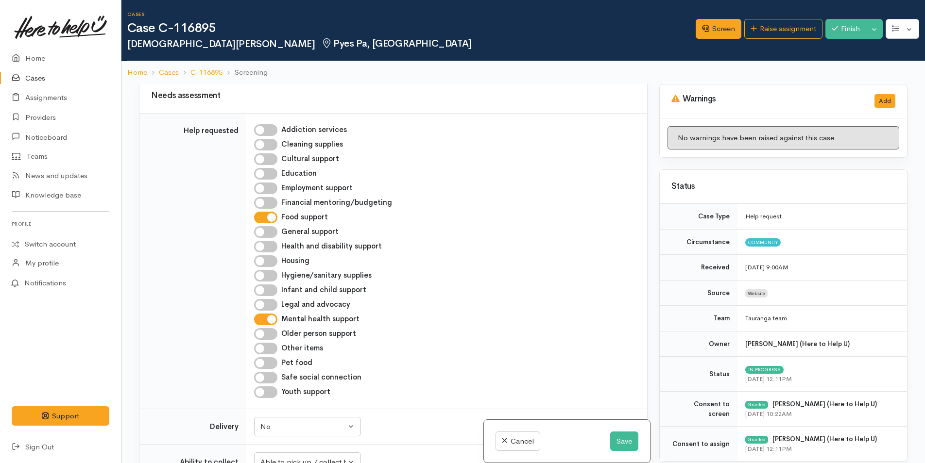
scroll to position [583, 0]
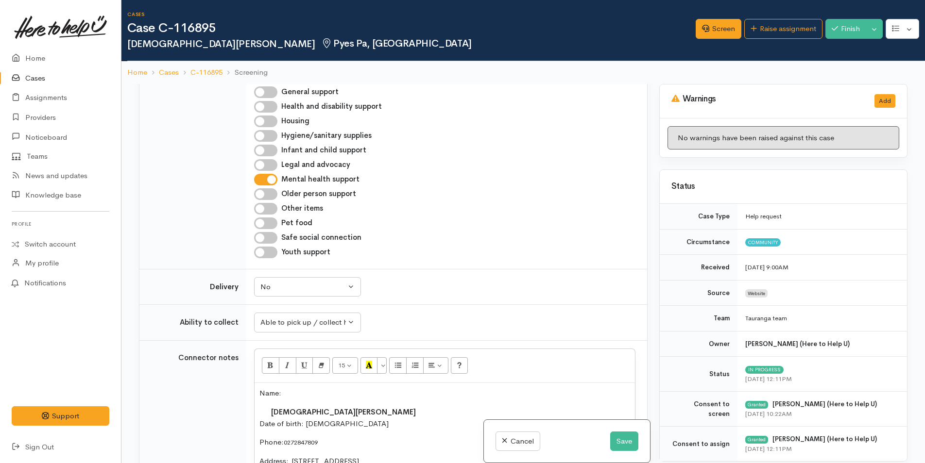
click at [270, 174] on input "Mental health support" at bounding box center [265, 180] width 23 height 12
checkbox input "false"
click at [272, 145] on input "Infant and child support" at bounding box center [265, 151] width 23 height 12
checkbox input "true"
click at [615, 442] on button "Save" at bounding box center [624, 442] width 28 height 20
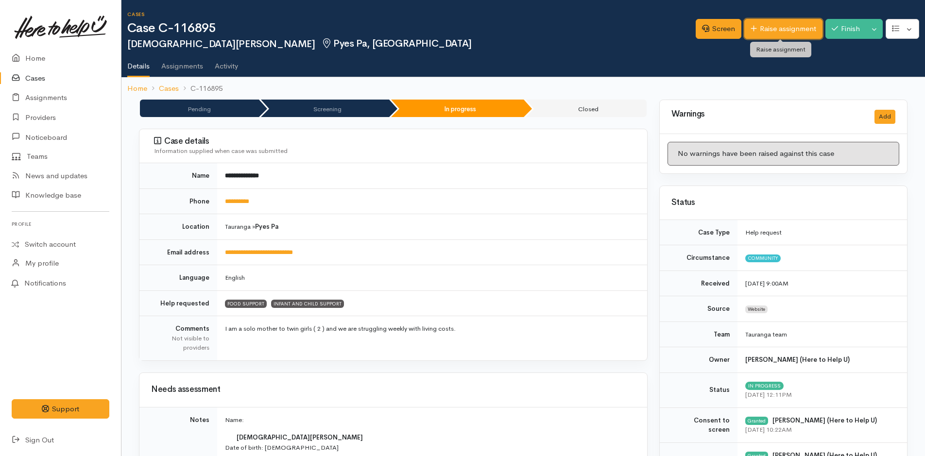
click at [783, 29] on link "Raise assignment" at bounding box center [783, 29] width 78 height 20
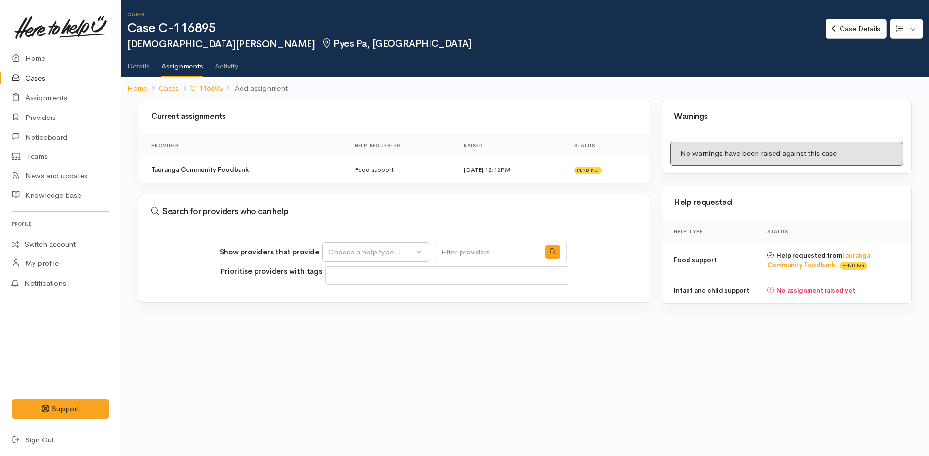
select select
click at [360, 247] on div "Choose a help type..." at bounding box center [370, 252] width 85 height 11
click at [364, 310] on span "Infant and child support" at bounding box center [374, 313] width 81 height 11
select select "17"
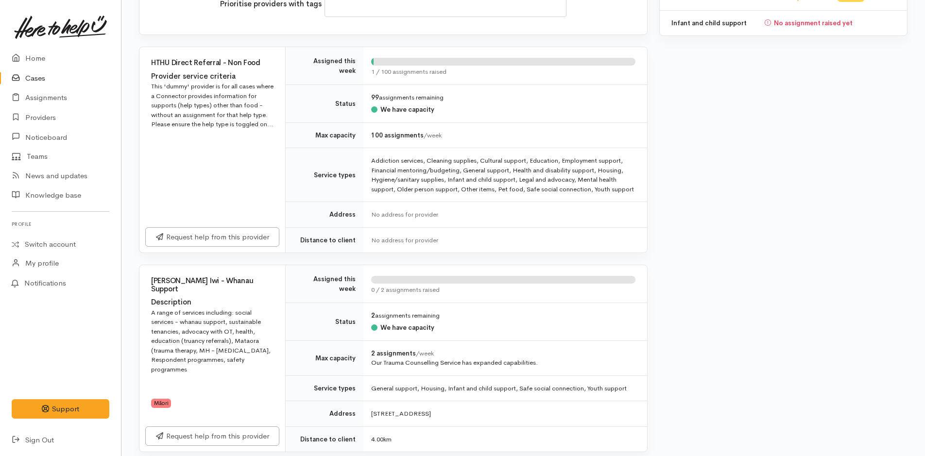
scroll to position [437, 0]
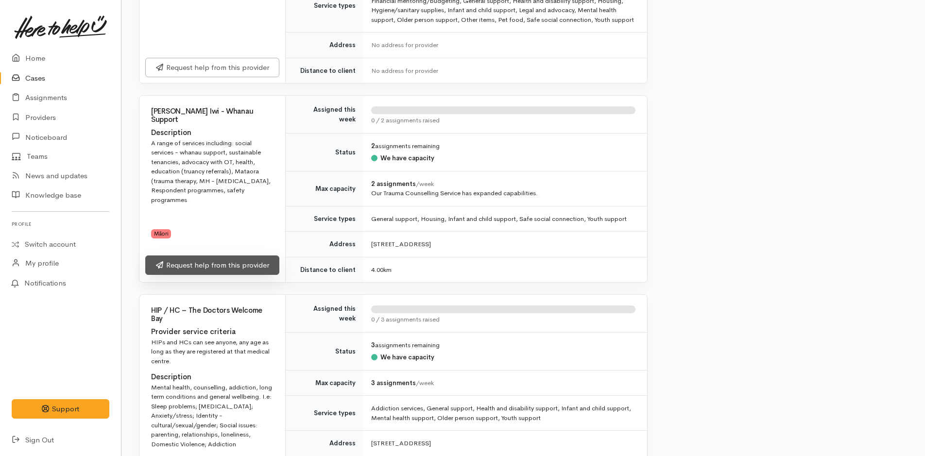
click at [229, 264] on link "Request help from this provider" at bounding box center [212, 265] width 134 height 20
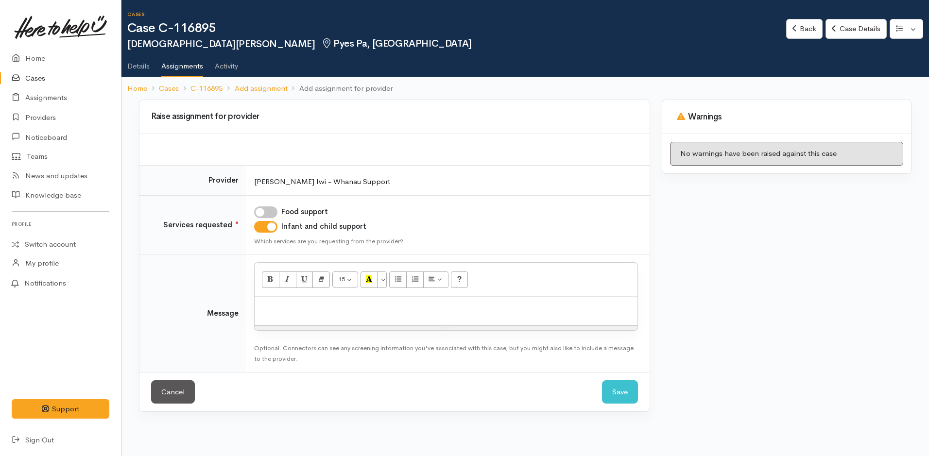
click at [321, 308] on p at bounding box center [445, 307] width 373 height 11
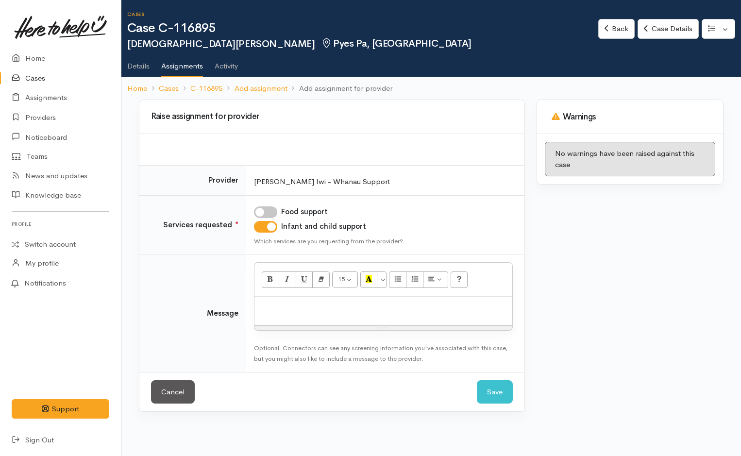
click at [304, 299] on div at bounding box center [383, 311] width 258 height 29
paste div
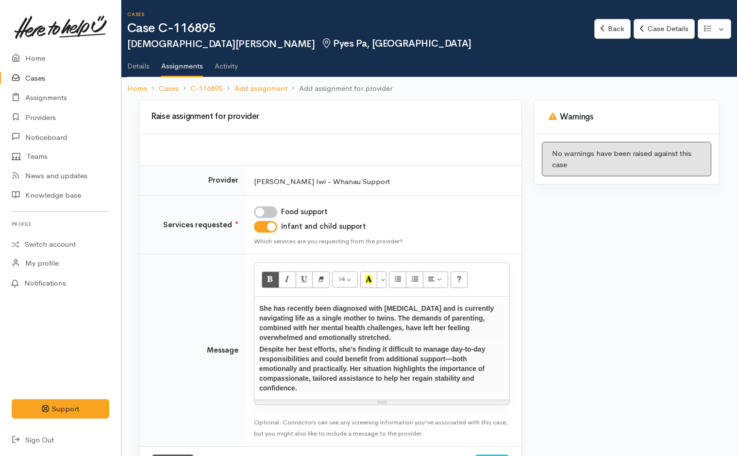
click at [309, 307] on span "She has recently been diagnosed with social anxiety and is currently navigating…" at bounding box center [376, 323] width 235 height 37
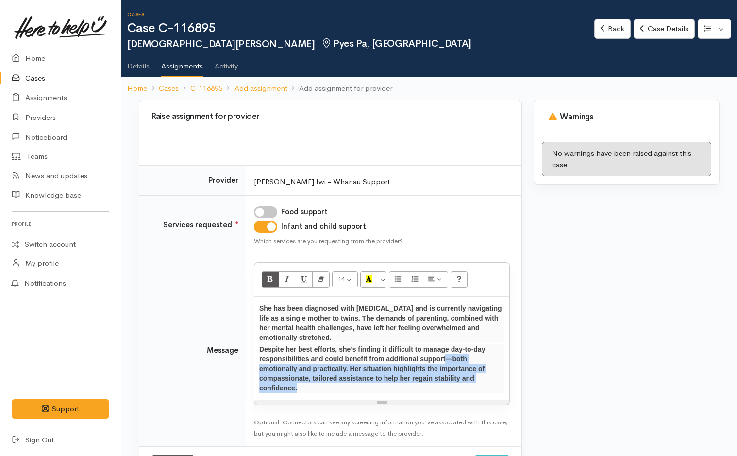
drag, startPoint x: 437, startPoint y: 358, endPoint x: 465, endPoint y: 382, distance: 36.6
click at [465, 382] on p "Despite her best efforts, she’s finding it difficult to manage day-to-day respo…" at bounding box center [381, 368] width 245 height 49
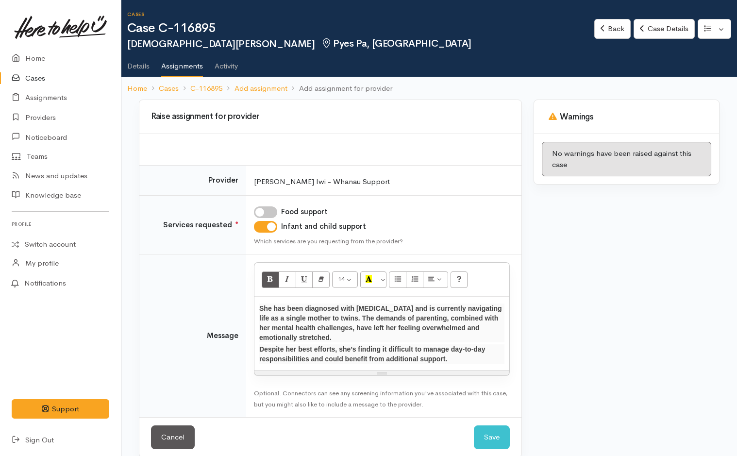
click at [259, 308] on span "She has been diagnosed with social anxiety and is currently navigating life as …" at bounding box center [380, 323] width 243 height 37
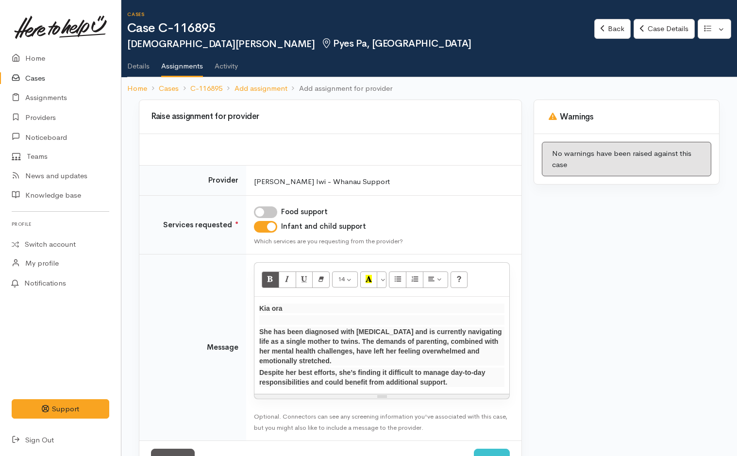
click at [288, 308] on p "Kia ora" at bounding box center [381, 309] width 245 height 10
click at [271, 331] on span "She has been diagnosed with social anxiety and is currently navigating life as …" at bounding box center [380, 346] width 243 height 37
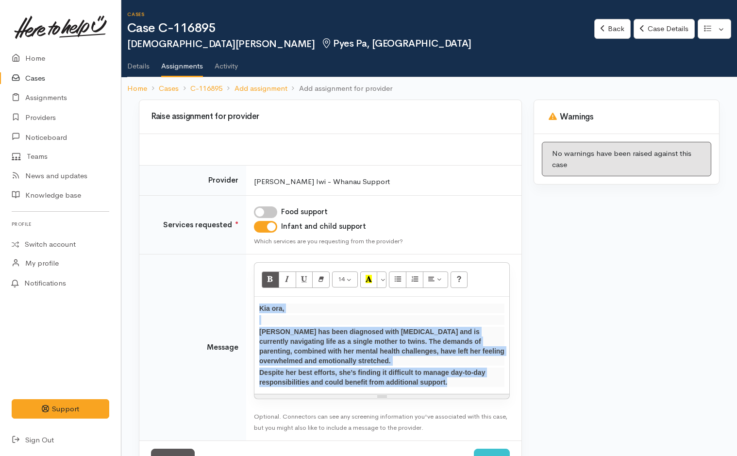
drag, startPoint x: 451, startPoint y: 386, endPoint x: 229, endPoint y: 302, distance: 236.7
click at [229, 302] on tr "Message 14 8 9 10 11 12 14 18 24 36 Background Color Transparent Select #ffff00…" at bounding box center [330, 347] width 382 height 186
click at [270, 277] on icon "Bold (CTRL+B)" at bounding box center [270, 279] width 6 height 8
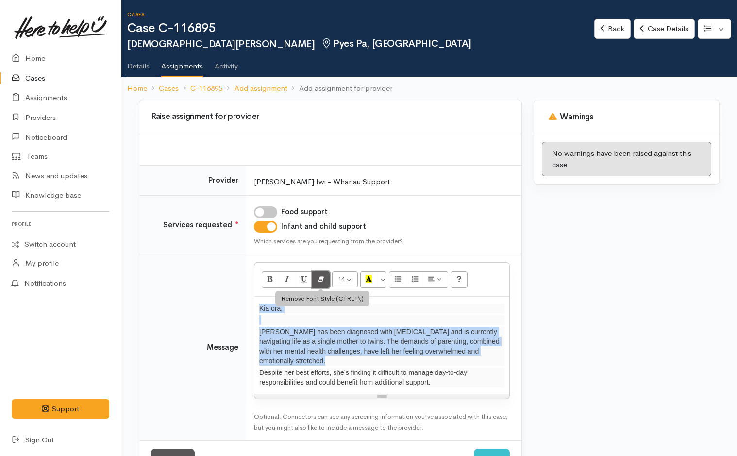
click at [327, 275] on button "Remove Font Style (CTRL+\\)" at bounding box center [320, 279] width 17 height 17
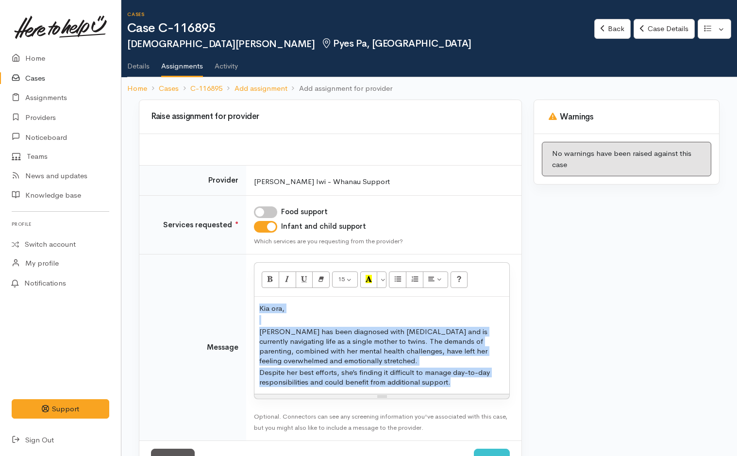
click at [469, 387] on p "Despite her best efforts, she’s finding it difficult to manage day-to-day respo…" at bounding box center [381, 377] width 245 height 19
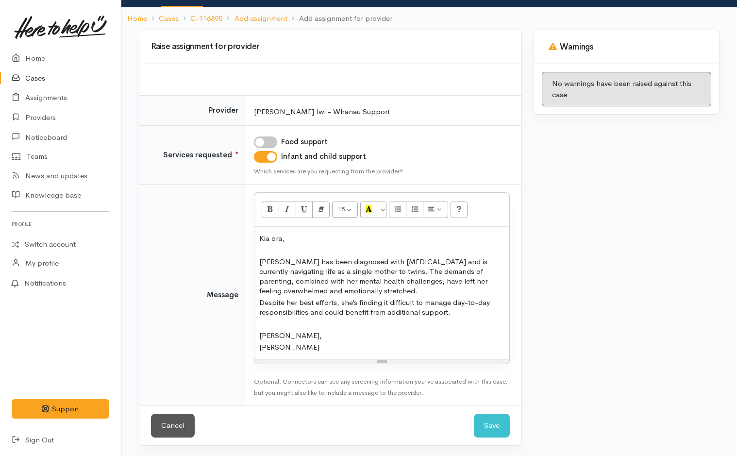
scroll to position [71, 0]
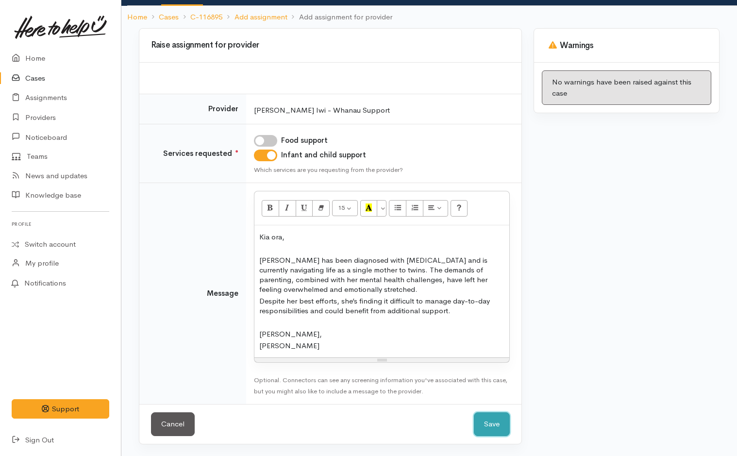
click at [494, 418] on button "Save" at bounding box center [492, 424] width 36 height 24
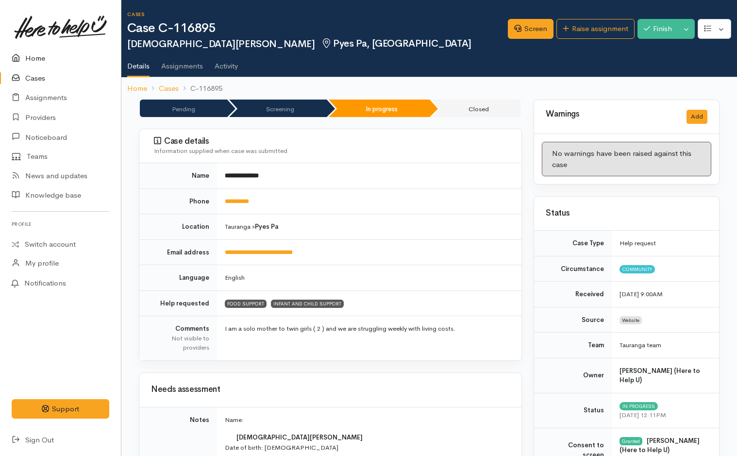
click at [36, 57] on link "Home" at bounding box center [60, 59] width 121 height 20
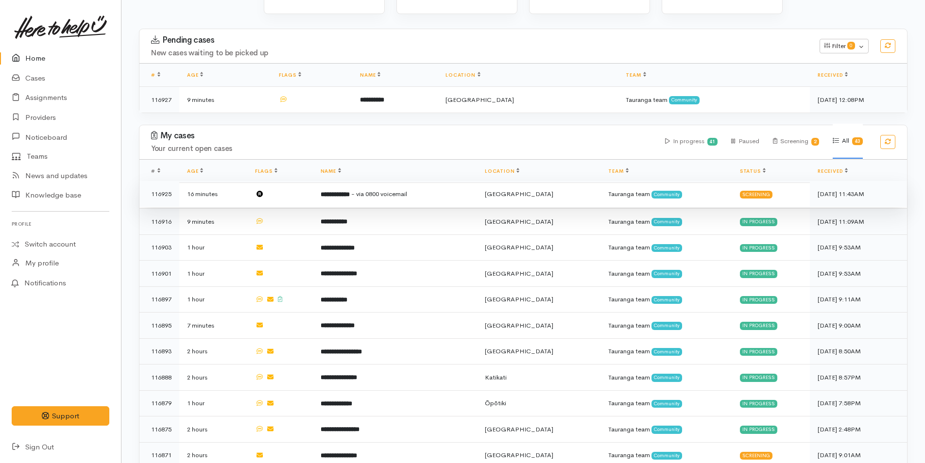
scroll to position [291, 0]
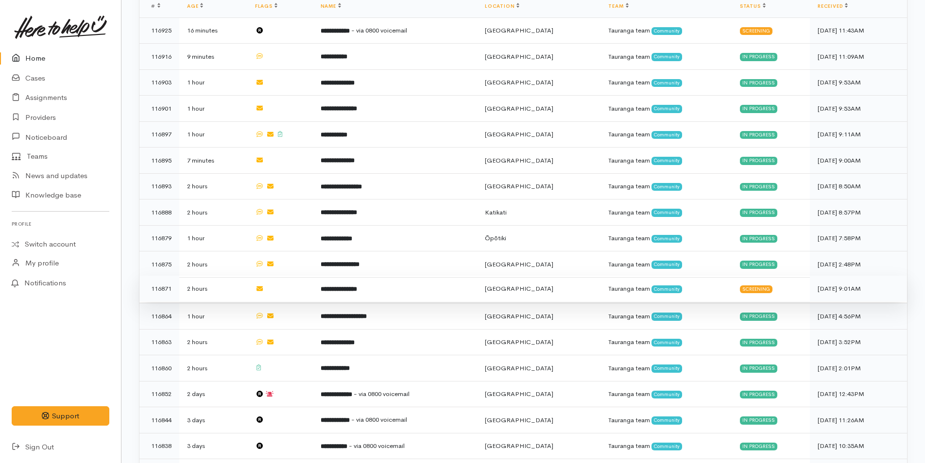
click at [384, 280] on td "**********" at bounding box center [395, 289] width 164 height 26
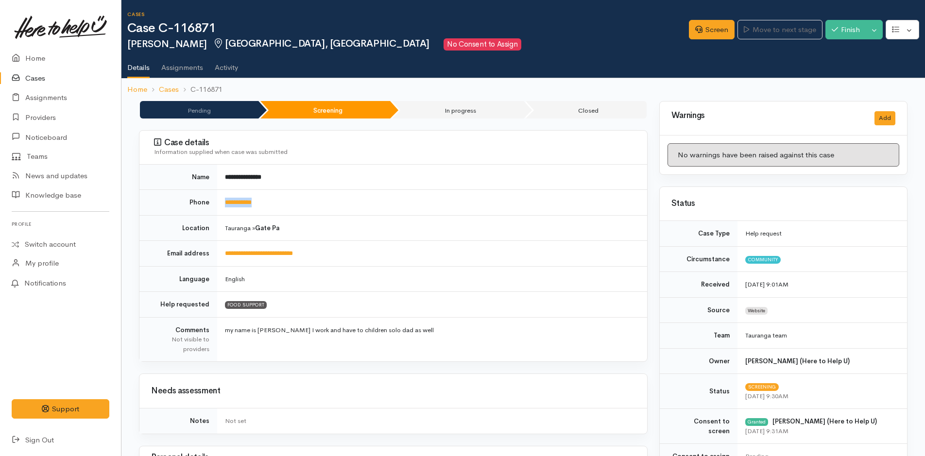
drag, startPoint x: 284, startPoint y: 198, endPoint x: 222, endPoint y: 206, distance: 62.2
click at [222, 206] on td "**********" at bounding box center [432, 203] width 430 height 26
copy link "**********"
click at [33, 56] on link "Home" at bounding box center [60, 59] width 121 height 20
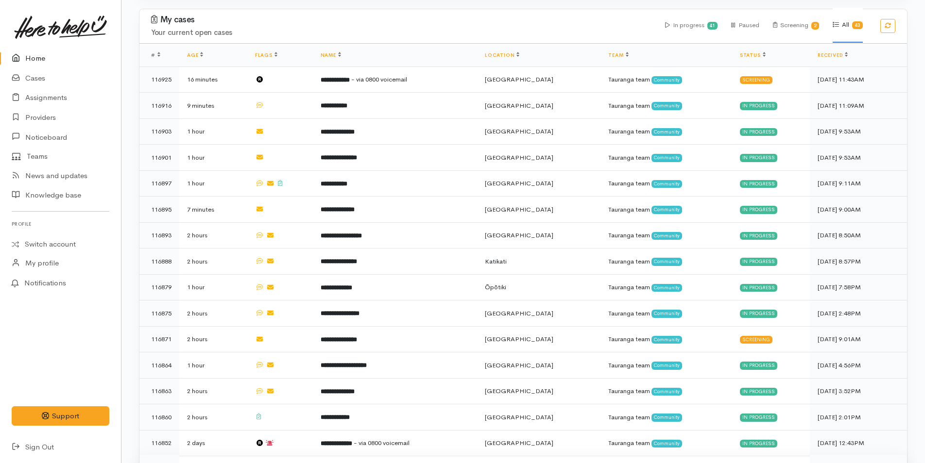
scroll to position [97, 0]
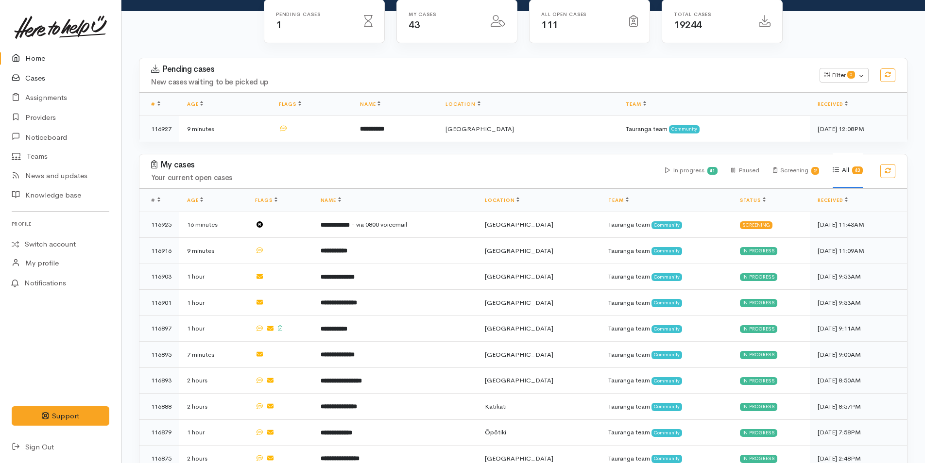
click at [36, 75] on link "Cases" at bounding box center [60, 78] width 121 height 20
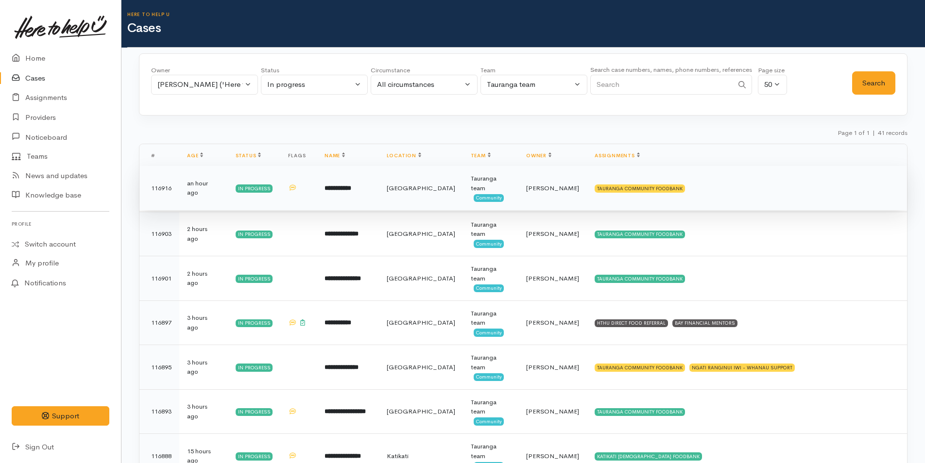
scroll to position [97, 0]
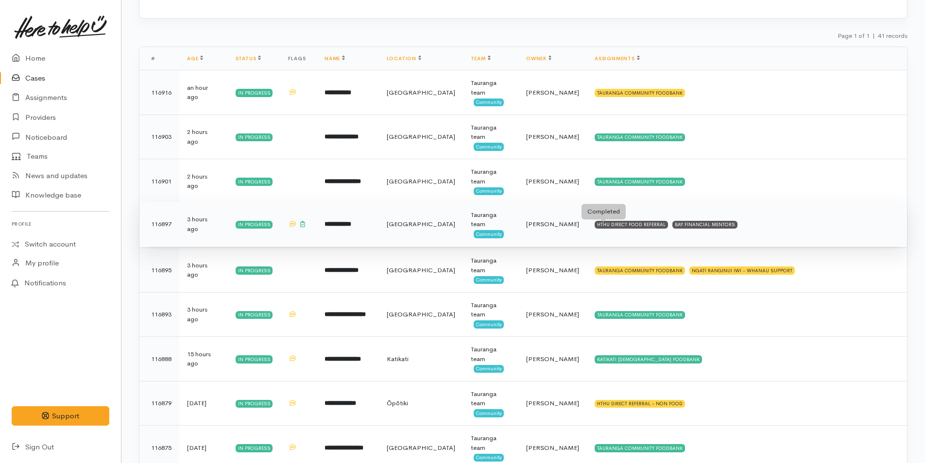
click at [618, 224] on div "HTHU DIRECT FOOD REFERRAL" at bounding box center [630, 225] width 73 height 8
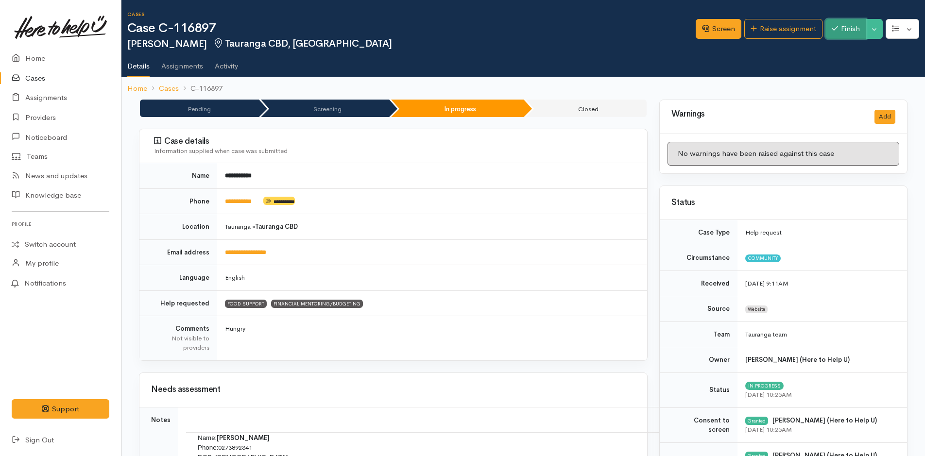
click at [846, 26] on button "Finish" at bounding box center [845, 29] width 41 height 20
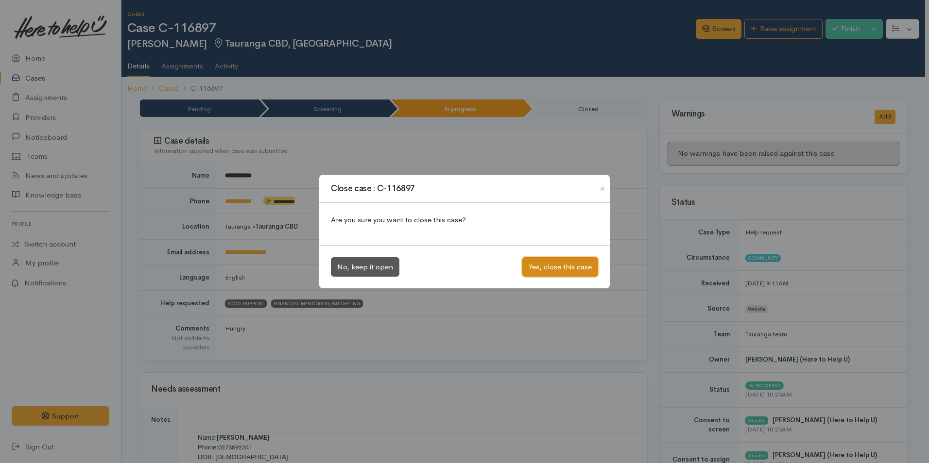
click at [565, 271] on button "Yes, close this case" at bounding box center [560, 267] width 76 height 20
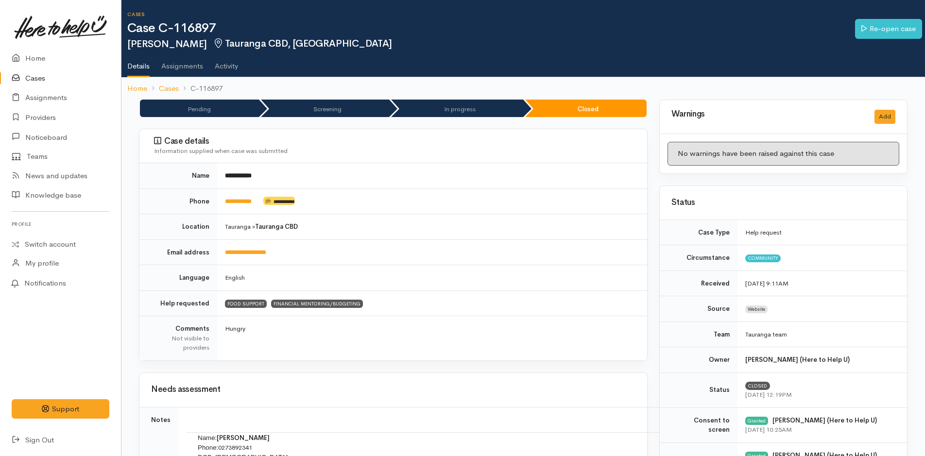
click at [36, 74] on link "Cases" at bounding box center [60, 78] width 121 height 20
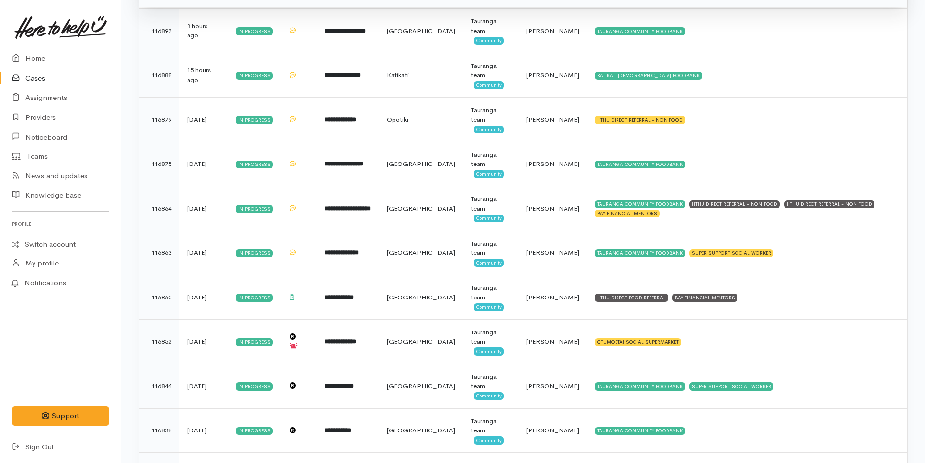
scroll to position [389, 0]
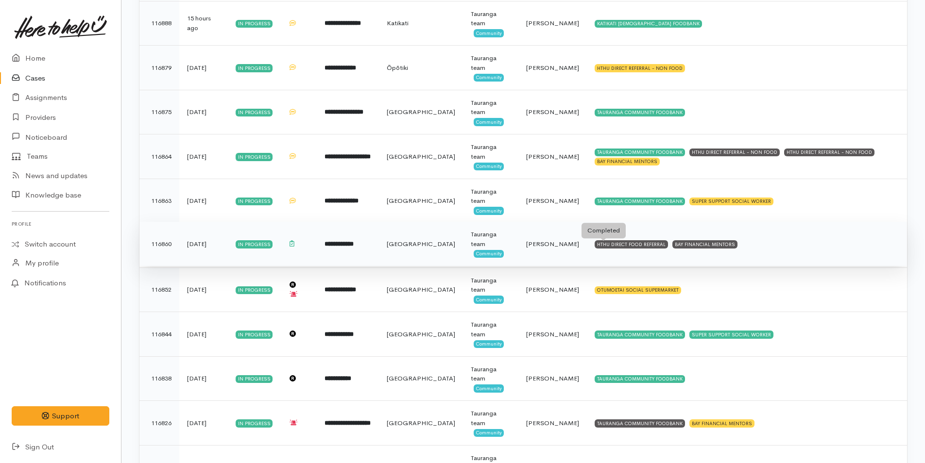
click at [614, 244] on div "HTHU DIRECT FOOD REFERRAL" at bounding box center [630, 244] width 73 height 8
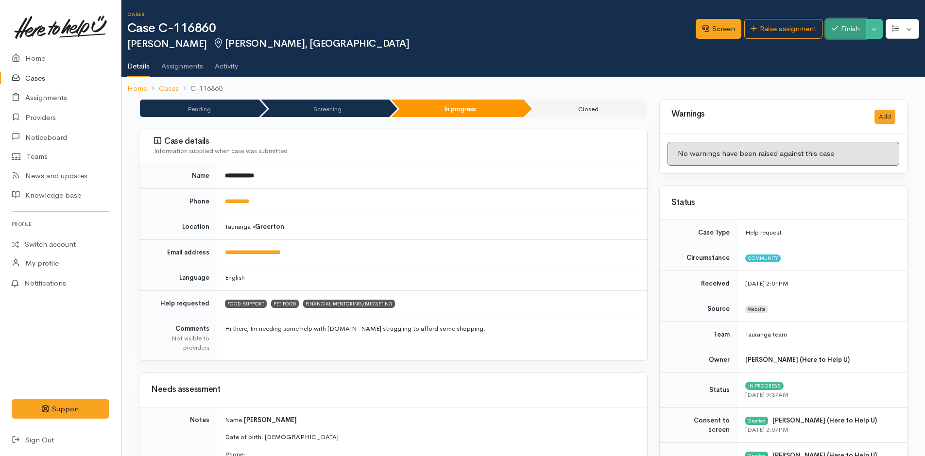
click at [857, 30] on button "Finish" at bounding box center [845, 29] width 41 height 20
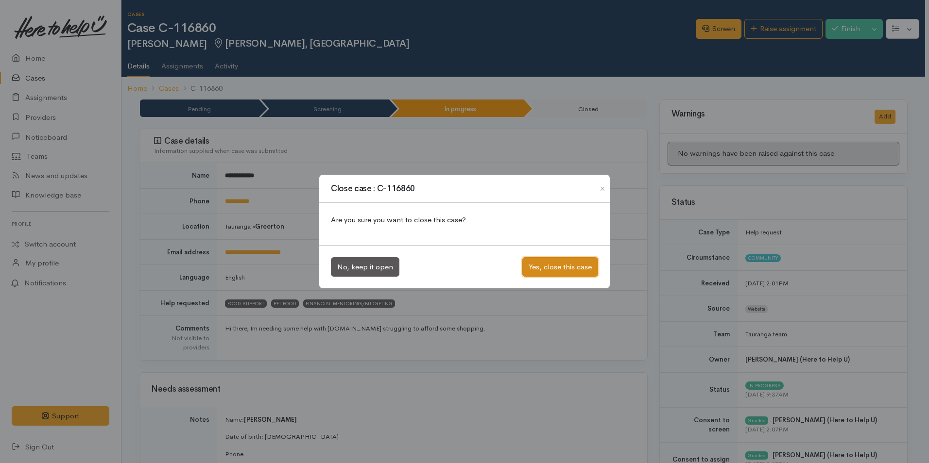
click at [565, 267] on button "Yes, close this case" at bounding box center [560, 267] width 76 height 20
click at [35, 75] on div "Close case : C-116860 Are you sure you want to close this case? No, keep it ope…" at bounding box center [464, 231] width 929 height 463
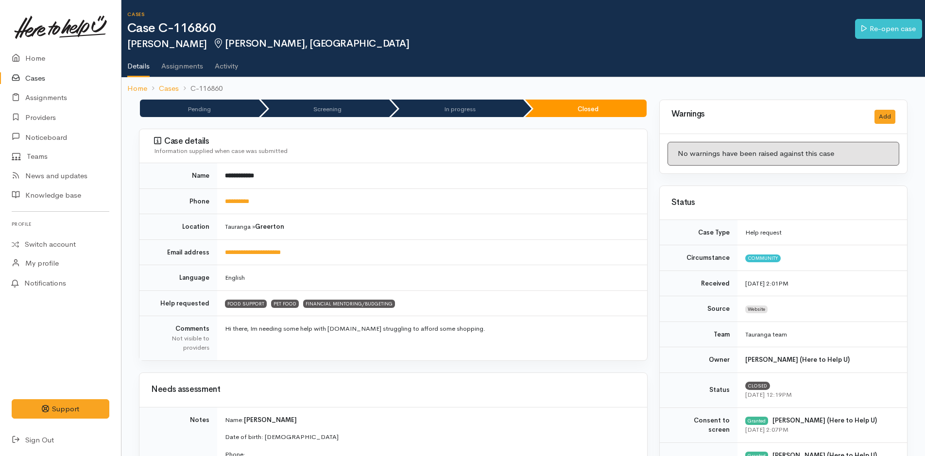
click at [35, 75] on link "Cases" at bounding box center [60, 78] width 121 height 20
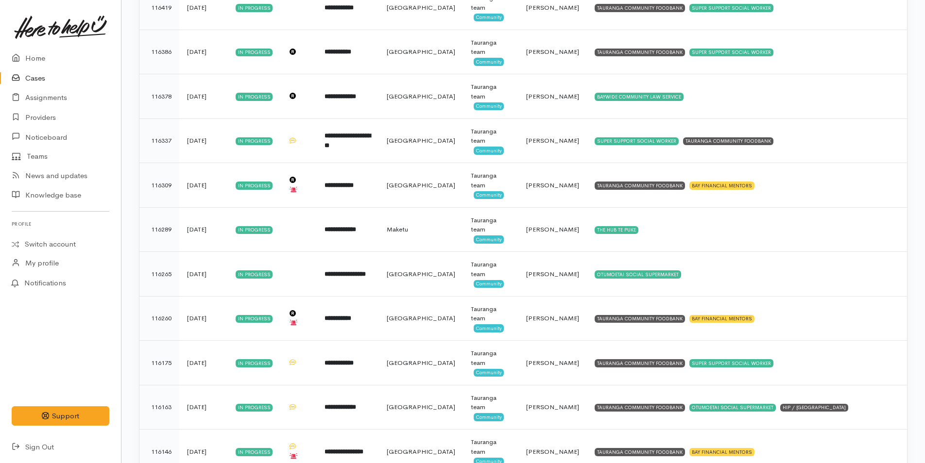
scroll to position [1466, 0]
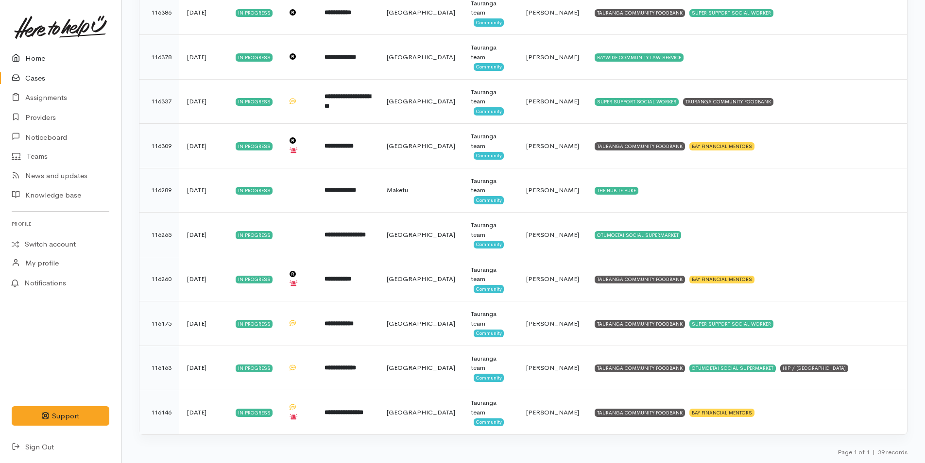
click at [40, 53] on link "Home" at bounding box center [60, 59] width 121 height 20
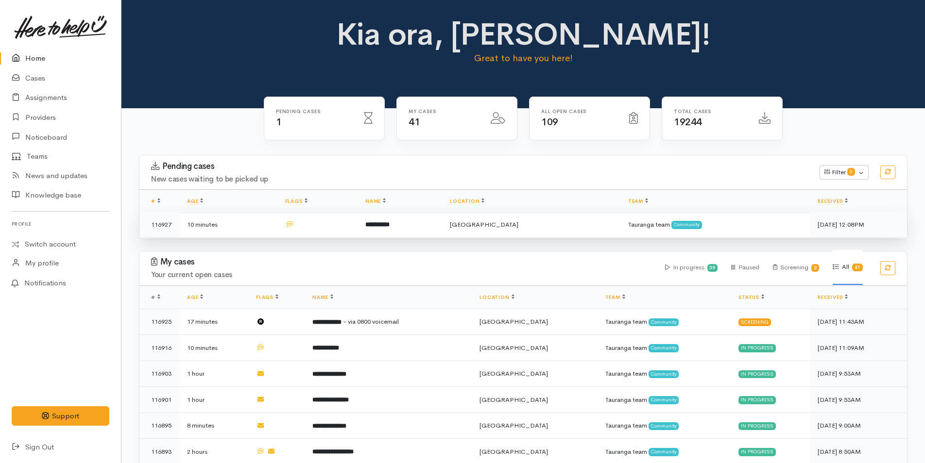
click at [402, 220] on td "**********" at bounding box center [399, 225] width 85 height 26
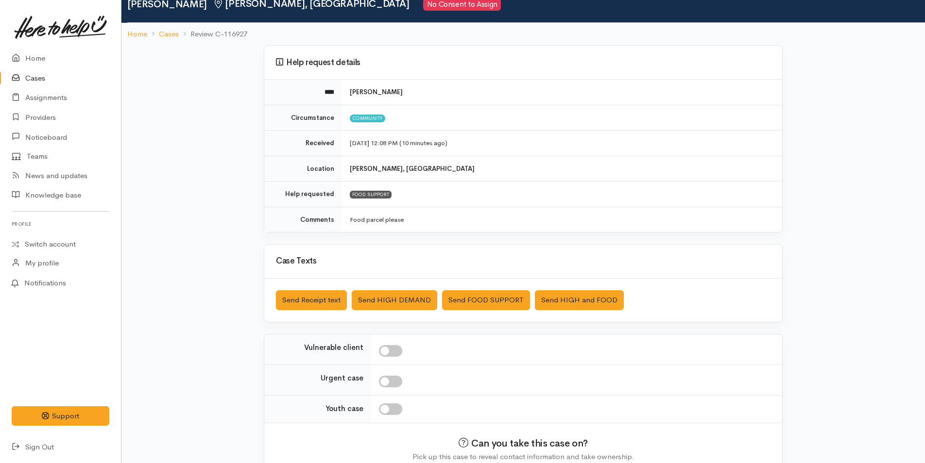
scroll to position [88, 0]
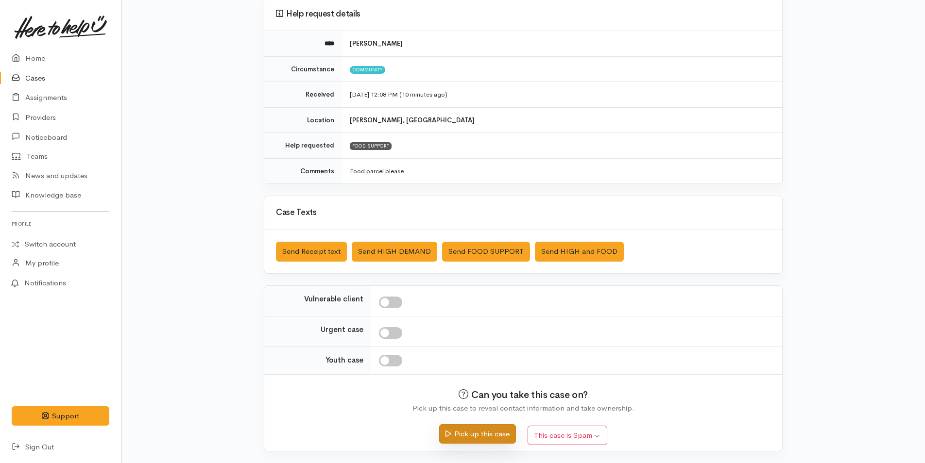
click at [500, 437] on button "Pick up this case" at bounding box center [477, 434] width 76 height 20
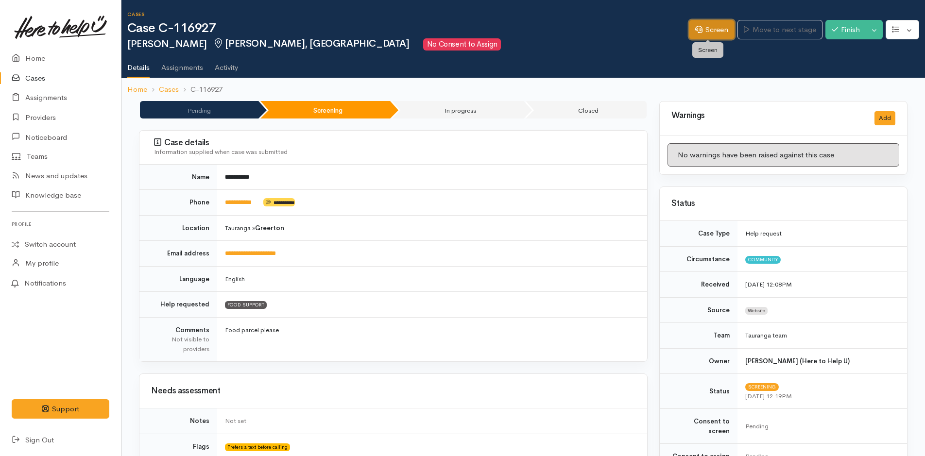
click at [707, 34] on link "Screen" at bounding box center [712, 30] width 46 height 20
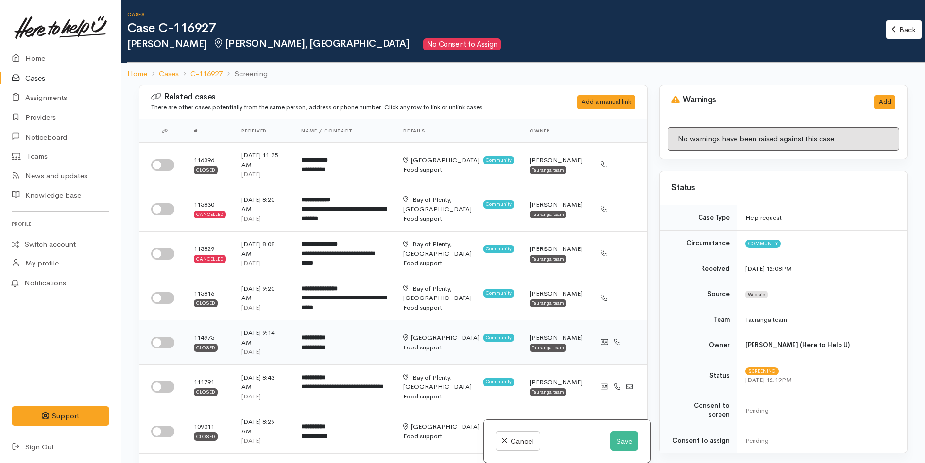
click at [176, 340] on div at bounding box center [164, 343] width 27 height 12
click at [168, 342] on input "checkbox" at bounding box center [162, 343] width 23 height 12
checkbox input "true"
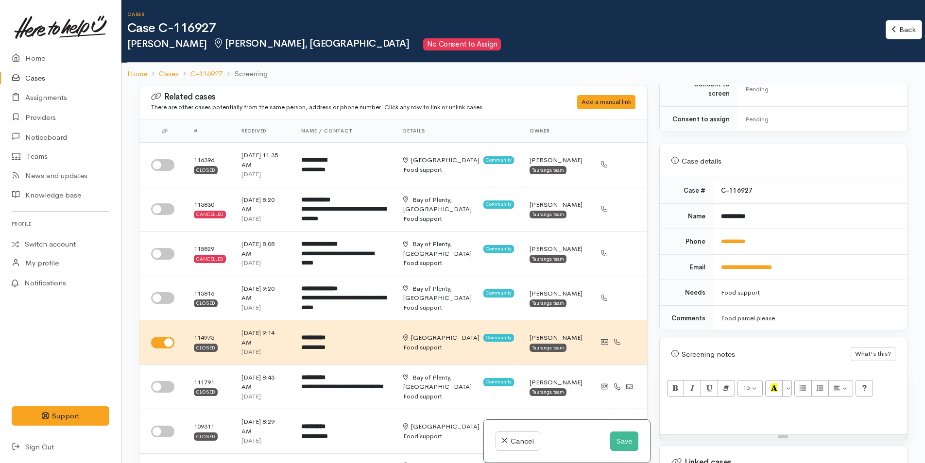
scroll to position [437, 0]
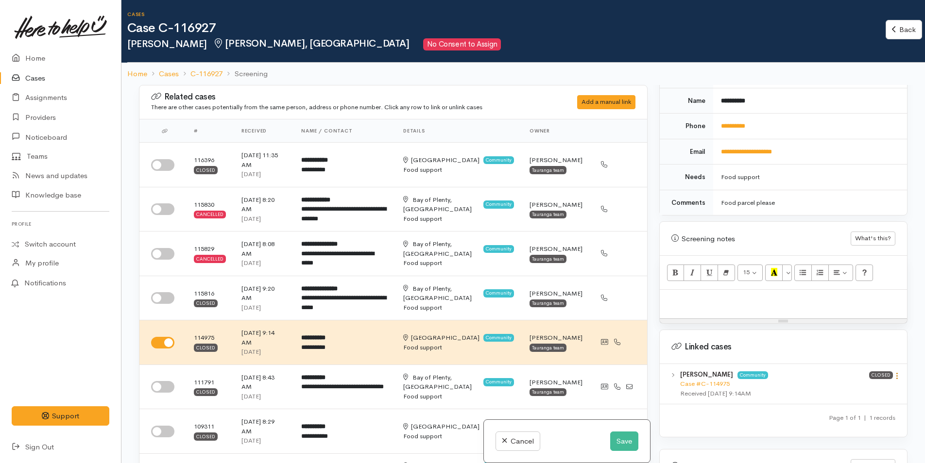
click at [894, 372] on icon at bounding box center [897, 376] width 8 height 8
click at [855, 388] on link "View case" at bounding box center [862, 395] width 77 height 15
click at [694, 297] on div at bounding box center [783, 304] width 247 height 29
paste div
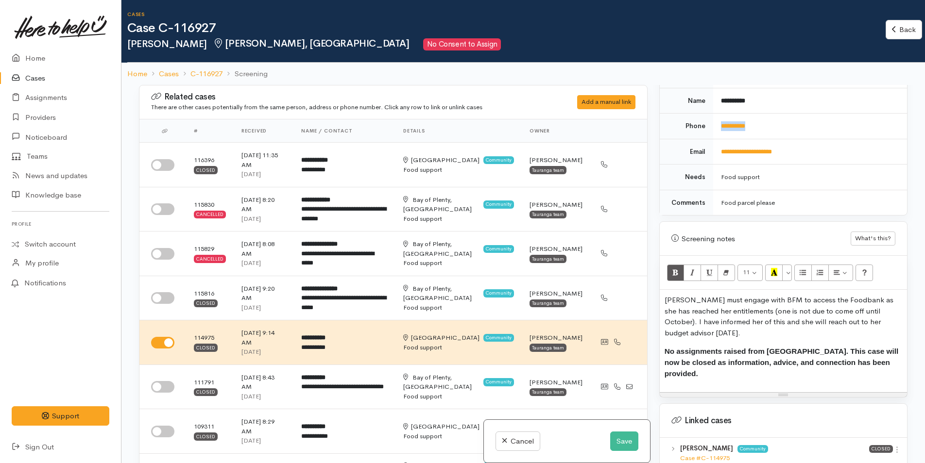
drag, startPoint x: 800, startPoint y: 115, endPoint x: 712, endPoint y: 116, distance: 87.4
click at [713, 116] on td "**********" at bounding box center [810, 127] width 194 height 26
copy link "**********"
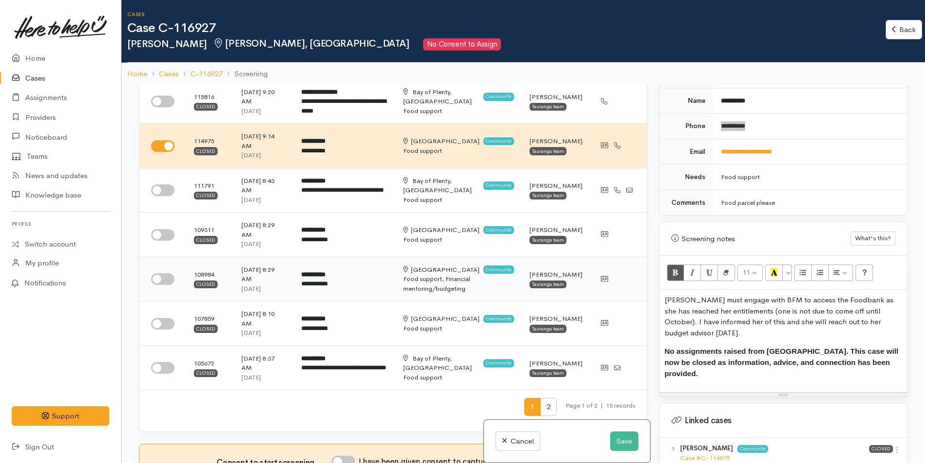
scroll to position [291, 0]
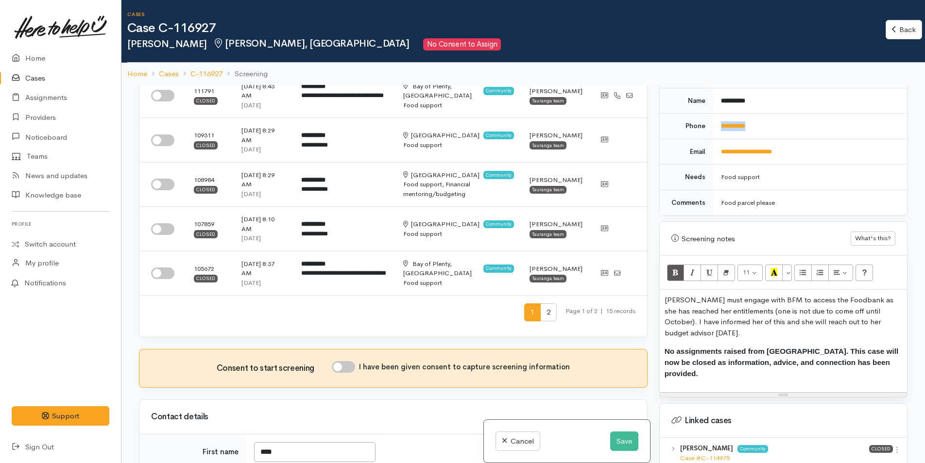
drag, startPoint x: 348, startPoint y: 360, endPoint x: 400, endPoint y: 359, distance: 52.0
click at [348, 361] on input "I have been given consent to capture screening information" at bounding box center [343, 367] width 23 height 12
checkbox input "true"
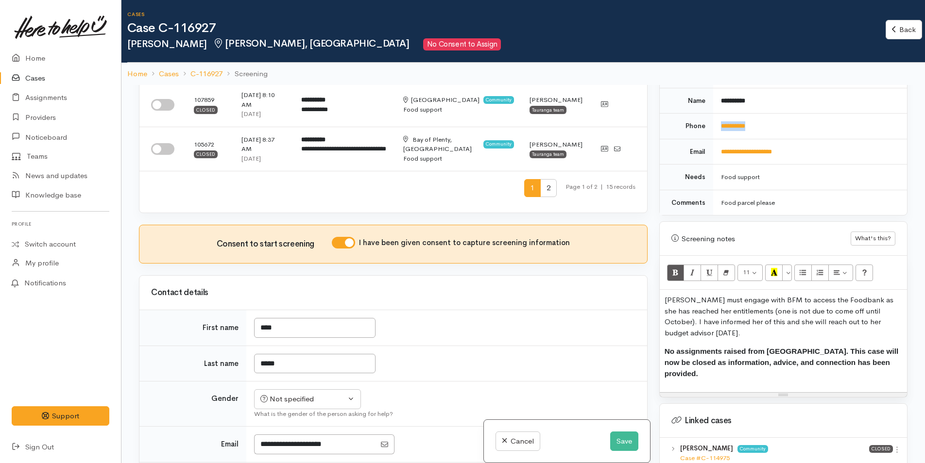
scroll to position [583, 0]
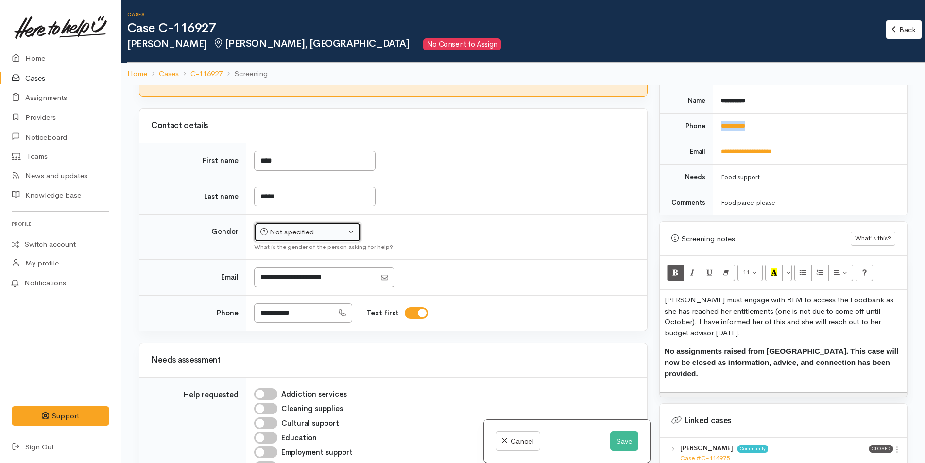
click at [291, 227] on div "Not specified" at bounding box center [302, 232] width 85 height 11
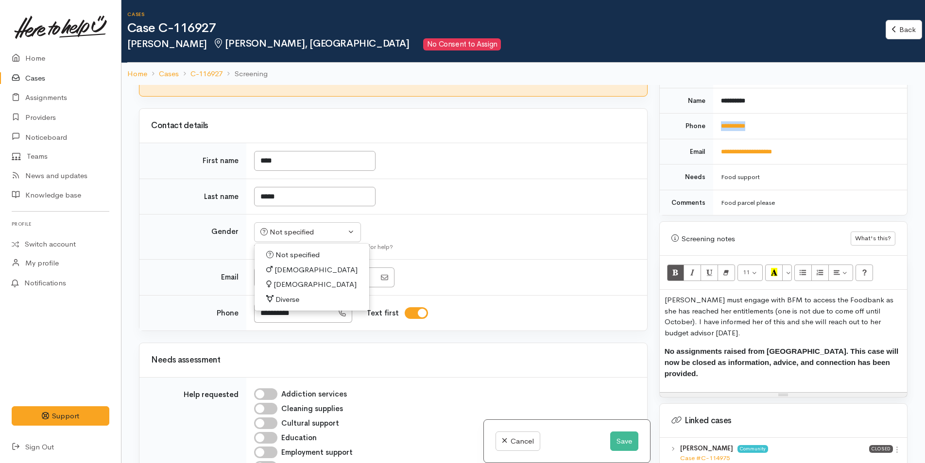
click at [288, 279] on span "[DEMOGRAPHIC_DATA]" at bounding box center [314, 284] width 83 height 11
select select "Female"
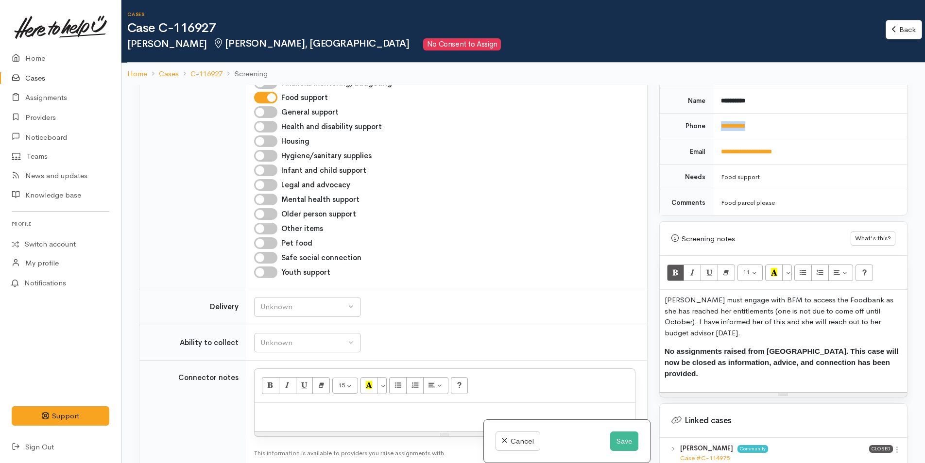
scroll to position [971, 0]
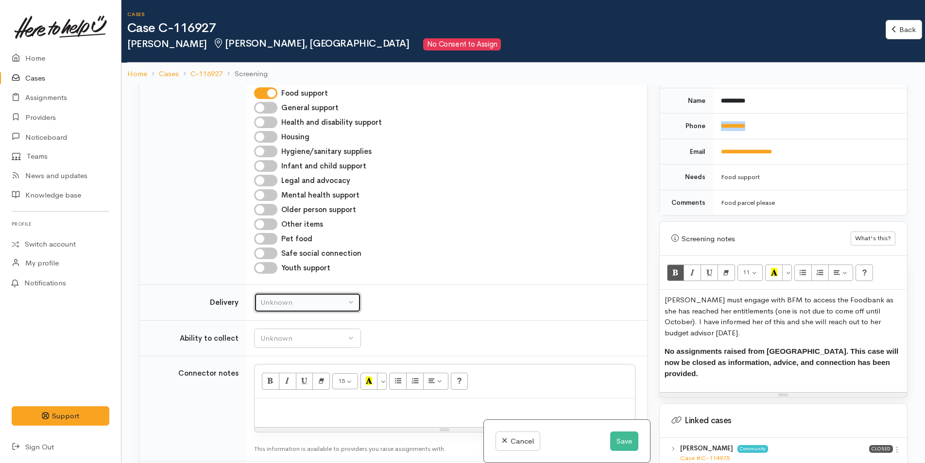
click at [296, 297] on div "Unknown" at bounding box center [302, 302] width 85 height 11
click at [279, 386] on link "No" at bounding box center [307, 393] width 106 height 15
select select "1"
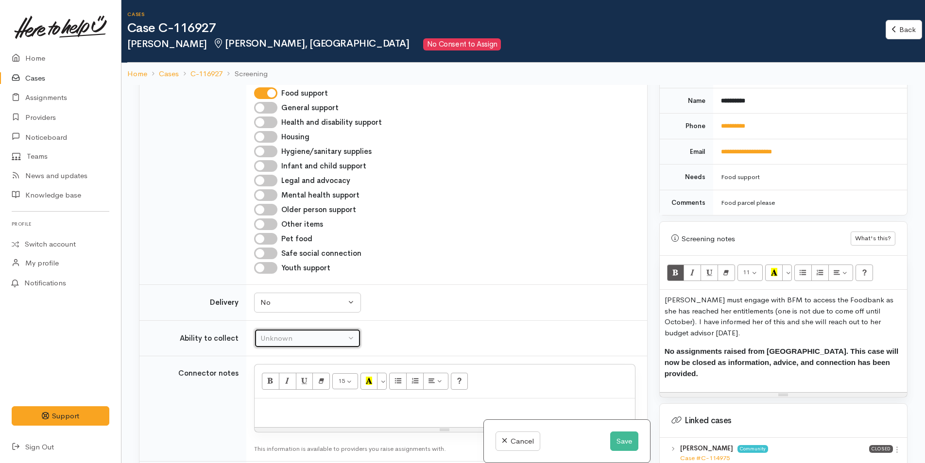
click at [315, 333] on div "Unknown" at bounding box center [302, 338] width 85 height 11
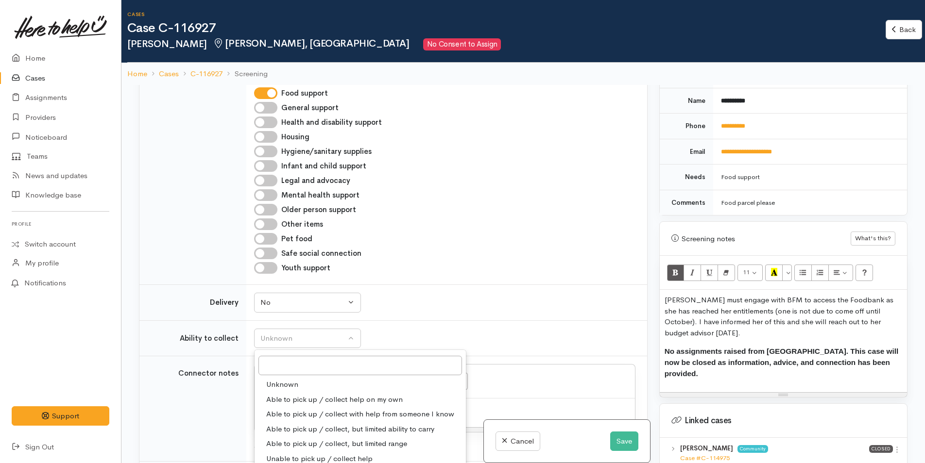
click at [312, 394] on span "Able to pick up / collect help on my own" at bounding box center [334, 399] width 136 height 11
select select "2"
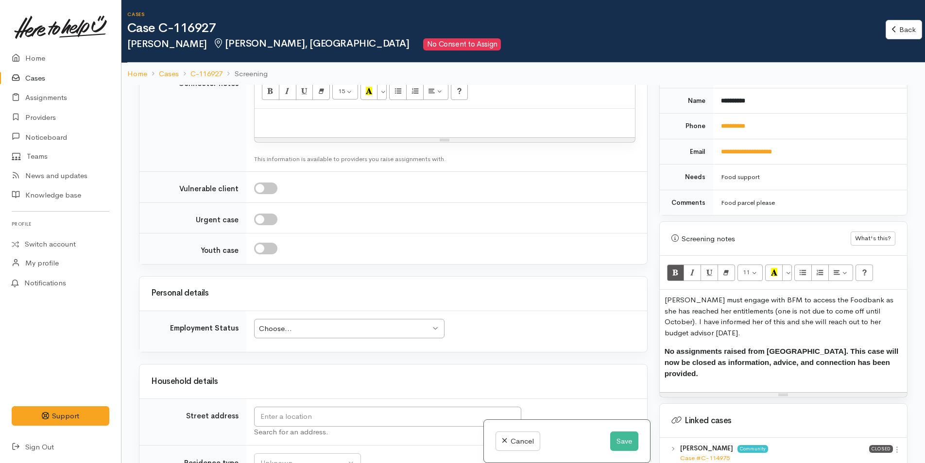
scroll to position [1263, 0]
click at [346, 322] on div "Choose..." at bounding box center [344, 327] width 171 height 11
click at [347, 413] on input "text" at bounding box center [387, 416] width 267 height 20
click at [297, 409] on input "9 Tuthill Styreet" at bounding box center [387, 416] width 267 height 20
type input "9 Tuthill Street, Gate Pa, Tauranga, New Zealand"
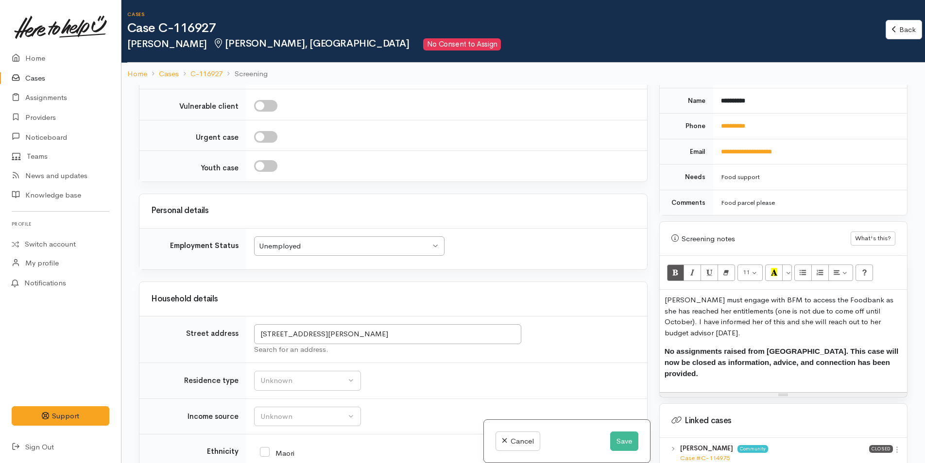
scroll to position [1418, 0]
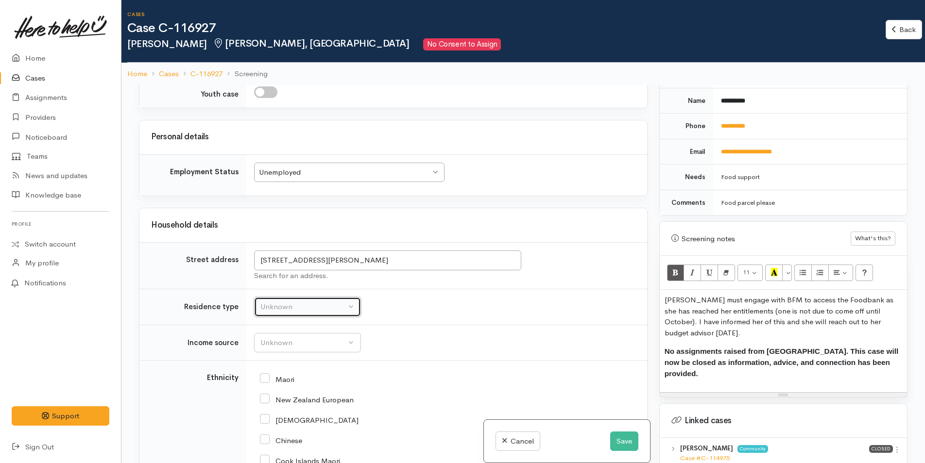
click at [297, 304] on div "Unknown" at bounding box center [302, 307] width 85 height 11
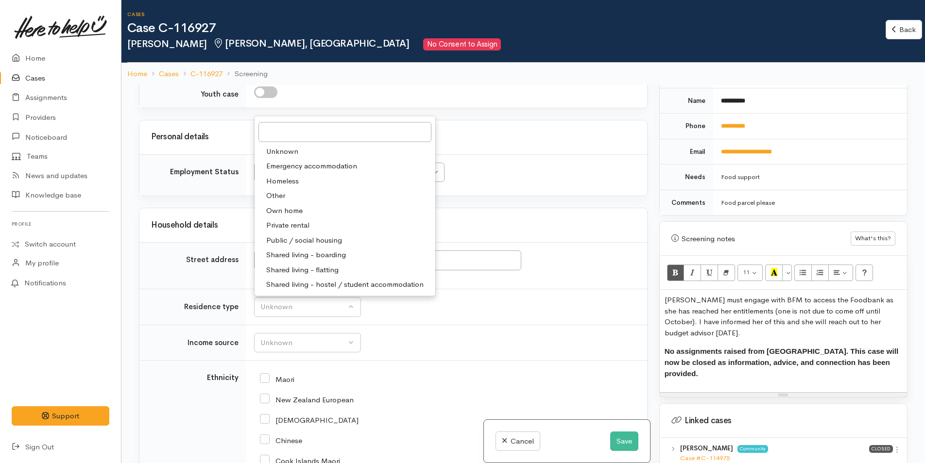
click at [311, 222] on link "Private rental" at bounding box center [344, 225] width 181 height 15
select select "2"
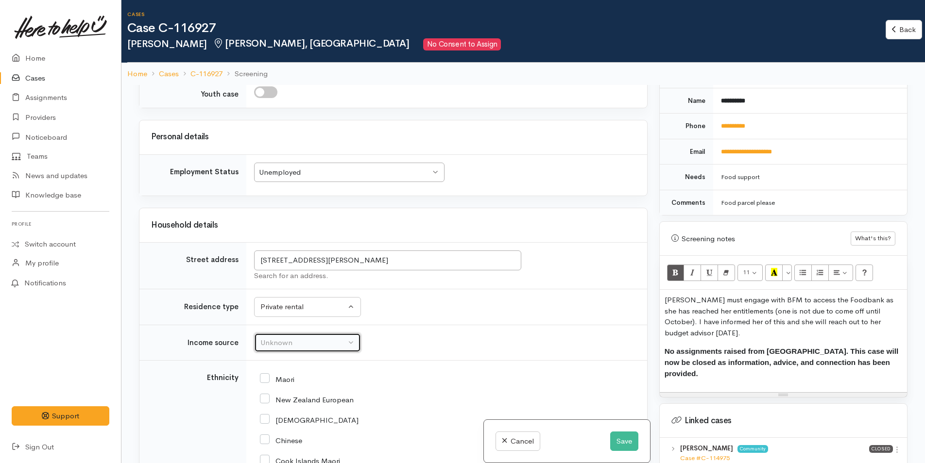
click at [307, 343] on div "Unknown" at bounding box center [302, 343] width 85 height 11
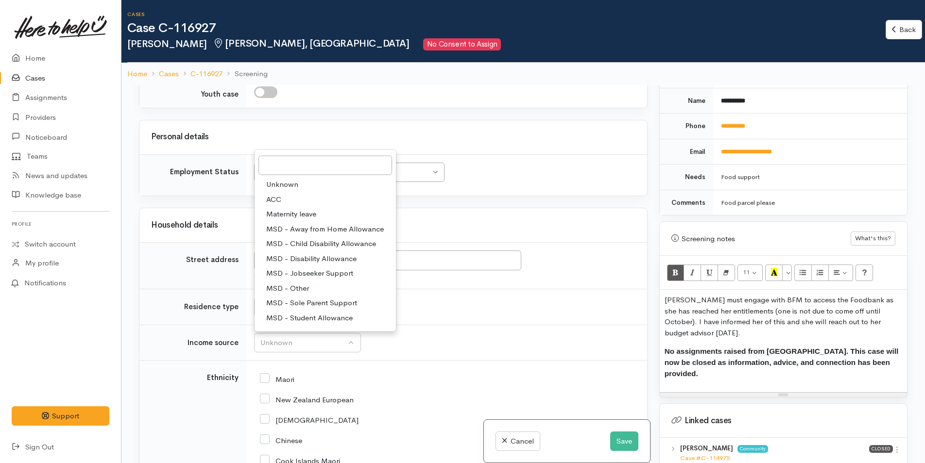
click at [311, 270] on span "MSD - Jobseeker Support" at bounding box center [309, 273] width 87 height 11
select select "4"
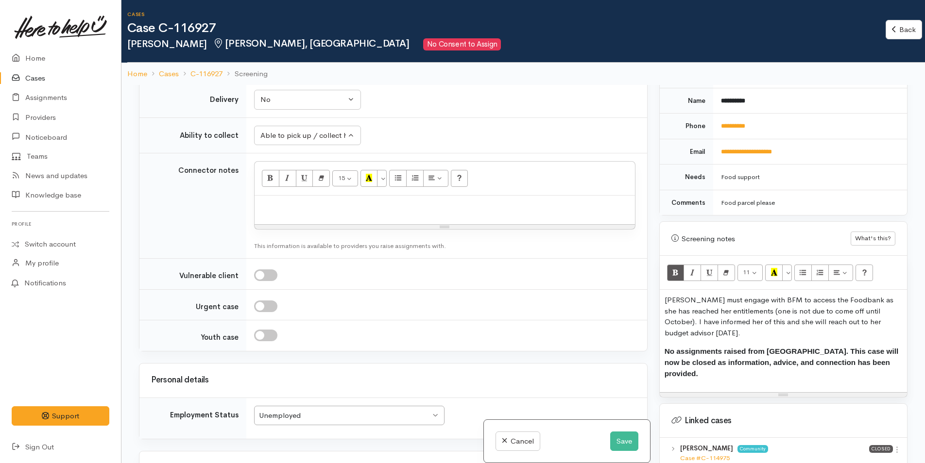
scroll to position [1175, 0]
click at [664, 295] on p "Dawn must engage with BFM to access the Foodbank as she has reached her entitle…" at bounding box center [782, 317] width 237 height 44
click at [889, 352] on p "No assignments raised from HTHU. This case will now be closed as information, a…" at bounding box center [782, 363] width 237 height 34
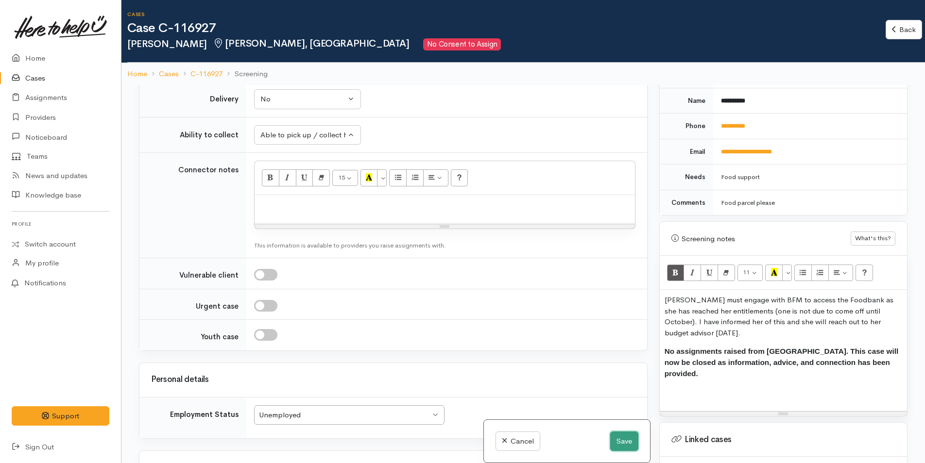
click at [617, 442] on button "Save" at bounding box center [624, 442] width 28 height 20
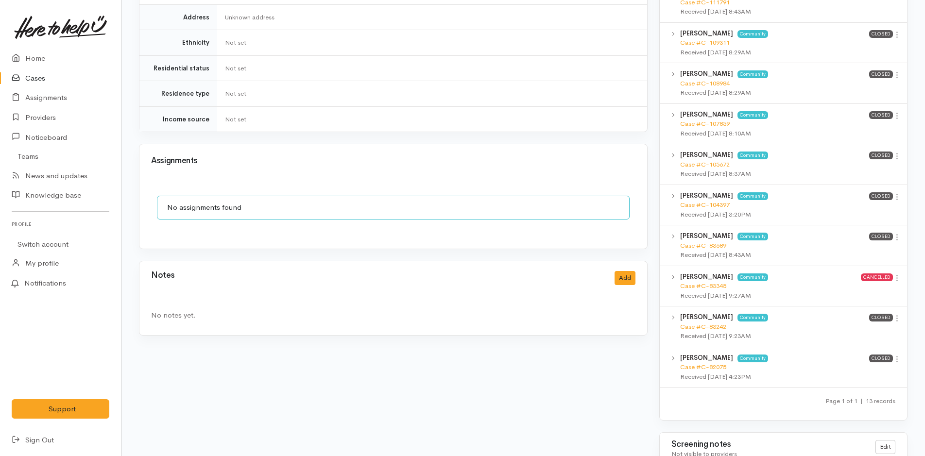
scroll to position [560, 0]
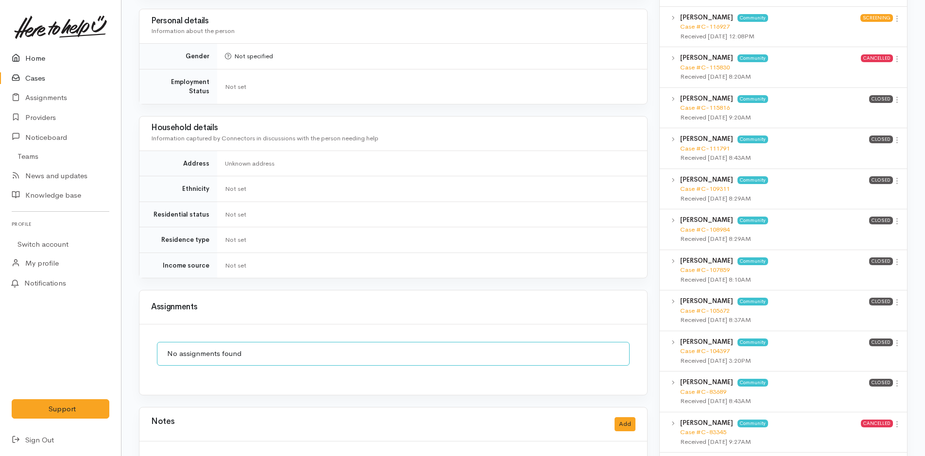
click at [31, 60] on link "Home" at bounding box center [60, 59] width 121 height 20
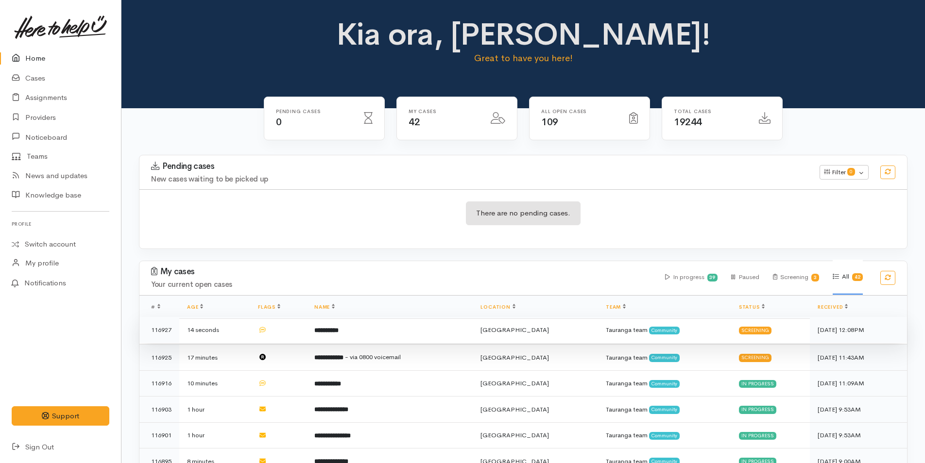
click at [423, 325] on td "**********" at bounding box center [389, 330] width 166 height 26
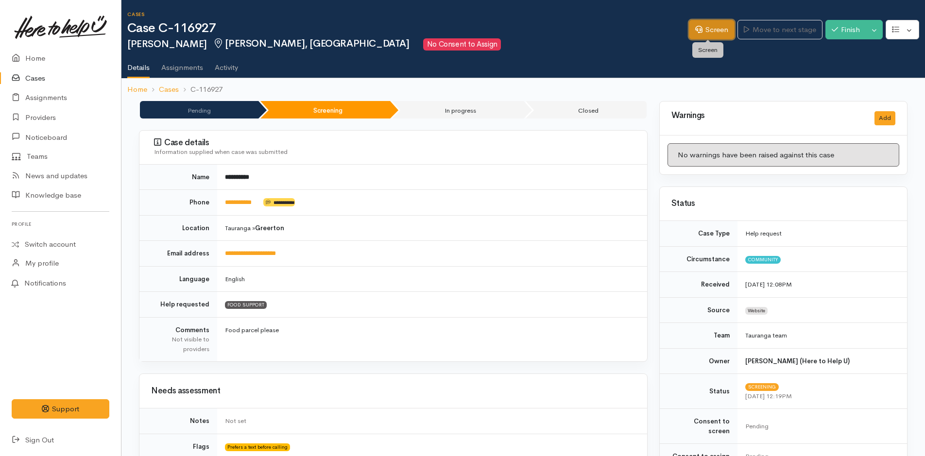
click at [709, 25] on link "Screen" at bounding box center [712, 30] width 46 height 20
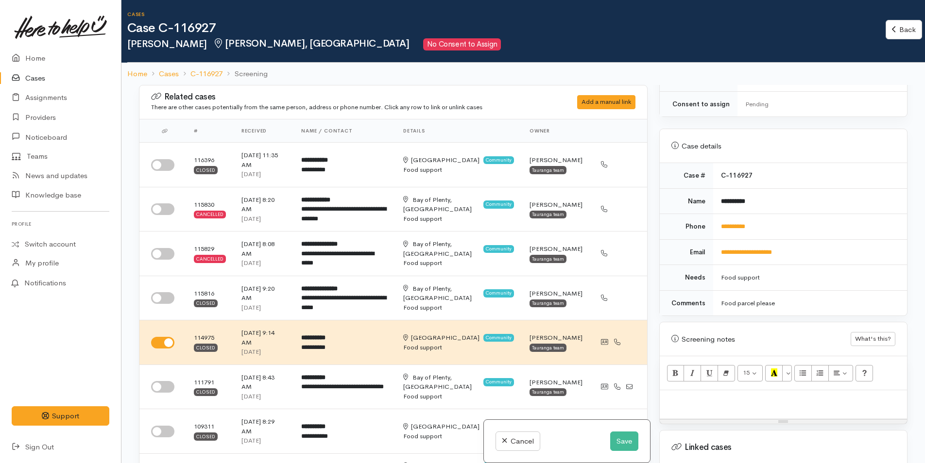
scroll to position [437, 0]
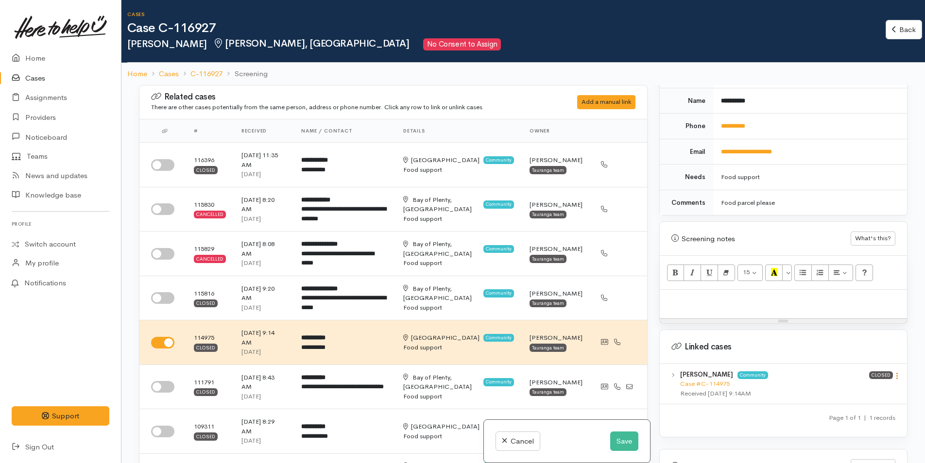
click at [894, 372] on icon at bounding box center [897, 376] width 8 height 8
click at [849, 388] on link "View case" at bounding box center [862, 395] width 77 height 15
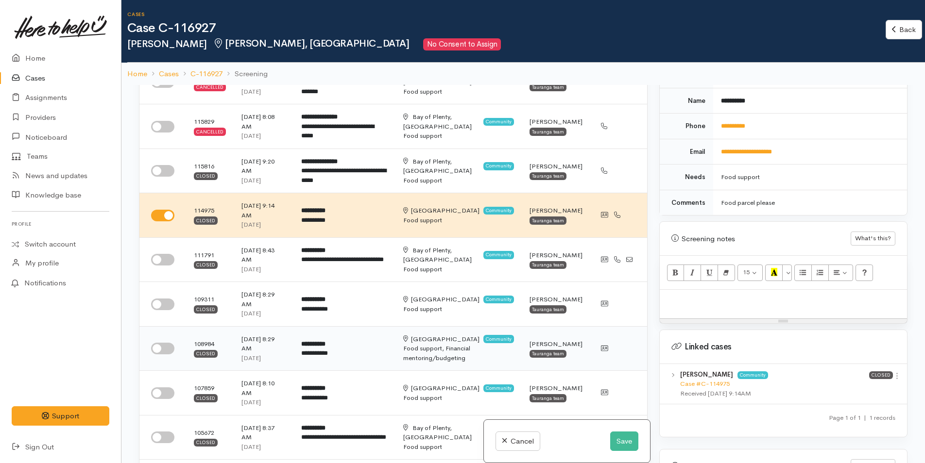
scroll to position [146, 0]
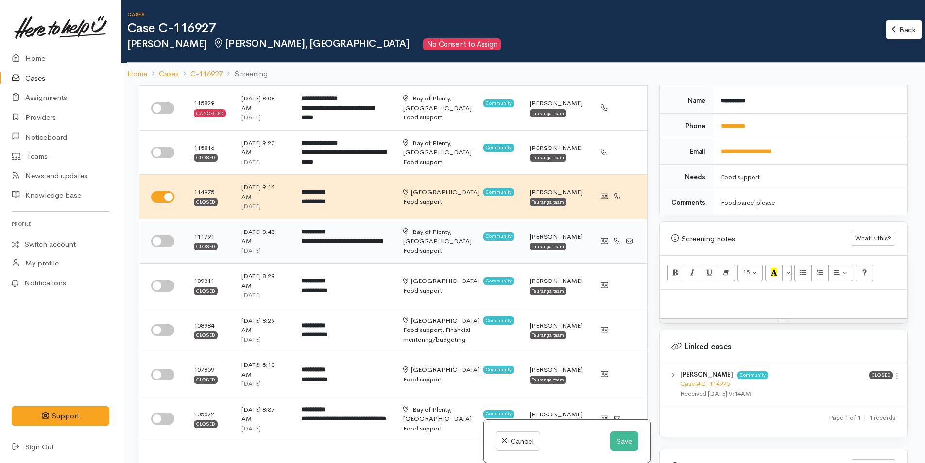
click at [169, 239] on input "checkbox" at bounding box center [162, 242] width 23 height 12
checkbox input "true"
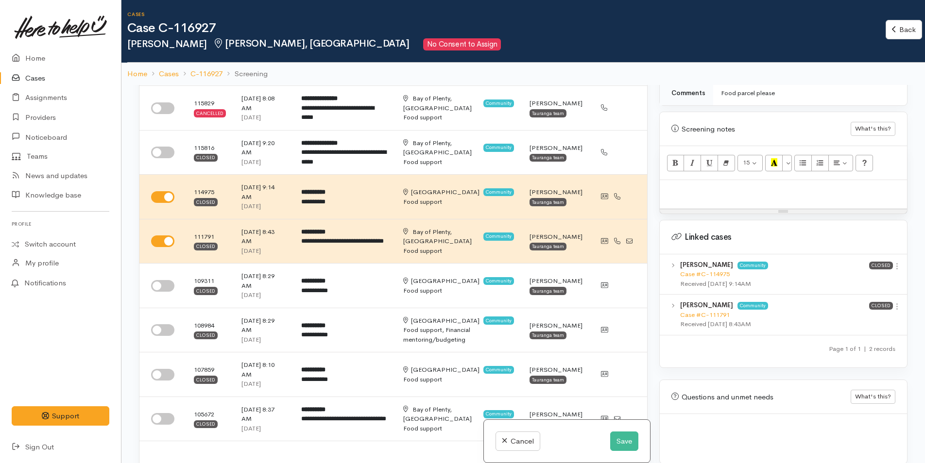
scroll to position [549, 0]
click at [893, 300] on icon at bounding box center [897, 304] width 8 height 8
click at [856, 316] on link "View case" at bounding box center [862, 323] width 77 height 15
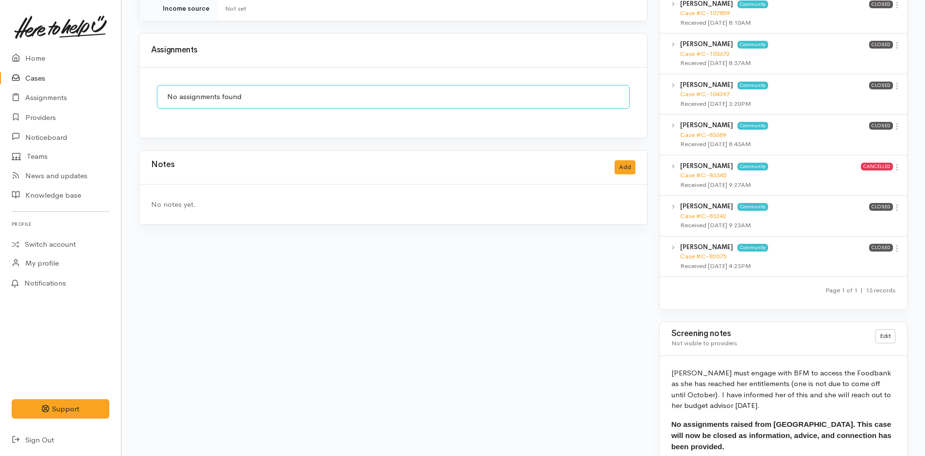
scroll to position [851, 0]
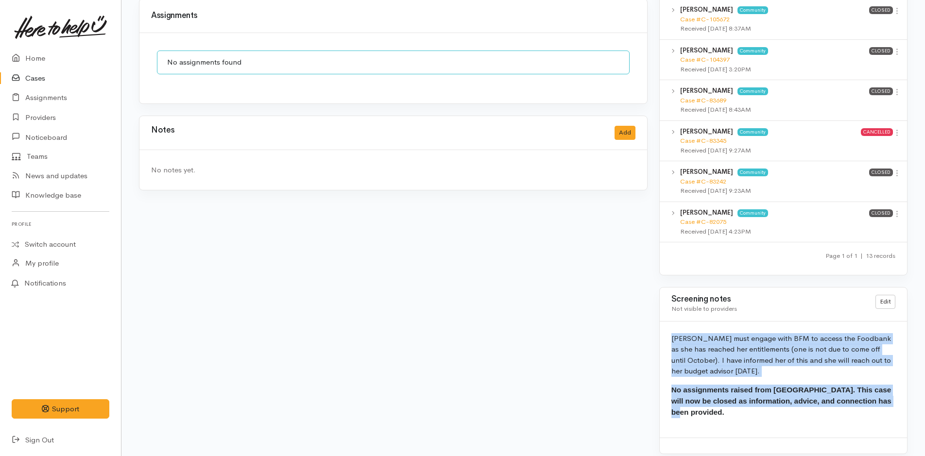
drag, startPoint x: 719, startPoint y: 407, endPoint x: 664, endPoint y: 322, distance: 101.0
click at [664, 322] on div "[PERSON_NAME] must engage with BFM to access the Foodbank as she has reached he…" at bounding box center [783, 379] width 247 height 116
copy div "[PERSON_NAME] must engage with BFM to access the Foodbank as she has reached he…"
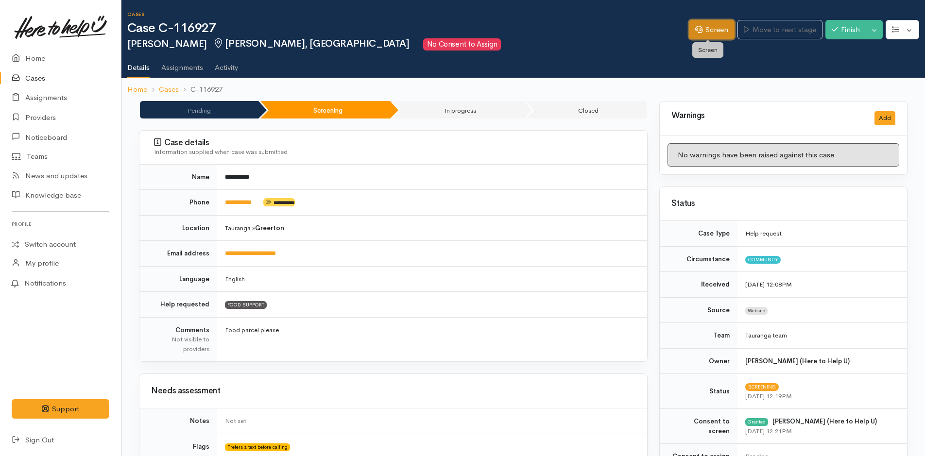
click at [724, 28] on link "Screen" at bounding box center [712, 30] width 46 height 20
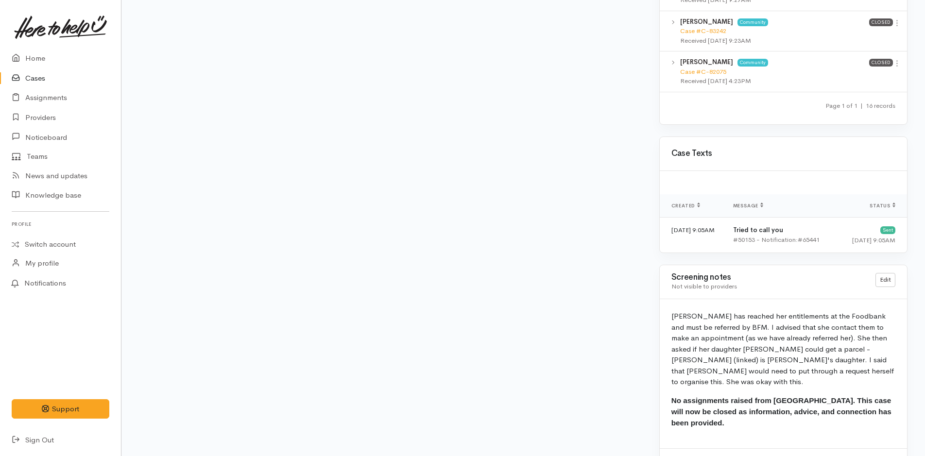
scroll to position [781, 0]
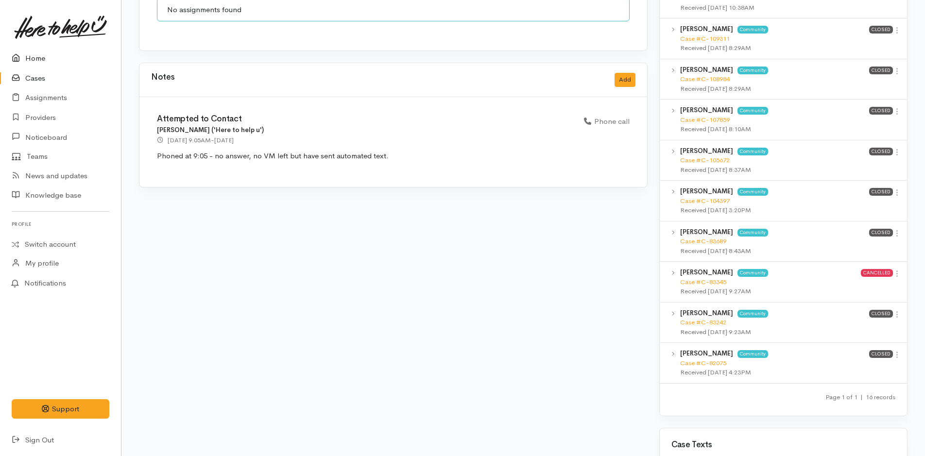
click at [30, 56] on link "Home" at bounding box center [60, 59] width 121 height 20
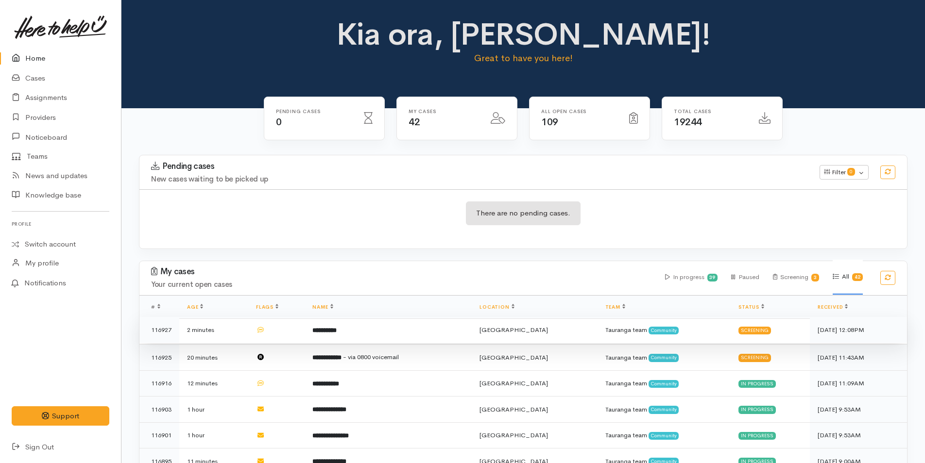
click at [364, 321] on td "**********" at bounding box center [388, 330] width 167 height 26
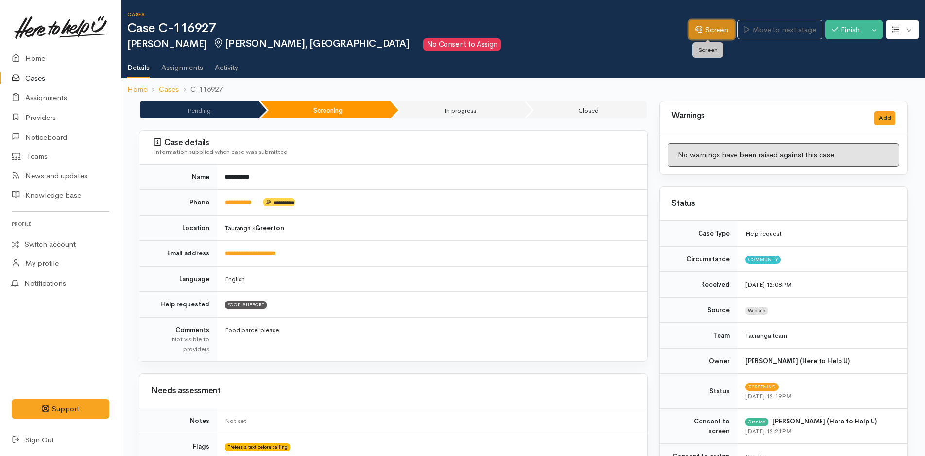
click at [705, 28] on link "Screen" at bounding box center [712, 30] width 46 height 20
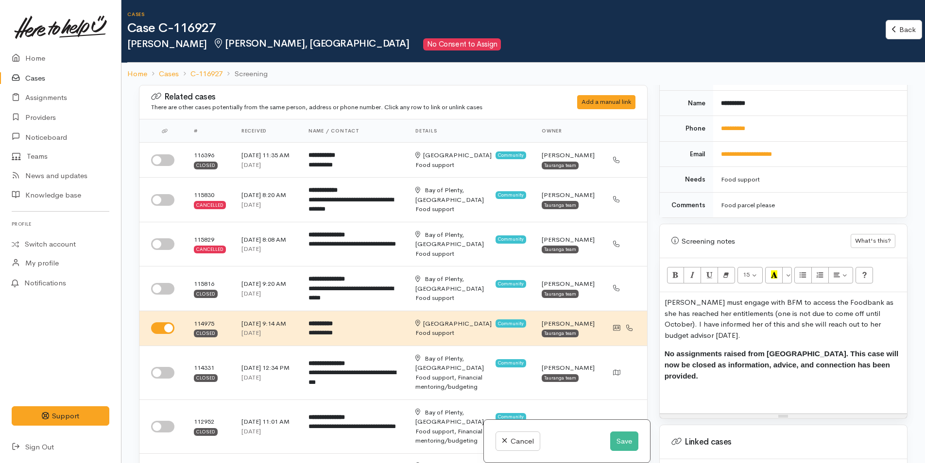
scroll to position [486, 0]
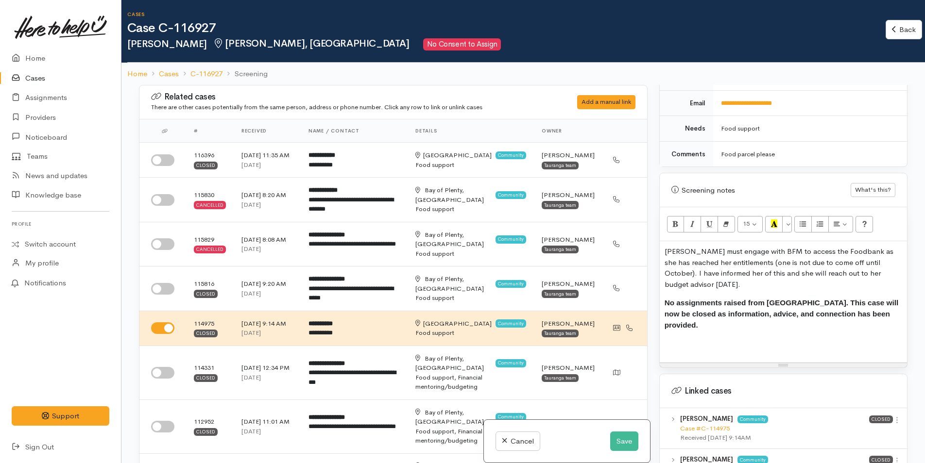
click at [661, 250] on div "Dawn must engage with BFM to access the Foodbank as she has reached her entitle…" at bounding box center [783, 301] width 247 height 121
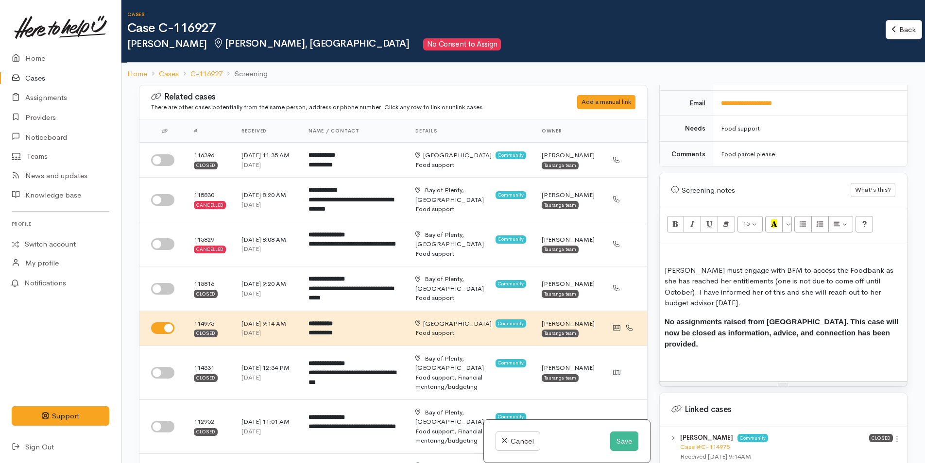
paste div
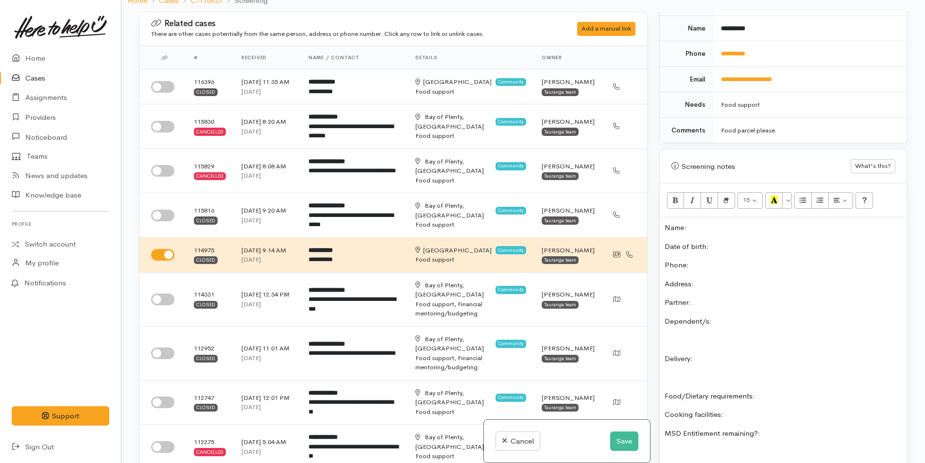
scroll to position [389, 0]
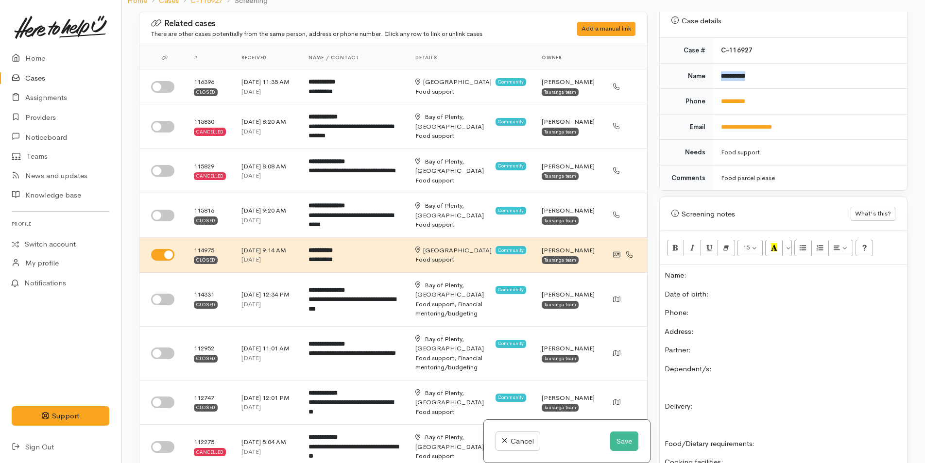
drag, startPoint x: 765, startPoint y: 73, endPoint x: 711, endPoint y: 79, distance: 55.2
click at [711, 79] on tr "**********" at bounding box center [783, 76] width 247 height 26
copy tr "**********"
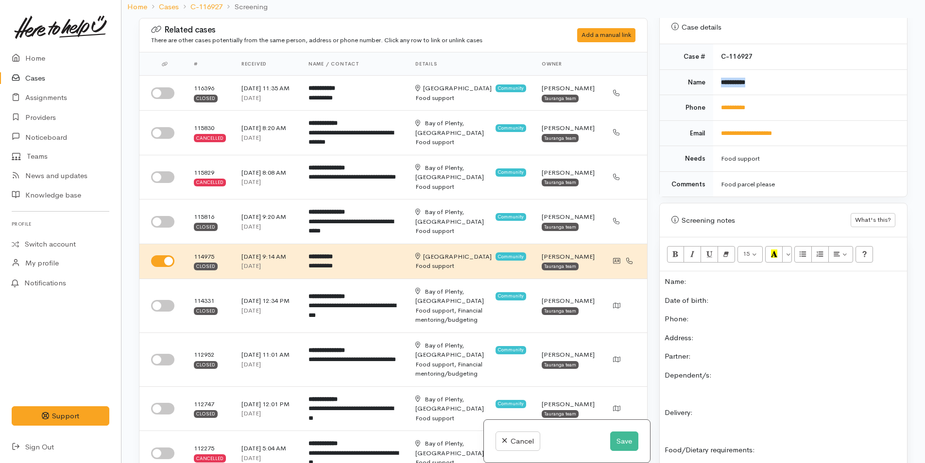
scroll to position [25, 0]
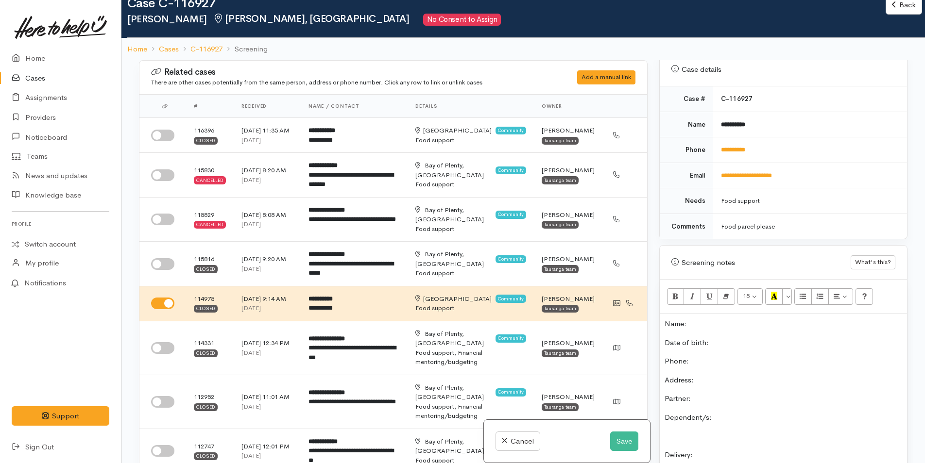
click at [768, 322] on p "Name:" at bounding box center [782, 324] width 237 height 11
drag, startPoint x: 775, startPoint y: 151, endPoint x: 718, endPoint y: 154, distance: 56.9
click at [718, 154] on td "**********" at bounding box center [810, 150] width 194 height 26
copy link "**********"
click at [713, 387] on p "Phone:" at bounding box center [782, 387] width 237 height 11
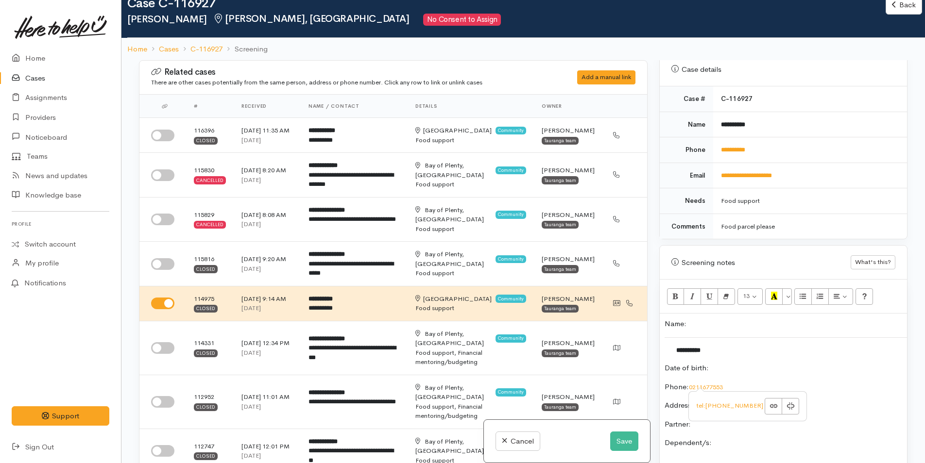
click at [724, 446] on p "Dependent/s:" at bounding box center [782, 443] width 237 height 11
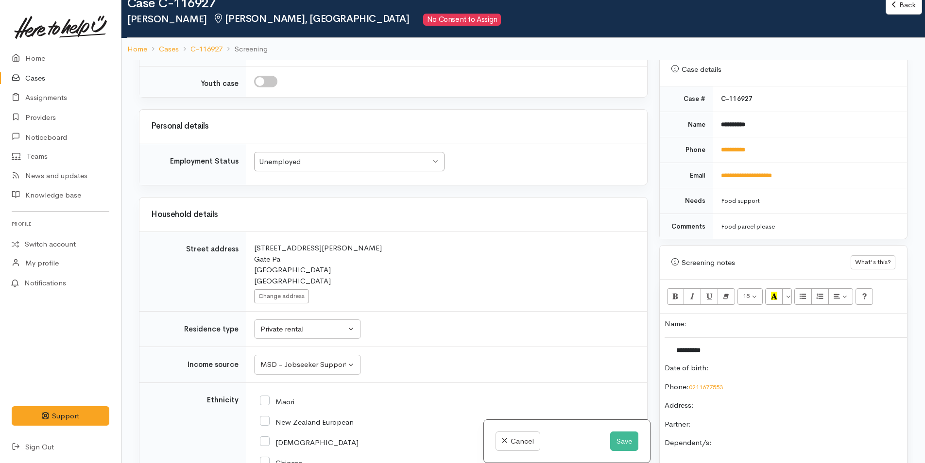
scroll to position [1554, 0]
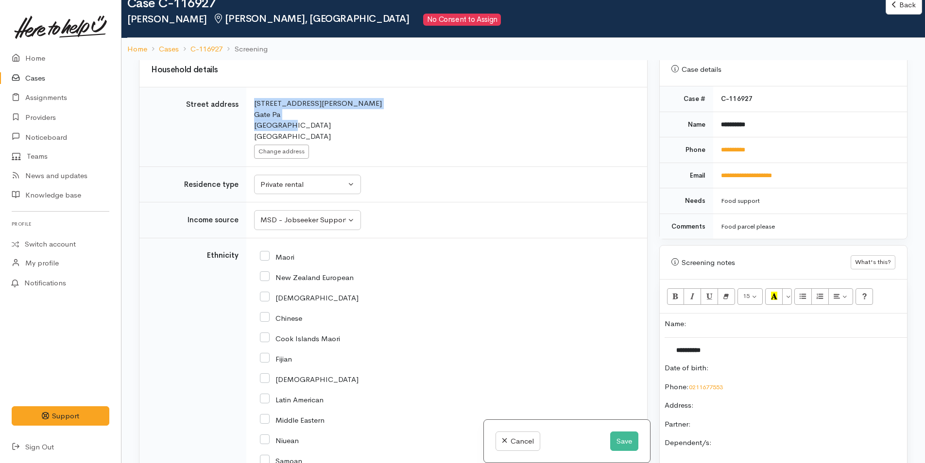
drag, startPoint x: 277, startPoint y: 124, endPoint x: 245, endPoint y: 100, distance: 39.8
click at [245, 100] on tr "Street address Search for an address. 9 Tuthill Street Gate Pa Tauranga New Zea…" at bounding box center [393, 127] width 508 height 80
copy tr "Search for an address. 9 Tuthill Street Gate Pa Tauranga"
click at [735, 406] on p "Address:" at bounding box center [782, 405] width 237 height 11
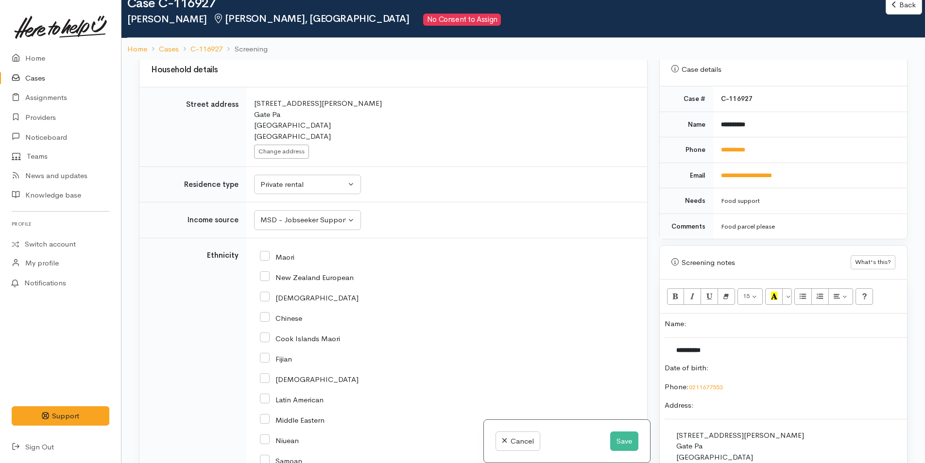
scroll to position [534, 0]
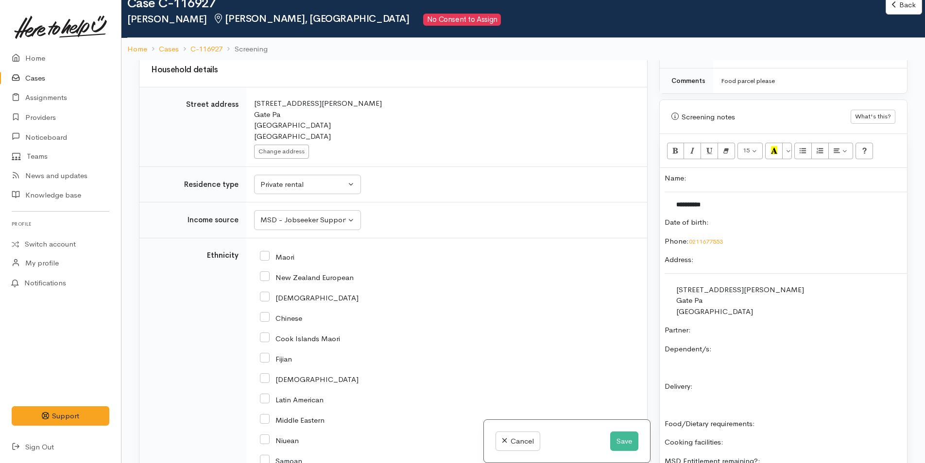
click at [727, 326] on p "Partner:" at bounding box center [782, 330] width 237 height 11
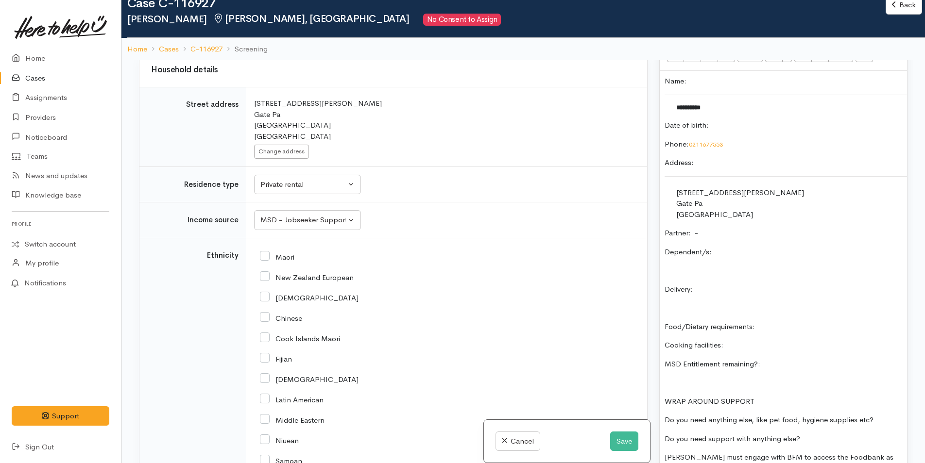
click at [760, 251] on p "Dependent/s:" at bounding box center [782, 252] width 237 height 11
click at [719, 289] on p "Delivery:" at bounding box center [782, 289] width 237 height 11
click at [812, 319] on div "**********" at bounding box center [783, 320] width 247 height 498
click at [811, 372] on div "**********" at bounding box center [783, 320] width 247 height 498
click at [826, 362] on p "MSD Entitlement remaining?:" at bounding box center [782, 364] width 237 height 11
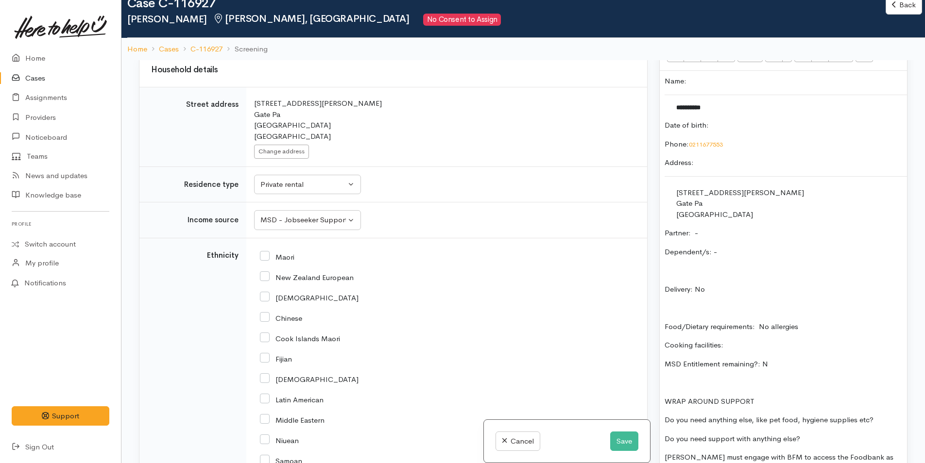
click at [893, 417] on p "Do you need anything else, like pet food, hygiene supplies etc?" at bounding box center [782, 420] width 237 height 11
click at [812, 436] on p "Do you need support with anything else?" at bounding box center [782, 439] width 237 height 11
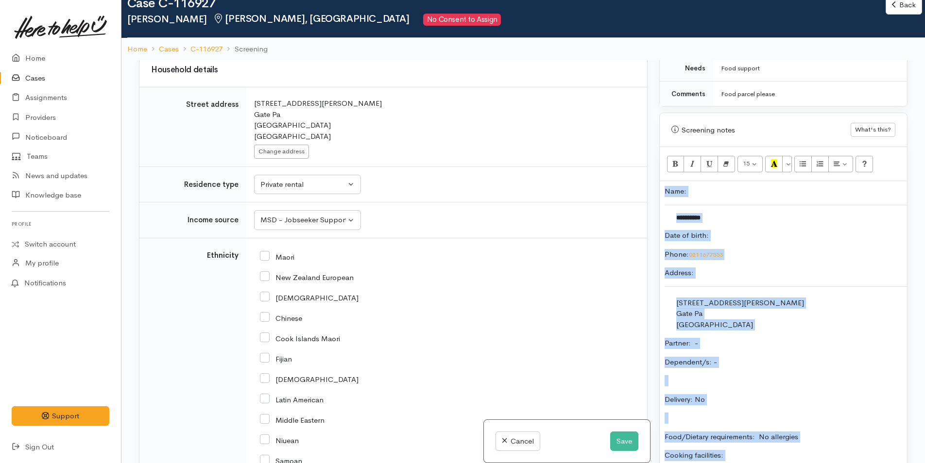
scroll to position [513, 0]
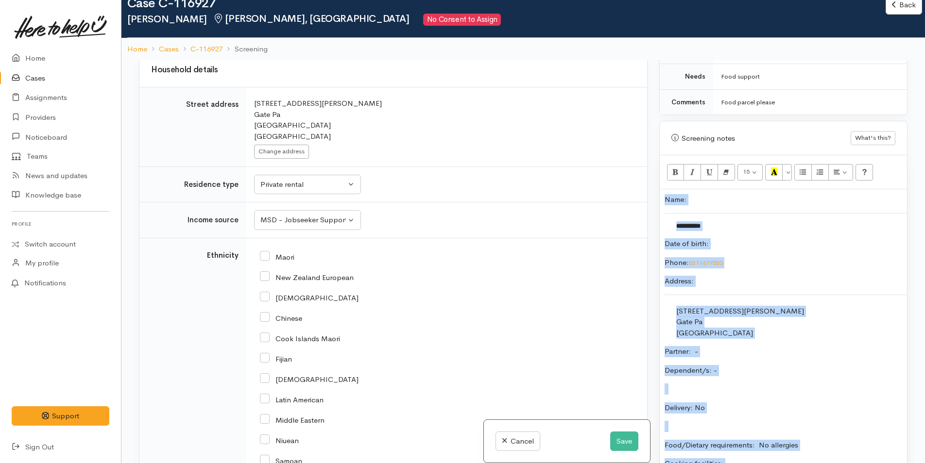
drag, startPoint x: 825, startPoint y: 339, endPoint x: 648, endPoint y: 156, distance: 254.2
click at [648, 156] on div "Related cases There are other cases potentially from the same person, address o…" at bounding box center [523, 291] width 780 height 463
copy div "**********"
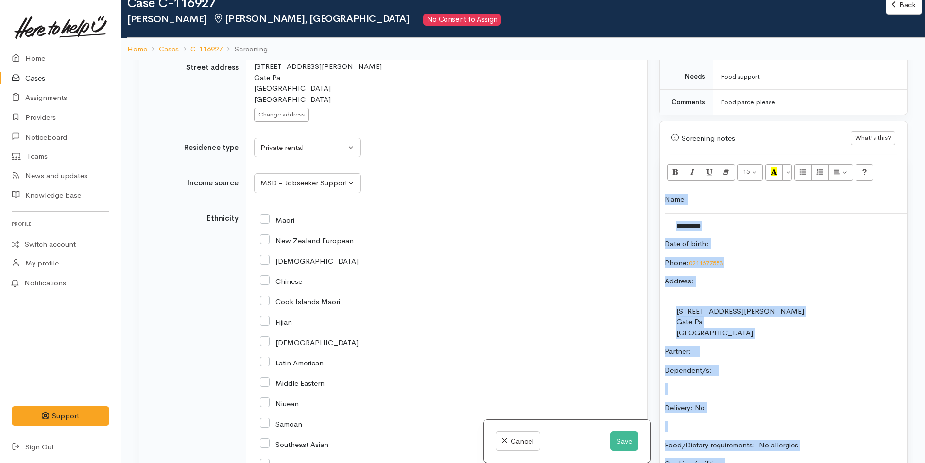
scroll to position [1651, 0]
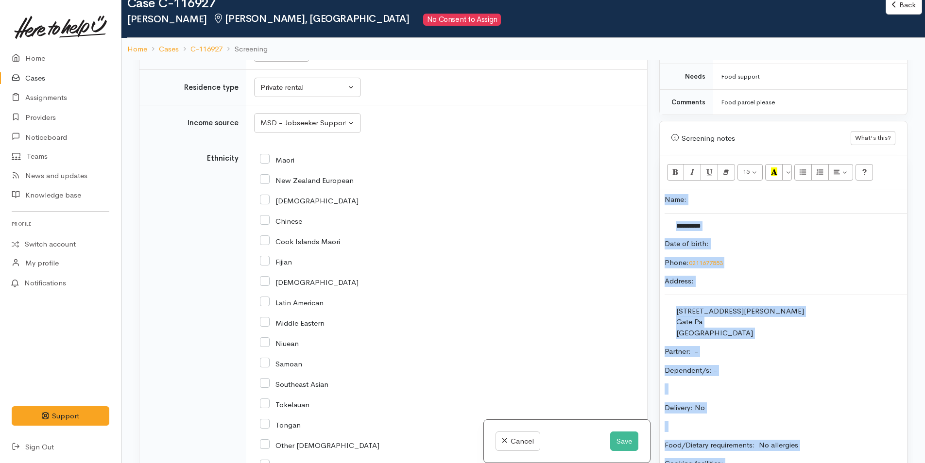
click at [265, 162] on input "Maori" at bounding box center [277, 159] width 34 height 9
checkbox input "true"
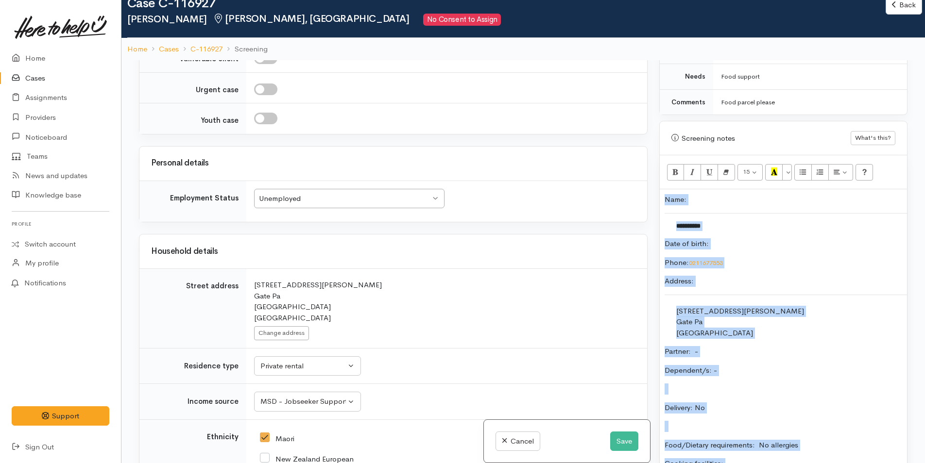
scroll to position [1214, 0]
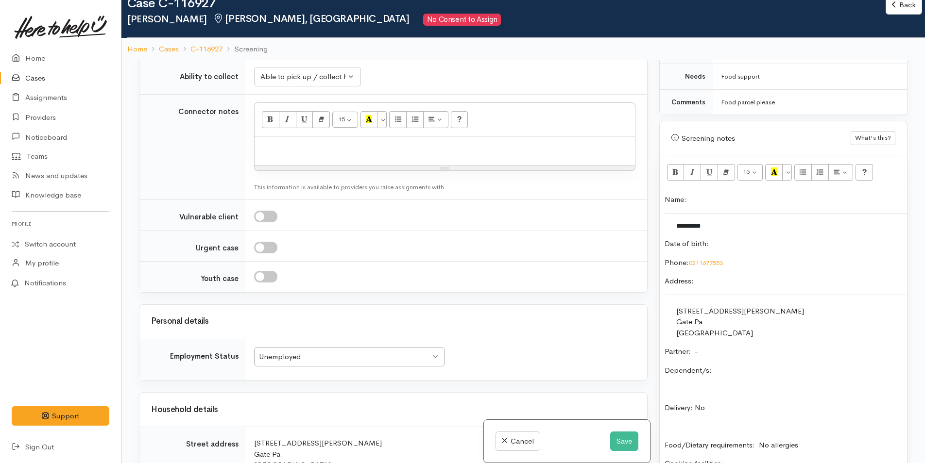
click at [305, 155] on div at bounding box center [444, 151] width 380 height 29
paste div
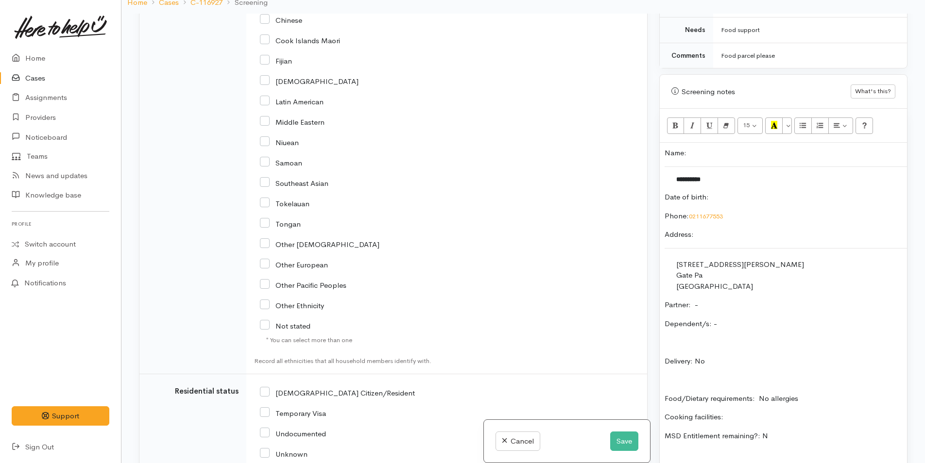
scroll to position [2382, 0]
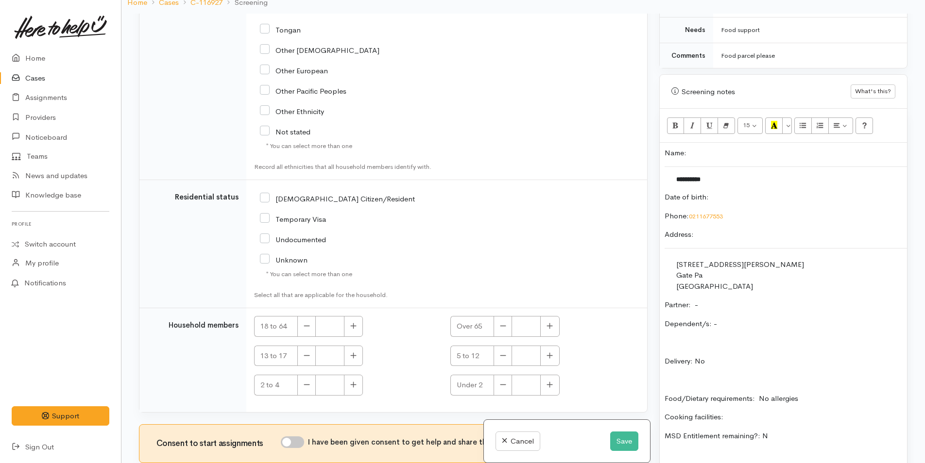
click at [265, 203] on input "NZ Citizen/Resident" at bounding box center [337, 198] width 155 height 9
checkbox input "true"
drag, startPoint x: 358, startPoint y: 334, endPoint x: 336, endPoint y: 389, distance: 58.8
click at [358, 335] on button "button" at bounding box center [353, 326] width 19 height 21
type input "1"
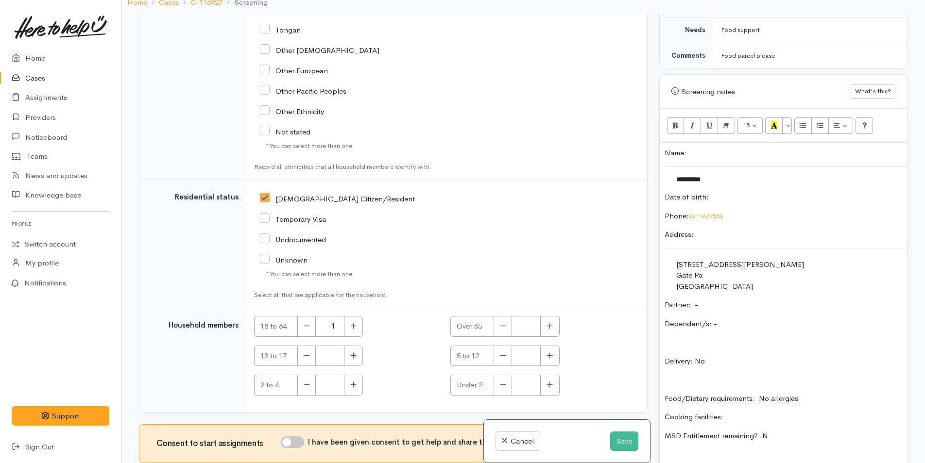
click at [302, 448] on input "I have been given consent to get help and share this information with appropria…" at bounding box center [292, 443] width 23 height 12
checkbox input "true"
click at [626, 435] on button "Save" at bounding box center [624, 442] width 28 height 20
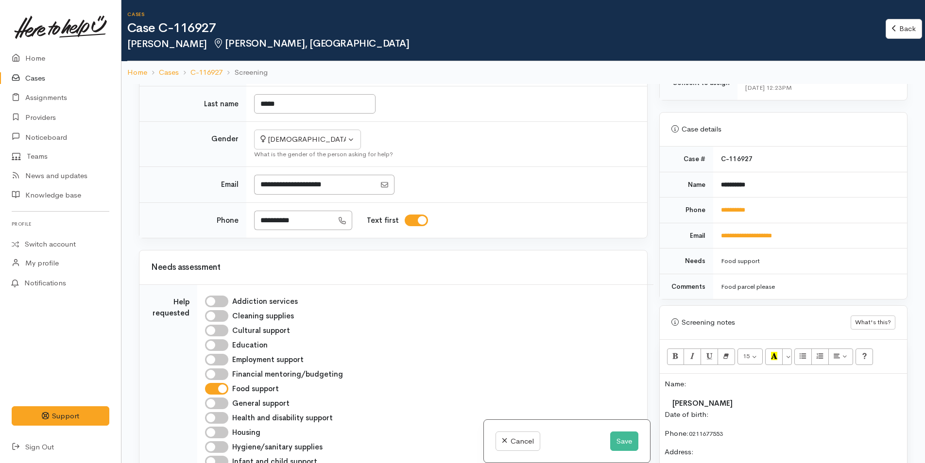
scroll to position [486, 0]
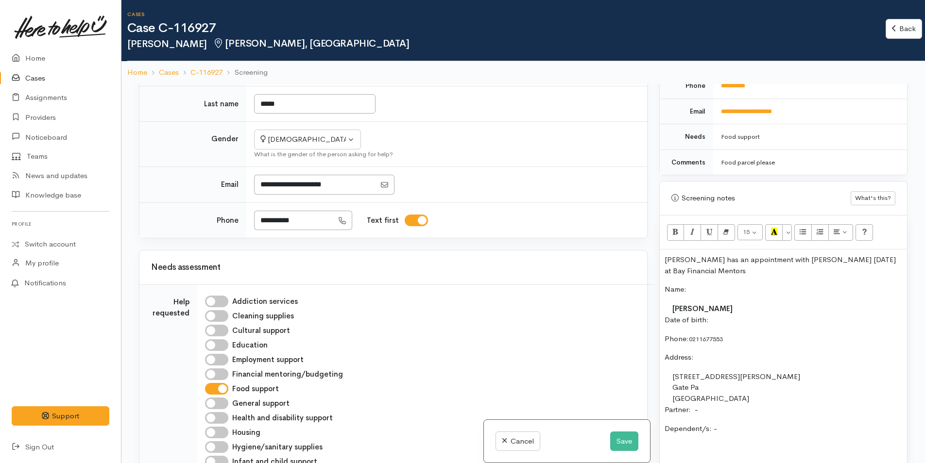
click at [891, 262] on p "Dawn has an appointment with Cody today at Bay Financial Mentors" at bounding box center [782, 265] width 237 height 22
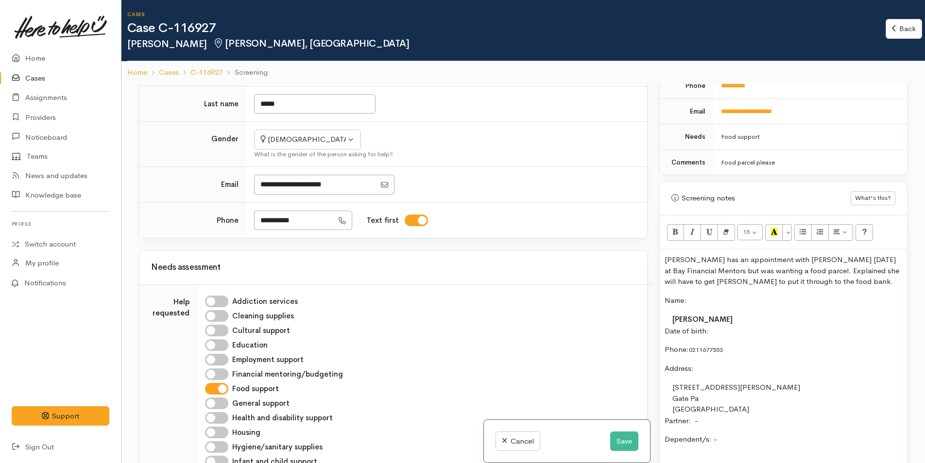
click at [780, 286] on p "Dawn has an appointment with Cody today at Bay Financial Mentors but was wantin…" at bounding box center [782, 270] width 237 height 33
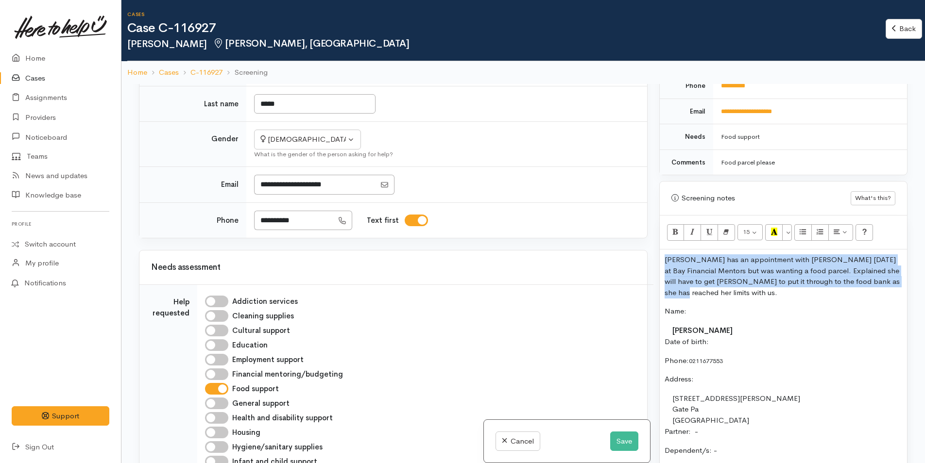
drag, startPoint x: 897, startPoint y: 282, endPoint x: 643, endPoint y: 260, distance: 254.9
click at [643, 260] on div "Related cases There are other cases potentially from the same person, address o…" at bounding box center [523, 315] width 780 height 463
copy p "[PERSON_NAME] has an appointment with [PERSON_NAME] [DATE] at Bay Financial Men…"
click at [616, 442] on button "Save" at bounding box center [624, 442] width 28 height 20
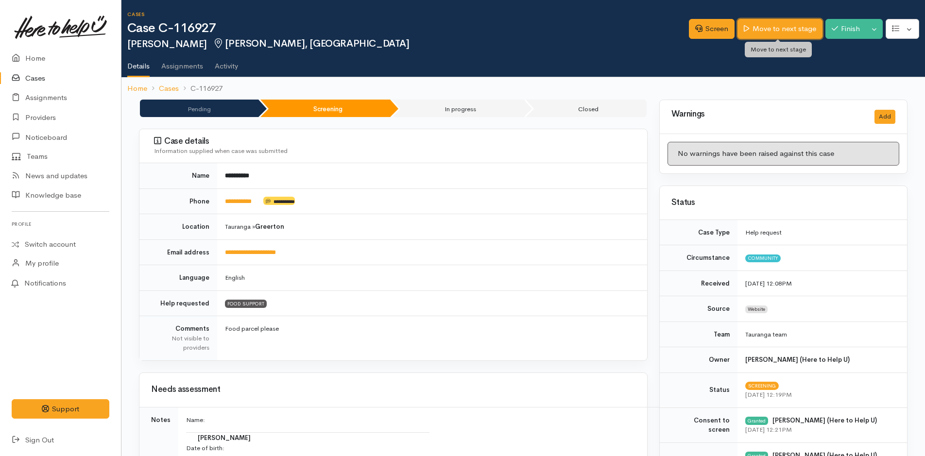
click at [776, 26] on link "Move to next stage" at bounding box center [779, 29] width 85 height 20
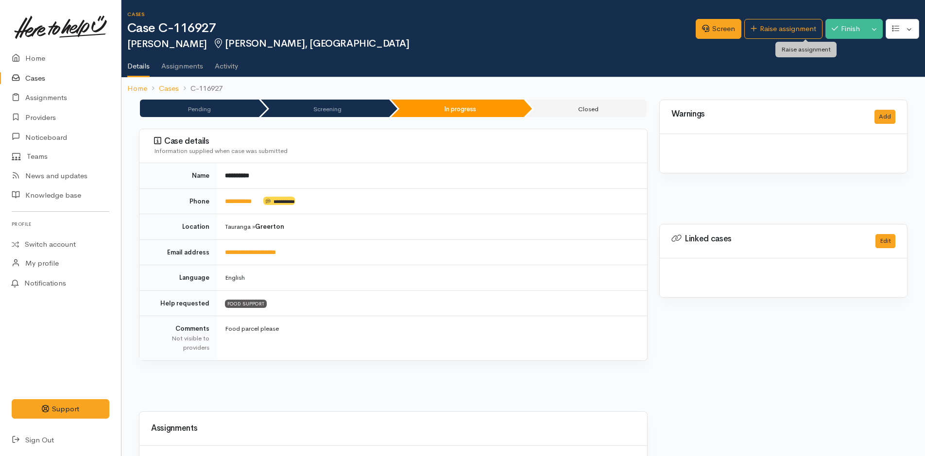
click at [776, 26] on link "Raise assignment" at bounding box center [783, 29] width 78 height 20
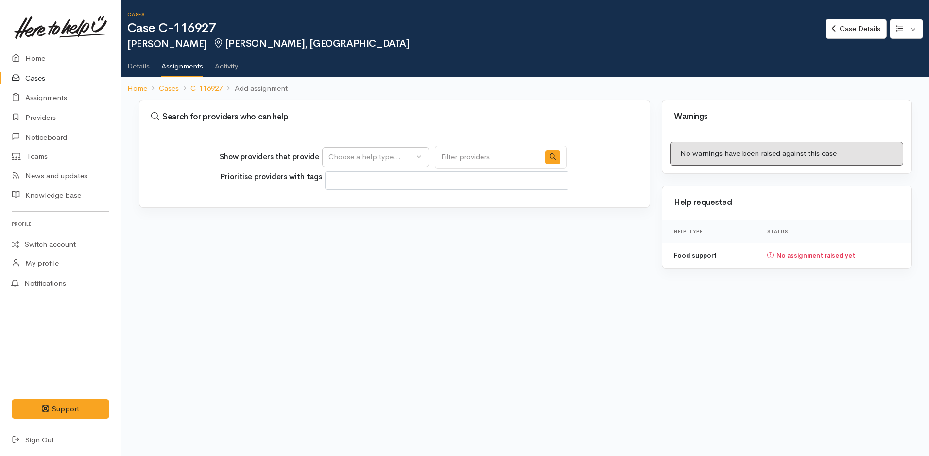
select select
click at [362, 160] on div "Choose a help type..." at bounding box center [370, 157] width 85 height 11
click at [353, 202] on span "Food support" at bounding box center [356, 203] width 45 height 11
select select "3"
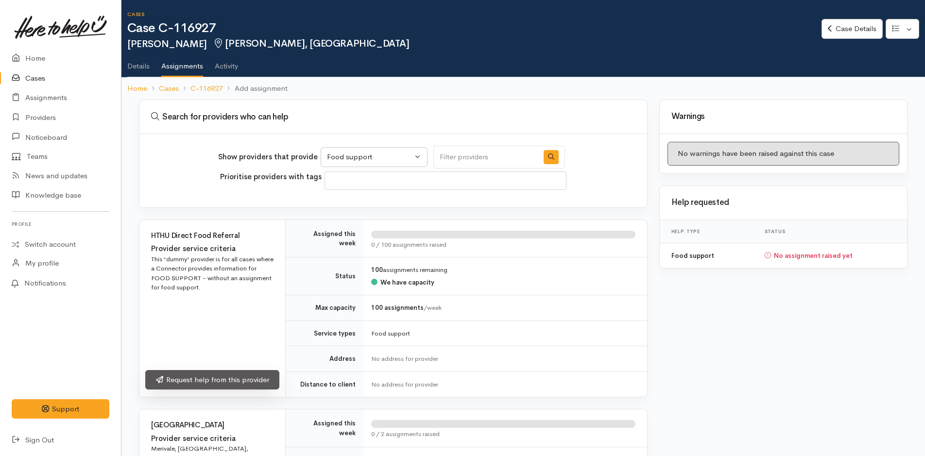
click at [266, 382] on link "Request help from this provider" at bounding box center [212, 380] width 134 height 20
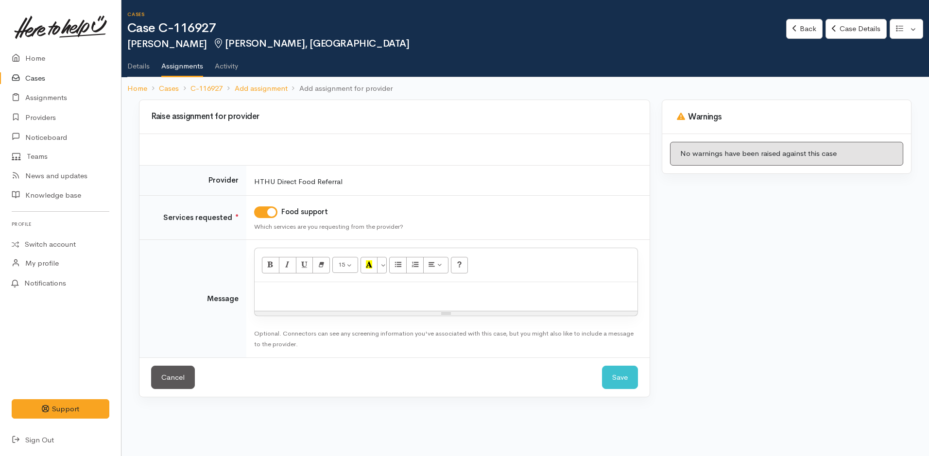
click at [323, 290] on p at bounding box center [445, 292] width 373 height 11
paste div
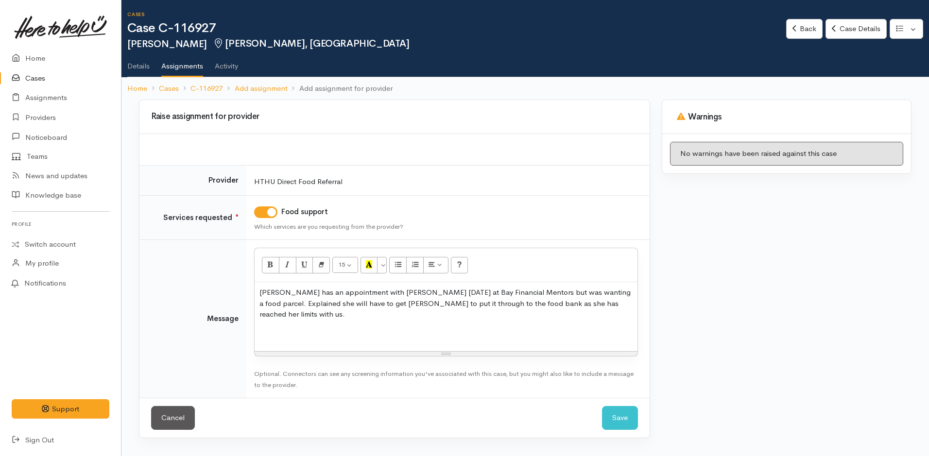
click at [271, 328] on p at bounding box center [445, 333] width 373 height 11
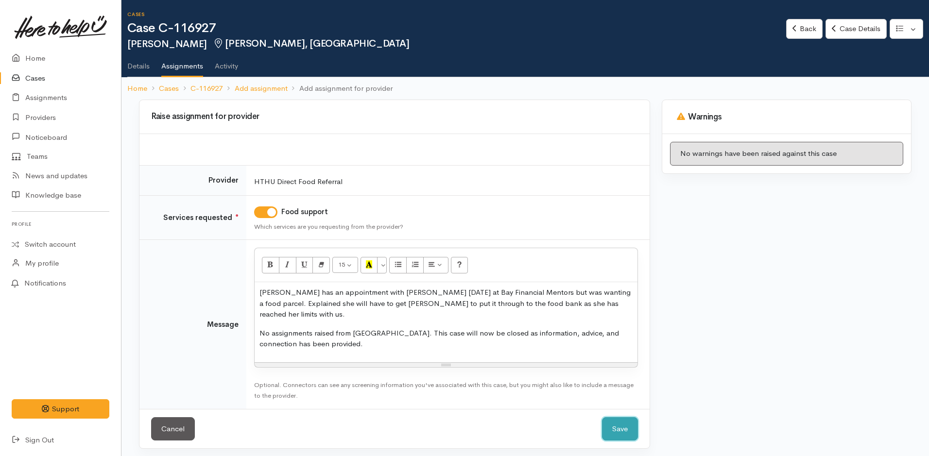
click at [630, 418] on button "Save" at bounding box center [620, 429] width 36 height 24
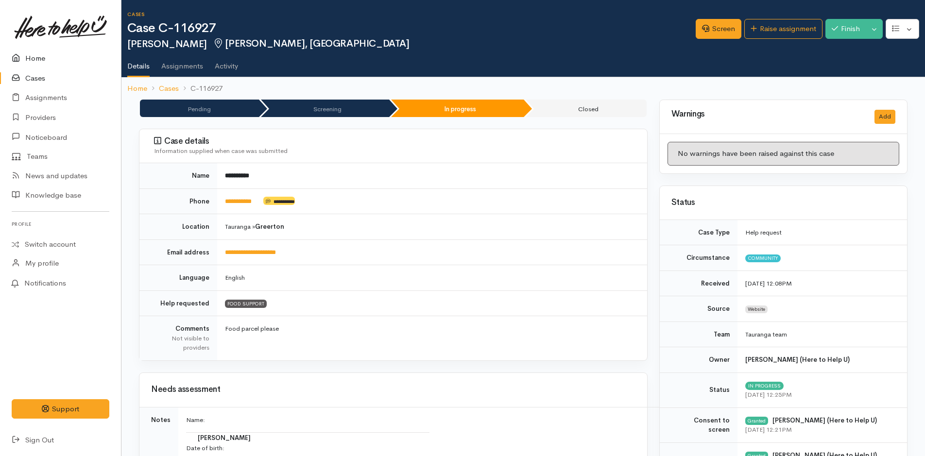
click at [36, 57] on link "Home" at bounding box center [60, 59] width 121 height 20
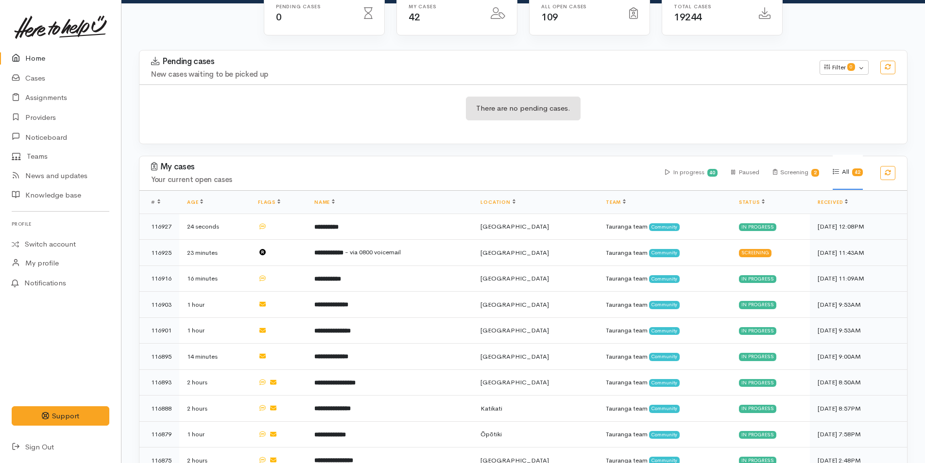
scroll to position [194, 0]
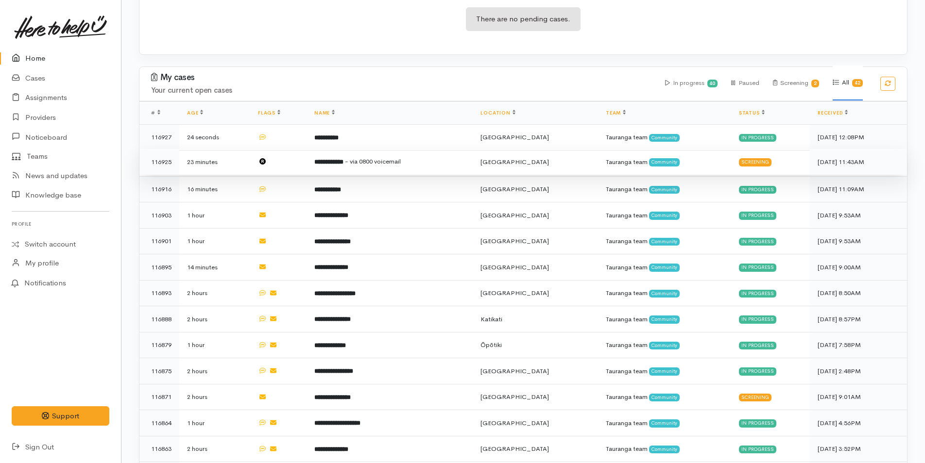
click at [401, 161] on span "- via 0800 voicemail" at bounding box center [373, 161] width 56 height 8
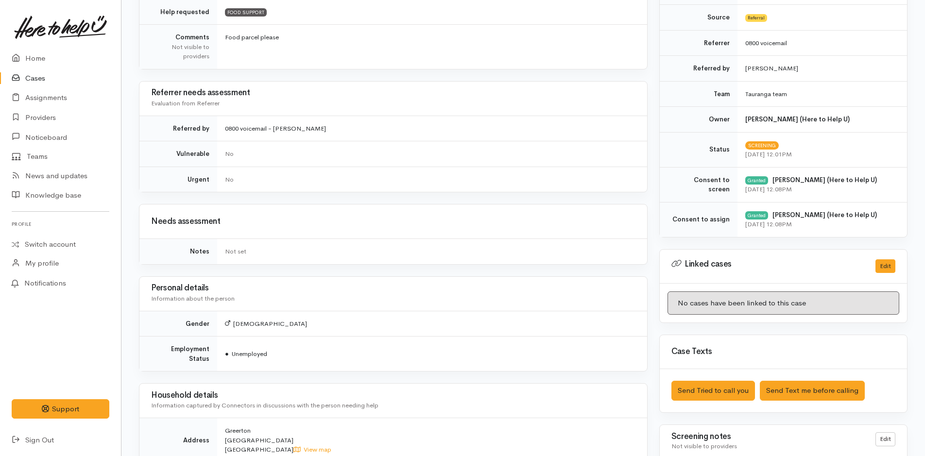
scroll to position [534, 0]
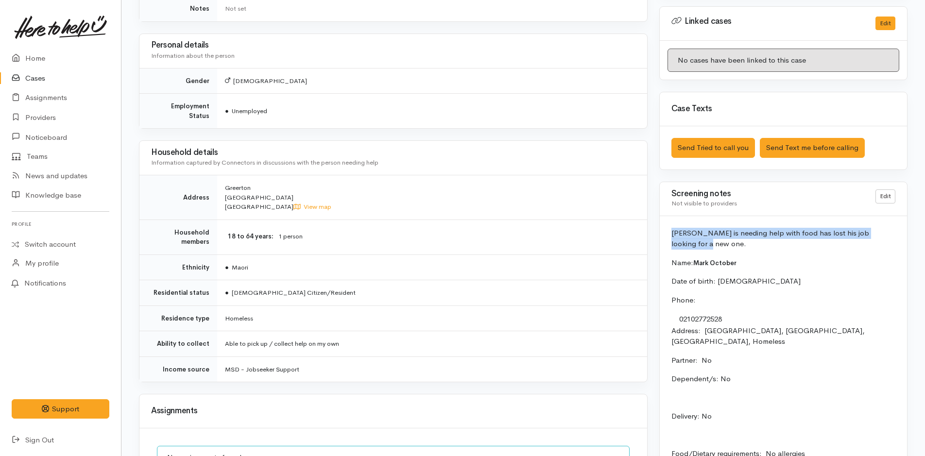
drag, startPoint x: 689, startPoint y: 245, endPoint x: 653, endPoint y: 227, distance: 39.5
click at [653, 227] on div "Warnings Add No warnings have been raised against this case Add Warning Title ●…" at bounding box center [783, 101] width 260 height 1072
copy p "[PERSON_NAME] is needing help with food has lost his job looking for a new one."
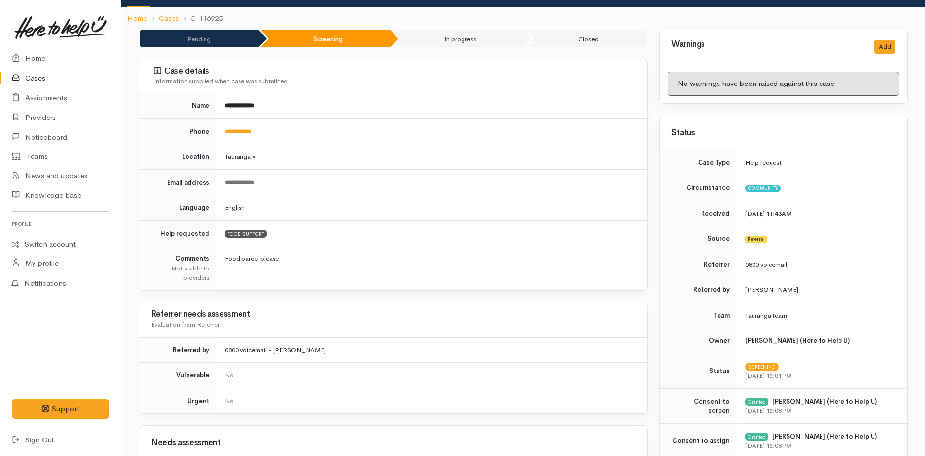
scroll to position [0, 0]
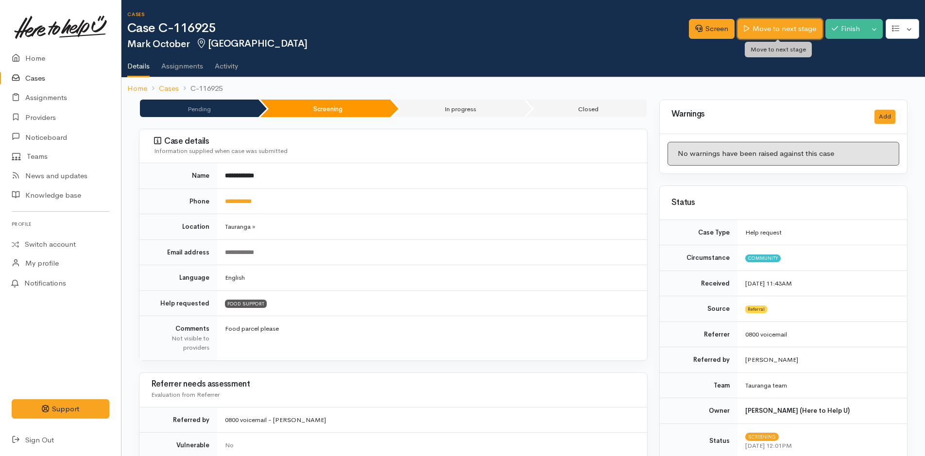
click at [768, 30] on link "Move to next stage" at bounding box center [779, 29] width 85 height 20
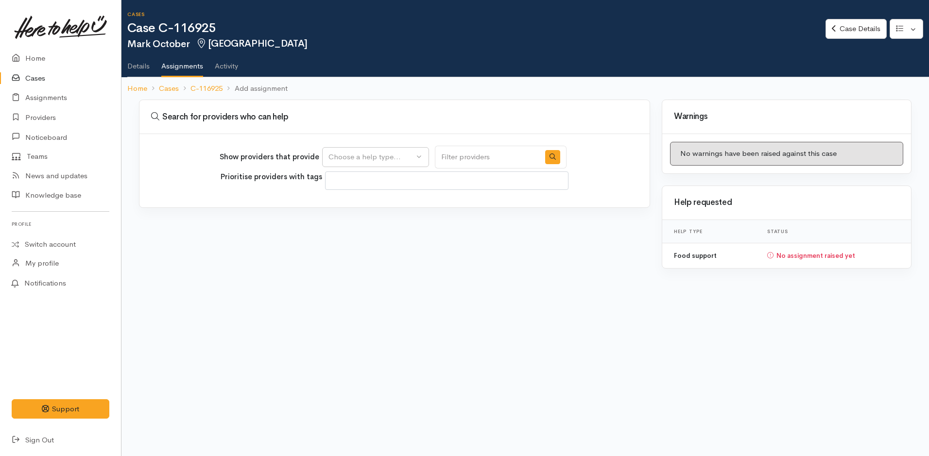
select select
click at [349, 151] on button "Choose a help type..." at bounding box center [375, 157] width 107 height 20
click at [355, 202] on span "Food support" at bounding box center [356, 203] width 45 height 11
select select "3"
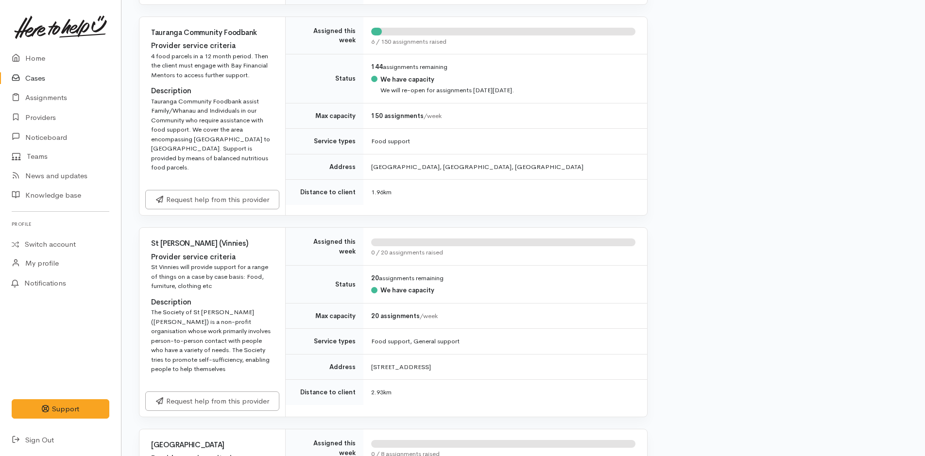
scroll to position [583, 0]
click at [234, 190] on link "Request help from this provider" at bounding box center [212, 198] width 134 height 20
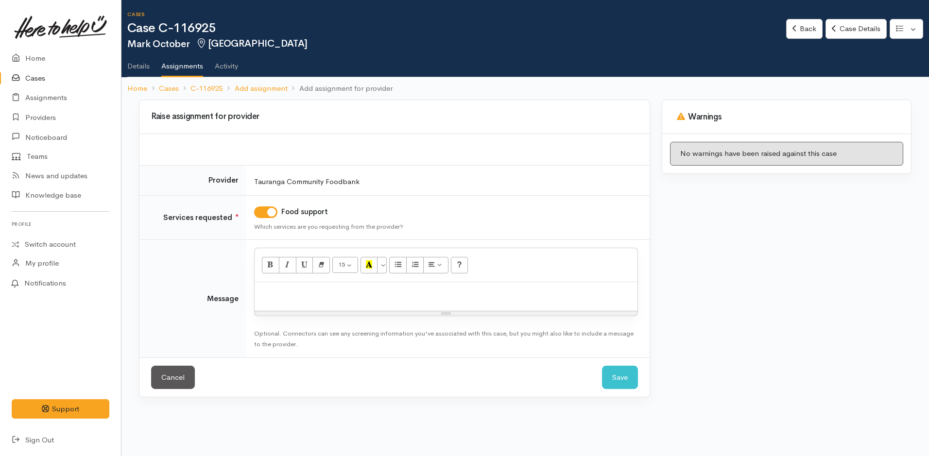
click at [345, 296] on p at bounding box center [445, 292] width 373 height 11
paste div
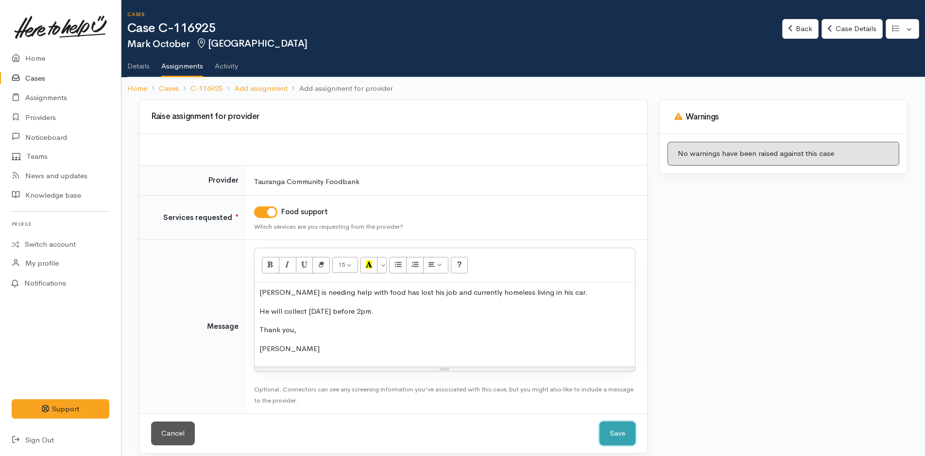
click at [624, 432] on button "Save" at bounding box center [617, 434] width 36 height 24
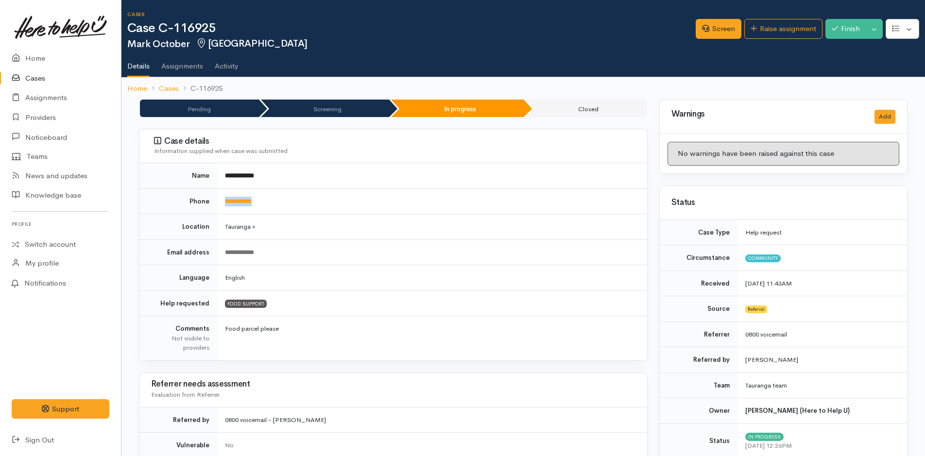
drag, startPoint x: 299, startPoint y: 203, endPoint x: 224, endPoint y: 206, distance: 74.8
click at [224, 206] on td "**********" at bounding box center [432, 201] width 430 height 26
copy link "**********"
click at [38, 58] on link "Home" at bounding box center [60, 59] width 121 height 20
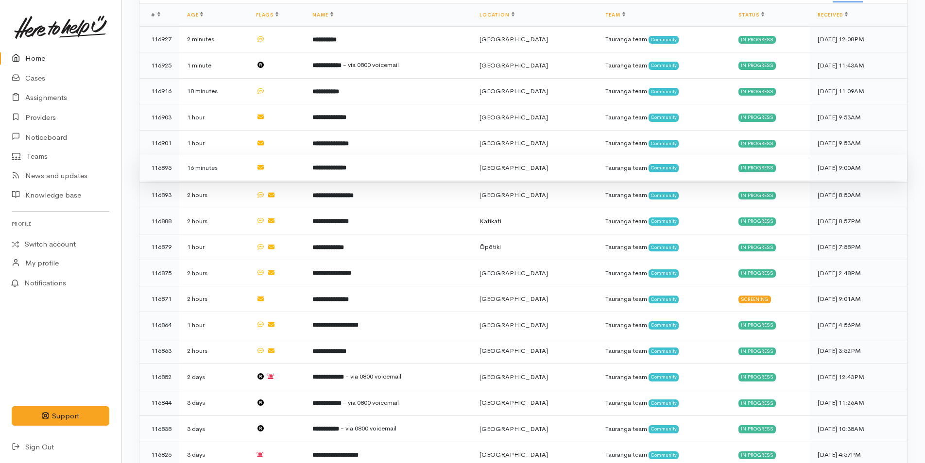
scroll to position [194, 0]
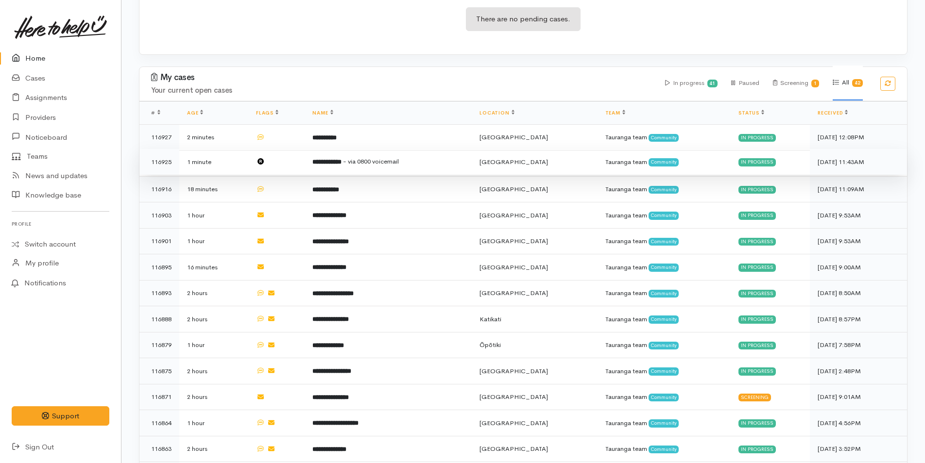
click at [374, 163] on span "- via 0800 voicemail" at bounding box center [371, 161] width 56 height 8
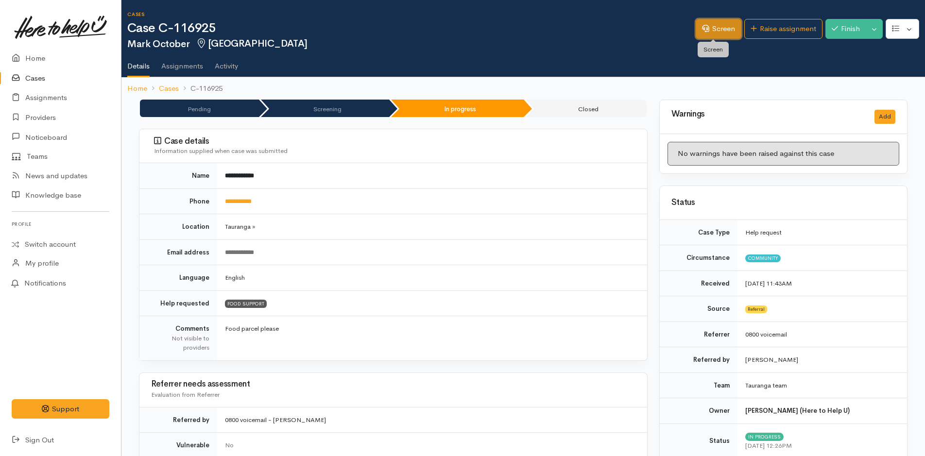
click at [725, 30] on link "Screen" at bounding box center [718, 29] width 46 height 20
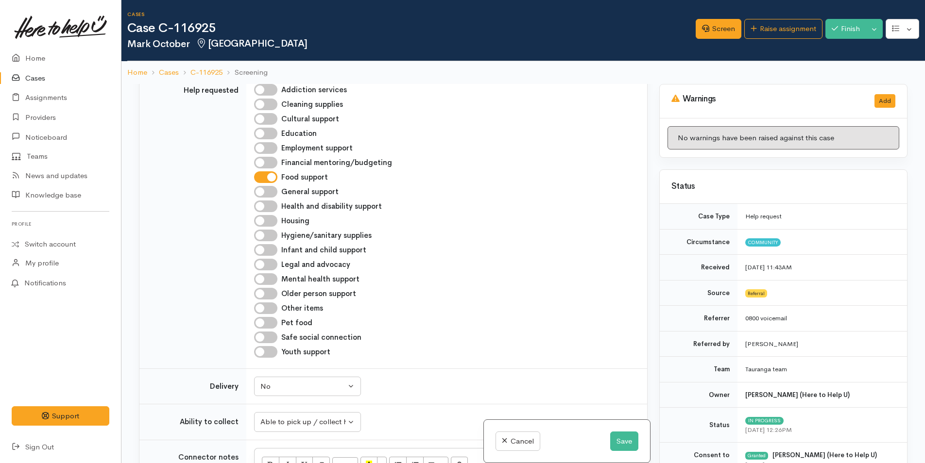
scroll to position [923, 0]
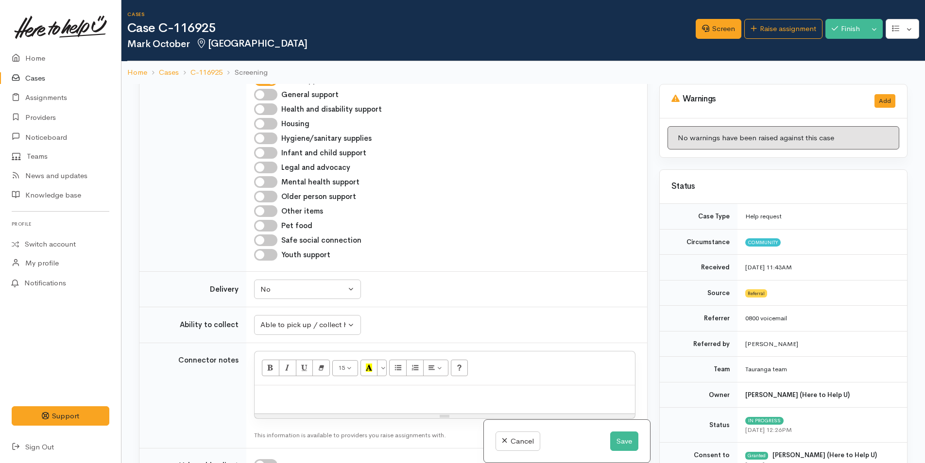
click at [271, 101] on input "General support" at bounding box center [265, 95] width 23 height 12
checkbox input "true"
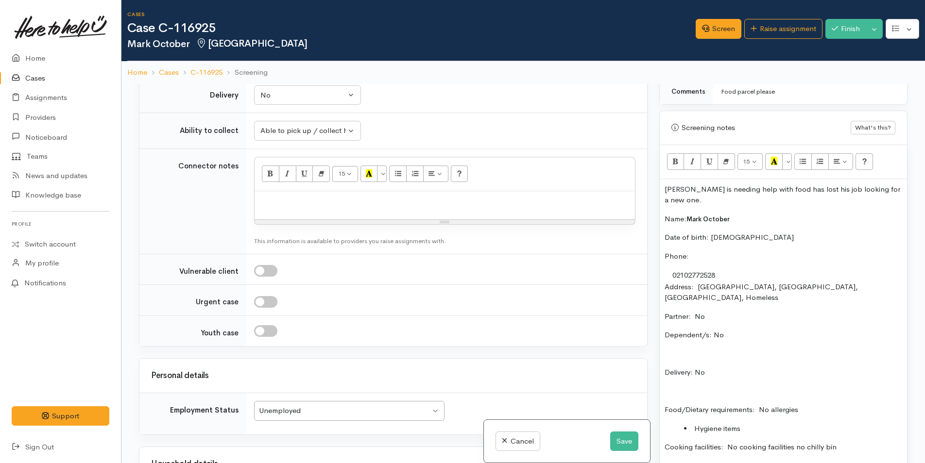
scroll to position [583, 0]
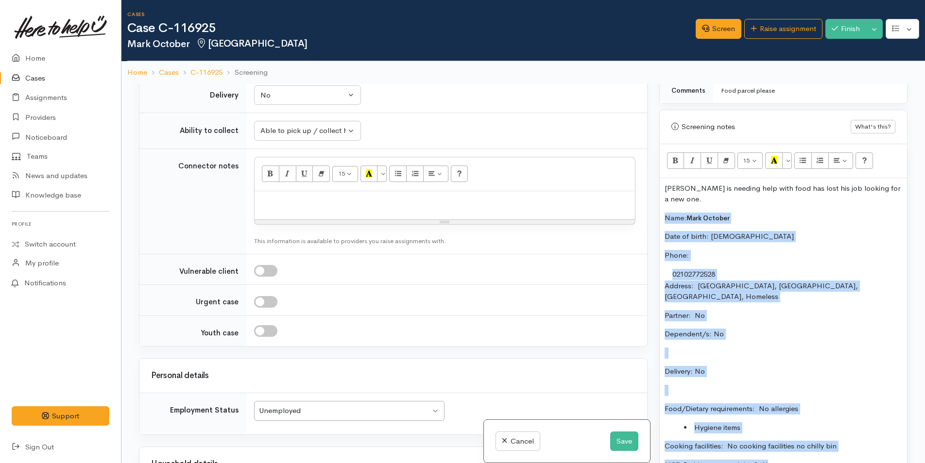
drag, startPoint x: 784, startPoint y: 444, endPoint x: 663, endPoint y: 207, distance: 265.8
click at [663, 207] on div "Mark is needing help with food has lost his job looking for a new one. Name: Ma…" at bounding box center [783, 368] width 247 height 380
copy div "Name: Mark October Date of birth: 8/6/1983 Phone: 02102772528 Address:   Greert…"
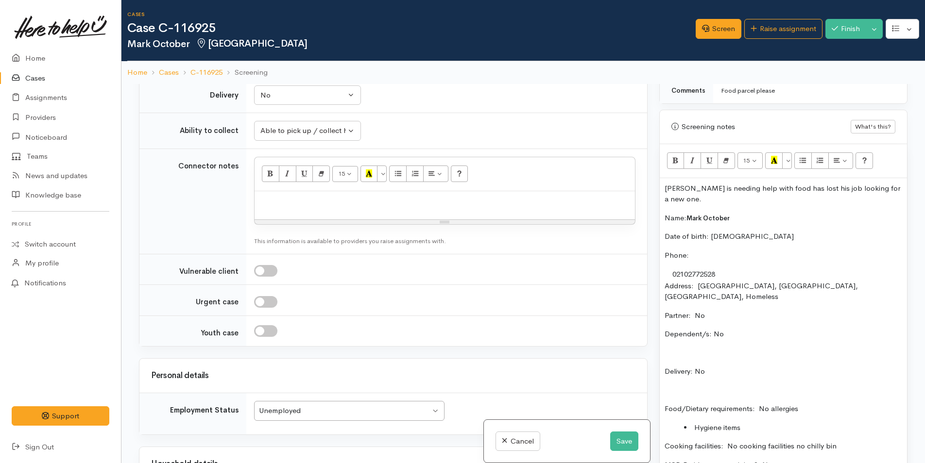
click at [448, 207] on p at bounding box center [444, 201] width 371 height 11
paste div
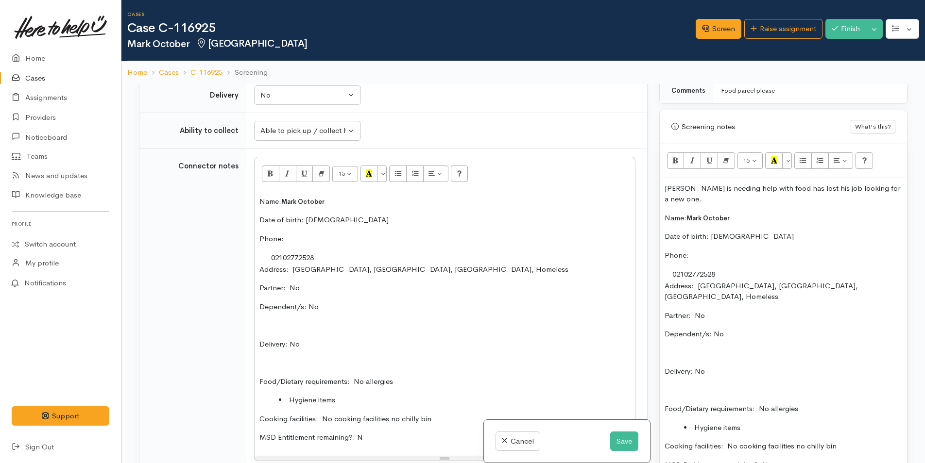
scroll to position [26, 0]
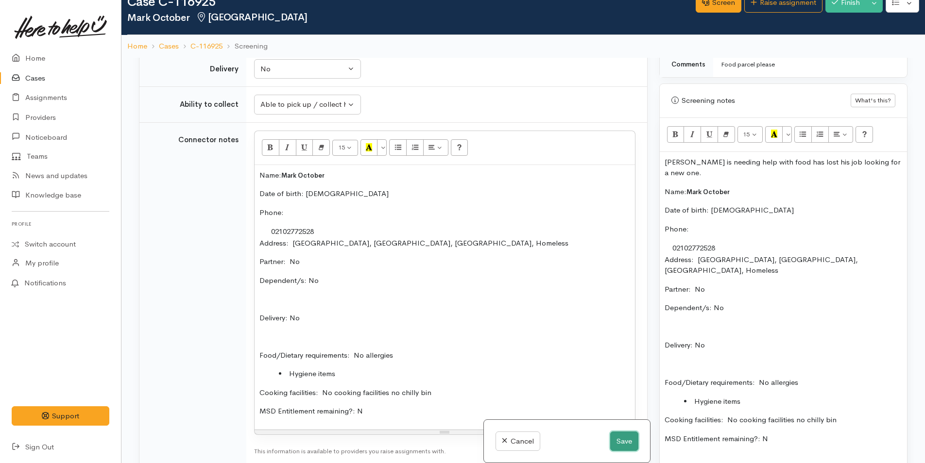
click at [620, 441] on button "Save" at bounding box center [624, 442] width 28 height 20
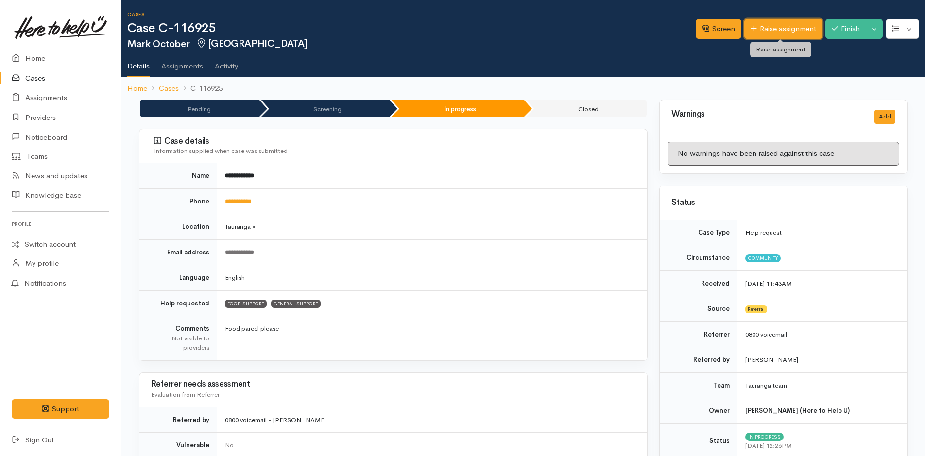
click at [802, 30] on link "Raise assignment" at bounding box center [783, 29] width 78 height 20
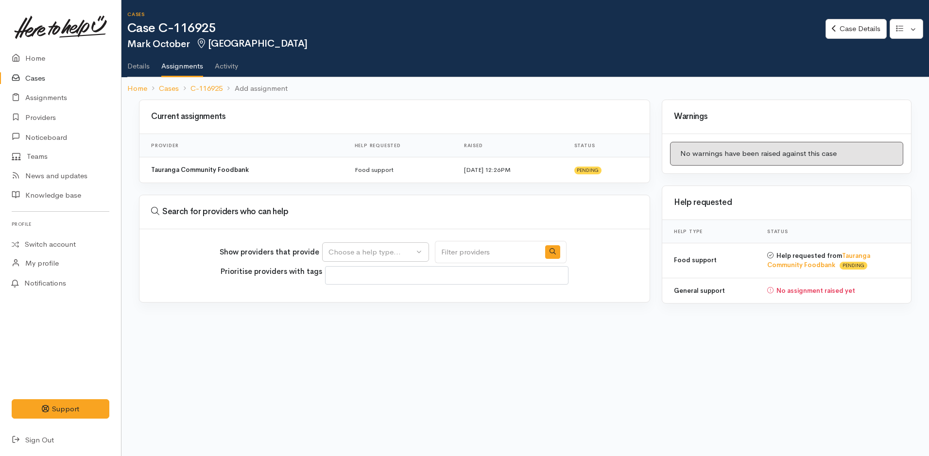
select select
click at [351, 251] on div "Choose a help type..." at bounding box center [370, 252] width 85 height 11
click at [365, 314] on span "General support" at bounding box center [361, 313] width 54 height 11
select select "4"
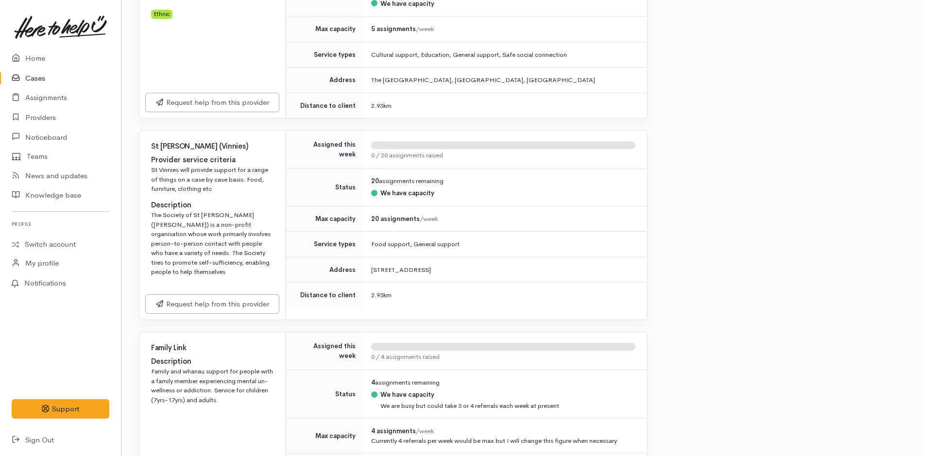
scroll to position [1797, 0]
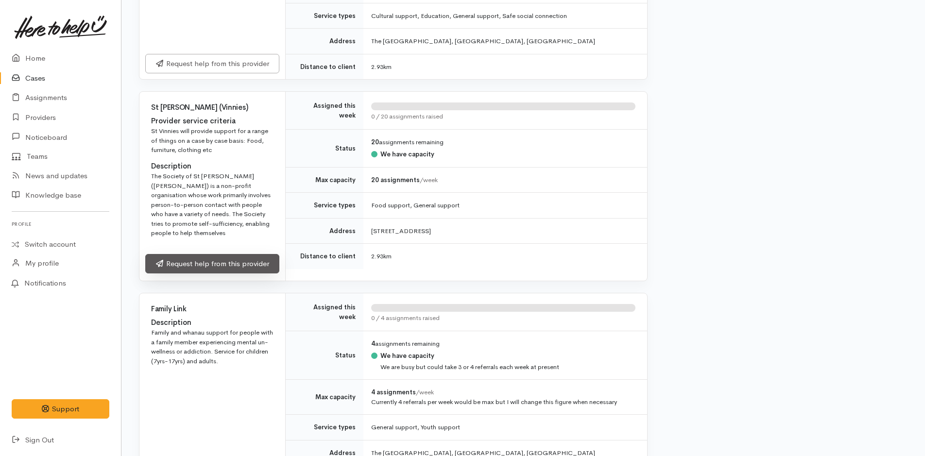
click at [250, 254] on link "Request help from this provider" at bounding box center [212, 264] width 134 height 20
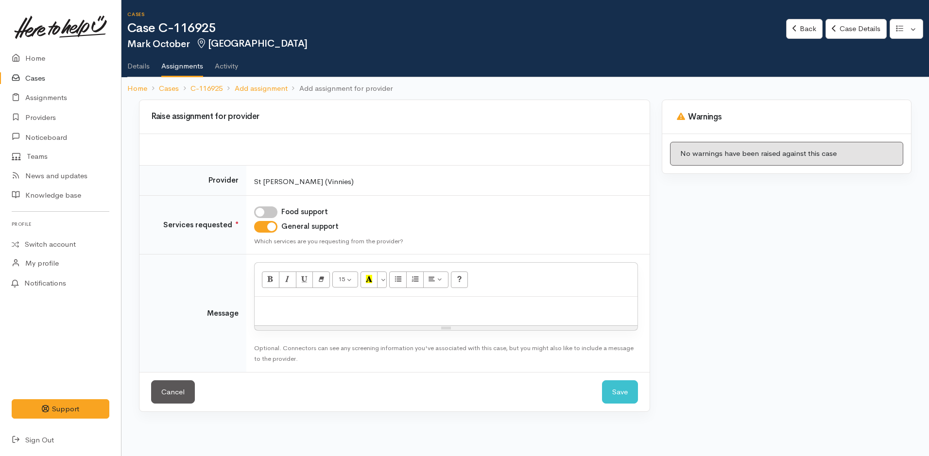
click at [391, 316] on div at bounding box center [445, 311] width 383 height 29
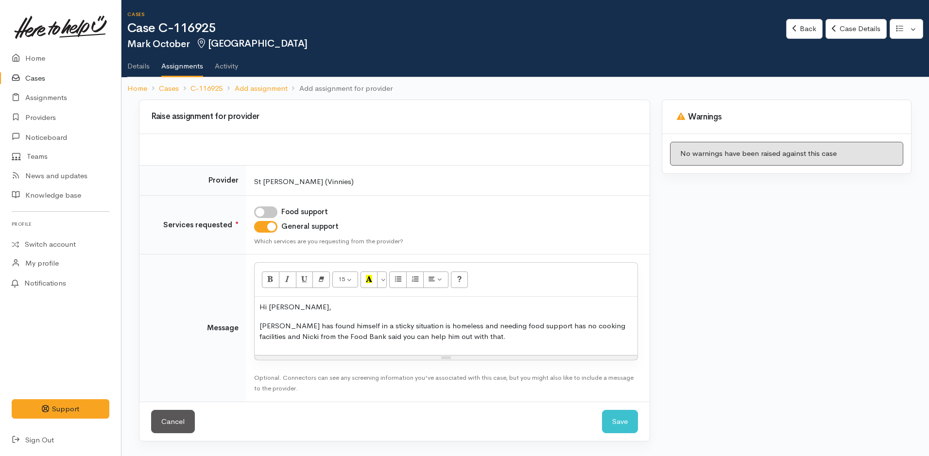
click at [371, 339] on p "[PERSON_NAME] has found himself in a sticky situation is homeless and needing f…" at bounding box center [445, 332] width 373 height 22
drag, startPoint x: 430, startPoint y: 338, endPoint x: 421, endPoint y: 338, distance: 9.2
click at [421, 338] on p "[PERSON_NAME] has found himself in a sticky situation is homeless and needing f…" at bounding box center [445, 332] width 373 height 22
click at [544, 338] on p "[PERSON_NAME] has found himself in a sticky situation is homeless and needing f…" at bounding box center [445, 332] width 373 height 22
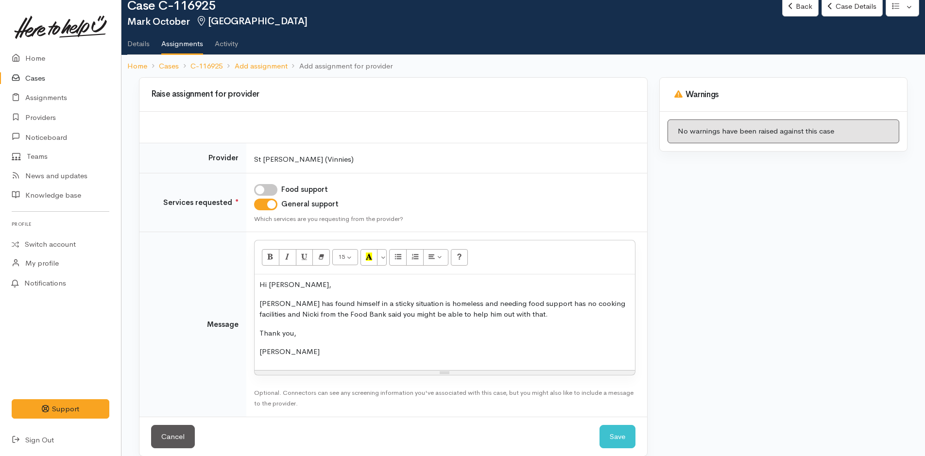
scroll to position [34, 0]
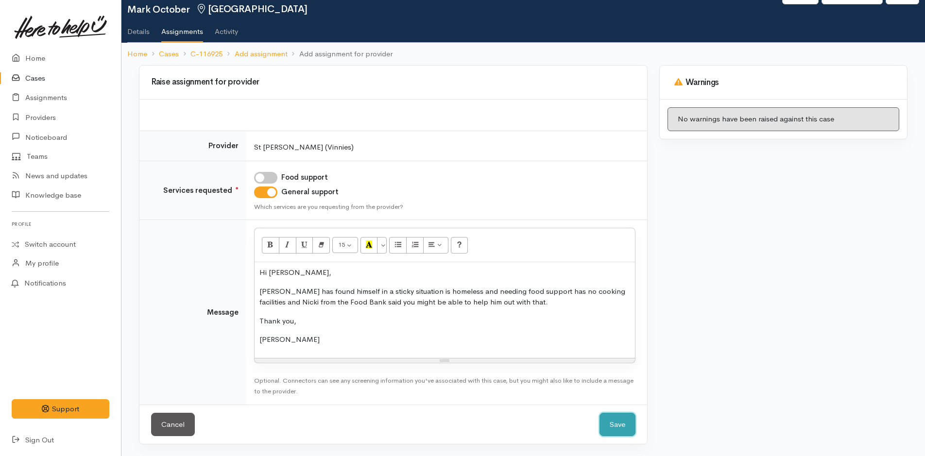
click at [617, 424] on button "Save" at bounding box center [617, 425] width 36 height 24
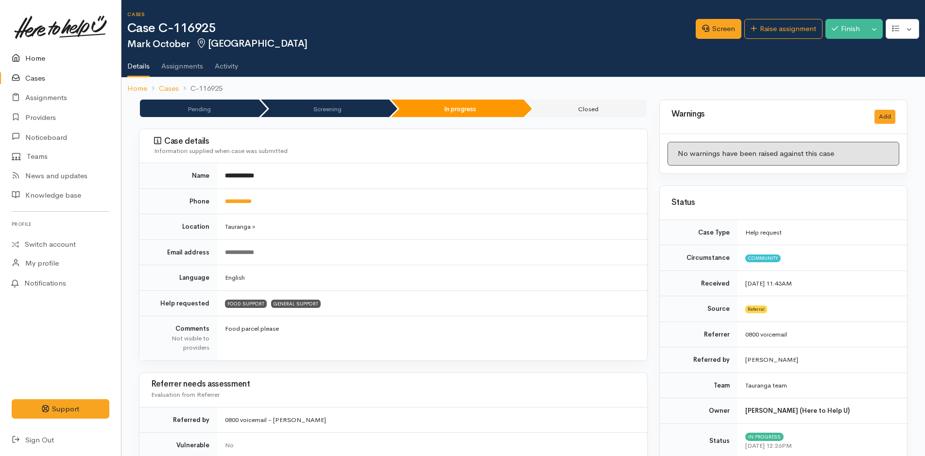
click at [34, 57] on link "Home" at bounding box center [60, 59] width 121 height 20
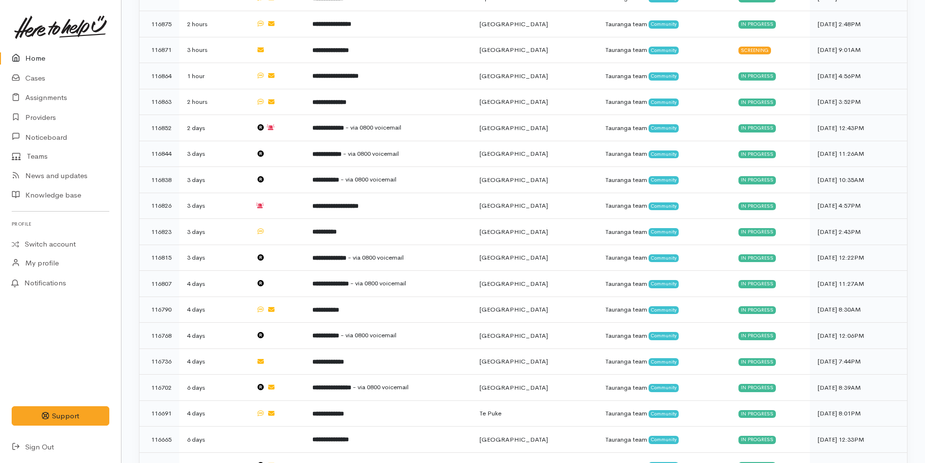
scroll to position [389, 0]
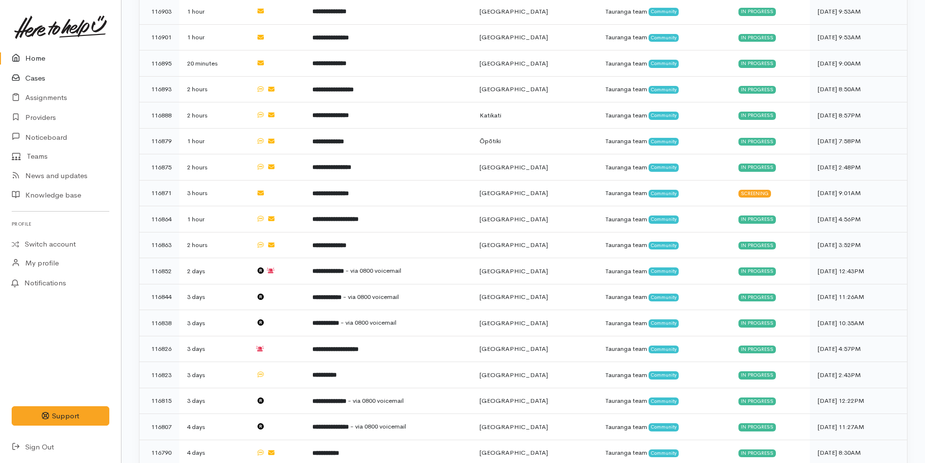
click at [39, 78] on link "Cases" at bounding box center [60, 78] width 121 height 20
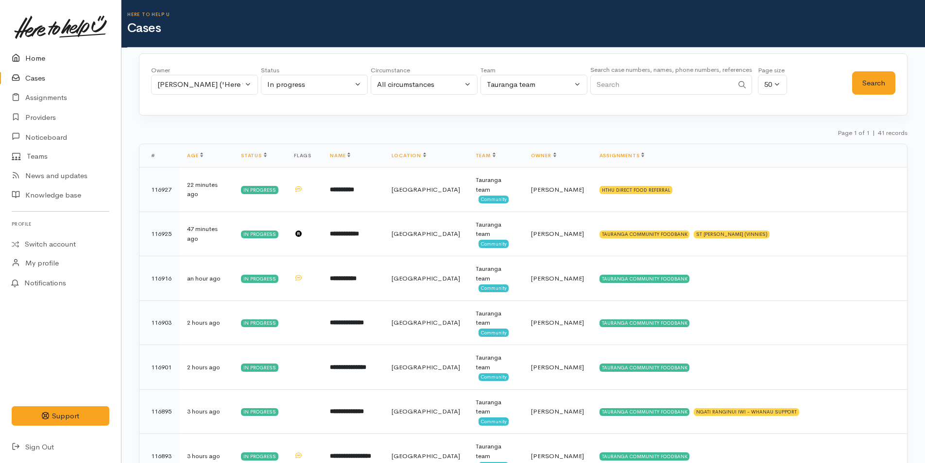
click at [39, 57] on link "Home" at bounding box center [60, 59] width 121 height 20
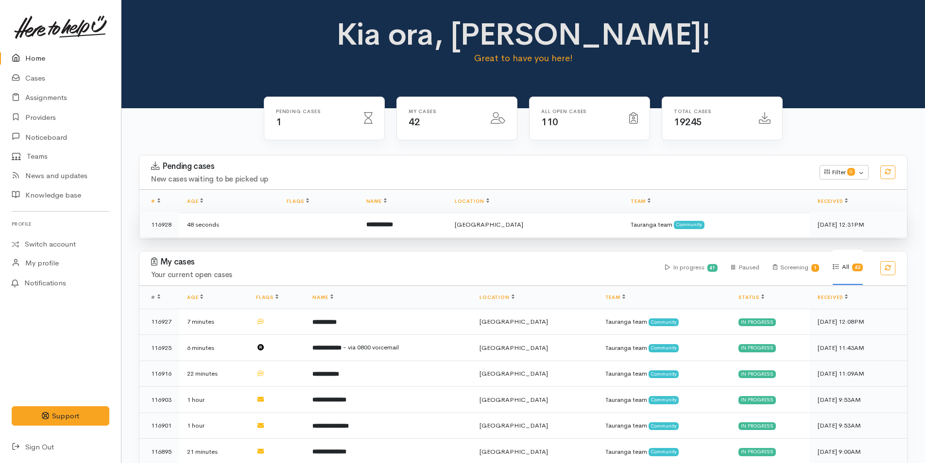
click at [393, 221] on b "**********" at bounding box center [379, 224] width 27 height 6
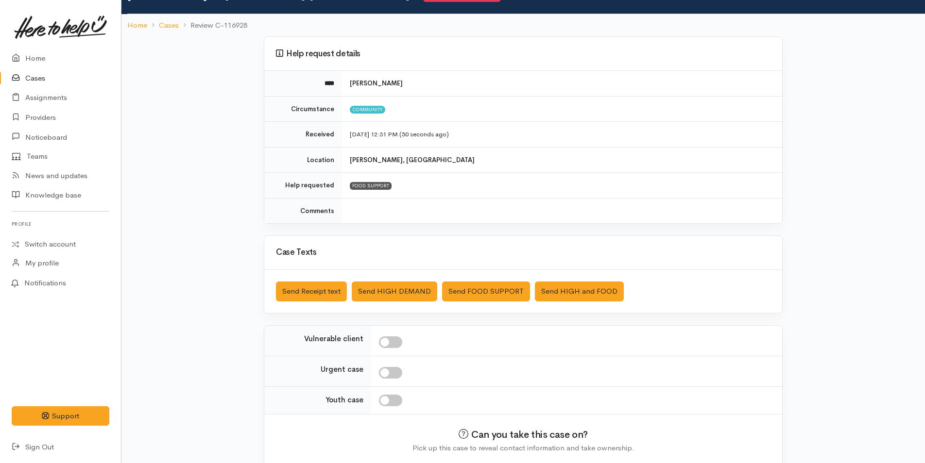
scroll to position [88, 0]
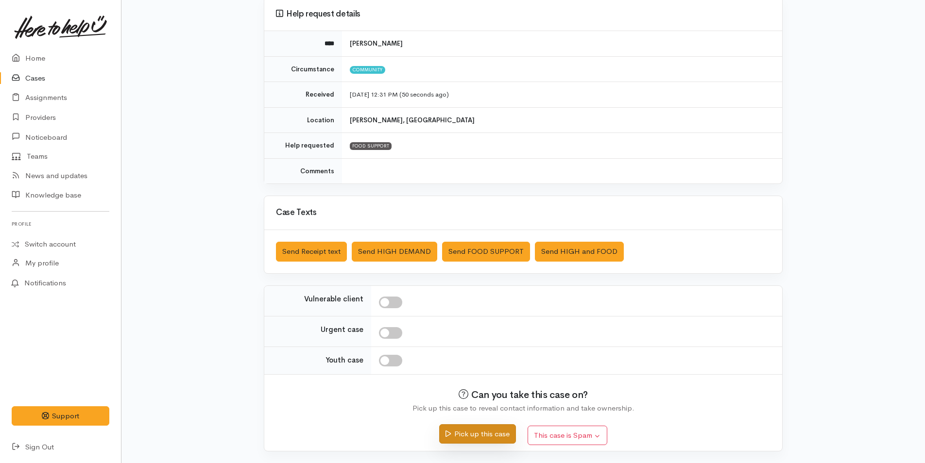
click at [492, 433] on button "Pick up this case" at bounding box center [477, 434] width 76 height 20
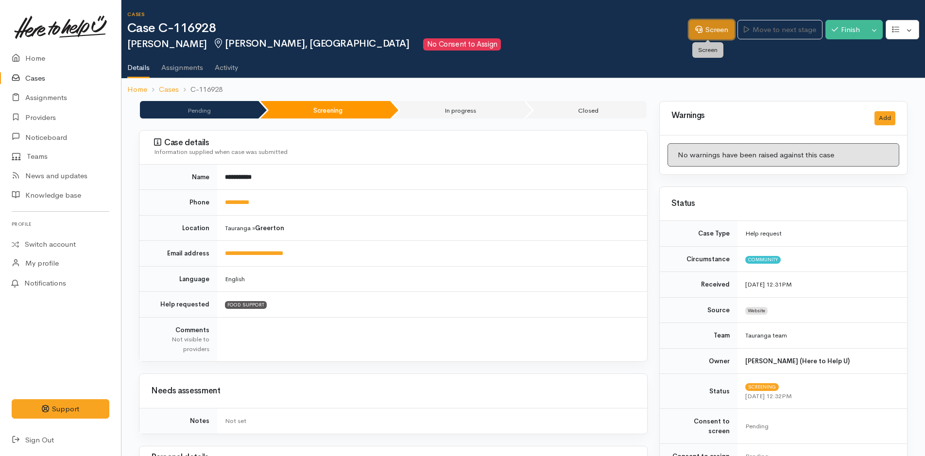
click at [717, 22] on link "Screen" at bounding box center [712, 30] width 46 height 20
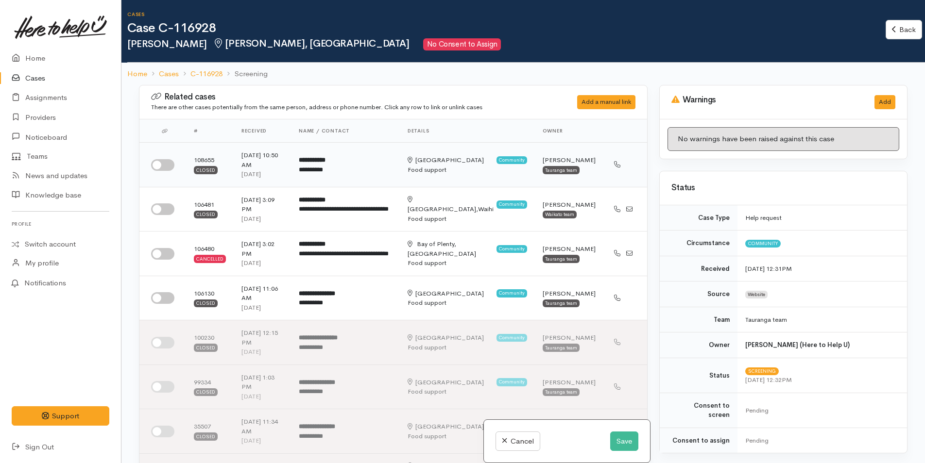
click at [169, 167] on input "checkbox" at bounding box center [162, 165] width 23 height 12
checkbox input "true"
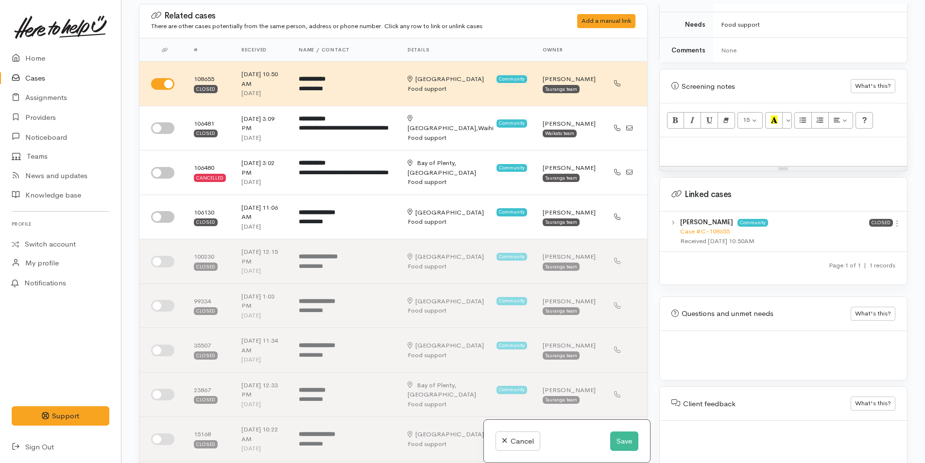
scroll to position [85, 0]
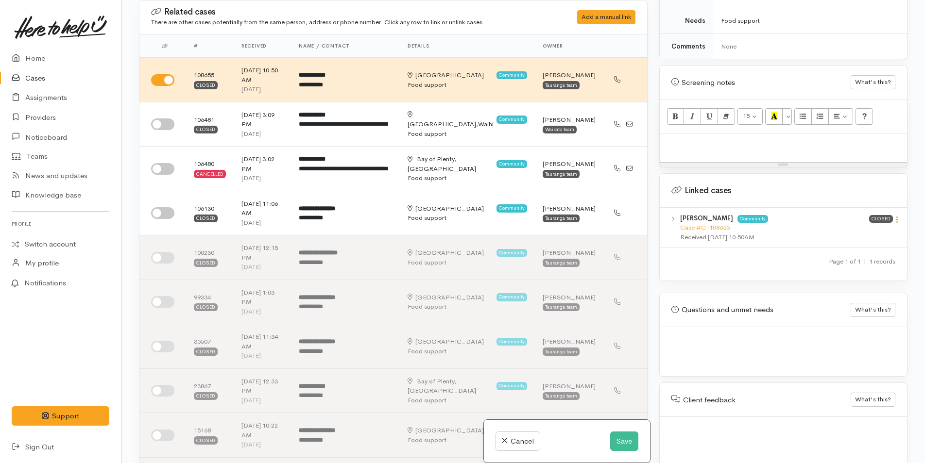
click at [895, 216] on icon at bounding box center [897, 220] width 8 height 8
click at [860, 231] on link "View case" at bounding box center [862, 238] width 77 height 15
click at [687, 138] on p at bounding box center [782, 143] width 237 height 11
paste div
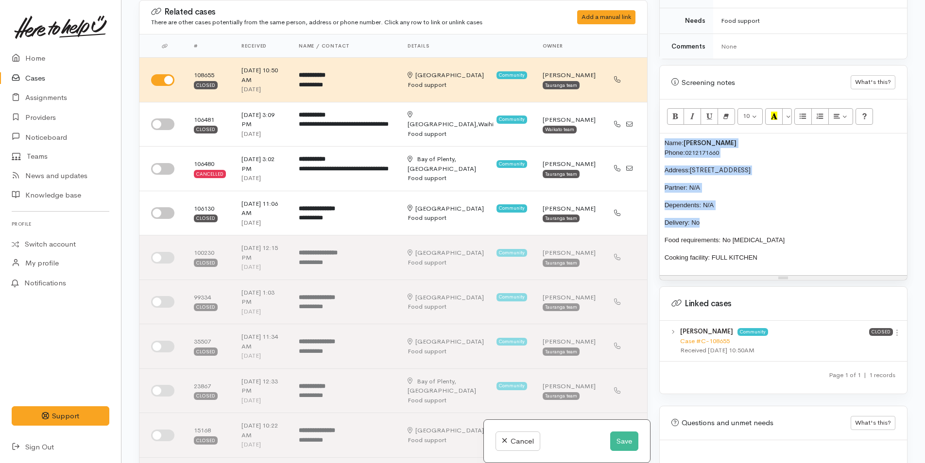
drag, startPoint x: 721, startPoint y: 214, endPoint x: 651, endPoint y: 127, distance: 111.3
click at [651, 127] on div "Related cases There are other cases potentially from the same person, address o…" at bounding box center [523, 231] width 780 height 463
copy div "Name: Sandra Long Phone: 0212171660 Address: 15 Ruba Way, Ohauiti Partner: N/A …"
click at [742, 138] on p "Name: Sandra Long Phone: 0212171660" at bounding box center [782, 147] width 237 height 19
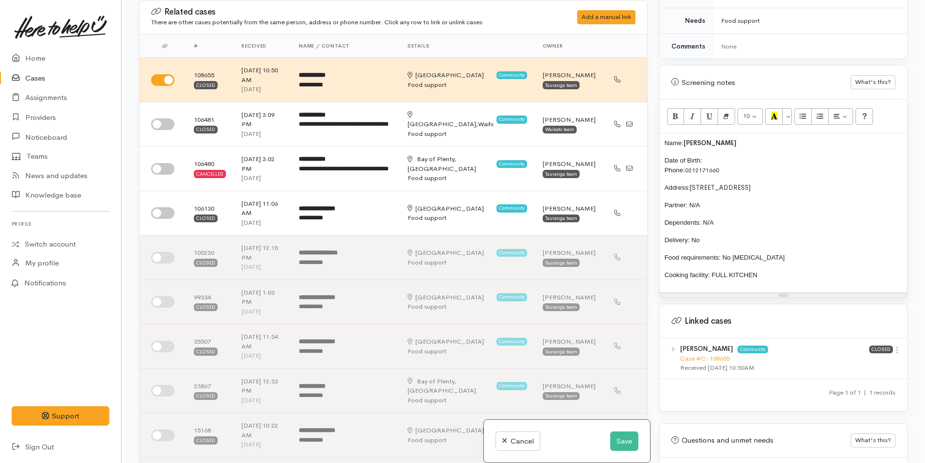
click at [804, 273] on div "Name: Sandra Long Date of Birth: Phone: 0212171660 Address: 15 Ruba Way, Ohauit…" at bounding box center [783, 213] width 247 height 159
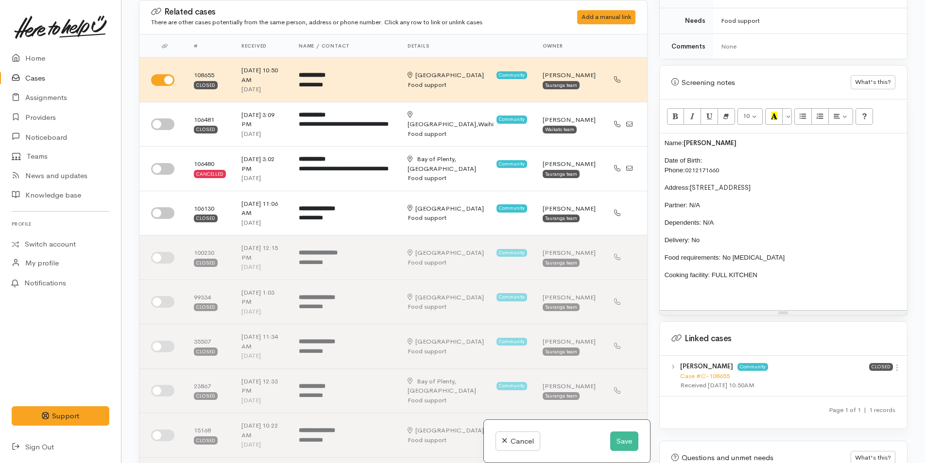
click at [772, 271] on p "Cooking facility: FULL KITCHEN" at bounding box center [782, 276] width 237 height 10
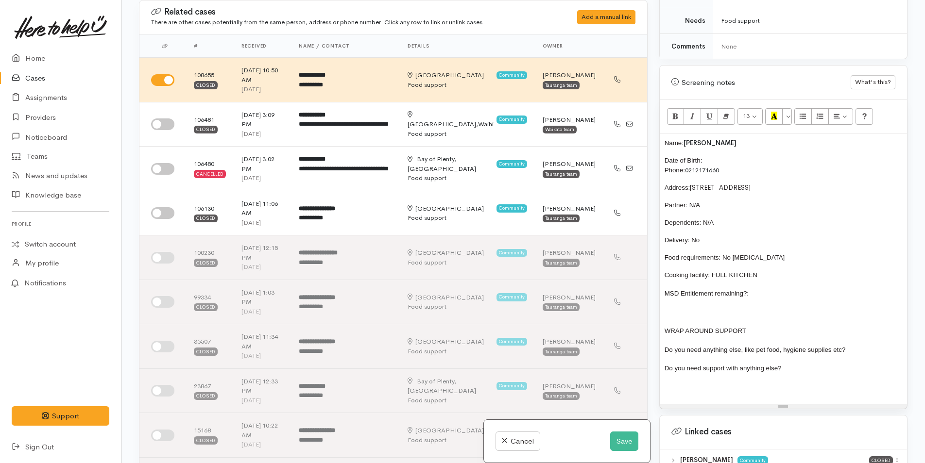
click at [787, 277] on div "Name: Sandra Long Date of Birth: Phone: 0212171660 Address: 15 Ruba Way, Ohauit…" at bounding box center [783, 269] width 247 height 270
click at [863, 344] on p "Do you need anything else, like pet food, hygiene supplies etc?" at bounding box center [782, 349] width 237 height 11
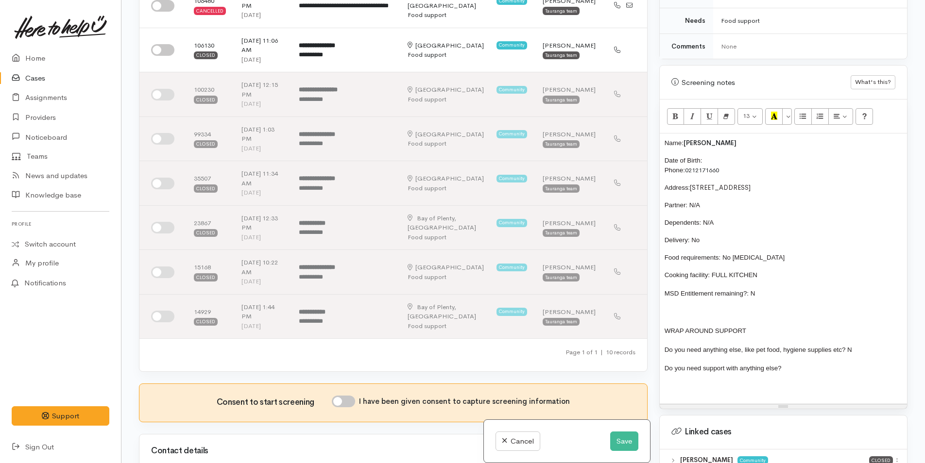
scroll to position [291, 0]
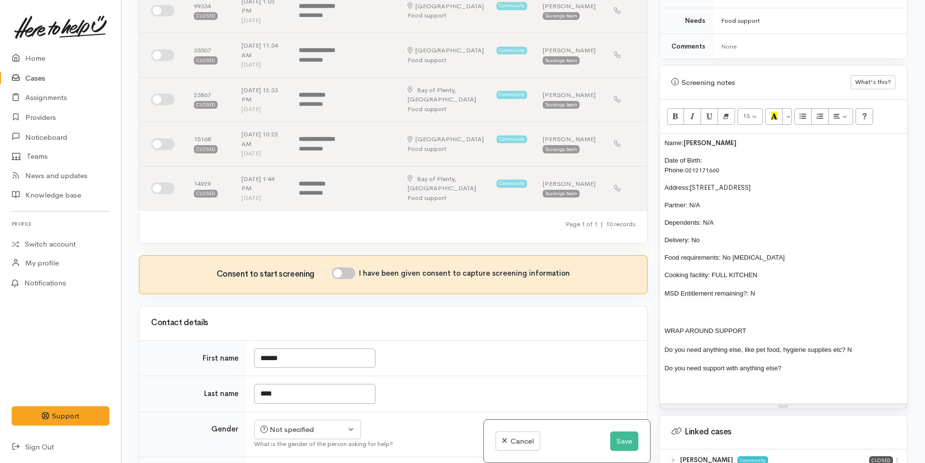
click at [344, 268] on input "I have been given consent to capture screening information" at bounding box center [343, 274] width 23 height 12
checkbox input "true"
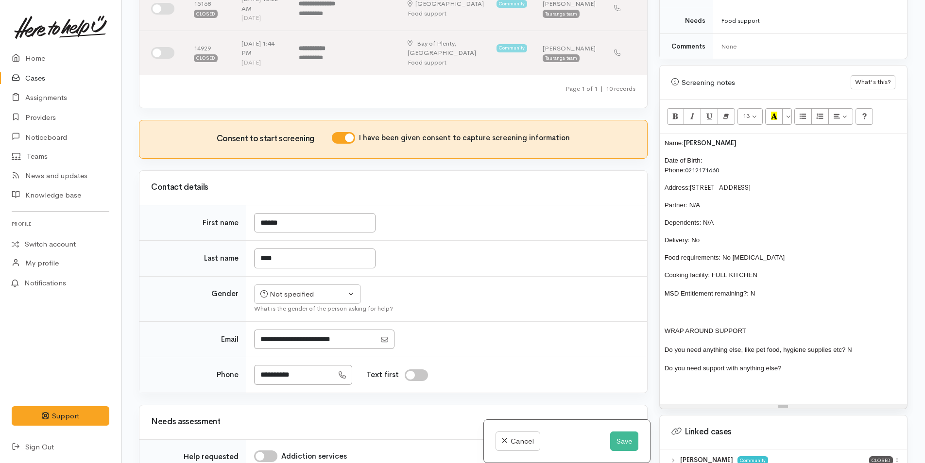
scroll to position [534, 0]
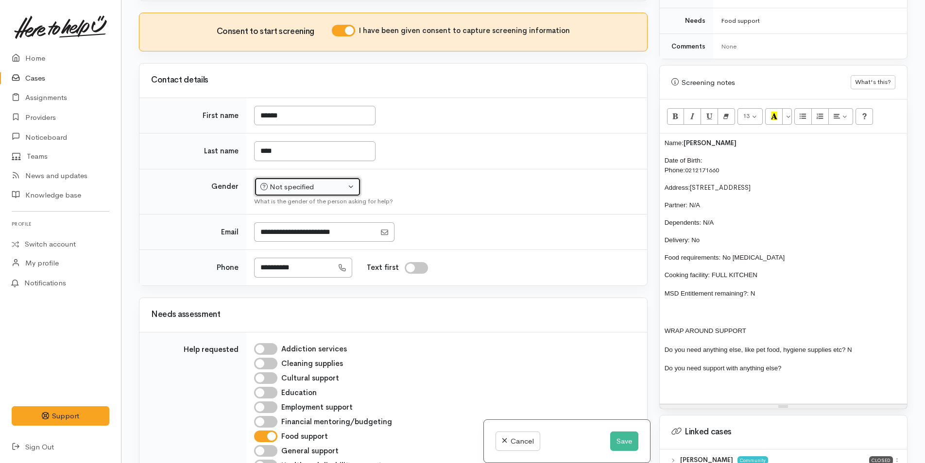
click at [299, 182] on div "Not specified" at bounding box center [302, 187] width 85 height 11
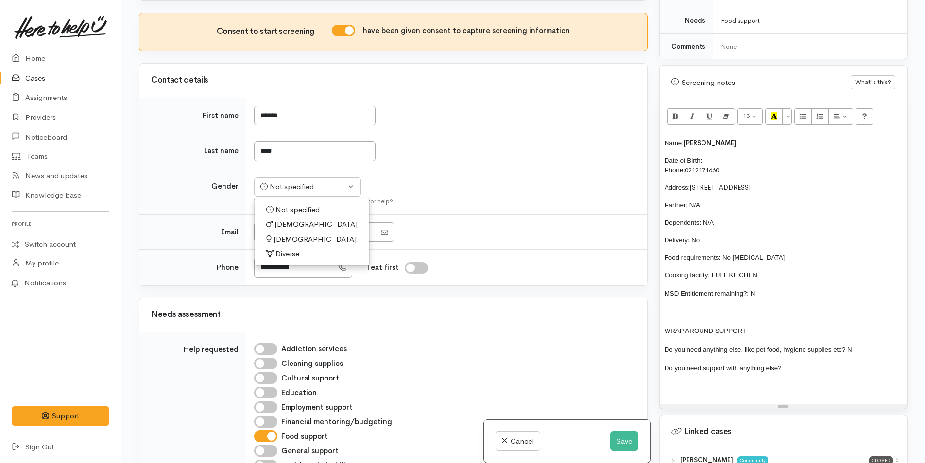
click at [282, 234] on span "Female" at bounding box center [314, 239] width 83 height 11
select select "Female"
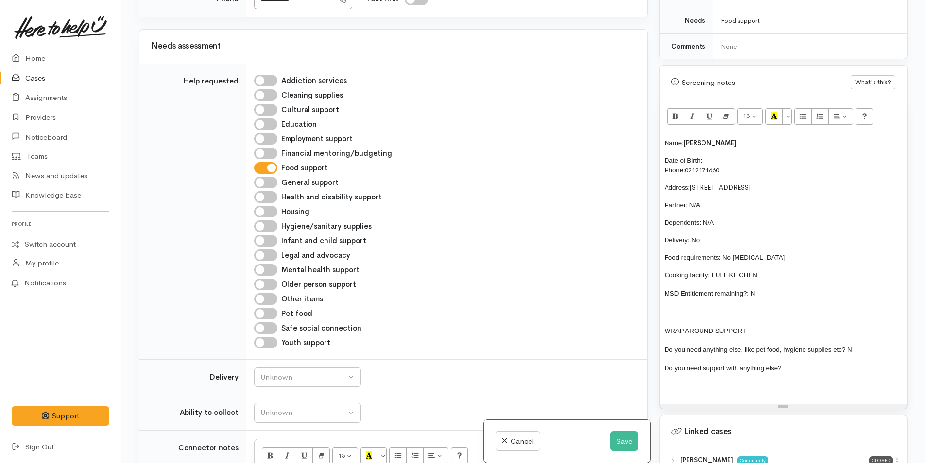
scroll to position [874, 0]
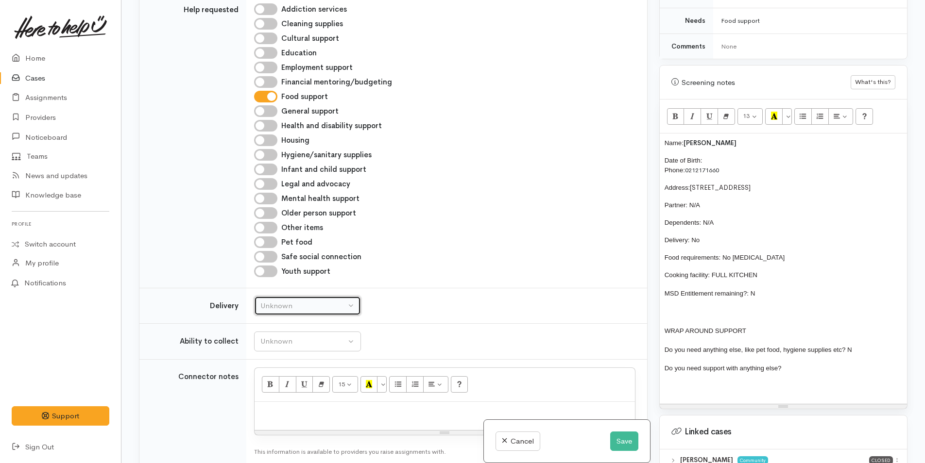
click at [319, 301] on div "Unknown" at bounding box center [302, 306] width 85 height 11
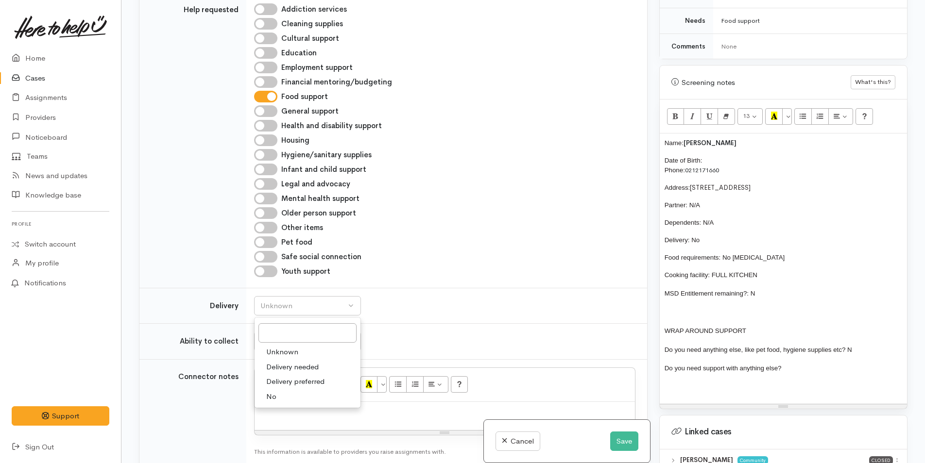
click at [276, 391] on span "No" at bounding box center [271, 396] width 10 height 11
select select "1"
click at [301, 336] on div "Unknown" at bounding box center [302, 341] width 85 height 11
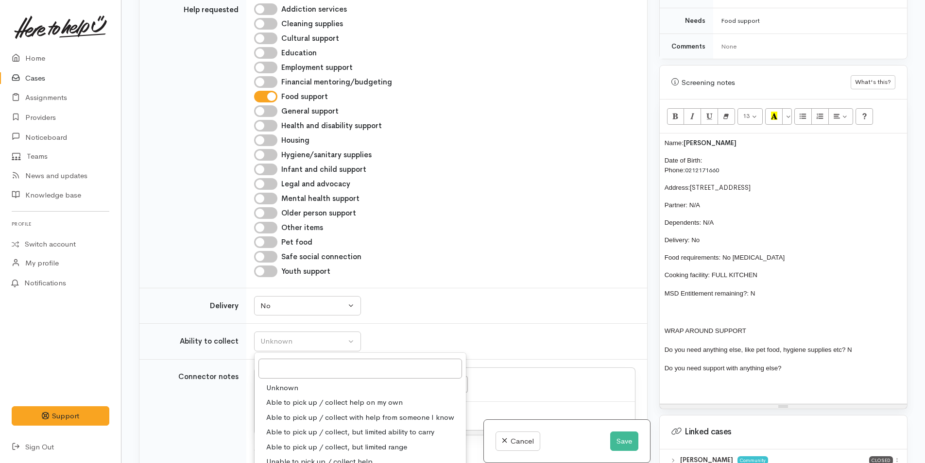
click at [297, 397] on span "Able to pick up / collect help on my own" at bounding box center [334, 402] width 136 height 11
select select "2"
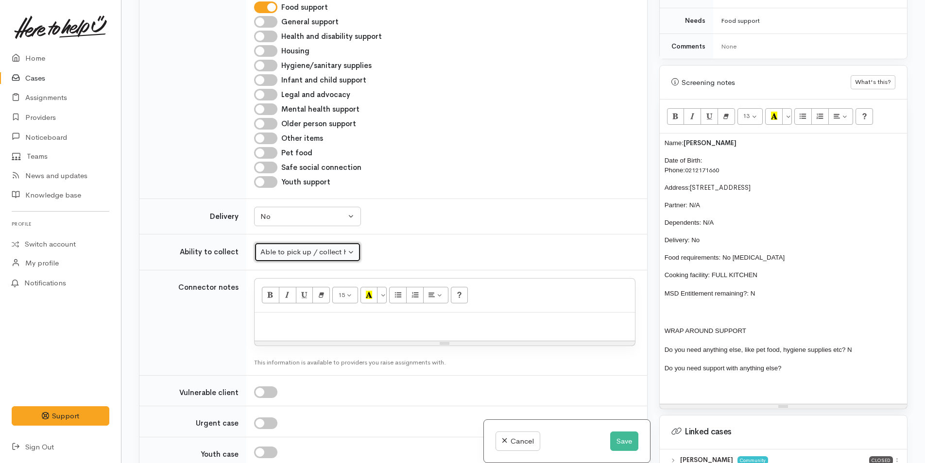
scroll to position [1068, 0]
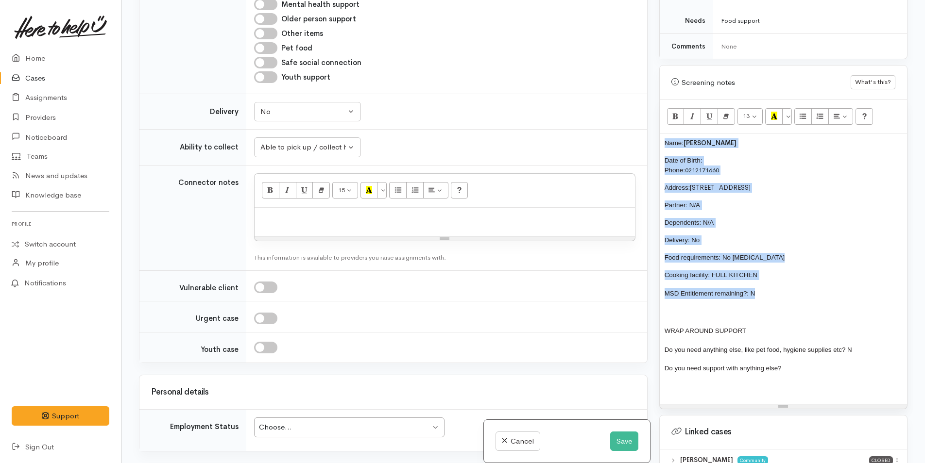
drag, startPoint x: 775, startPoint y: 282, endPoint x: 649, endPoint y: 124, distance: 202.2
click at [649, 124] on div "Related cases There are other cases potentially from the same person, address o…" at bounding box center [523, 231] width 780 height 463
copy div "Name: Sandra Long Date of Birth: Phone: 0212171660 Address: 15 Ruba Way, Ohauit…"
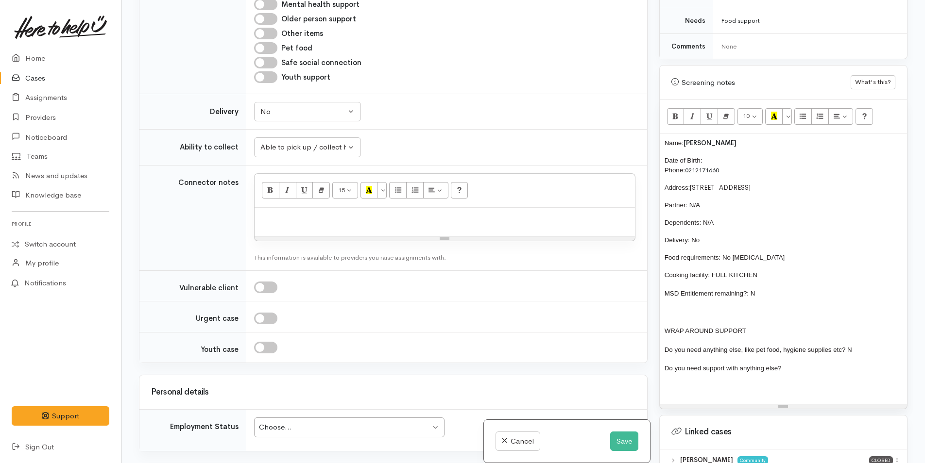
click at [321, 213] on p at bounding box center [444, 218] width 371 height 11
paste div
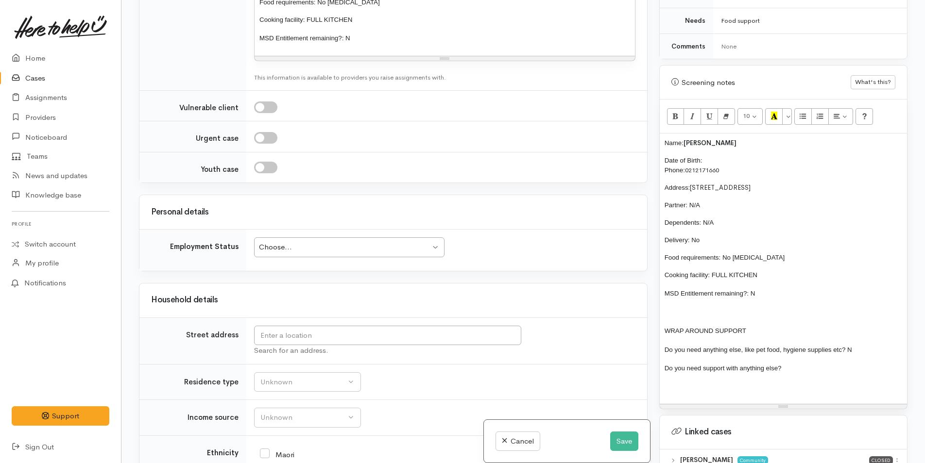
scroll to position [1457, 0]
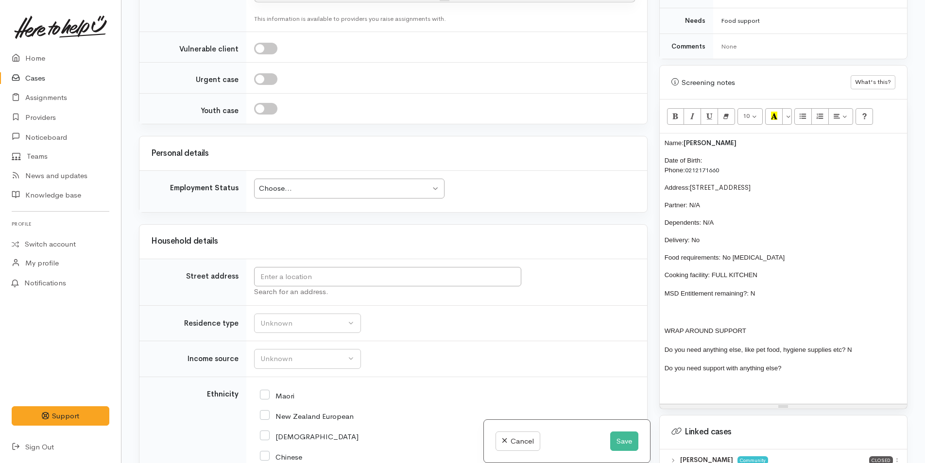
click at [314, 183] on div "Choose..." at bounding box center [344, 188] width 171 height 11
drag, startPoint x: 752, startPoint y: 178, endPoint x: 692, endPoint y: 174, distance: 60.9
click at [692, 183] on p "Address: 15 Ruba Way, Ohauiti" at bounding box center [782, 188] width 237 height 10
copy font "15 Ruba Way, Ohauiti"
click at [461, 267] on input "text" at bounding box center [387, 277] width 267 height 20
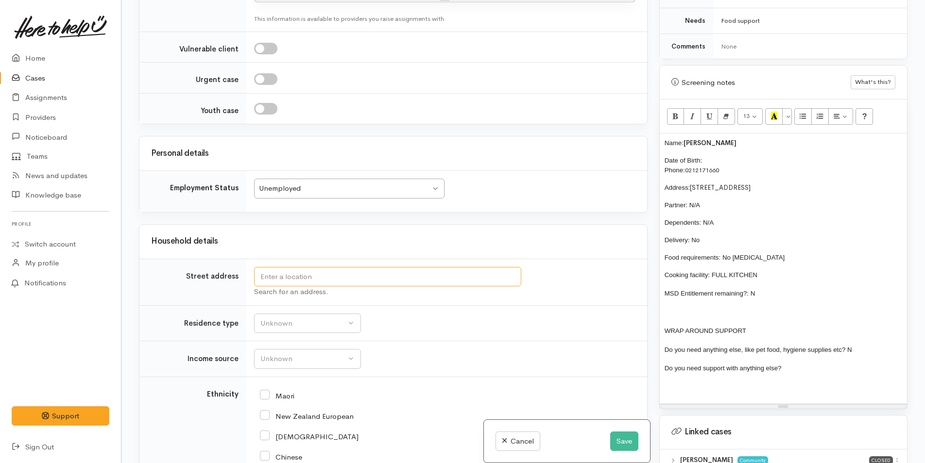
paste input "15 Ruba Way, Ohauiti"
type input "15 Ruba Way, Ohauiti, New Zealand"
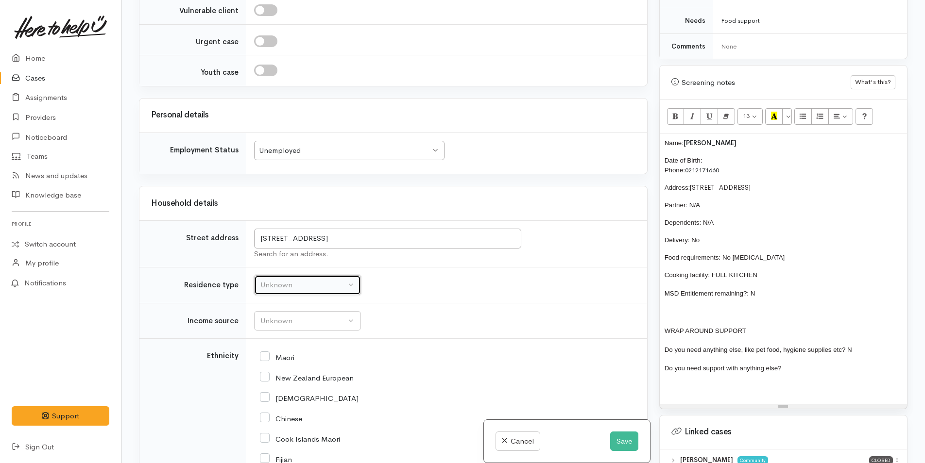
click at [283, 286] on div "Unknown" at bounding box center [302, 285] width 85 height 11
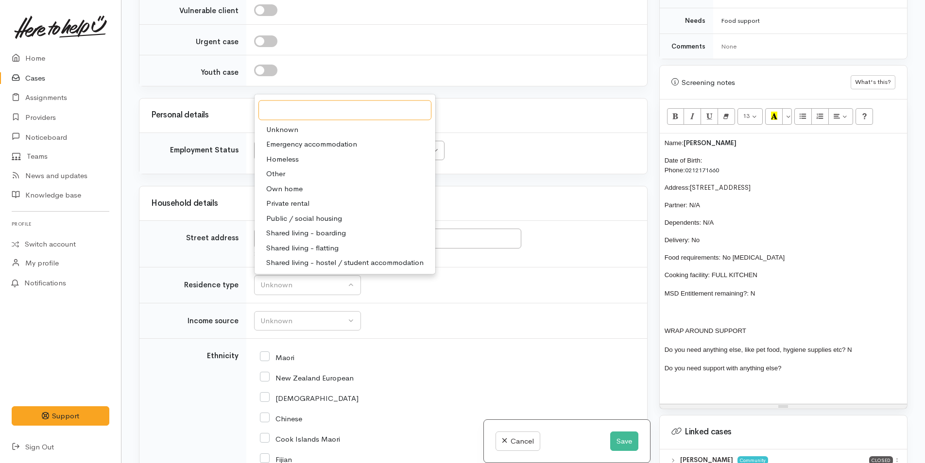
scroll to position [1475, 0]
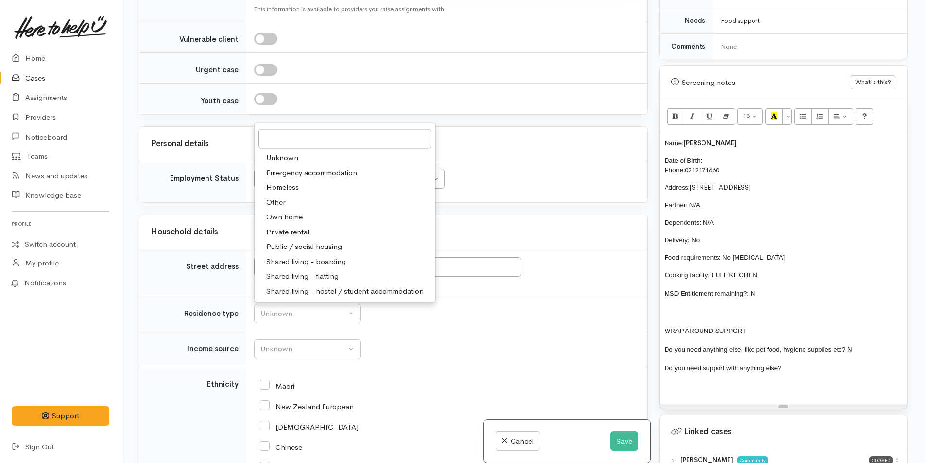
click at [301, 226] on span "Private rental" at bounding box center [287, 231] width 43 height 11
select select "2"
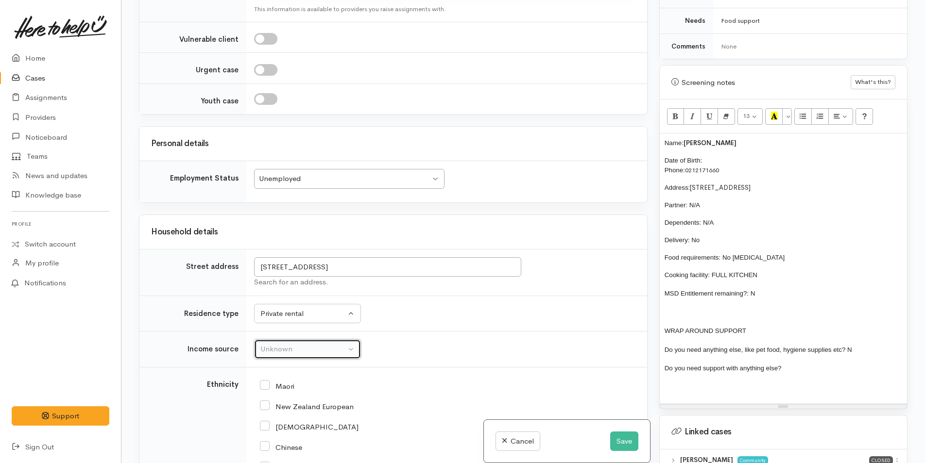
click at [301, 344] on div "Unknown" at bounding box center [302, 349] width 85 height 11
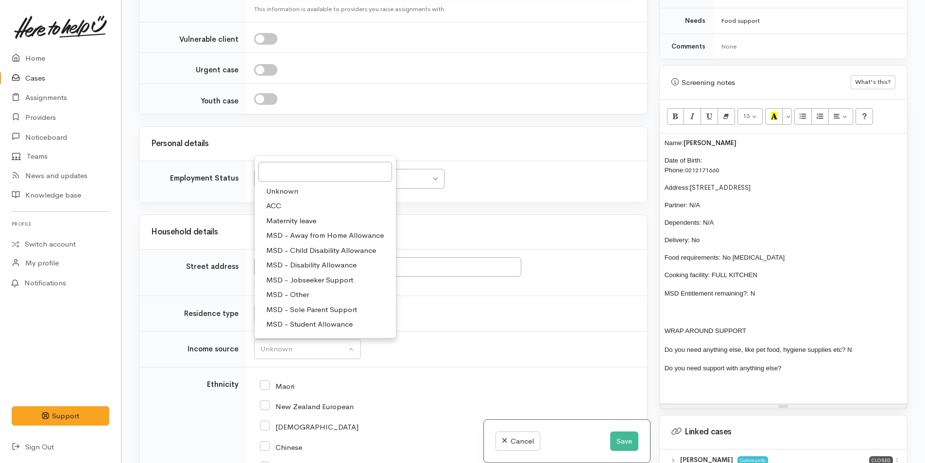
click at [305, 274] on span "MSD - Jobseeker Support" at bounding box center [309, 279] width 87 height 11
select select "4"
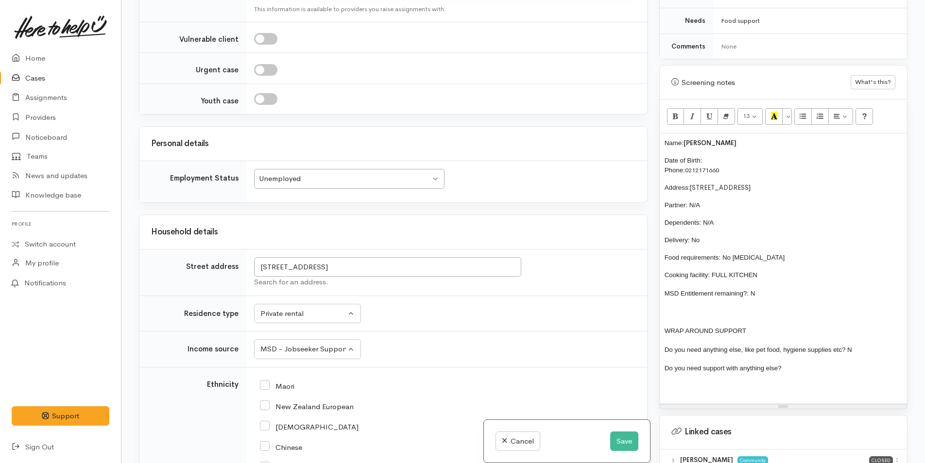
click at [265, 402] on input "New Zealand European" at bounding box center [307, 406] width 94 height 9
checkbox input "true"
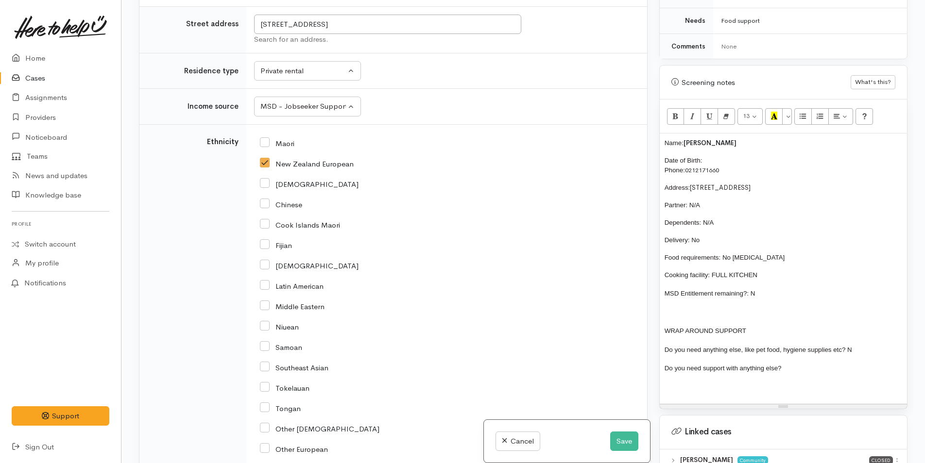
scroll to position [2010, 0]
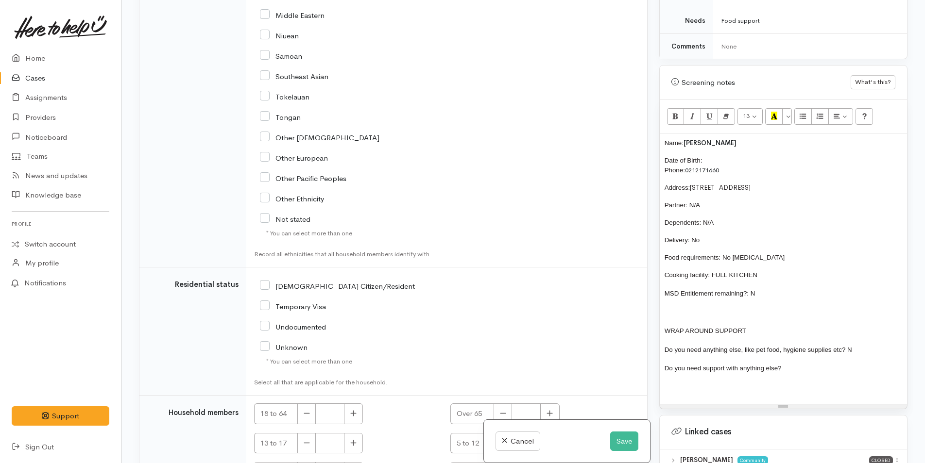
click at [264, 281] on input "[DEMOGRAPHIC_DATA] Citizen/Resident" at bounding box center [337, 285] width 155 height 9
checkbox input "true"
click at [353, 410] on icon "button" at bounding box center [353, 413] width 6 height 7
type input "1"
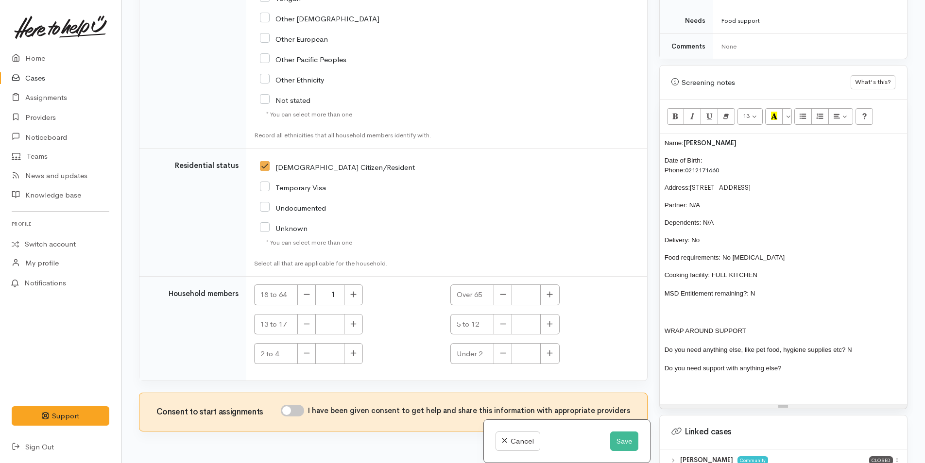
click at [302, 405] on input "I have been given consent to get help and share this information with appropria…" at bounding box center [292, 411] width 23 height 12
checkbox input "true"
click at [627, 440] on button "Save" at bounding box center [624, 442] width 28 height 20
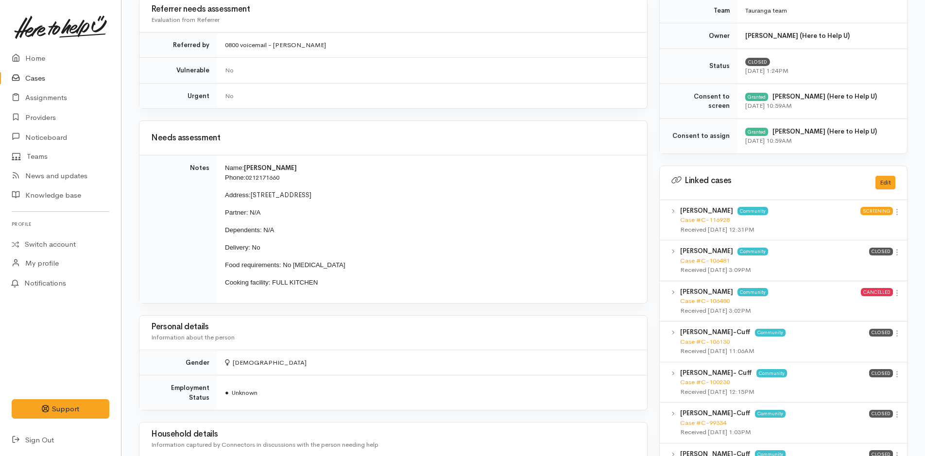
scroll to position [389, 0]
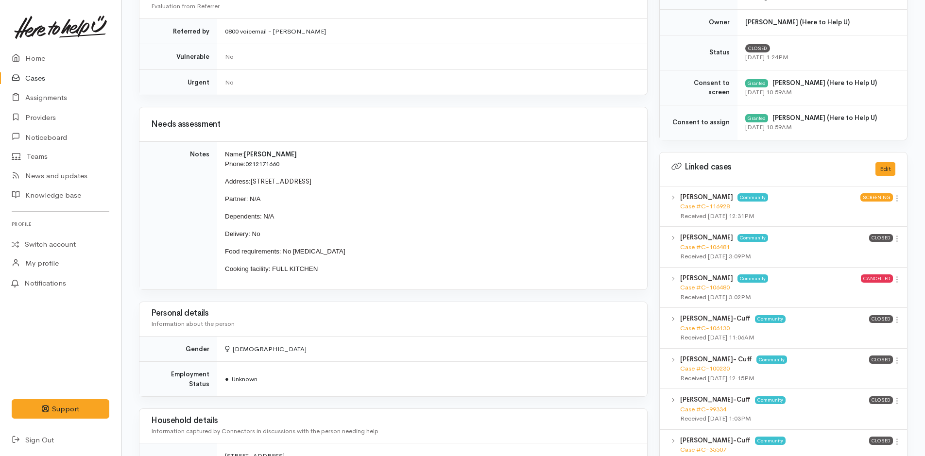
drag, startPoint x: 329, startPoint y: 275, endPoint x: 220, endPoint y: 156, distance: 161.2
click at [220, 156] on td "Name: Sandra Long Phone: 0212171660 Address: 15 Ruba Way, Ohauiti Partner: N/A …" at bounding box center [432, 216] width 430 height 148
copy td "Name: Sandra Long Phone: 0212171660 Address: 15 Ruba Way, Ohauiti Partner: N/A …"
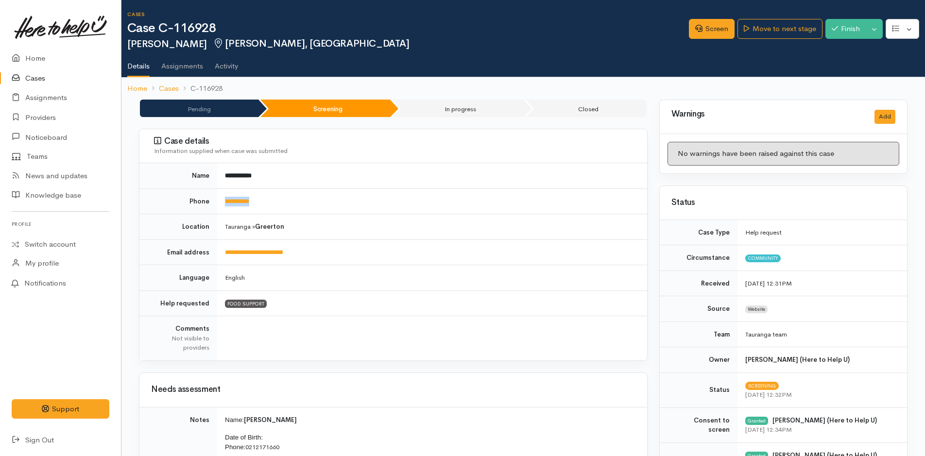
drag, startPoint x: 275, startPoint y: 197, endPoint x: 219, endPoint y: 203, distance: 57.1
click at [219, 203] on td "**********" at bounding box center [432, 201] width 430 height 26
copy link "**********"
drag, startPoint x: 711, startPoint y: 26, endPoint x: 719, endPoint y: 18, distance: 11.7
click at [711, 26] on link "Screen" at bounding box center [712, 29] width 46 height 20
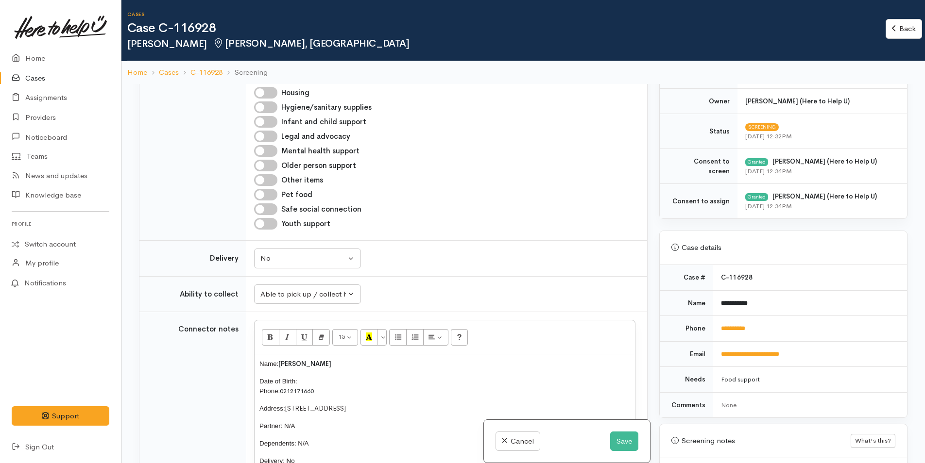
scroll to position [1166, 0]
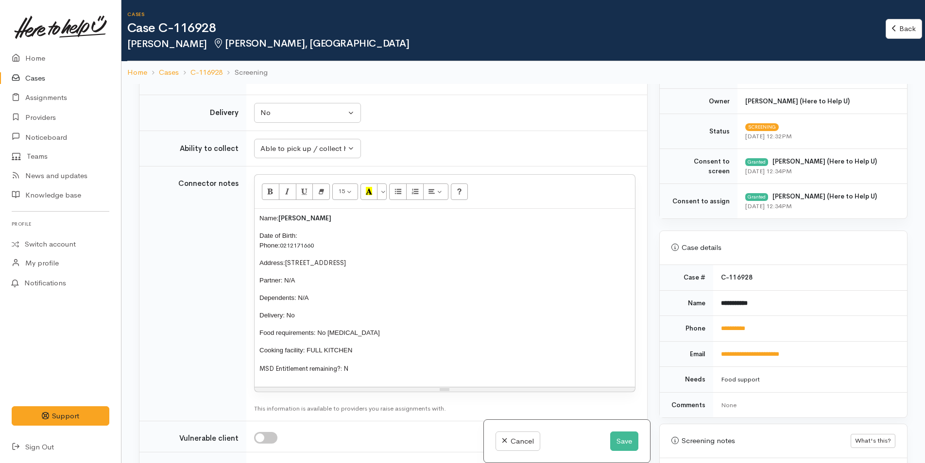
click at [338, 209] on div "Name: Sandra Long Date of Birth: Phone: 0212171660 Address: 15 Ruba Way, Ohauit…" at bounding box center [444, 298] width 380 height 178
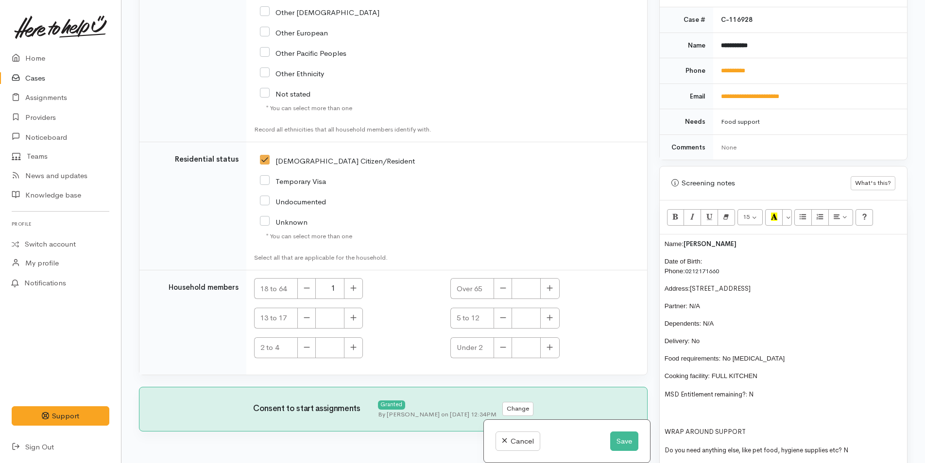
scroll to position [486, 0]
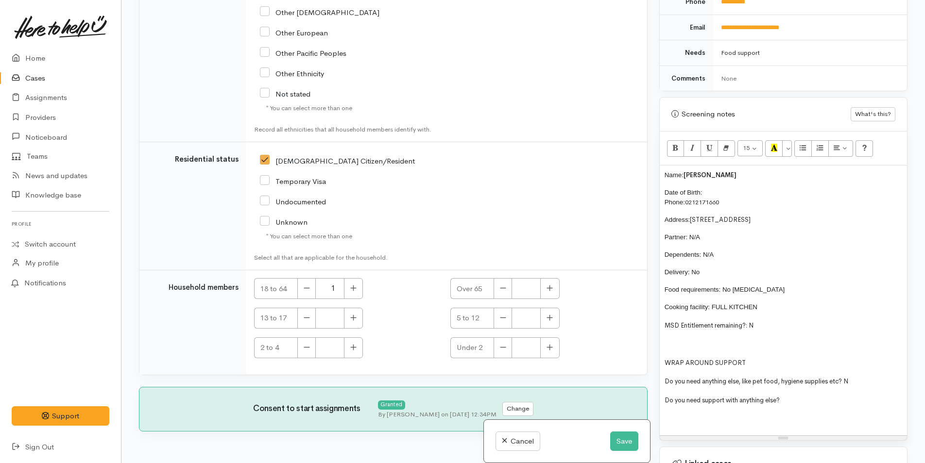
click at [798, 290] on p "Food requirements: No [MEDICAL_DATA]" at bounding box center [782, 290] width 237 height 10
click at [661, 174] on div "Name: Sandra Long Date of Birth: Phone: 0212171660 Address: 15 Ruba Way, Ohauit…" at bounding box center [783, 301] width 247 height 270
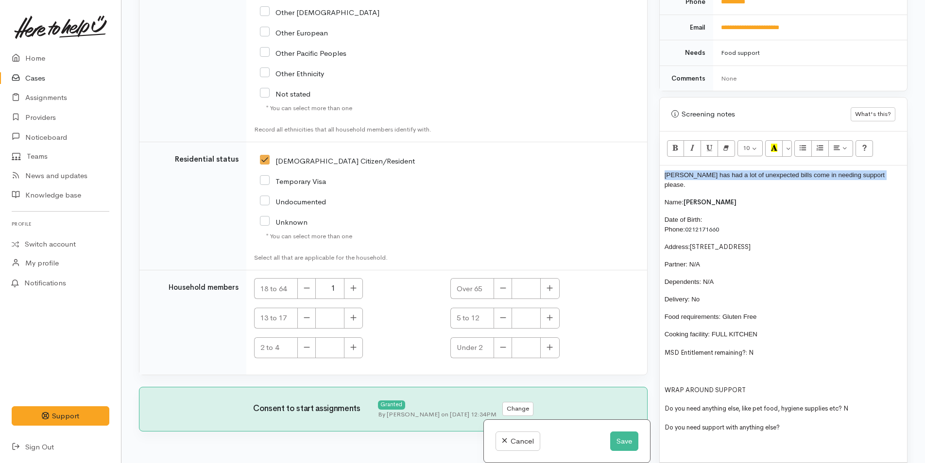
drag, startPoint x: 881, startPoint y: 176, endPoint x: 662, endPoint y: 173, distance: 219.5
click at [662, 173] on div "Sandra has had a lot of unexpected bills come in needing support please. Name: …" at bounding box center [783, 314] width 247 height 297
copy span "[PERSON_NAME] has had a lot of unexpected bills come in needing support please."
click at [623, 441] on button "Save" at bounding box center [624, 442] width 28 height 20
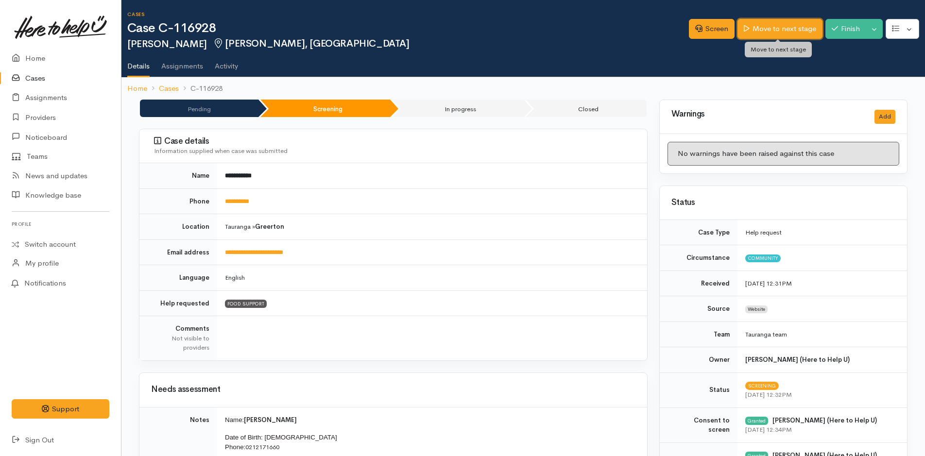
click at [791, 28] on link "Move to next stage" at bounding box center [779, 29] width 85 height 20
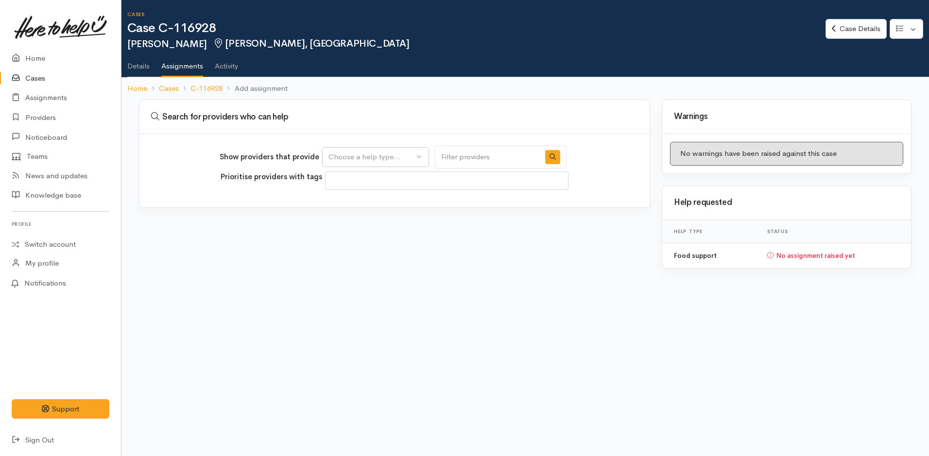
select select
click at [380, 152] on div "Choose a help type..." at bounding box center [370, 157] width 85 height 11
click at [366, 204] on span "Food support" at bounding box center [356, 203] width 45 height 11
select select "3"
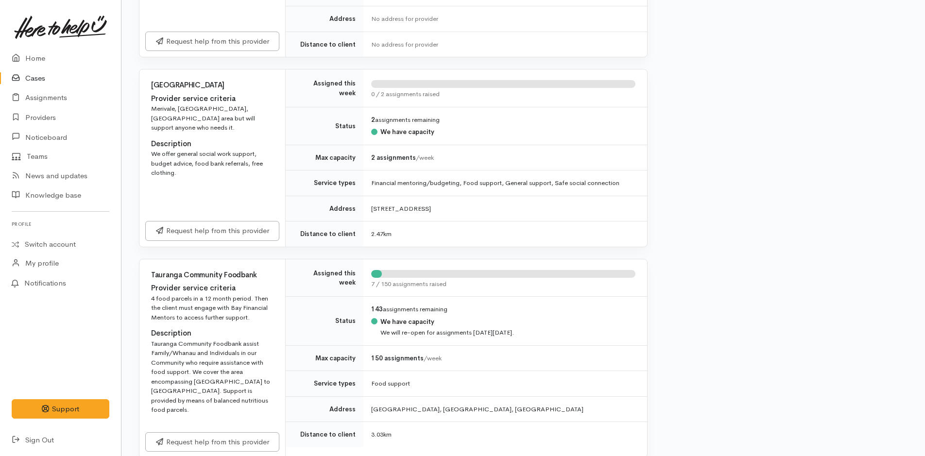
scroll to position [583, 0]
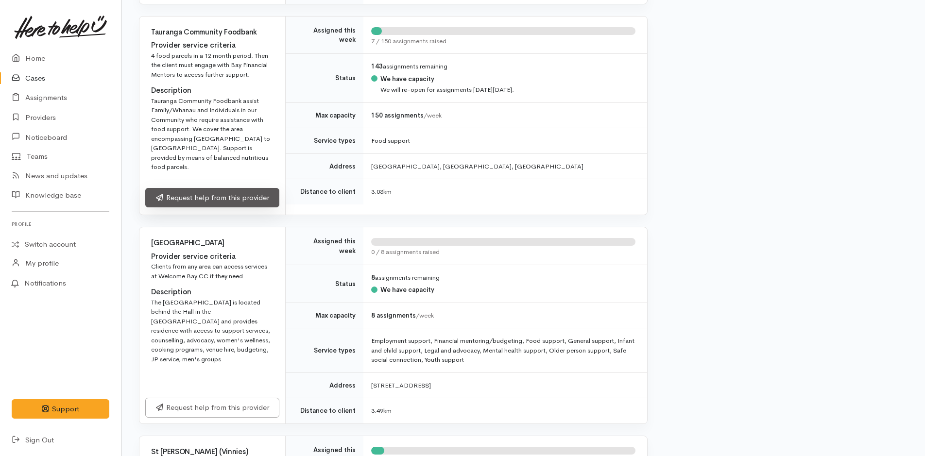
click at [255, 191] on link "Request help from this provider" at bounding box center [212, 198] width 134 height 20
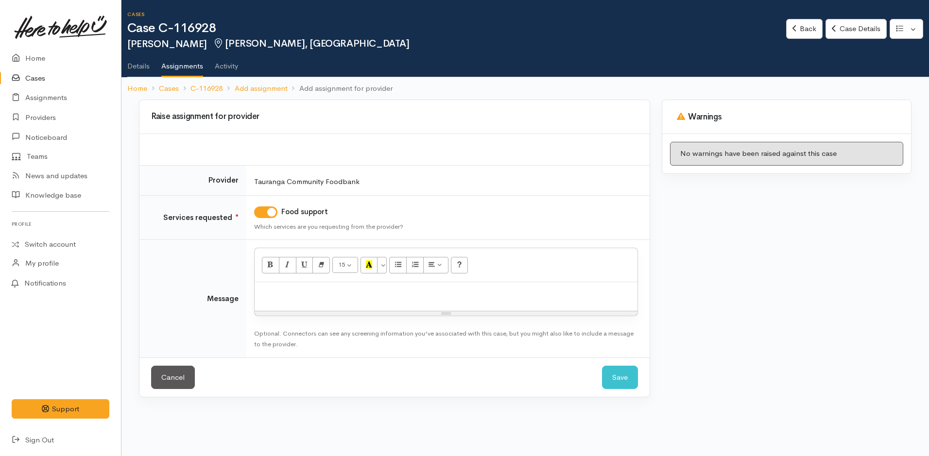
click at [284, 302] on div at bounding box center [445, 296] width 383 height 29
paste div
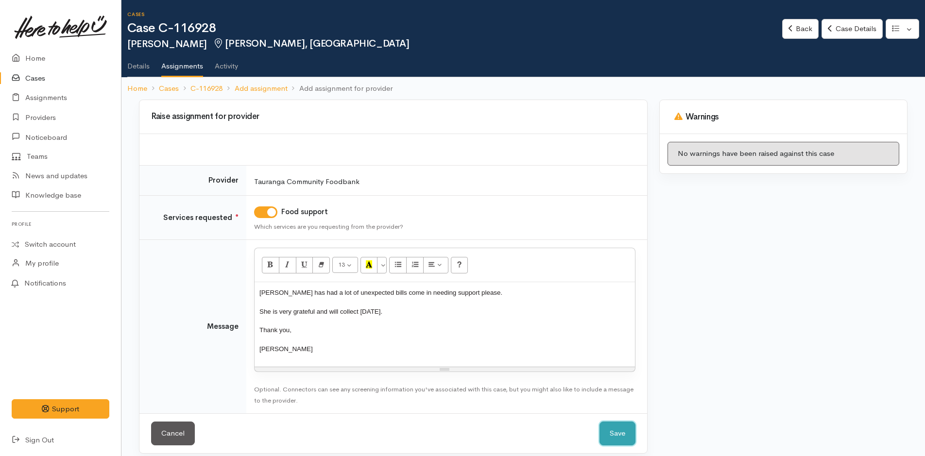
click at [622, 436] on button "Save" at bounding box center [617, 434] width 36 height 24
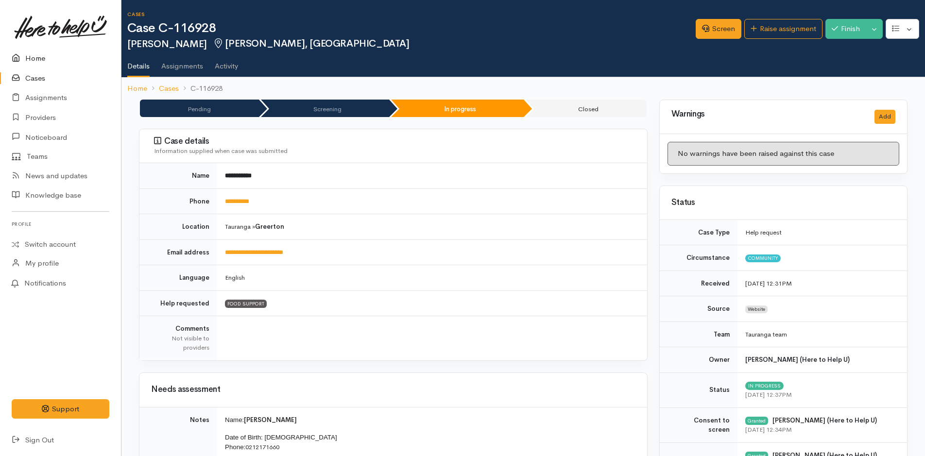
click at [27, 57] on link "Home" at bounding box center [60, 59] width 121 height 20
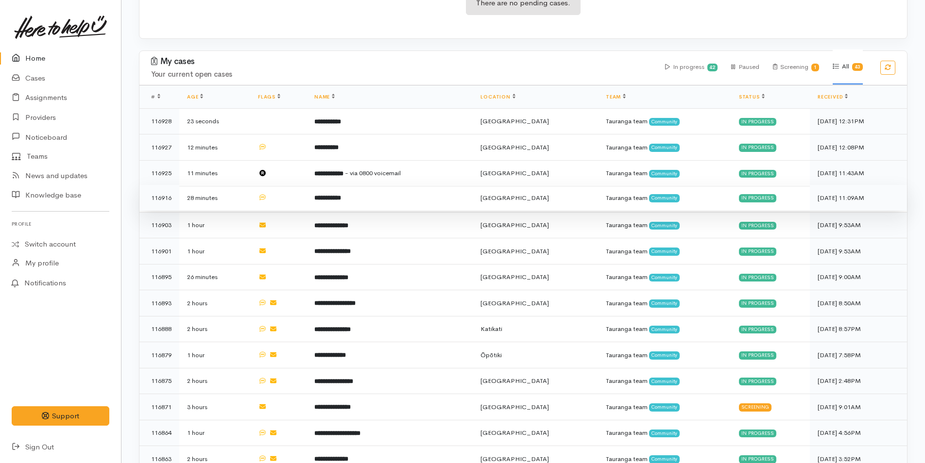
scroll to position [243, 0]
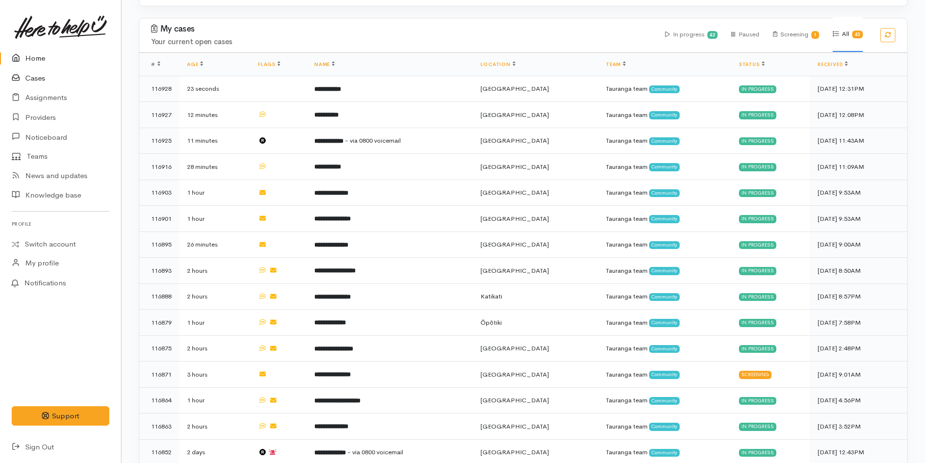
click at [34, 79] on link "Cases" at bounding box center [60, 78] width 121 height 20
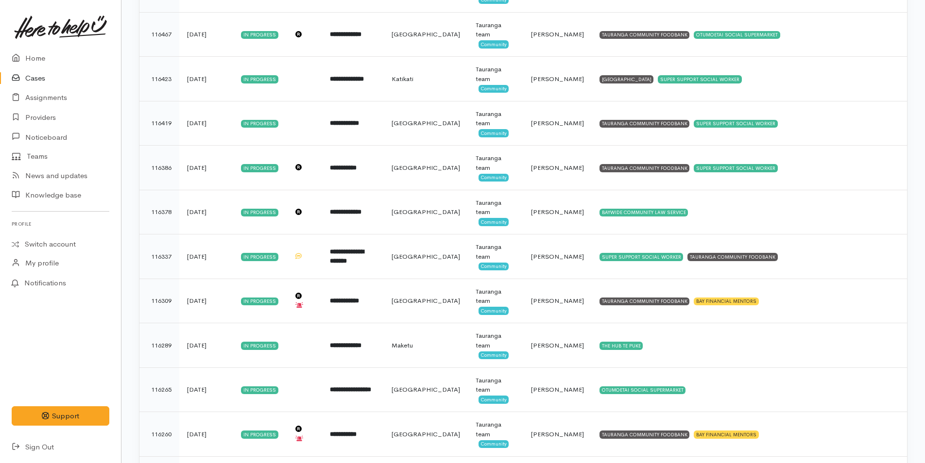
scroll to position [1599, 0]
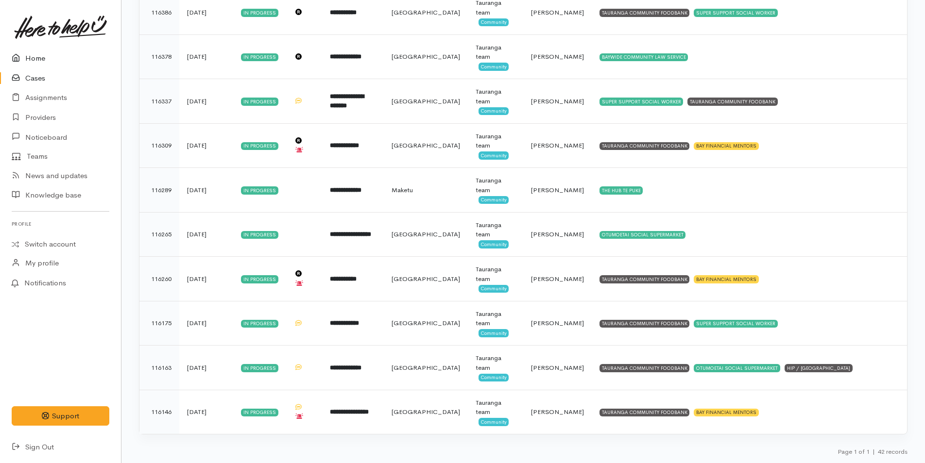
click at [38, 58] on link "Home" at bounding box center [60, 59] width 121 height 20
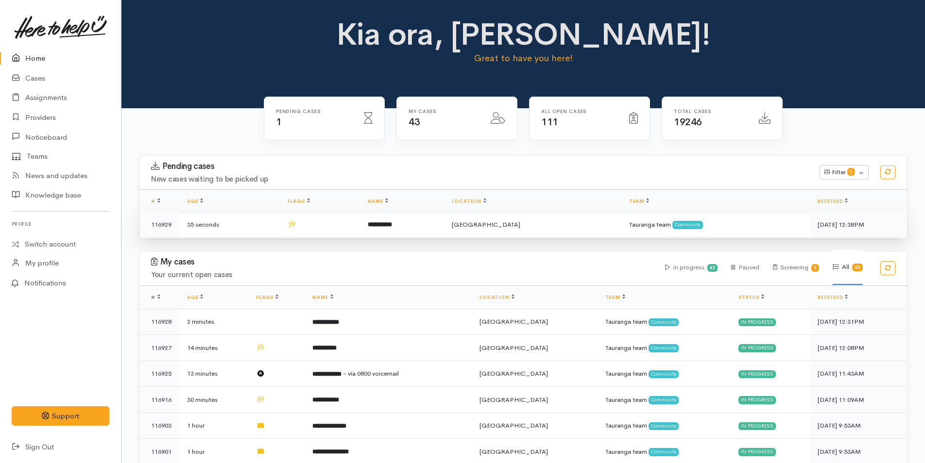
click at [433, 223] on td "**********" at bounding box center [402, 225] width 84 height 26
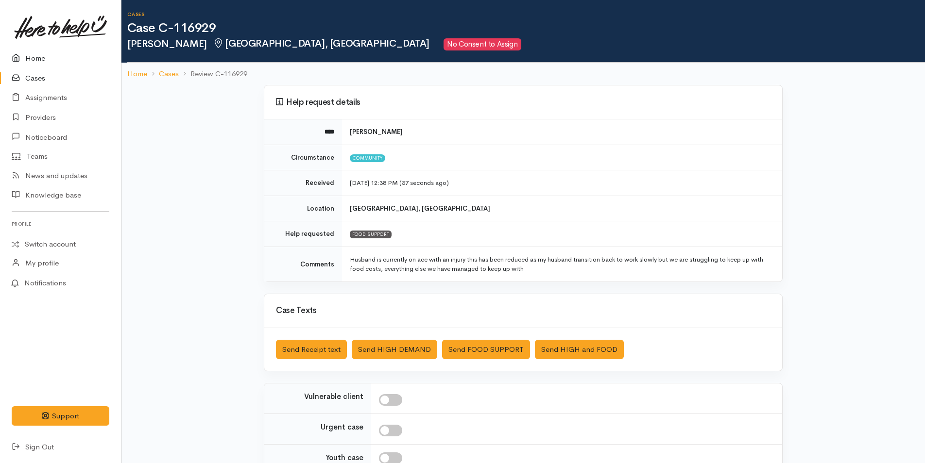
click at [32, 55] on link "Home" at bounding box center [60, 59] width 121 height 20
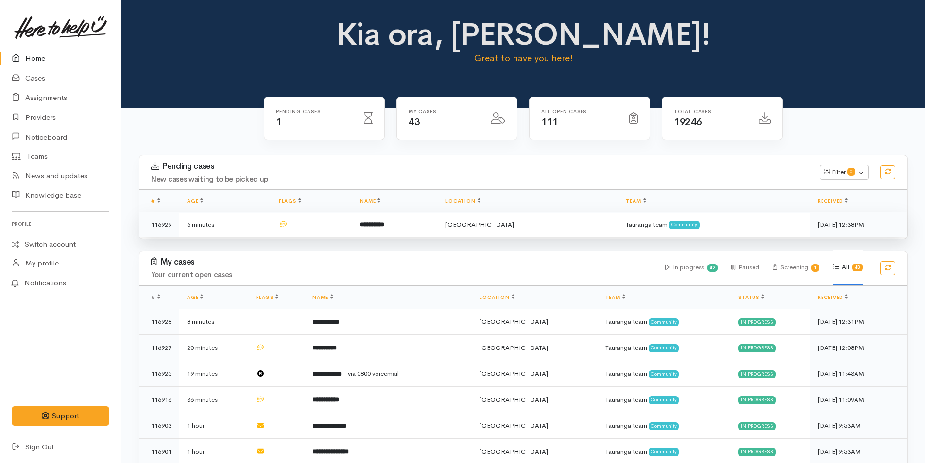
click at [404, 232] on td "**********" at bounding box center [394, 225] width 85 height 26
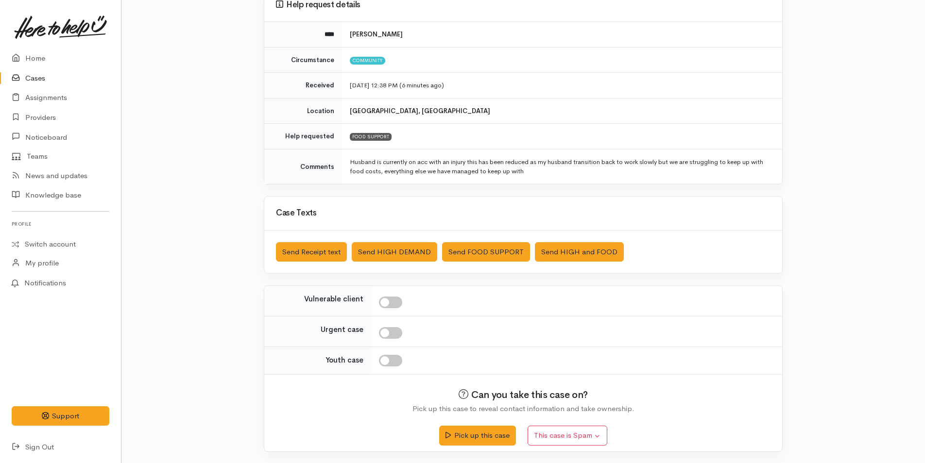
scroll to position [98, 0]
click at [498, 432] on button "Pick up this case" at bounding box center [477, 434] width 76 height 20
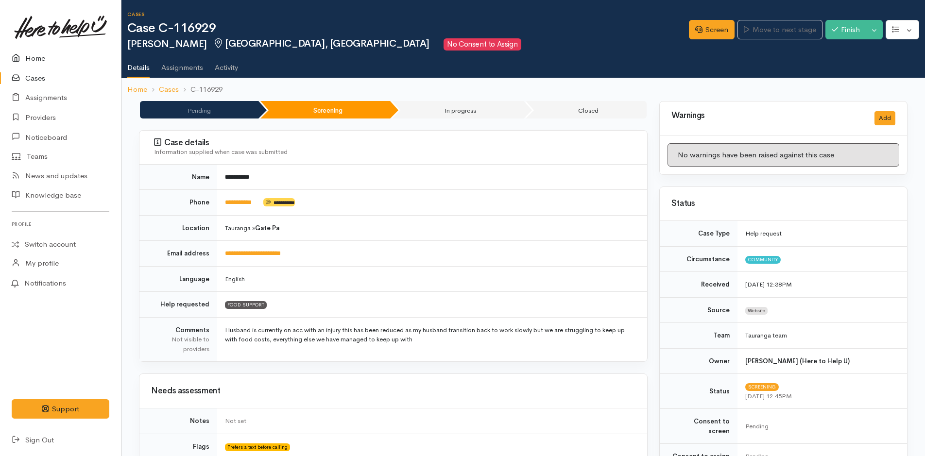
click at [34, 56] on link "Home" at bounding box center [60, 59] width 121 height 20
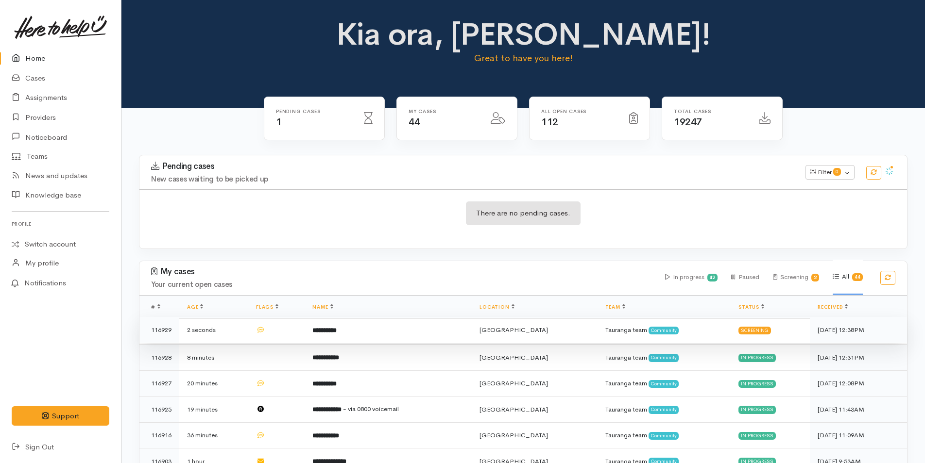
click at [429, 328] on td "**********" at bounding box center [388, 330] width 167 height 26
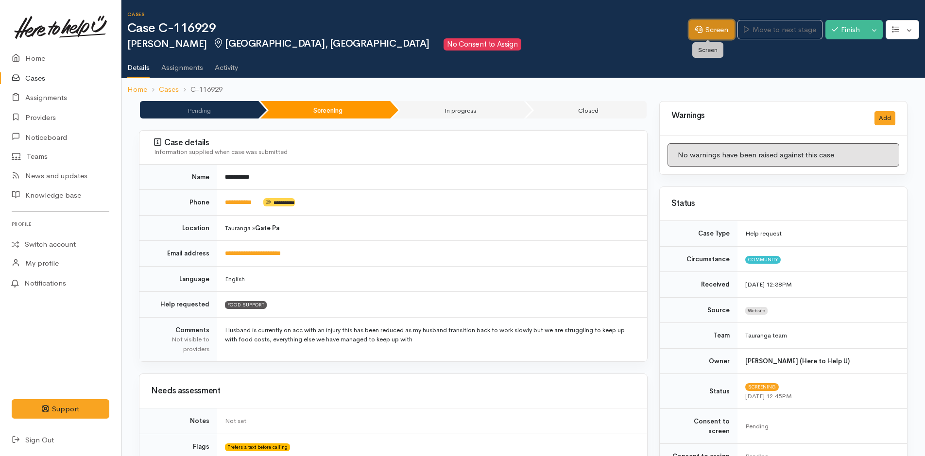
click at [711, 30] on link "Screen" at bounding box center [712, 30] width 46 height 20
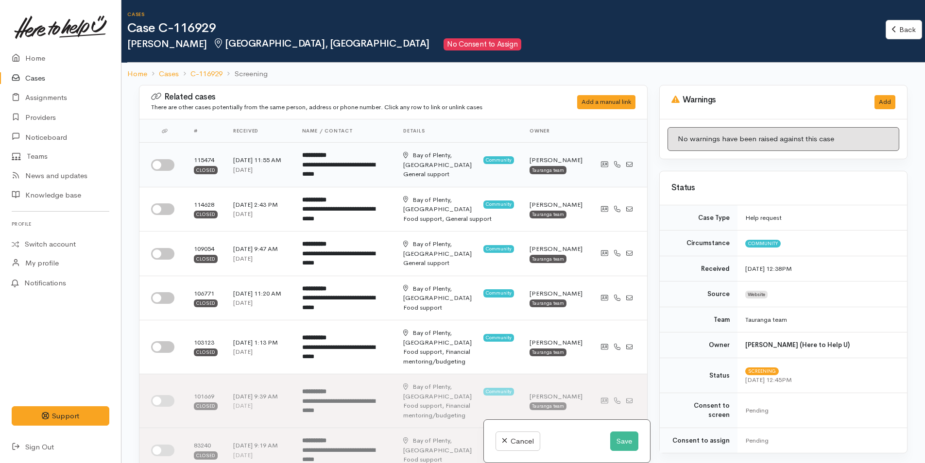
drag, startPoint x: 162, startPoint y: 166, endPoint x: 198, endPoint y: 170, distance: 36.2
click at [163, 166] on input "checkbox" at bounding box center [162, 165] width 23 height 12
checkbox input "true"
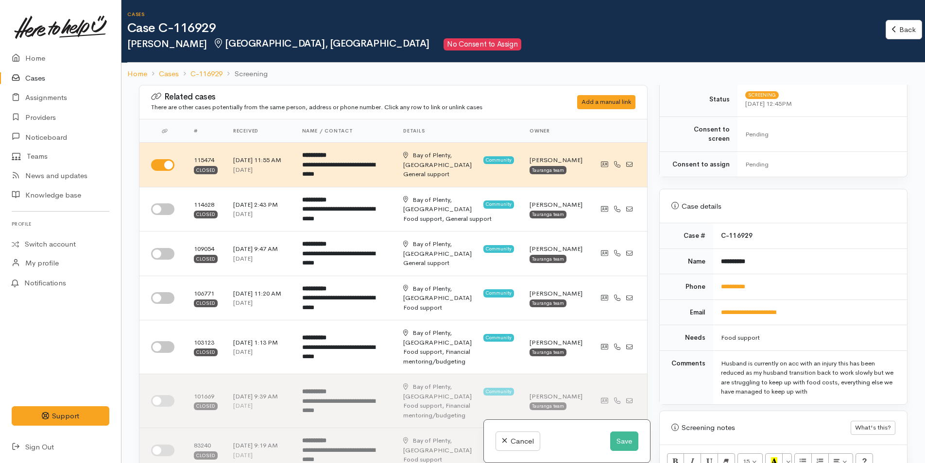
scroll to position [437, 0]
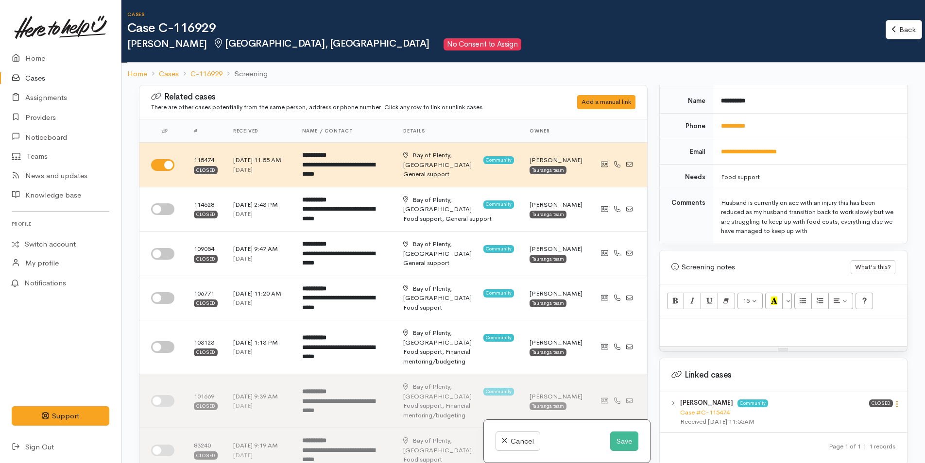
click at [893, 400] on icon at bounding box center [897, 404] width 8 height 8
click at [856, 417] on link "View case" at bounding box center [862, 423] width 77 height 15
click at [701, 323] on p at bounding box center [782, 328] width 237 height 11
paste div
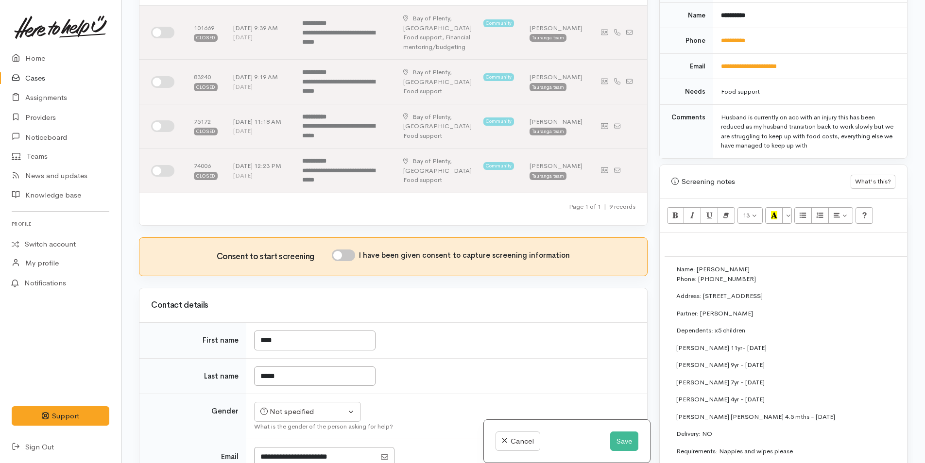
scroll to position [291, 0]
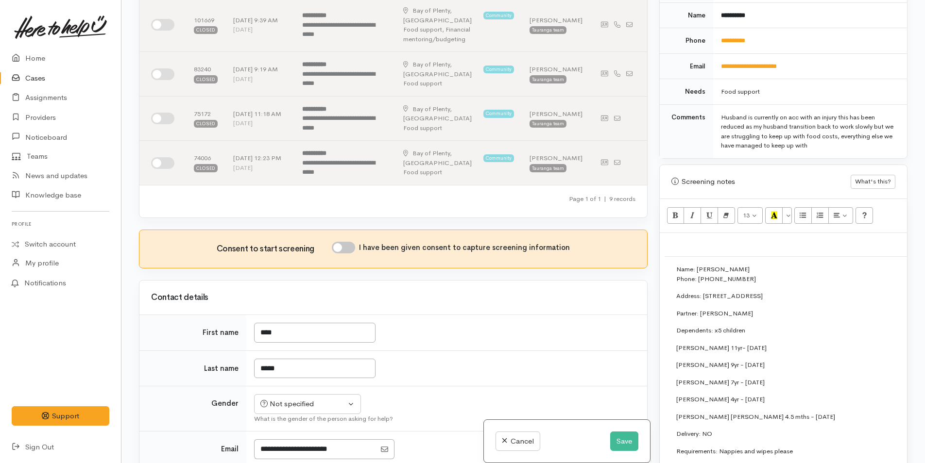
click at [346, 242] on input "I have been given consent to capture screening information" at bounding box center [343, 248] width 23 height 12
checkbox input "true"
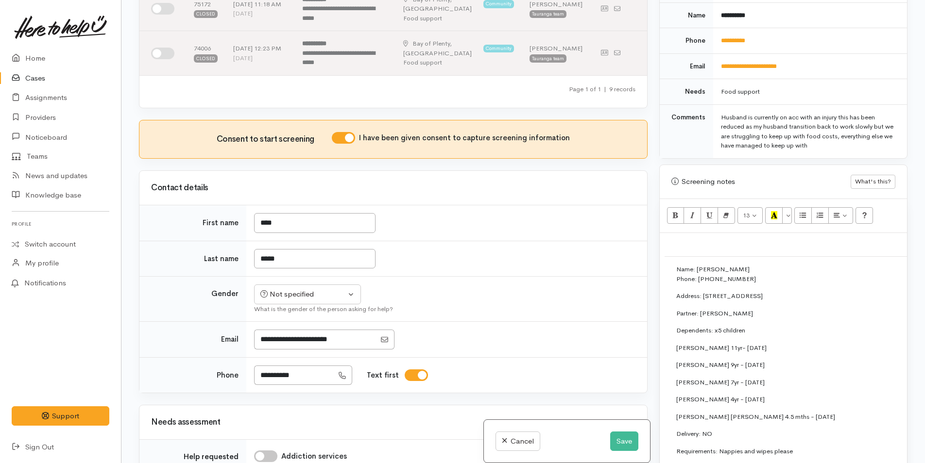
scroll to position [486, 0]
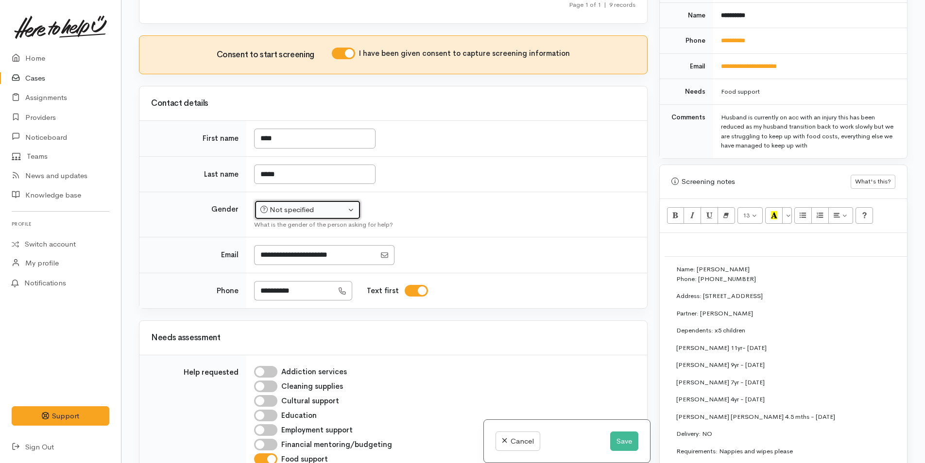
click at [299, 204] on div "Not specified" at bounding box center [302, 209] width 85 height 11
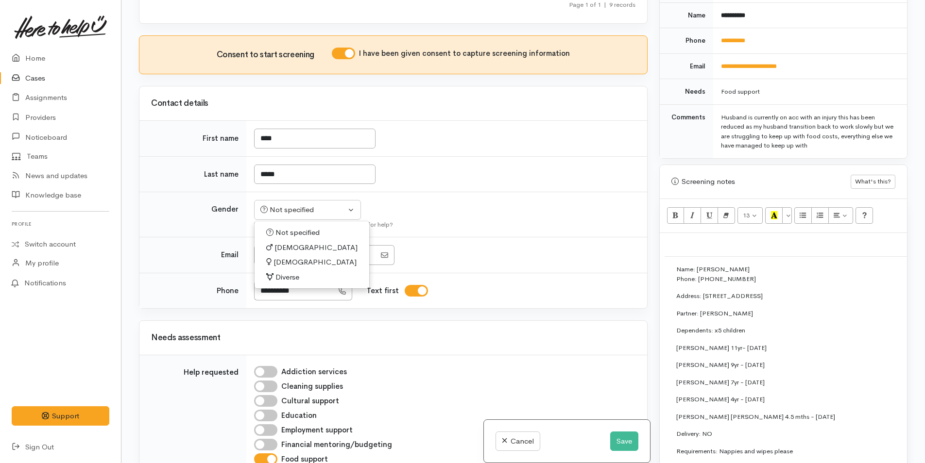
click at [287, 257] on span "Female" at bounding box center [314, 262] width 83 height 11
select select "Female"
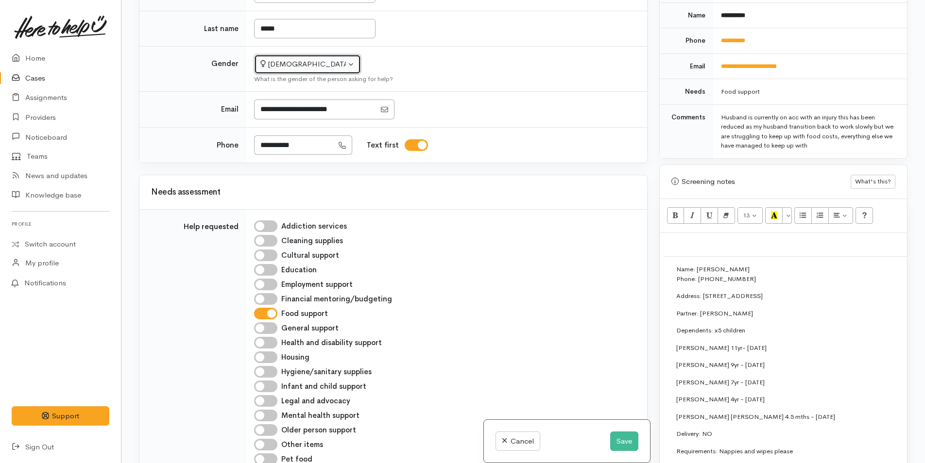
scroll to position [826, 0]
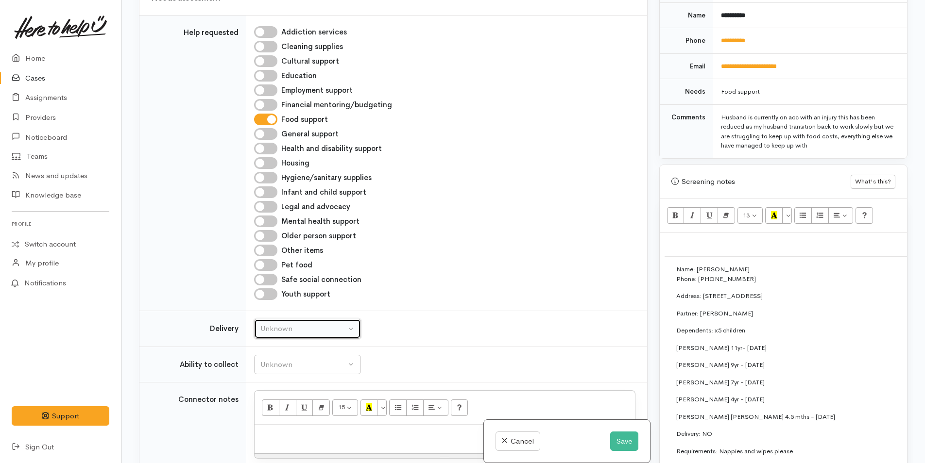
click at [294, 323] on div "Unknown" at bounding box center [302, 328] width 85 height 11
click at [267, 414] on span "No" at bounding box center [271, 419] width 10 height 11
select select "1"
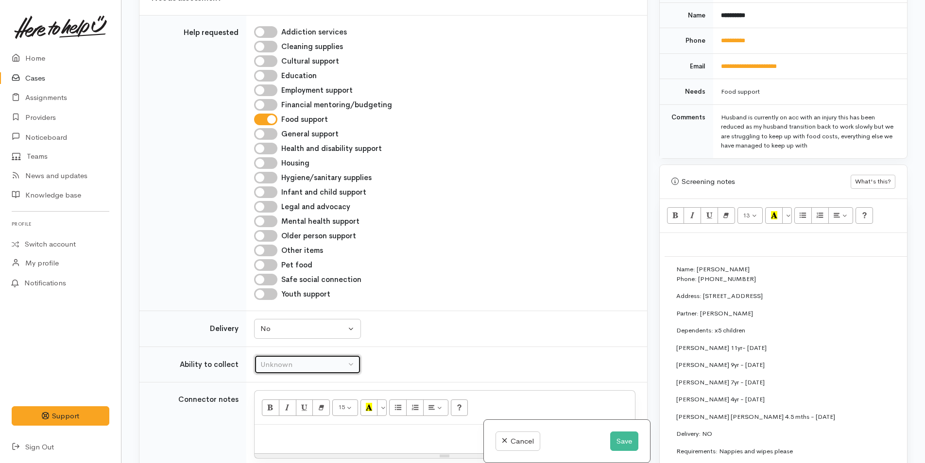
click at [294, 359] on div "Unknown" at bounding box center [302, 364] width 85 height 11
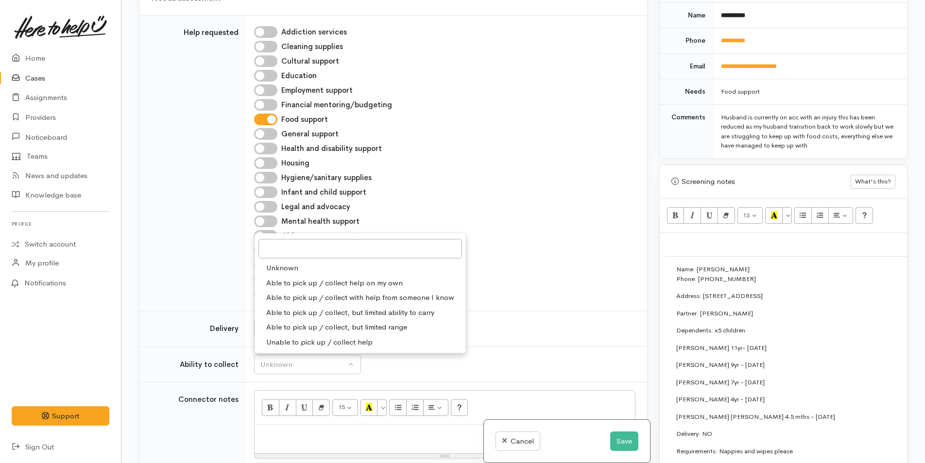
click at [310, 277] on span "Able to pick up / collect help on my own" at bounding box center [334, 282] width 136 height 11
select select "2"
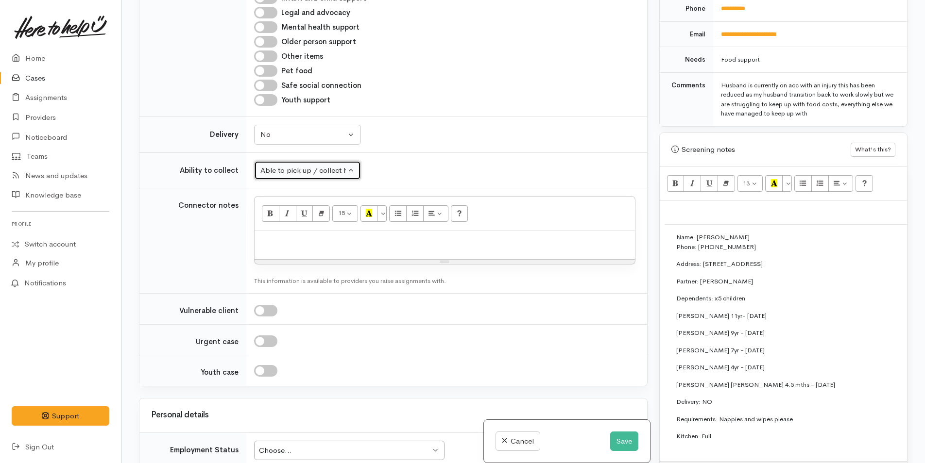
scroll to position [486, 0]
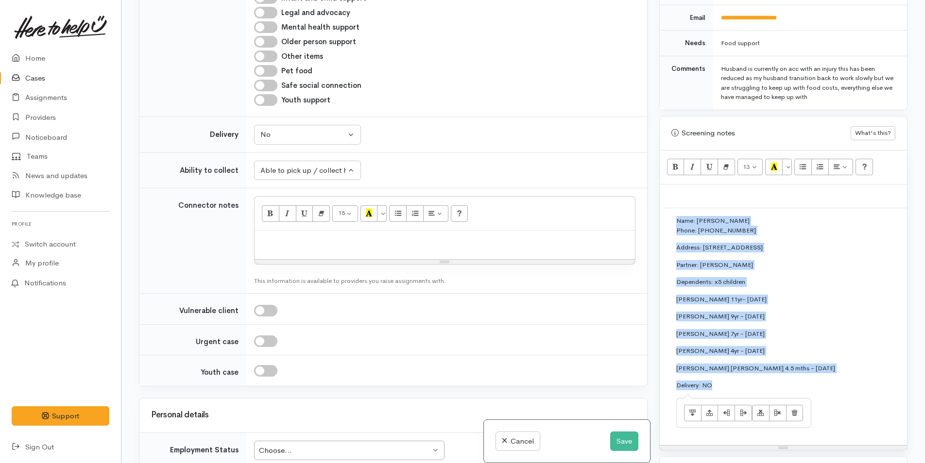
drag, startPoint x: 717, startPoint y: 376, endPoint x: 665, endPoint y: 208, distance: 176.2
click at [665, 208] on td "Name: Maia Hobbs Phone: 0210611413 Address: 21 Kent Street, Gate Pā Partner: Ky…" at bounding box center [918, 324] width 508 height 232
copy td "Name: Maia Hobbs Phone: 0210611413 Address: 21 Kent Street, Gate Pā Partner: Ky…"
click at [767, 216] on p "Name: Maia Hobbs Phone: 0210611413" at bounding box center [918, 225] width 484 height 19
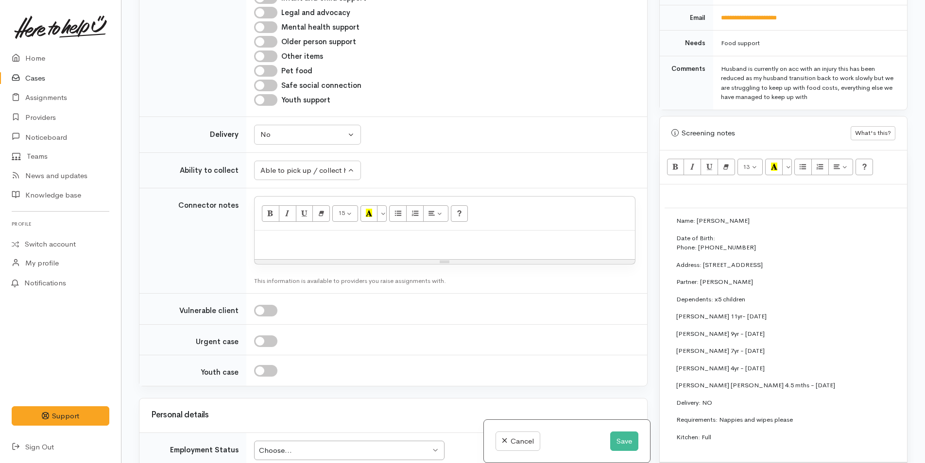
click at [753, 433] on p "Kitchen: Full" at bounding box center [918, 438] width 484 height 10
click at [688, 450] on p at bounding box center [918, 455] width 484 height 10
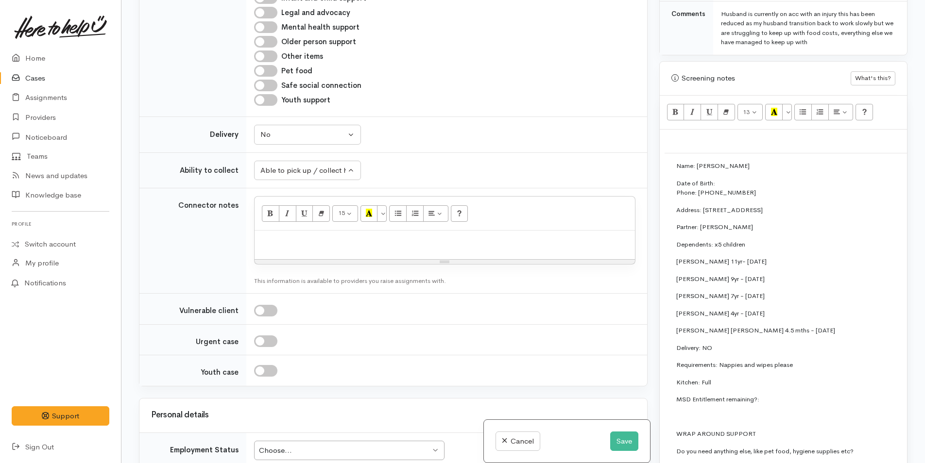
click at [795, 395] on p "MSD Entitlement remaining?:" at bounding box center [918, 400] width 484 height 10
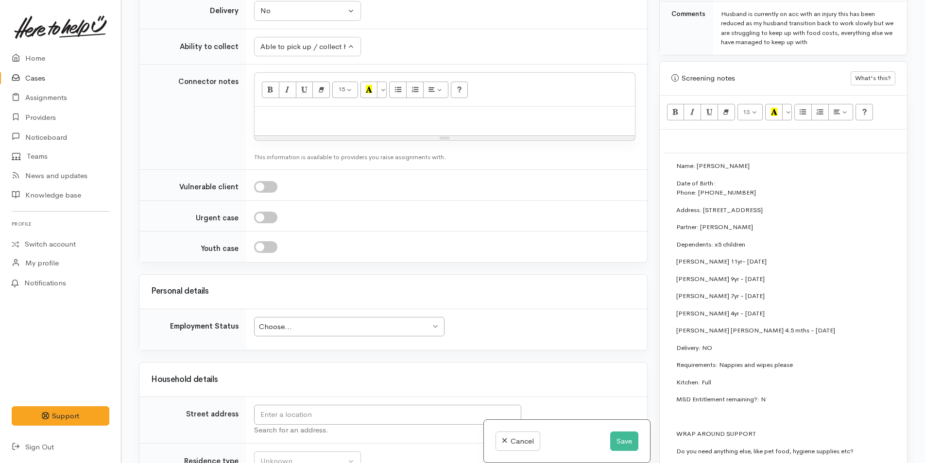
scroll to position [1263, 0]
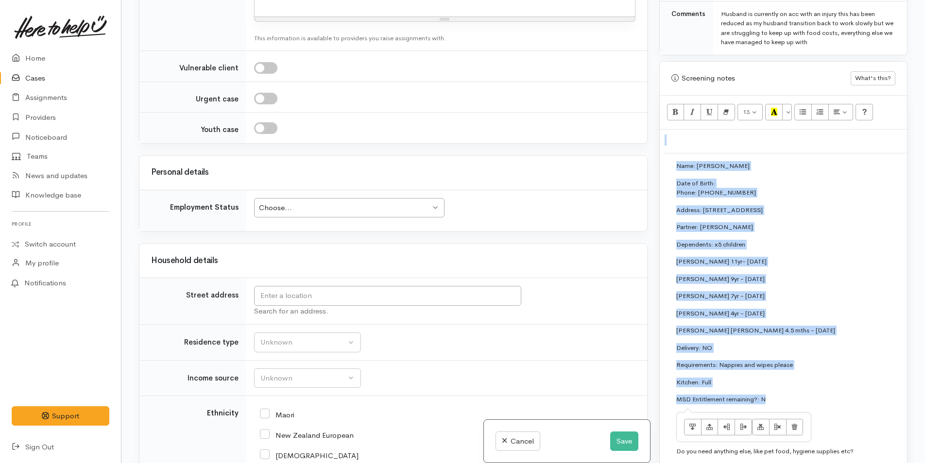
drag, startPoint x: 798, startPoint y: 394, endPoint x: 653, endPoint y: 168, distance: 269.6
click at [653, 168] on div "Related cases There are other cases potentially from the same person, address o…" at bounding box center [523, 231] width 780 height 463
copy div "Name: Maia Hobbs Date of Birth: Phone: 0210611413 Address: 21 Kent Street, Gate…"
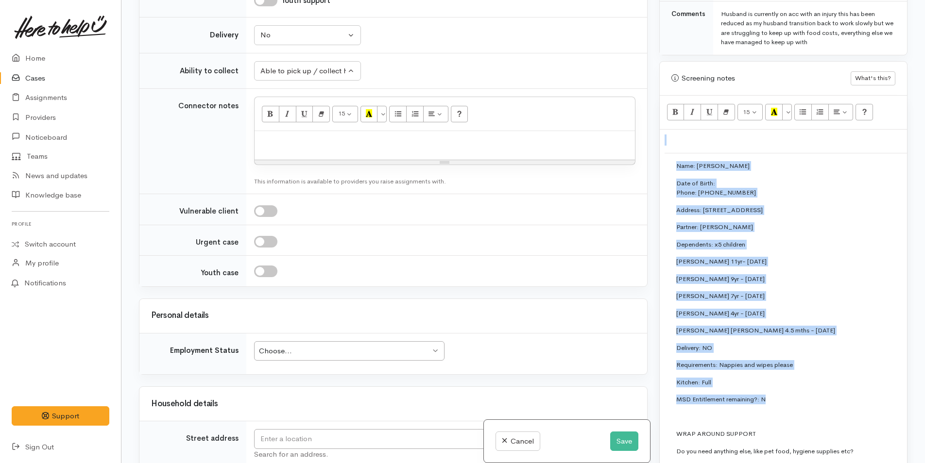
scroll to position [1020, 0]
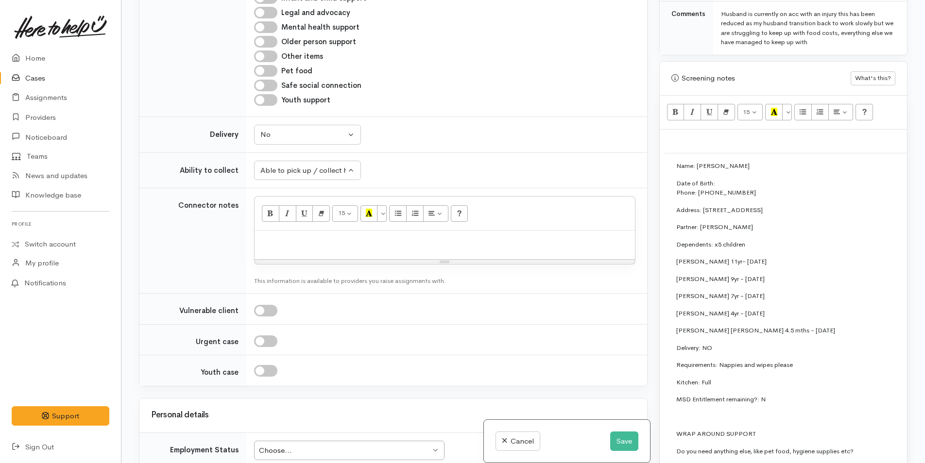
click at [291, 236] on p at bounding box center [444, 241] width 371 height 11
paste div
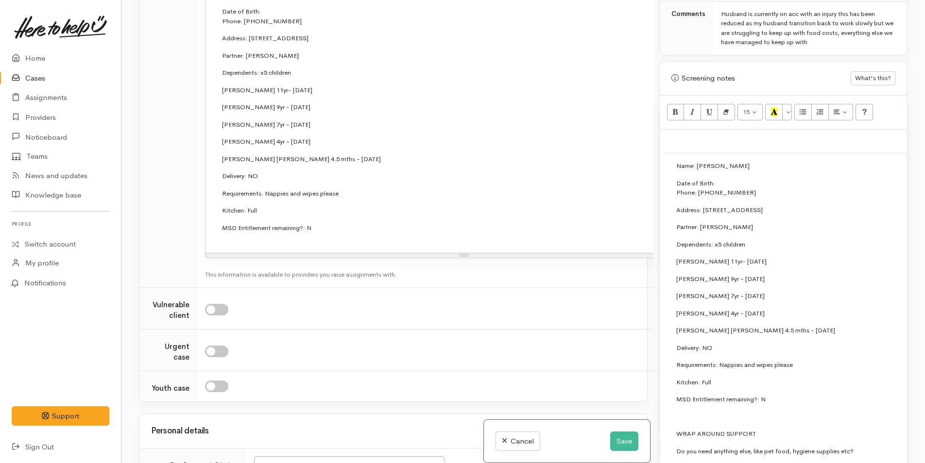
scroll to position [1471, 0]
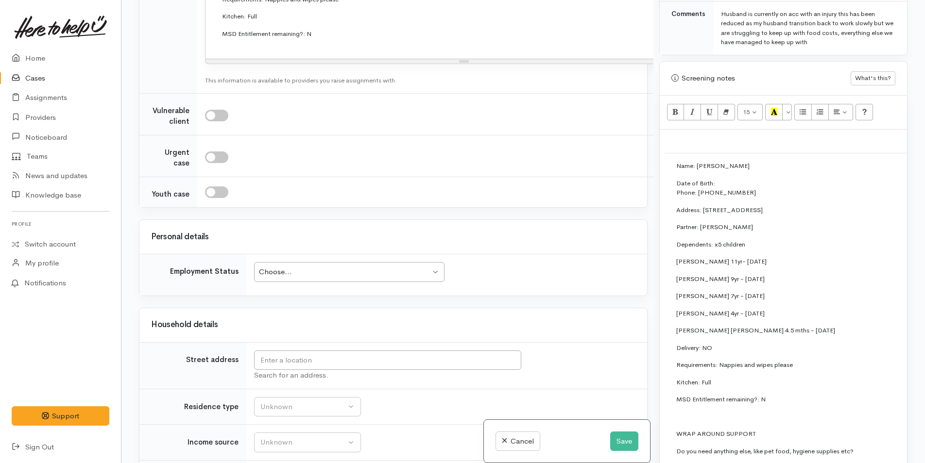
click at [323, 267] on div "Choose..." at bounding box center [344, 272] width 171 height 11
click at [345, 357] on input "text" at bounding box center [387, 361] width 267 height 20
drag, startPoint x: 794, startPoint y: 199, endPoint x: 702, endPoint y: 203, distance: 91.9
click at [702, 205] on p "Address: 21 Kent Street, Gate Pā" at bounding box center [918, 210] width 484 height 10
copy p "21 Kent Street, Gate Pā"
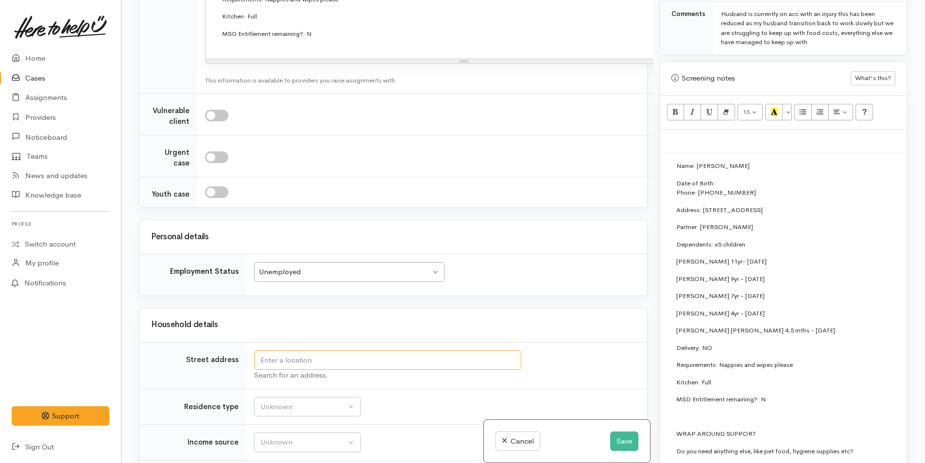
click at [369, 354] on input "text" at bounding box center [387, 361] width 267 height 20
paste input "21 Kent Street, Gate Pā"
type input "21 Kent Street, Gate Pa, Tauranga, New Zealand"
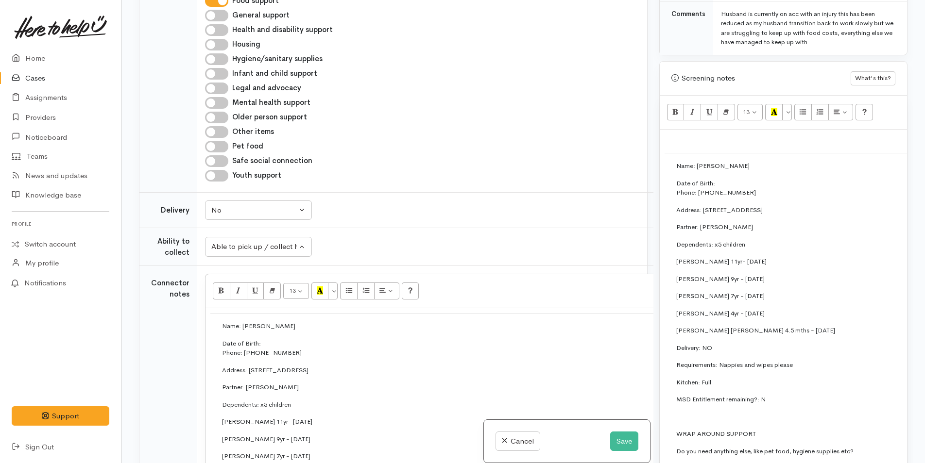
scroll to position [1524, 0]
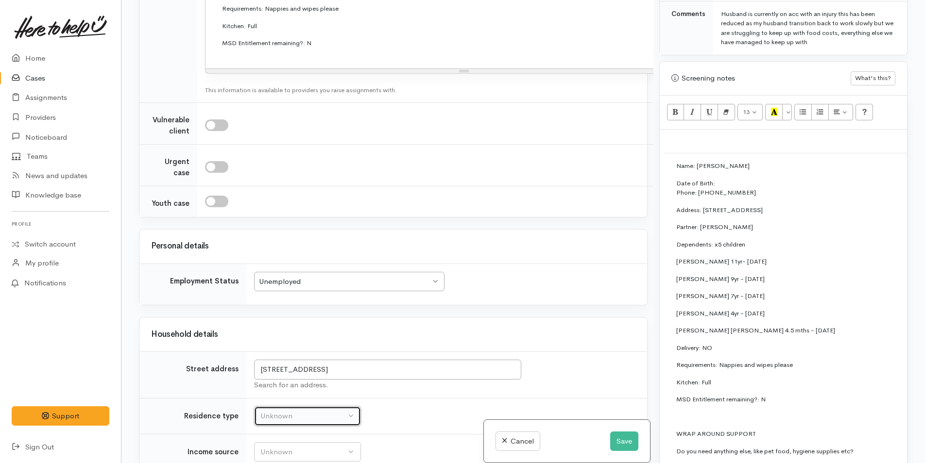
click at [320, 411] on div "Unknown" at bounding box center [302, 416] width 85 height 11
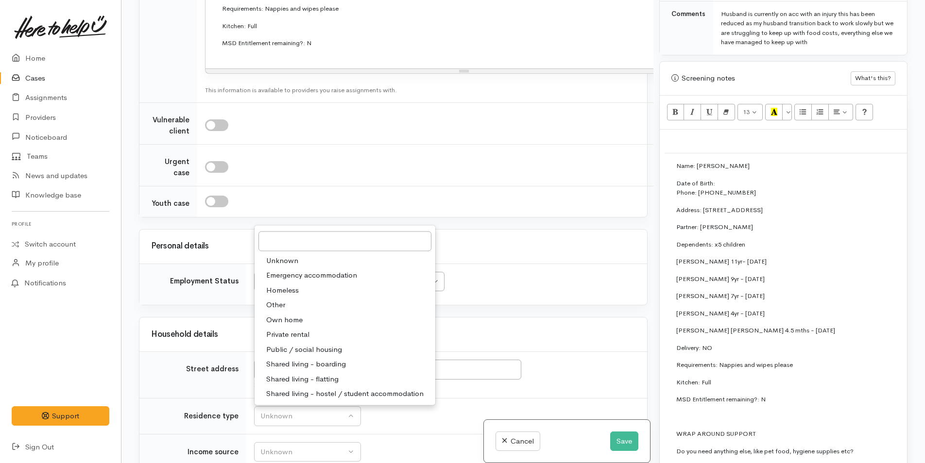
click at [301, 329] on span "Private rental" at bounding box center [287, 334] width 43 height 11
select select "2"
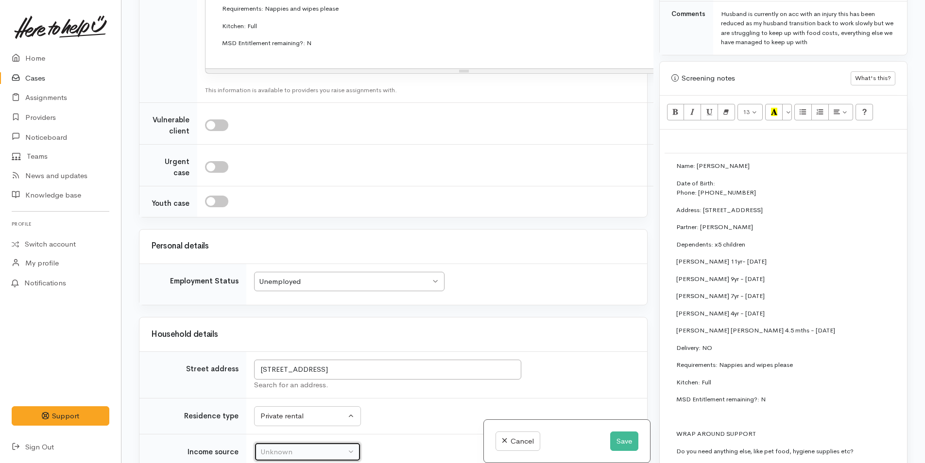
click at [294, 447] on div "Unknown" at bounding box center [302, 452] width 85 height 11
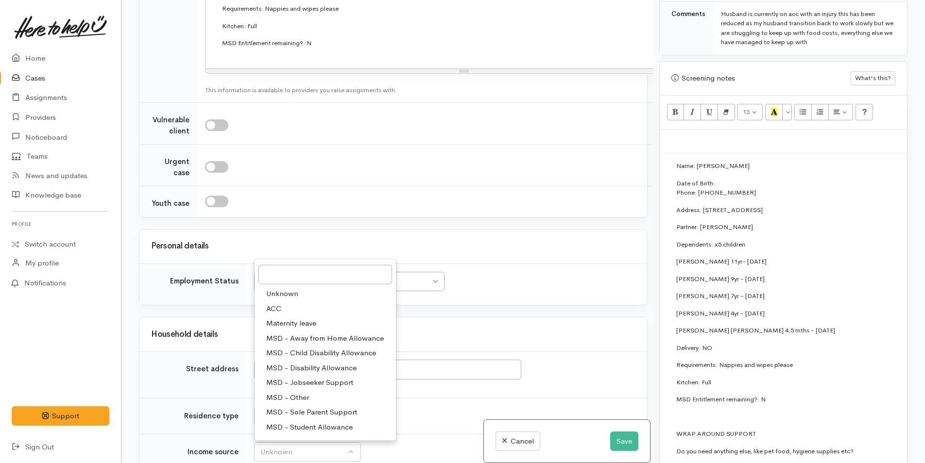
click at [272, 303] on span "ACC" at bounding box center [273, 308] width 15 height 11
select select "8"
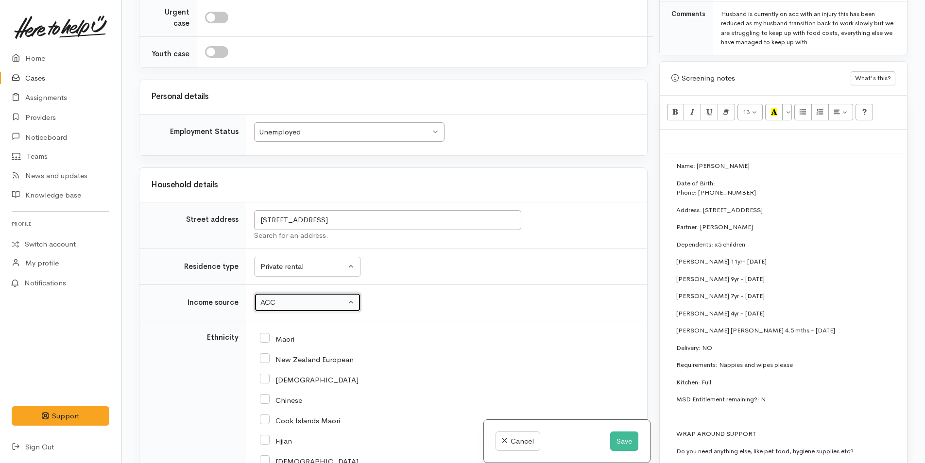
scroll to position [1767, 0]
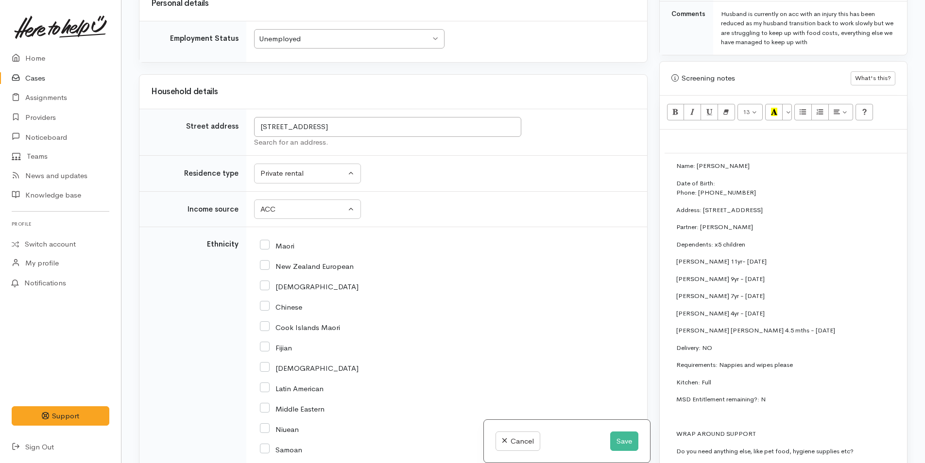
click at [266, 261] on input "New Zealand European" at bounding box center [307, 265] width 94 height 9
checkbox input "true"
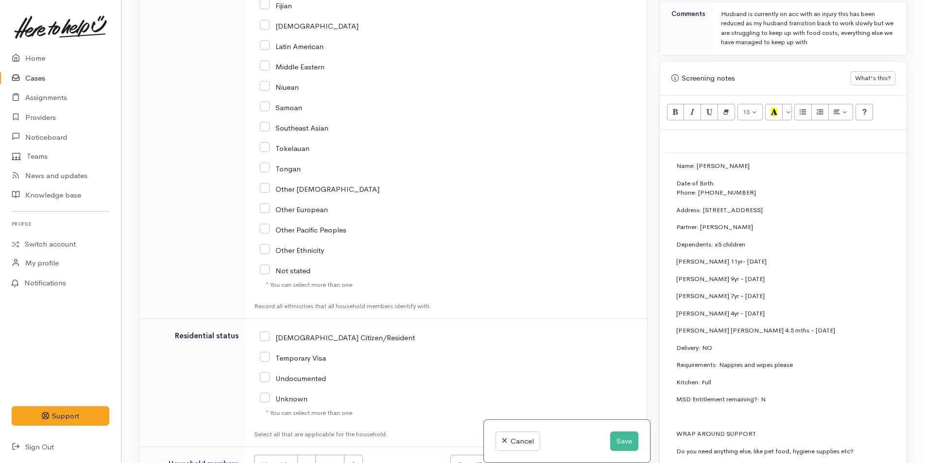
scroll to position [2204, 0]
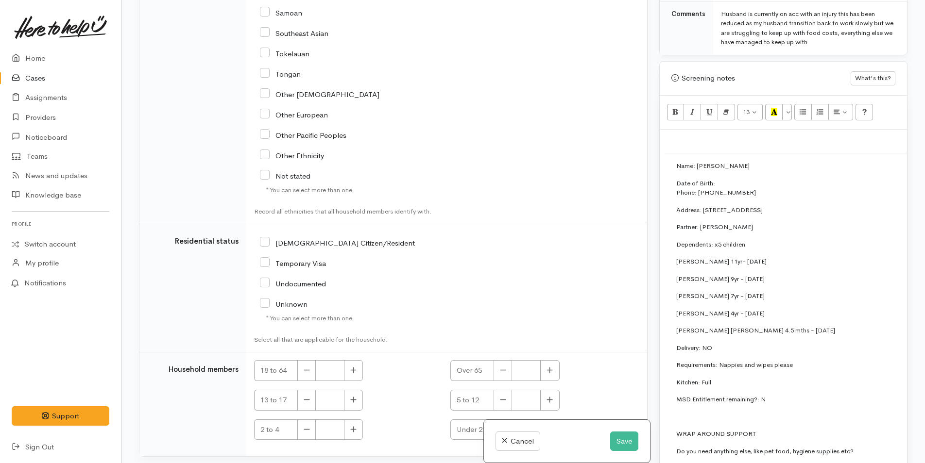
click at [268, 238] on input "NZ Citizen/Resident" at bounding box center [337, 242] width 155 height 9
checkbox input "true"
click at [355, 367] on icon "button" at bounding box center [353, 370] width 6 height 7
type input "2"
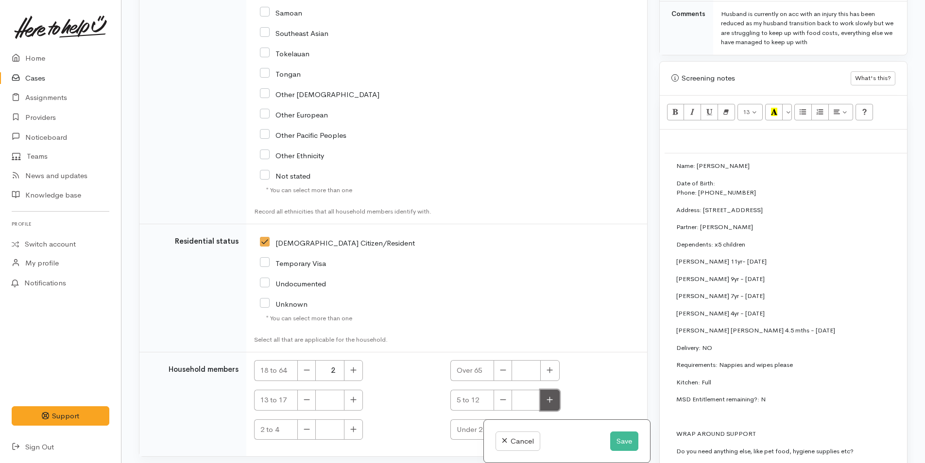
click at [550, 396] on icon "button" at bounding box center [549, 399] width 6 height 7
type input "3"
click at [352, 426] on icon "button" at bounding box center [353, 429] width 6 height 7
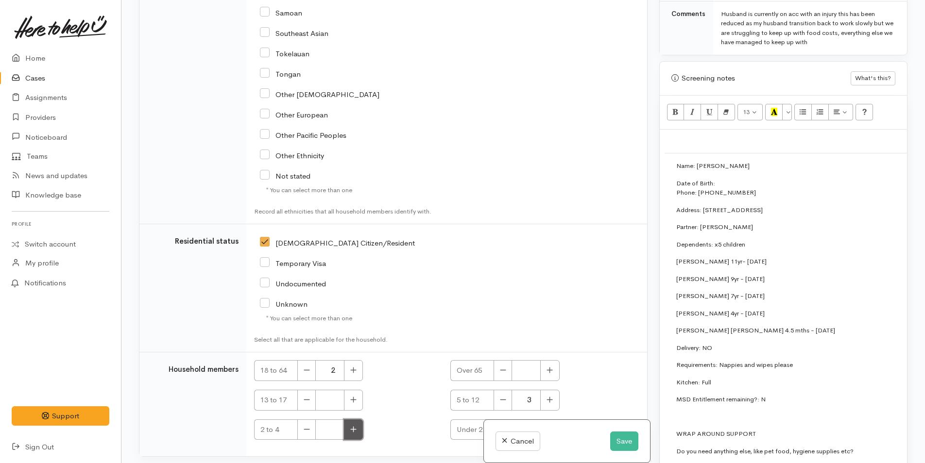
type input "1"
click at [547, 426] on icon "button" at bounding box center [549, 429] width 6 height 7
type input "1"
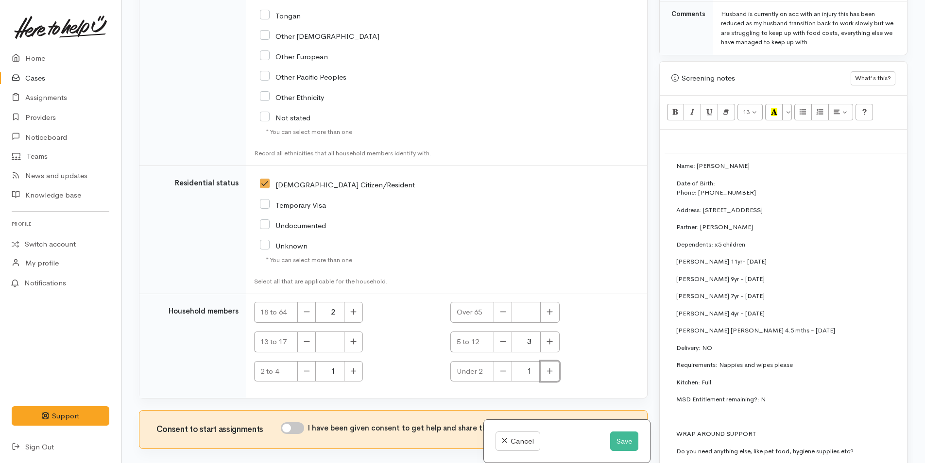
scroll to position [2298, 0]
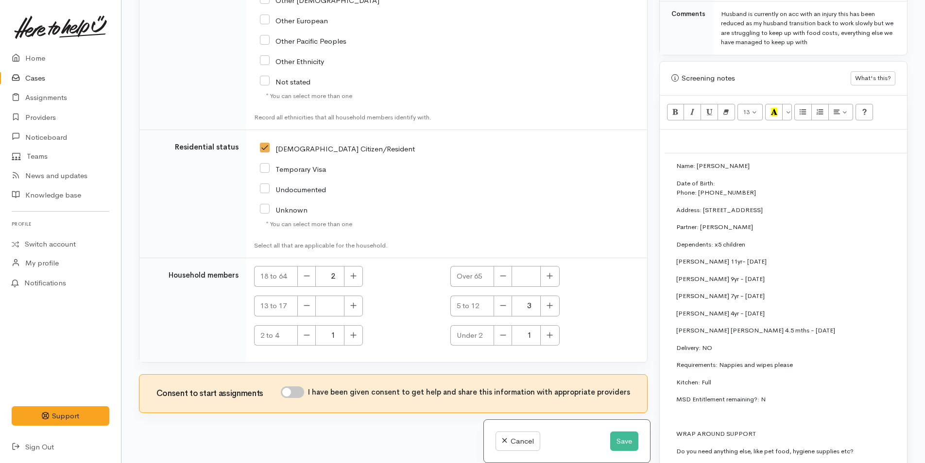
click at [304, 387] on input "I have been given consent to get help and share this information with appropria…" at bounding box center [292, 393] width 23 height 12
checkbox input "true"
click at [619, 440] on button "Save" at bounding box center [624, 442] width 28 height 20
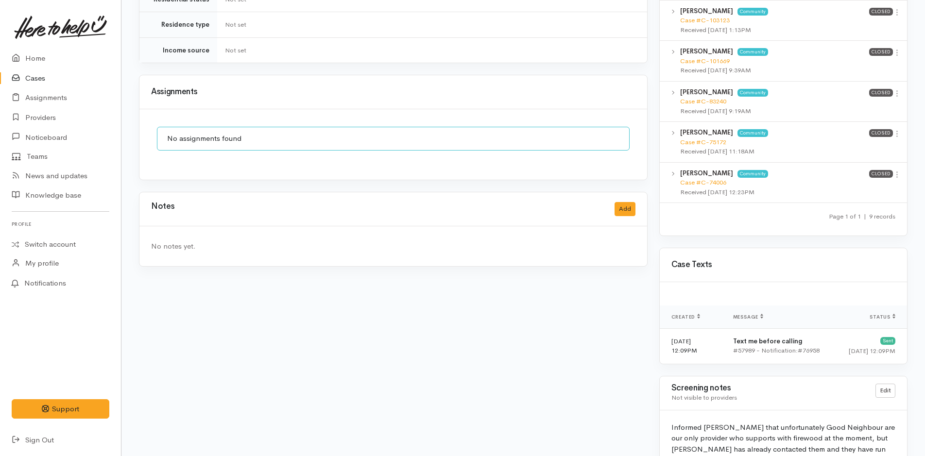
scroll to position [818, 0]
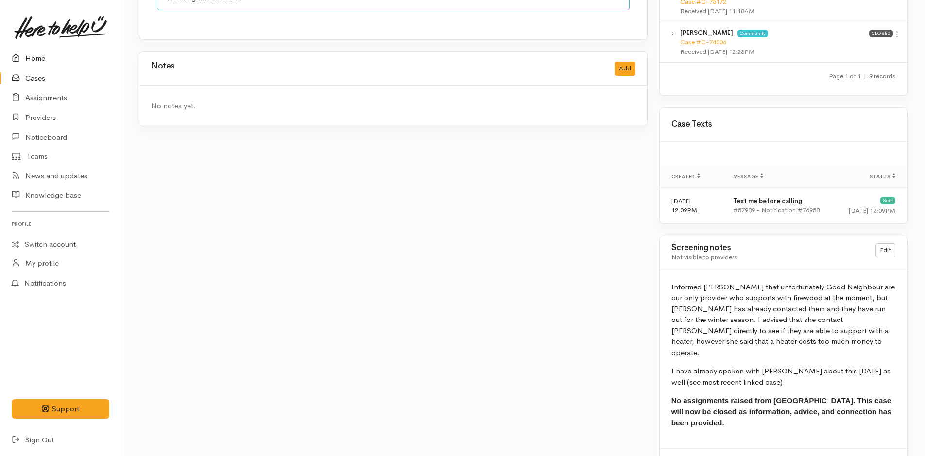
click at [36, 55] on link "Home" at bounding box center [60, 59] width 121 height 20
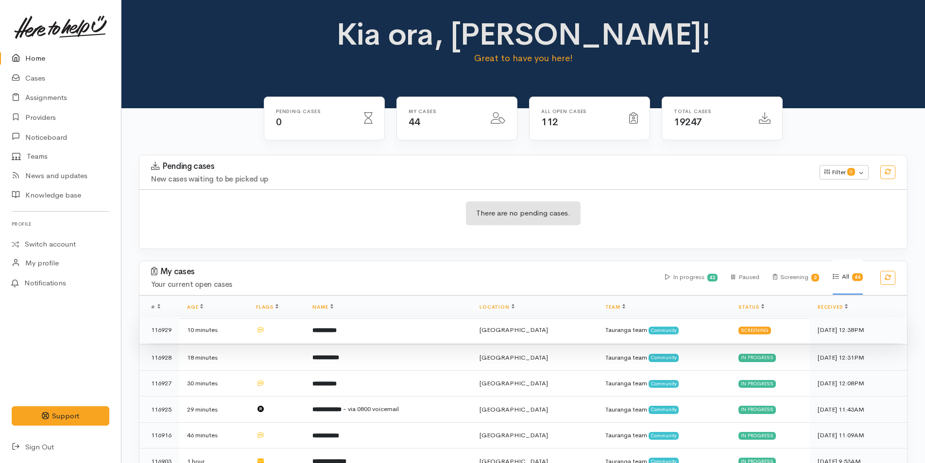
click at [425, 332] on td "**********" at bounding box center [388, 330] width 167 height 26
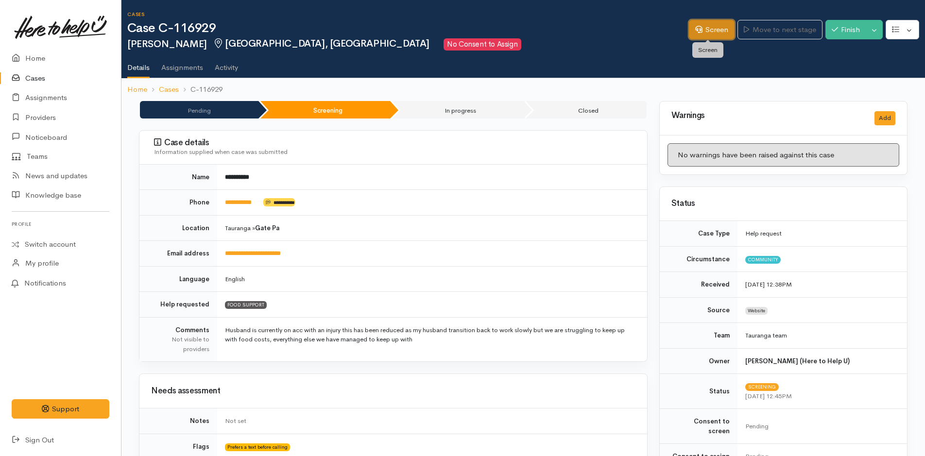
click at [712, 24] on link "Screen" at bounding box center [712, 30] width 46 height 20
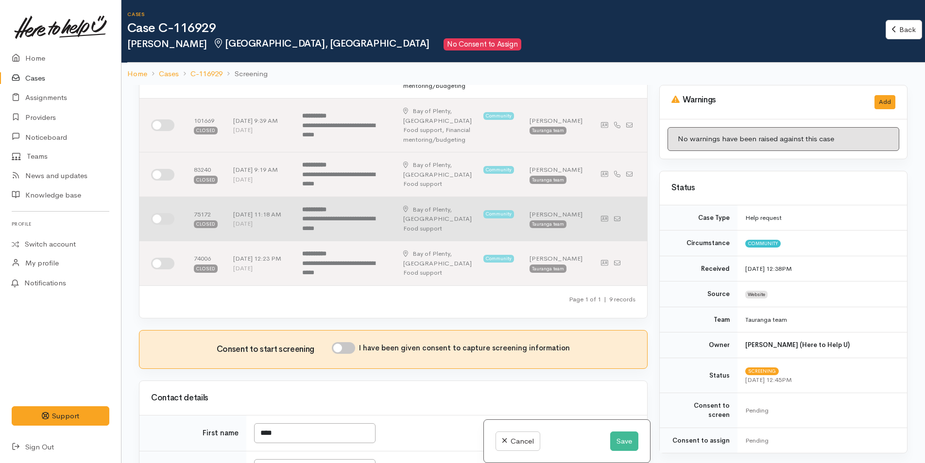
scroll to position [194, 0]
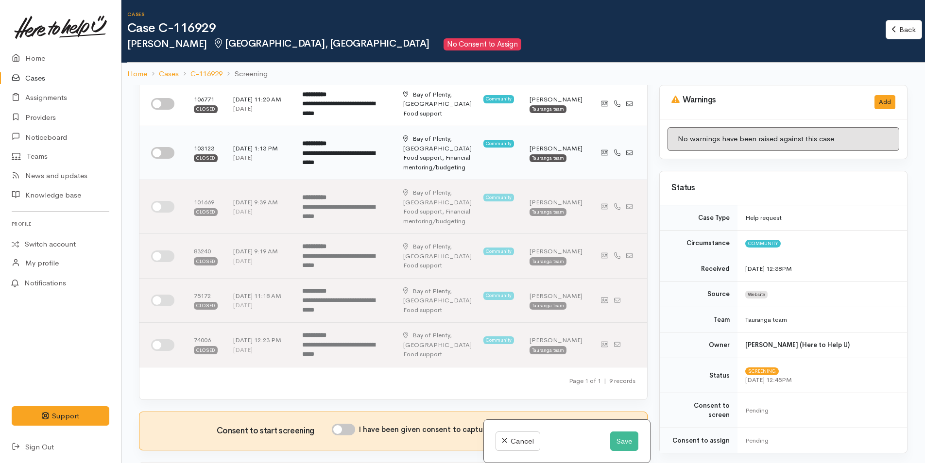
drag, startPoint x: 168, startPoint y: 150, endPoint x: 215, endPoint y: 159, distance: 48.0
click at [171, 150] on input "checkbox" at bounding box center [162, 153] width 23 height 12
checkbox input "true"
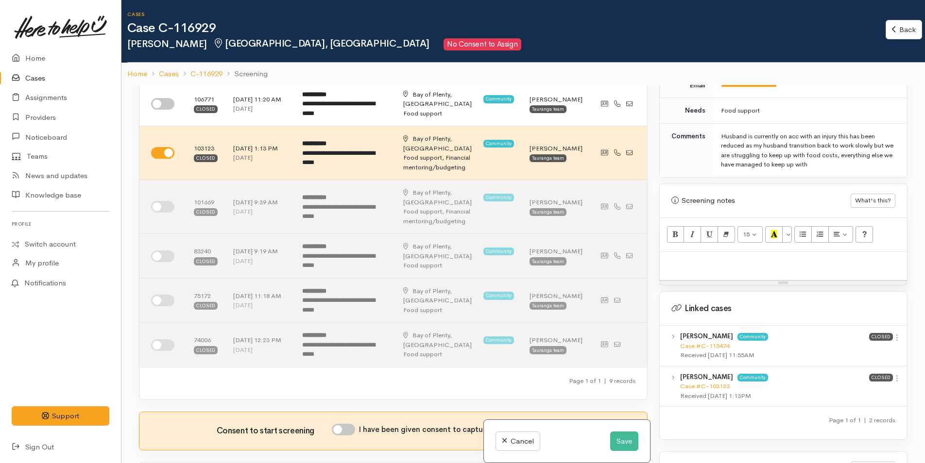
scroll to position [577, 0]
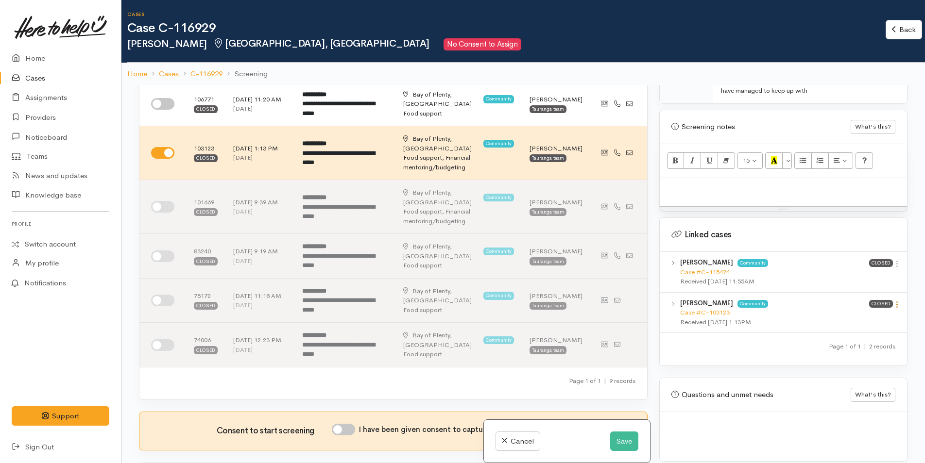
click at [893, 301] on icon at bounding box center [897, 305] width 8 height 8
click at [850, 316] on link "View case" at bounding box center [862, 323] width 77 height 15
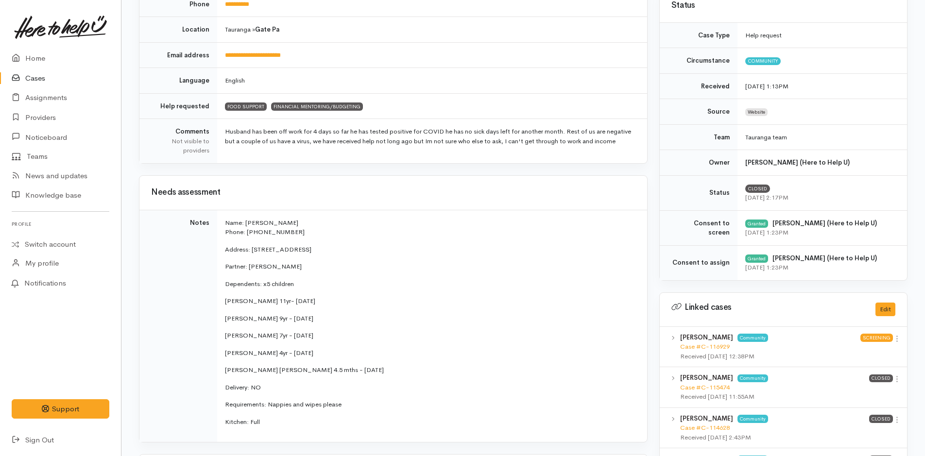
scroll to position [243, 0]
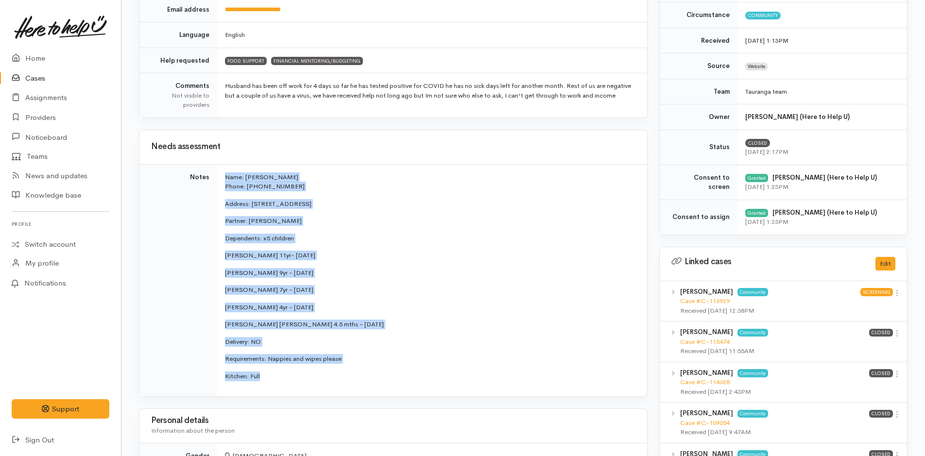
drag, startPoint x: 280, startPoint y: 378, endPoint x: 212, endPoint y: 186, distance: 203.5
click at [212, 186] on tr "Notes Name: Maia Hobbs Phone: 0210611413 Address: 21 Kent Street, Gate Pā Partn…" at bounding box center [393, 280] width 508 height 232
copy tr "Name: Maia Hobbs Phone: 0210611413 Address: 21 Kent Street, Gate Pā Partner: Ky…"
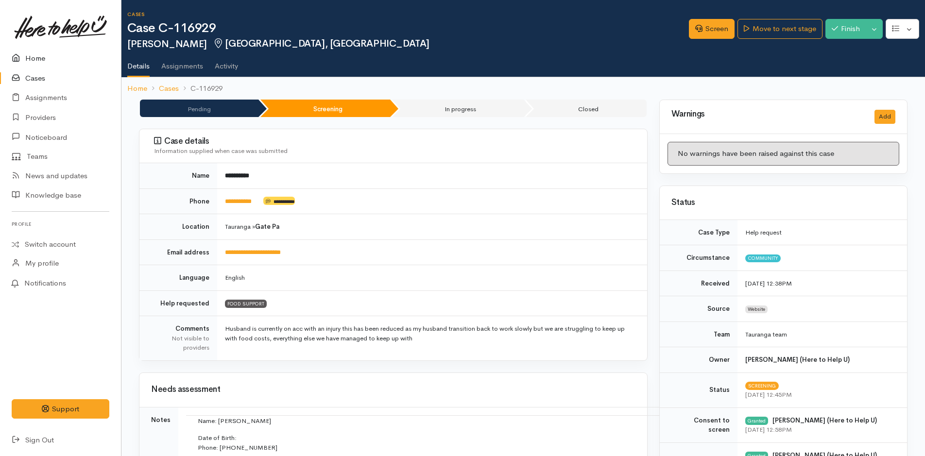
drag, startPoint x: 0, startPoint y: 0, endPoint x: 34, endPoint y: 59, distance: 68.6
click at [34, 59] on link "Home" at bounding box center [60, 59] width 121 height 20
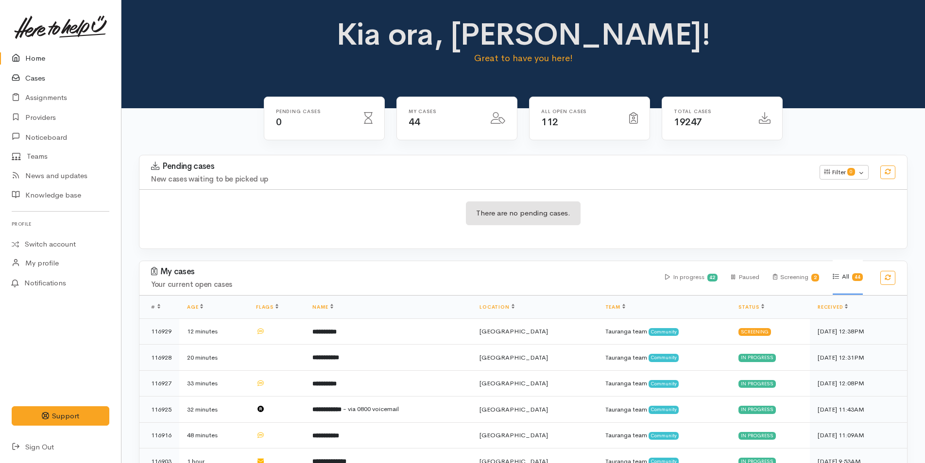
click at [32, 80] on link "Cases" at bounding box center [60, 78] width 121 height 20
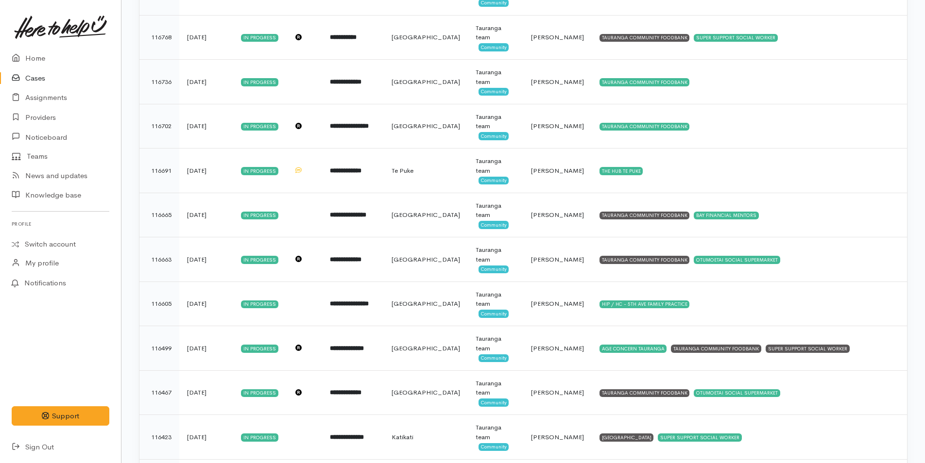
scroll to position [874, 0]
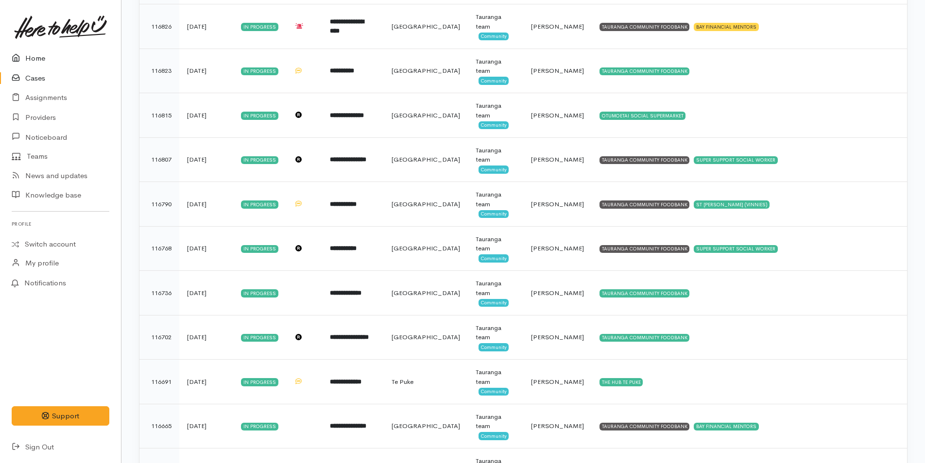
click at [39, 56] on link "Home" at bounding box center [60, 59] width 121 height 20
